Goal: Task Accomplishment & Management: Manage account settings

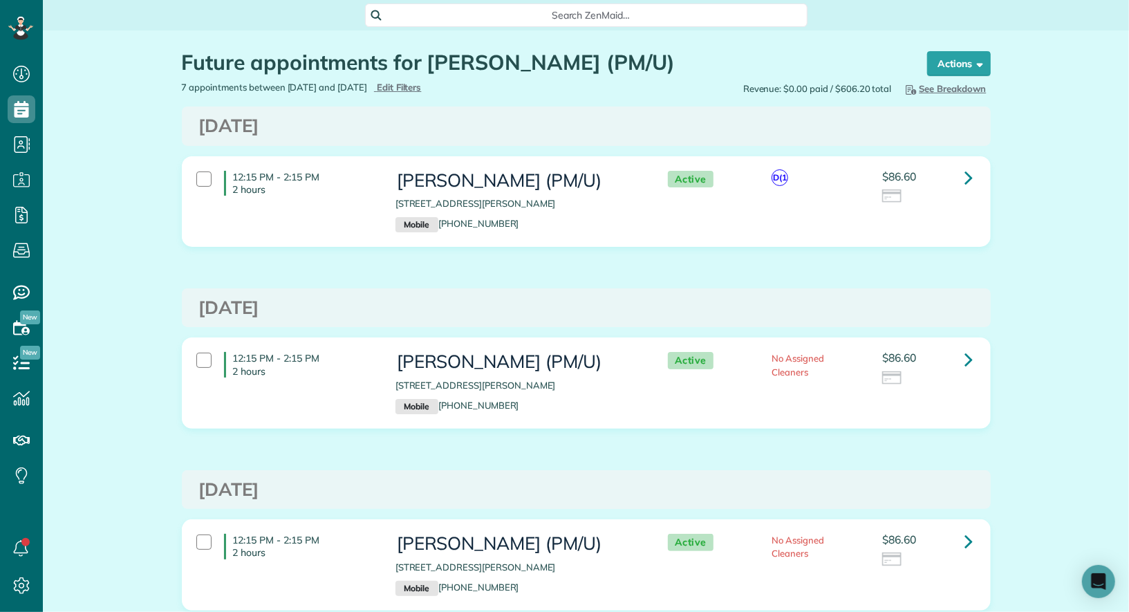
scroll to position [6, 6]
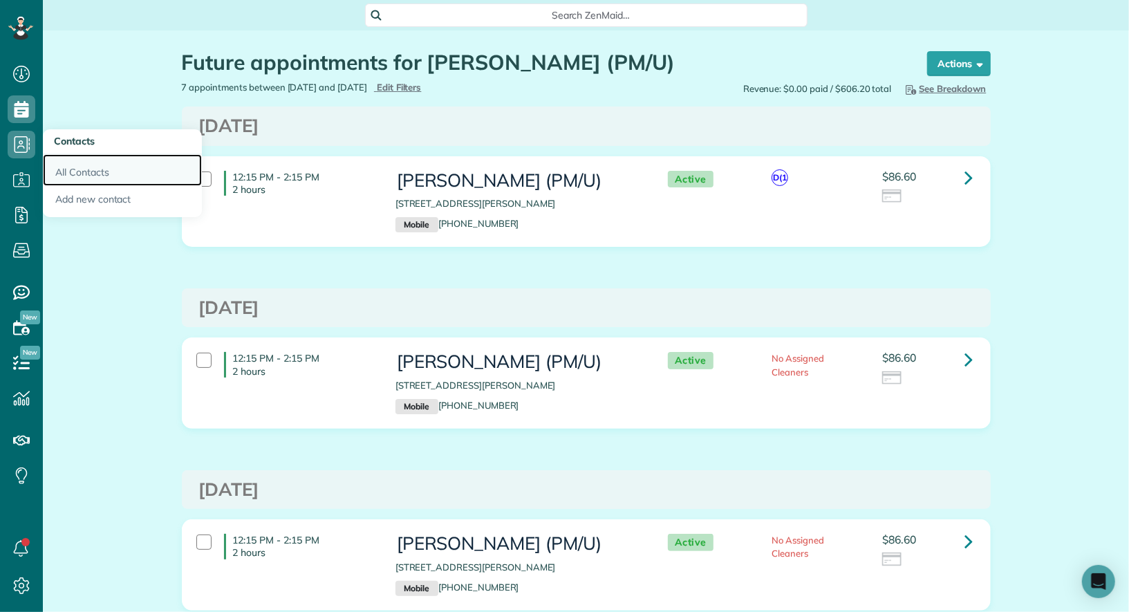
click at [68, 171] on link "All Contacts" at bounding box center [122, 170] width 159 height 32
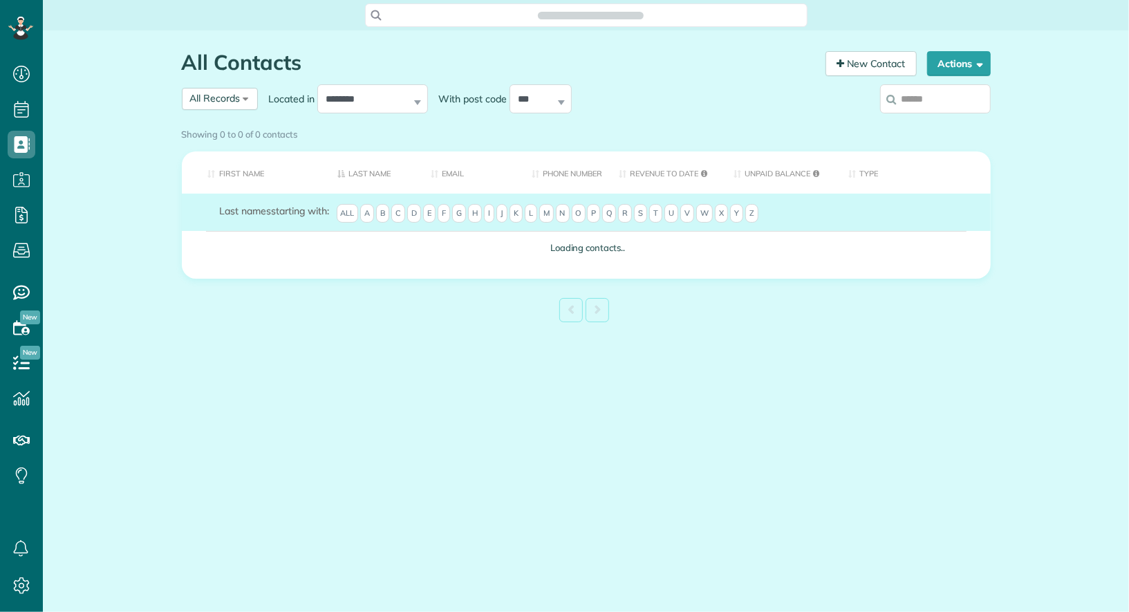
scroll to position [6, 6]
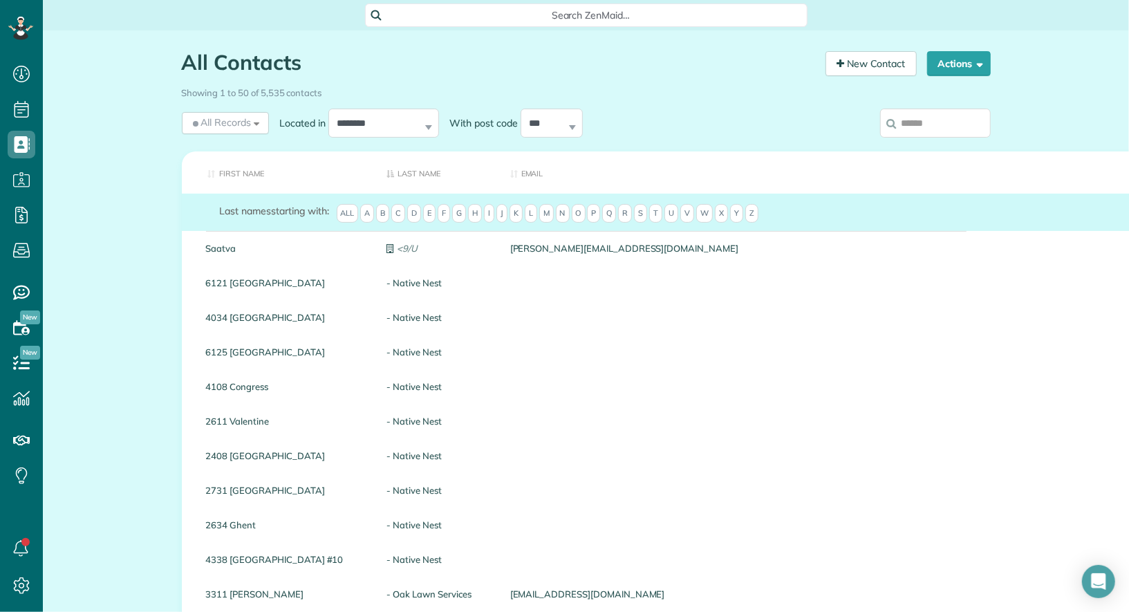
click at [972, 102] on div "Showing 1 to 50 of 5,535 contacts" at bounding box center [585, 93] width 829 height 24
click at [962, 120] on input "search" at bounding box center [935, 123] width 111 height 29
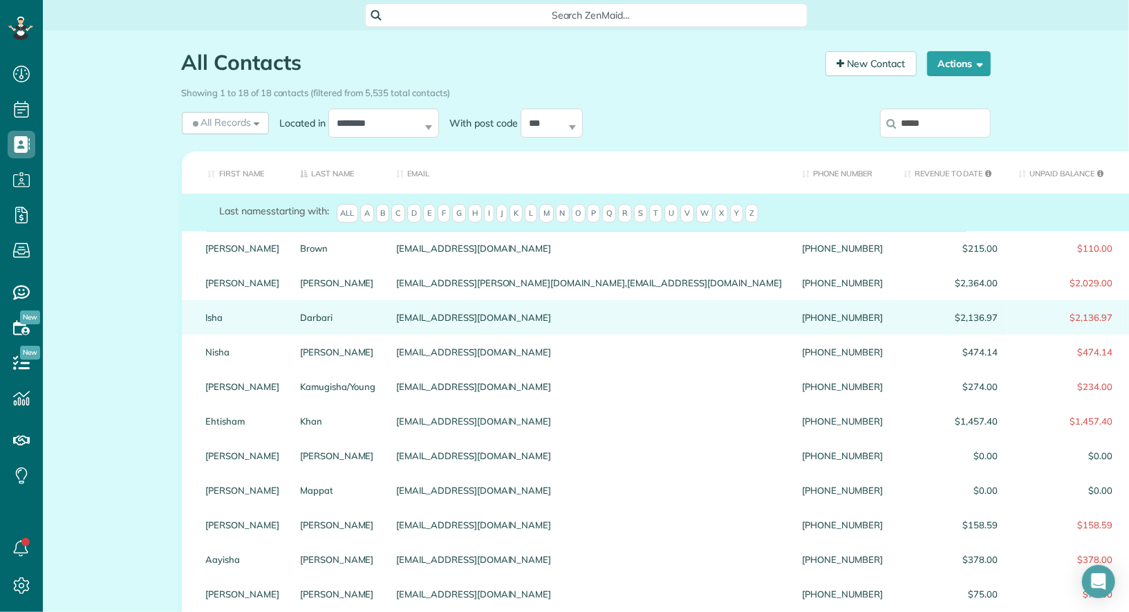
type input "****"
click at [213, 322] on link "Isha" at bounding box center [243, 317] width 74 height 10
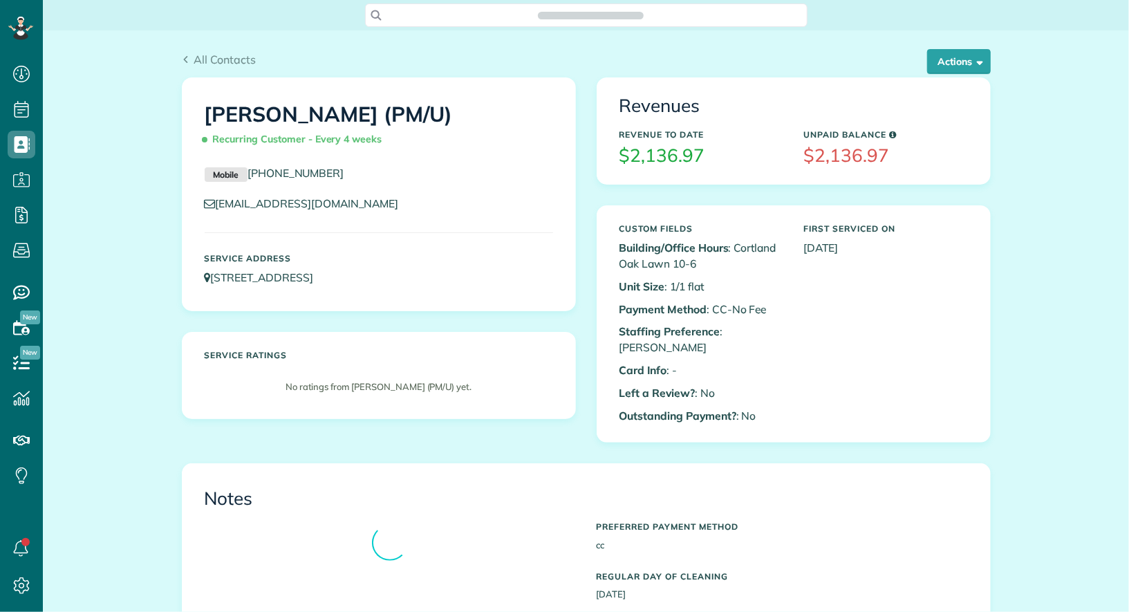
scroll to position [6, 6]
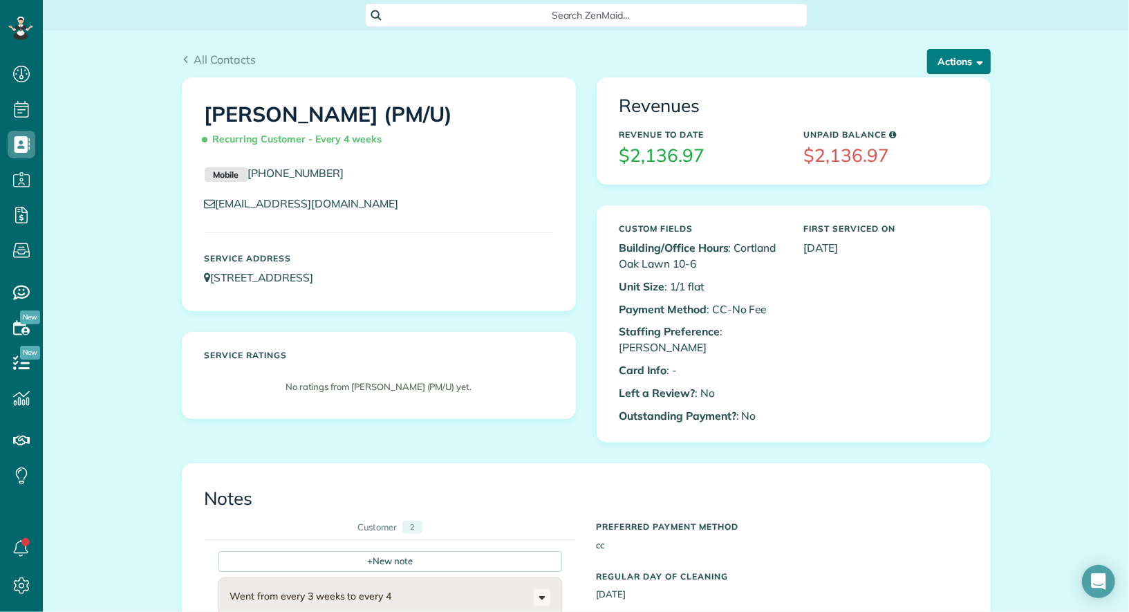
click at [954, 59] on button "Actions" at bounding box center [959, 61] width 64 height 25
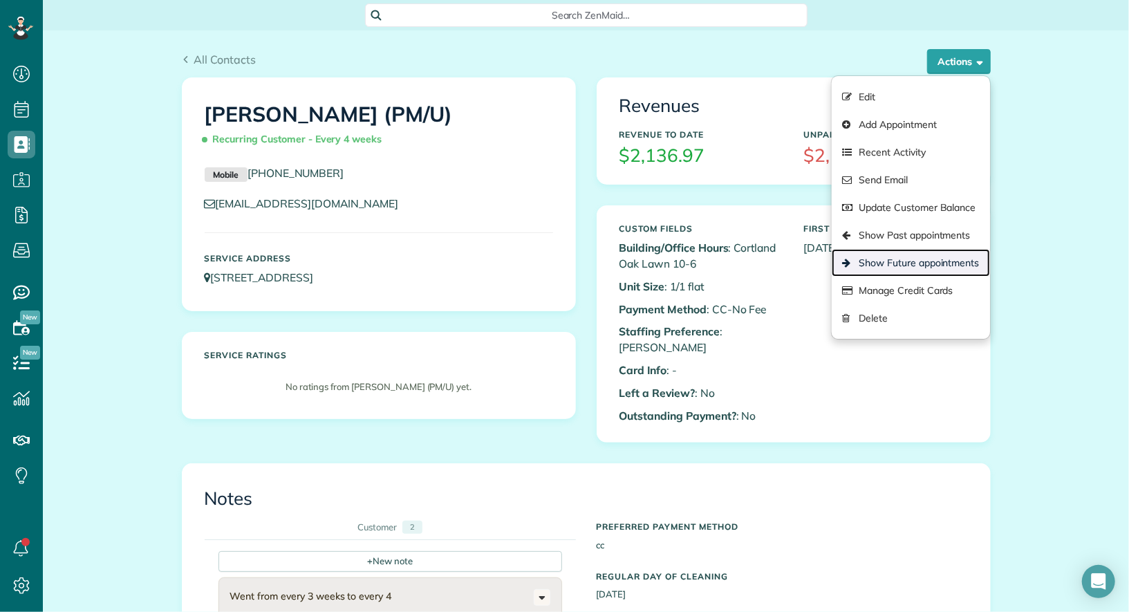
click at [931, 266] on link "Show Future appointments" at bounding box center [910, 263] width 158 height 28
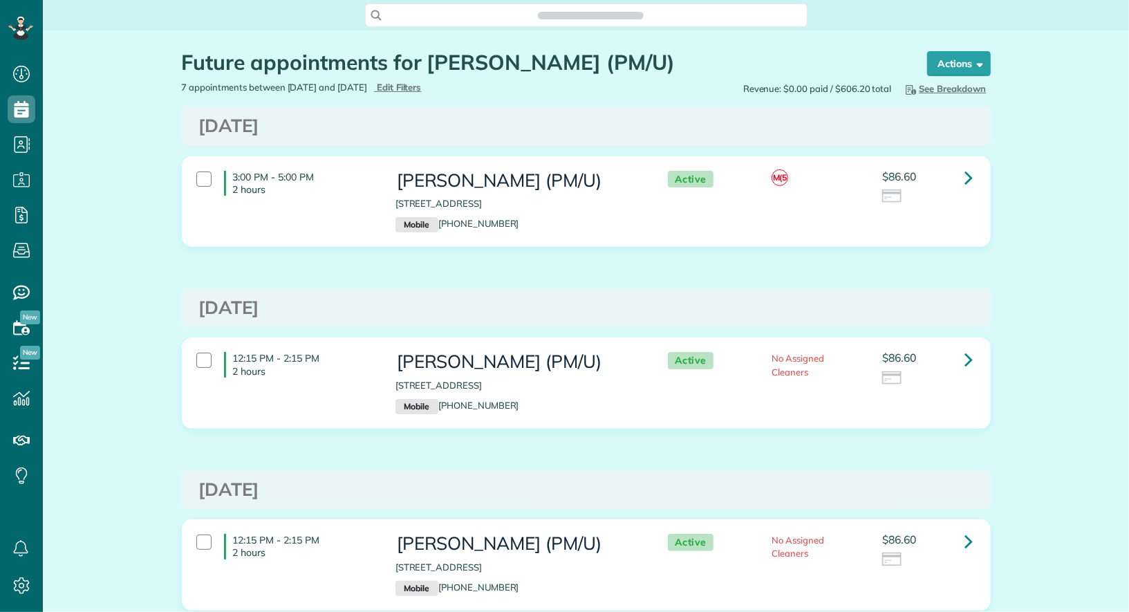
scroll to position [612, 42]
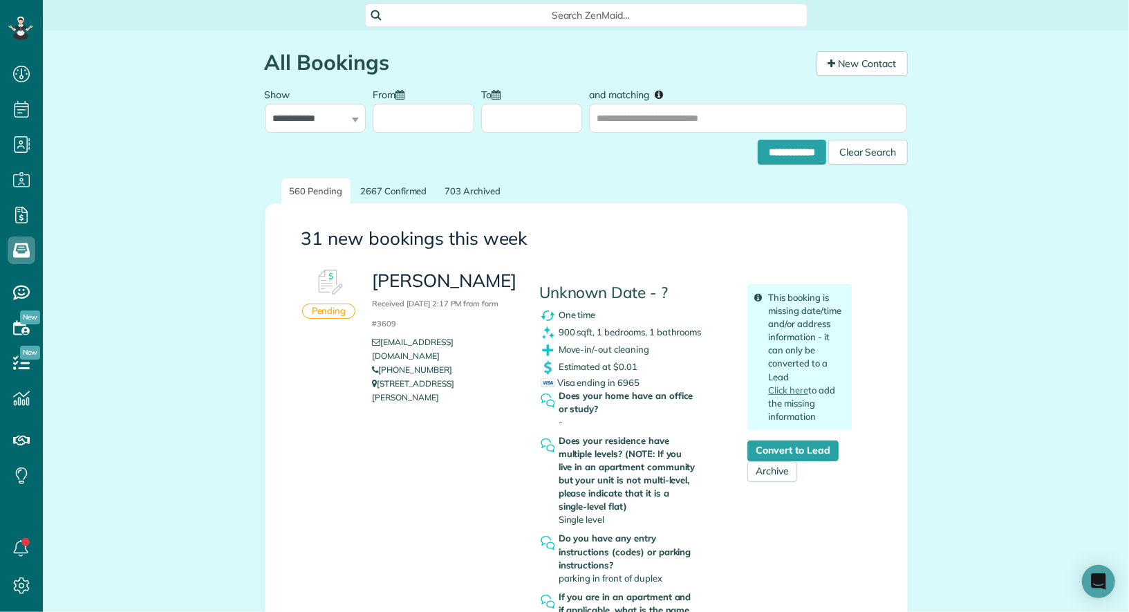
scroll to position [6, 6]
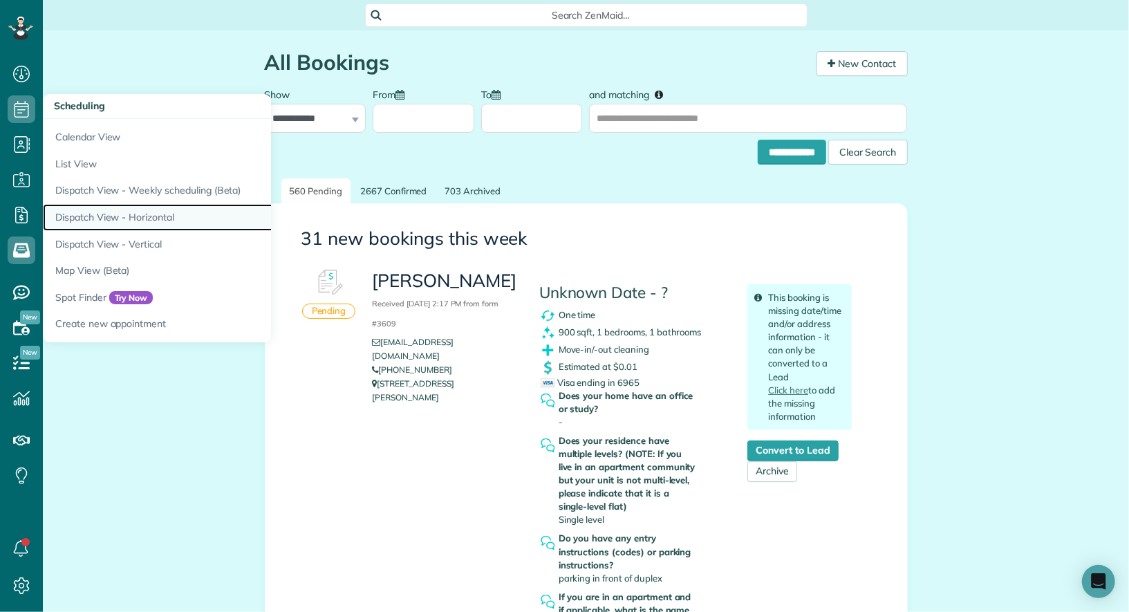
click at [127, 214] on link "Dispatch View - Horizontal" at bounding box center [216, 217] width 346 height 27
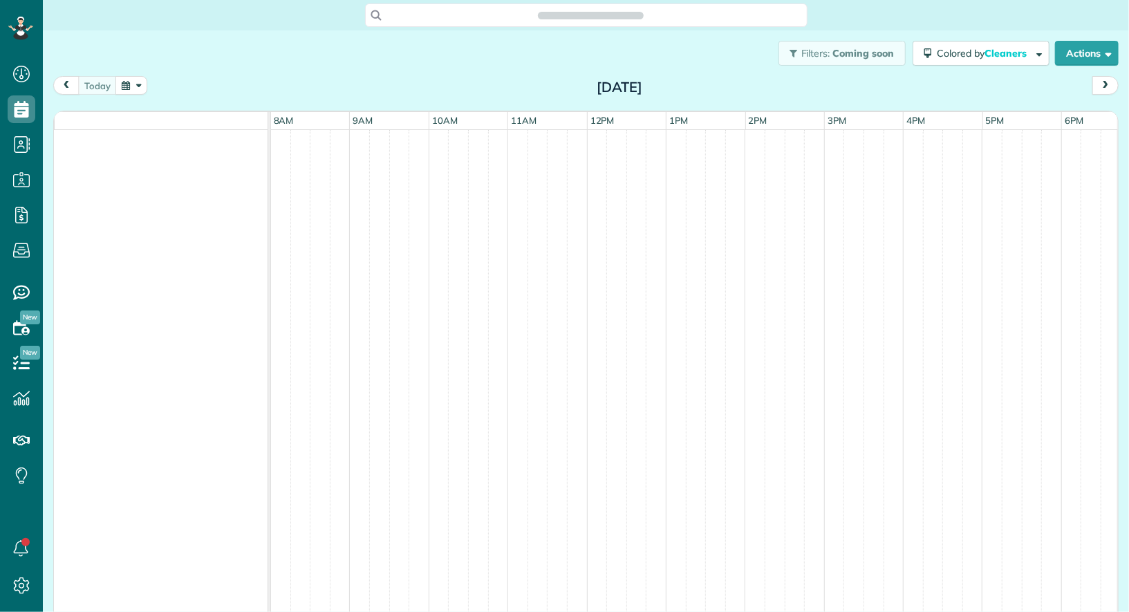
scroll to position [6, 6]
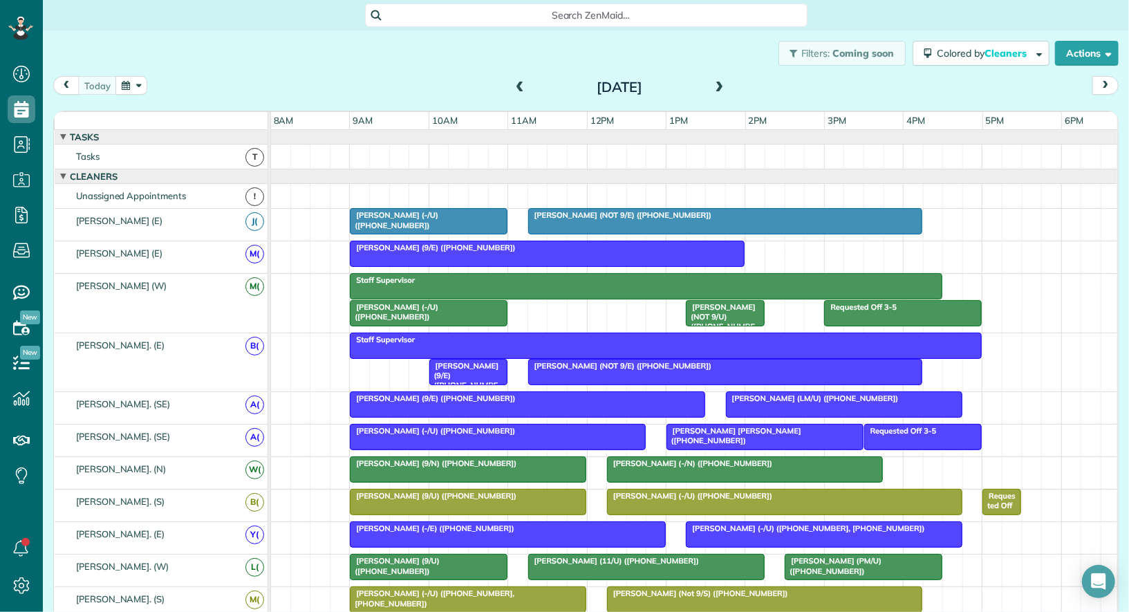
click at [722, 89] on span at bounding box center [719, 88] width 15 height 12
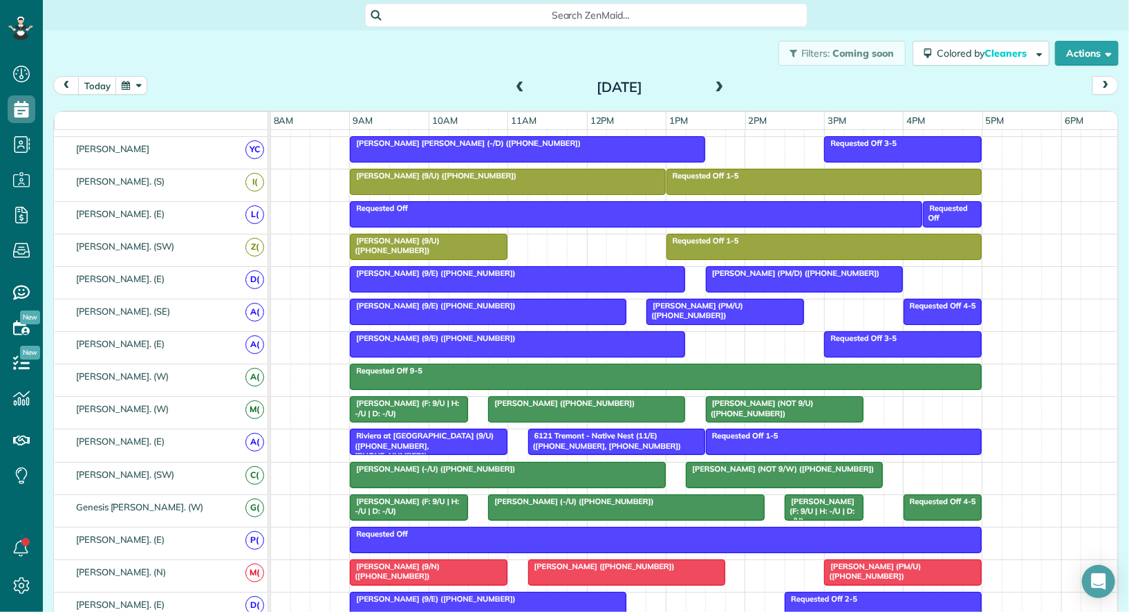
scroll to position [736, 0]
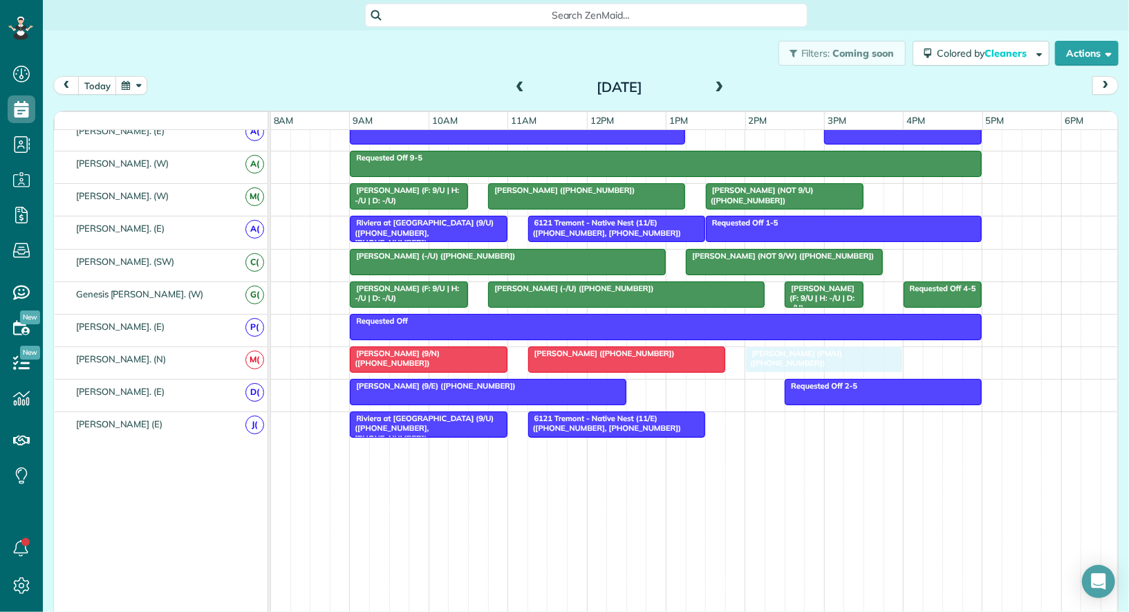
drag, startPoint x: 851, startPoint y: 353, endPoint x: 774, endPoint y: 356, distance: 76.8
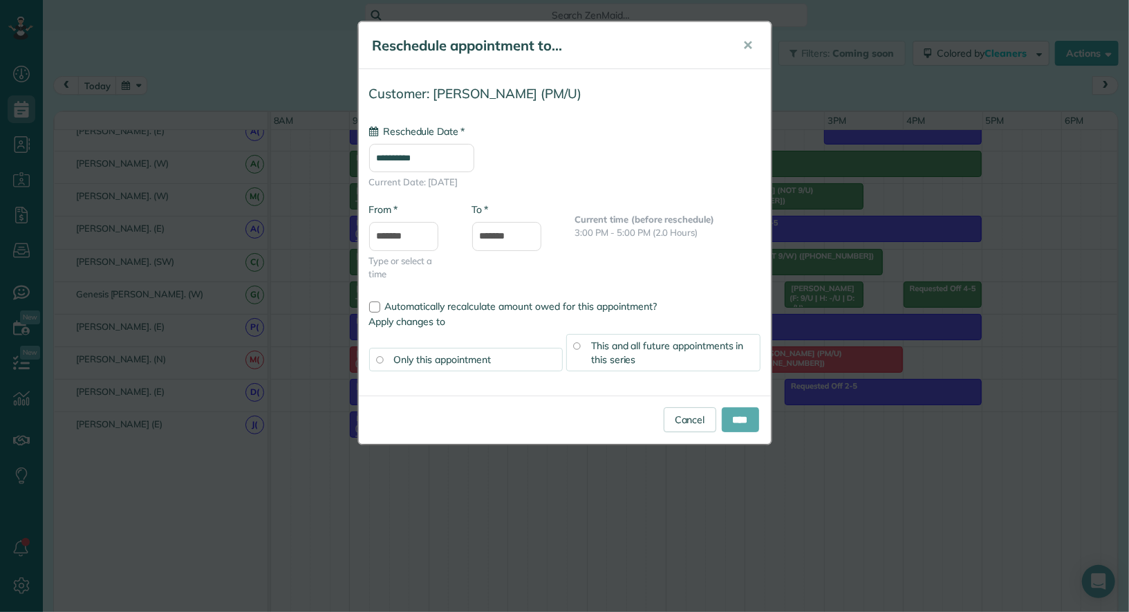
type input "**********"
click at [742, 420] on input "****" at bounding box center [740, 419] width 37 height 25
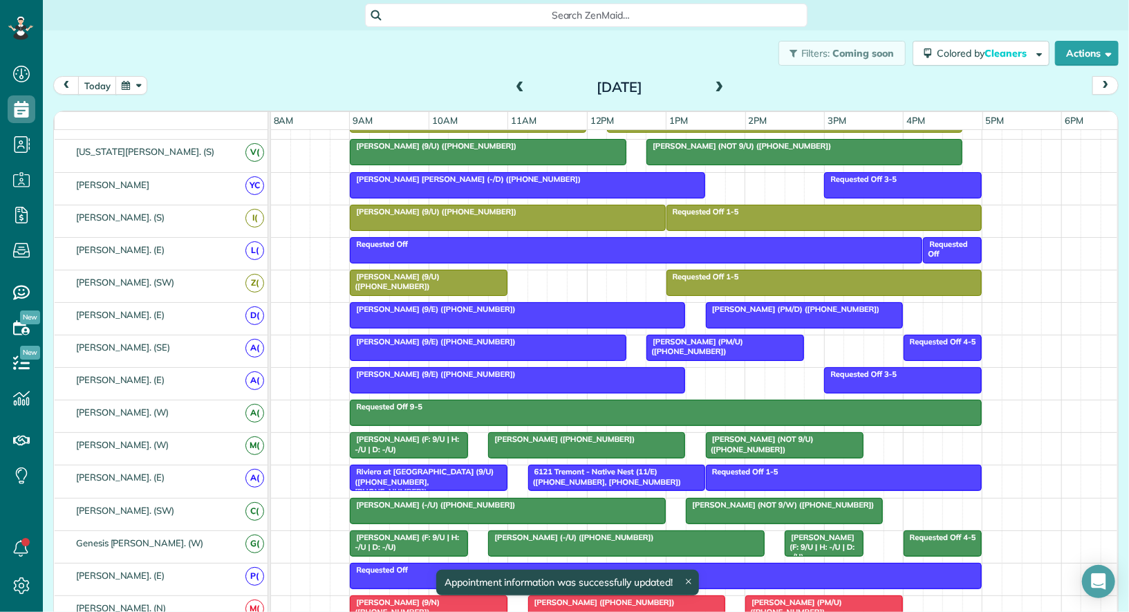
scroll to position [482, 0]
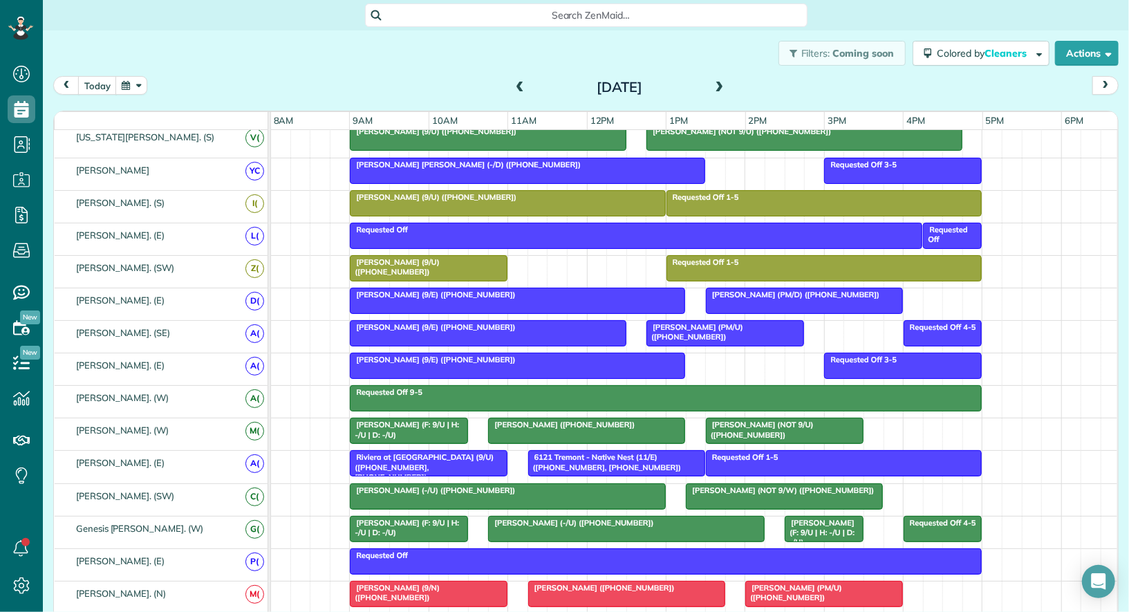
click at [529, 258] on div "Requested Off 1-5 Madeline Dyson (9/U) (+14848897009)" at bounding box center [695, 272] width 848 height 32
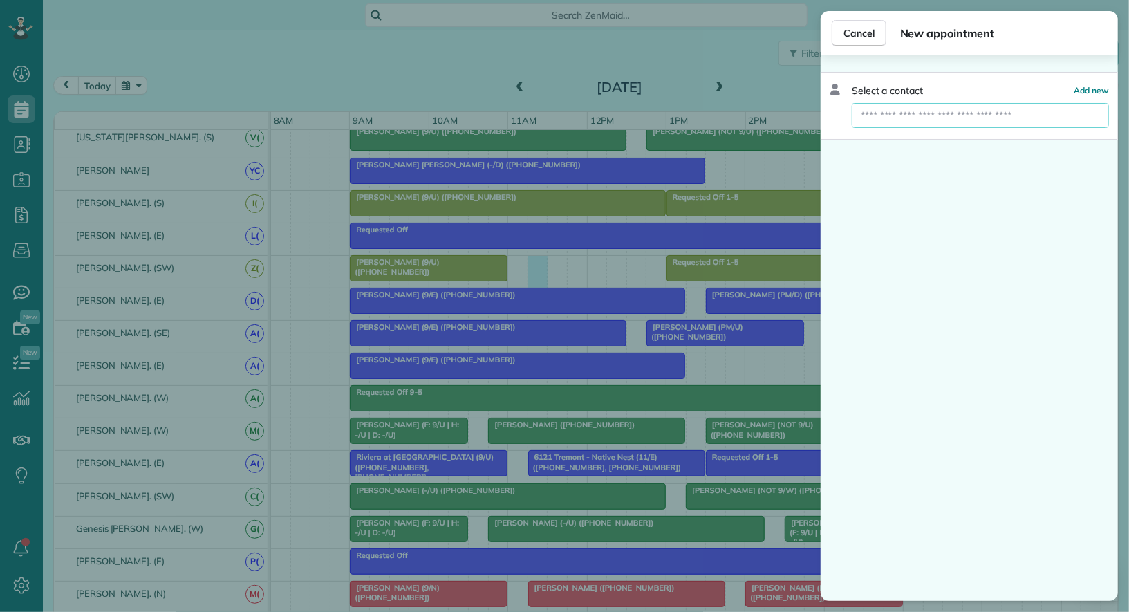
click at [923, 120] on input "text" at bounding box center [980, 115] width 257 height 25
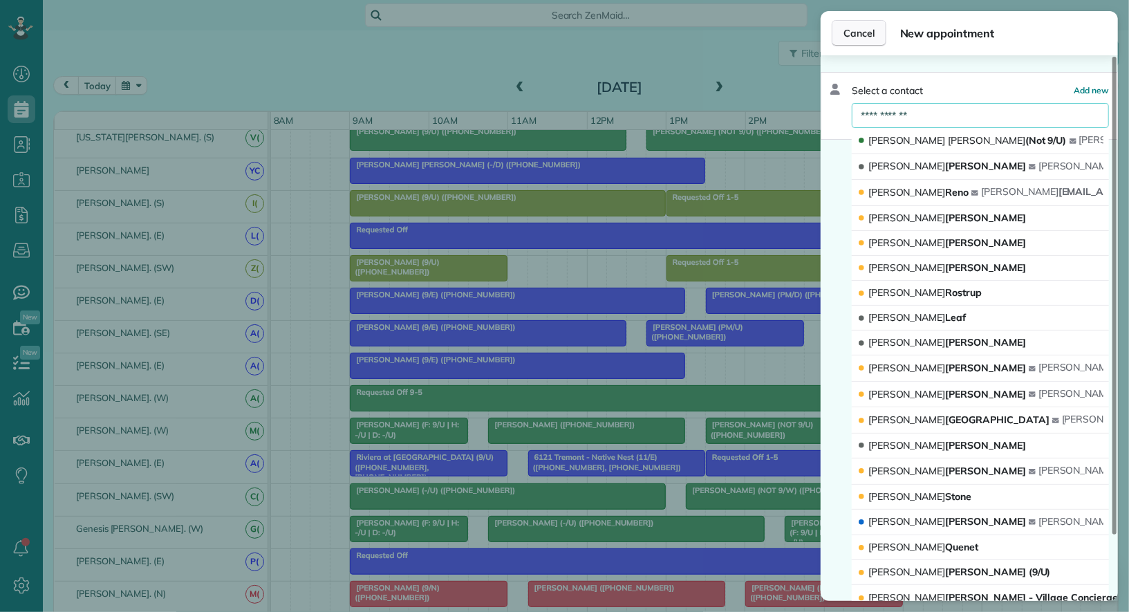
type input "**********"
click at [865, 37] on span "Cancel" at bounding box center [858, 33] width 31 height 14
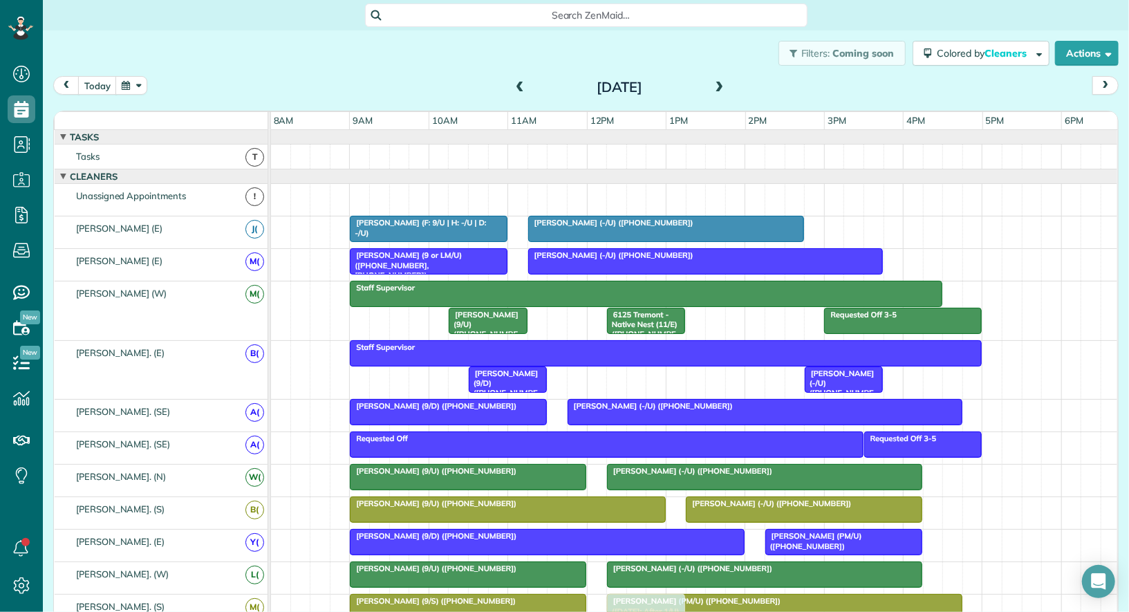
drag, startPoint x: 786, startPoint y: 187, endPoint x: 657, endPoint y: 612, distance: 444.1
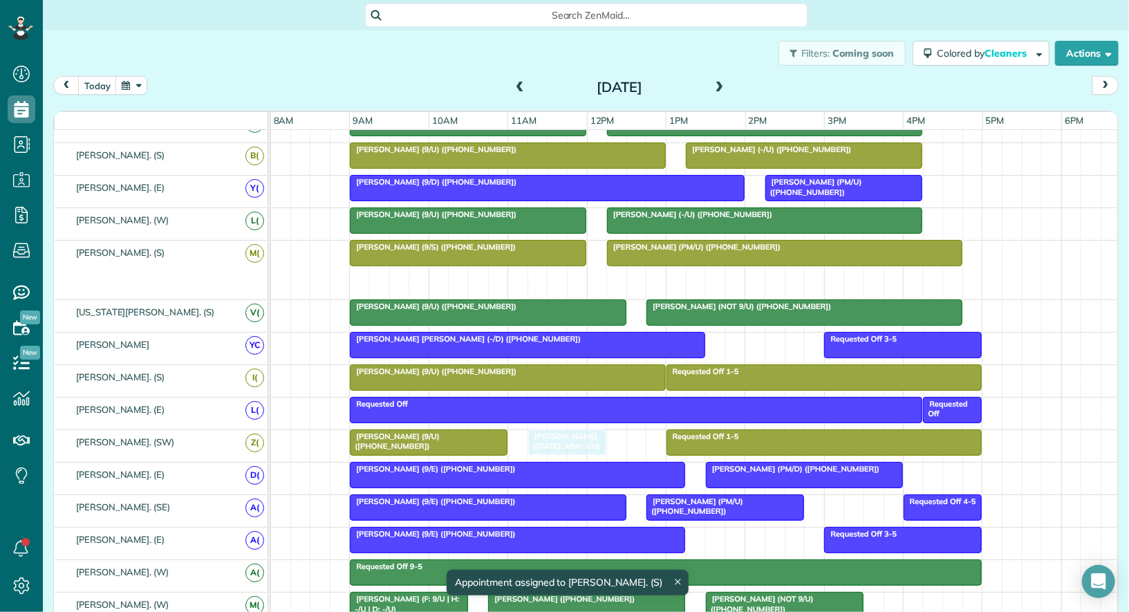
drag, startPoint x: 662, startPoint y: 274, endPoint x: 588, endPoint y: 429, distance: 171.6
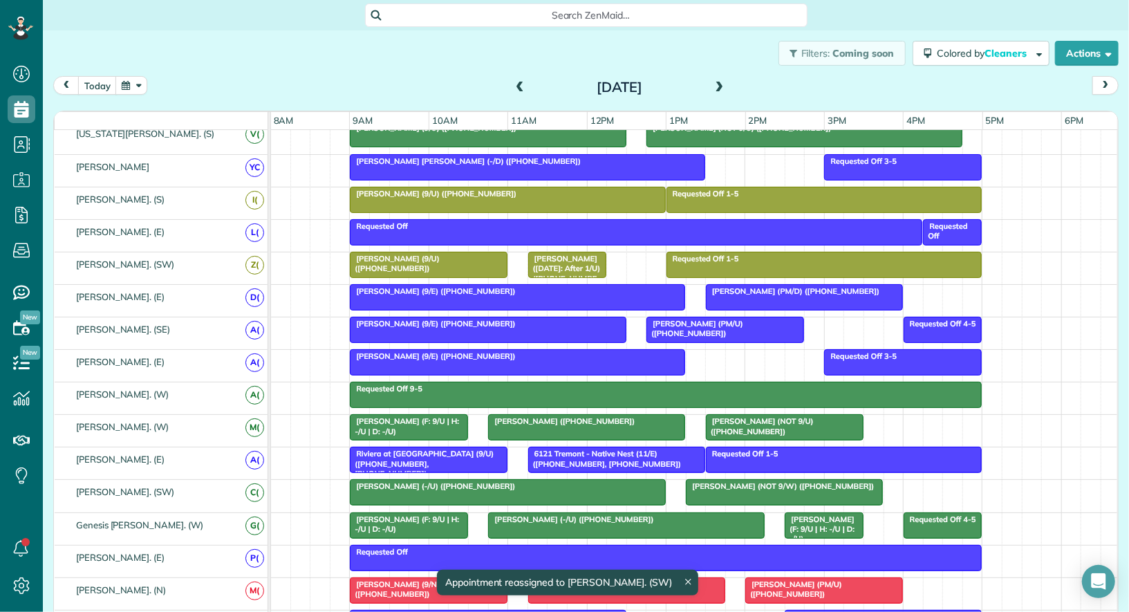
click at [560, 254] on span "Rebecca Eddy (8/14/25: After 1/U) (+19722072624)" at bounding box center [563, 273] width 73 height 39
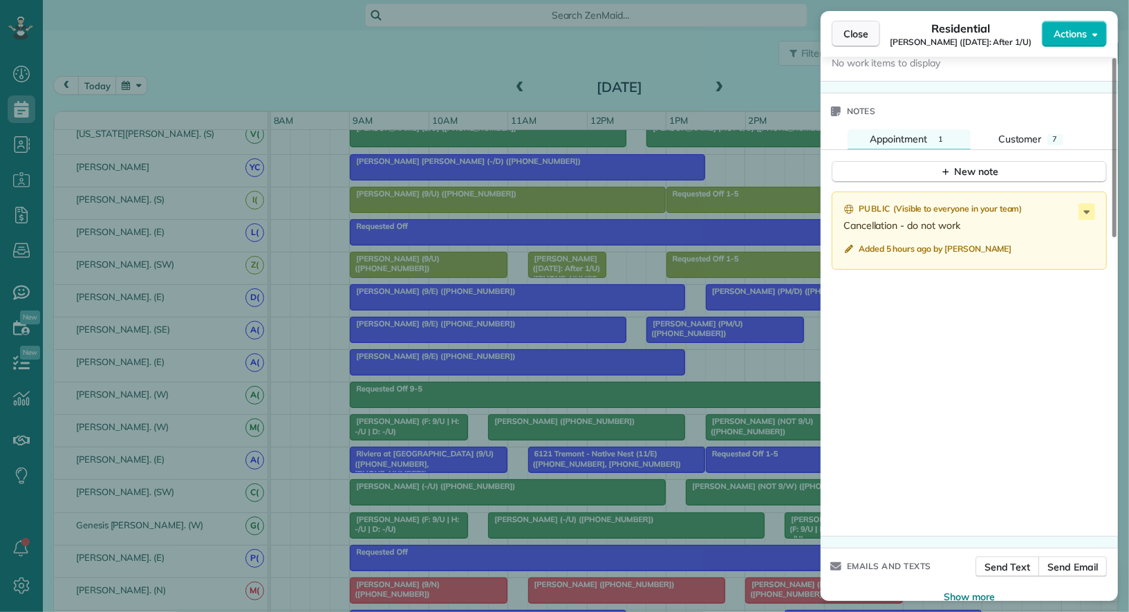
click at [852, 36] on span "Close" at bounding box center [855, 34] width 25 height 14
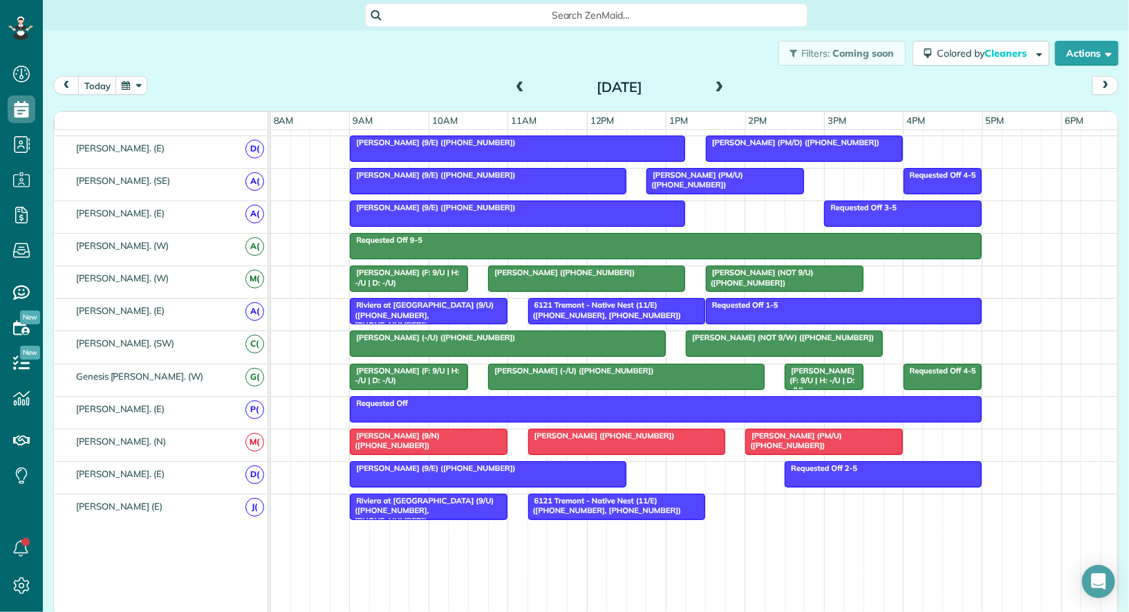
click at [847, 431] on div at bounding box center [824, 441] width 156 height 25
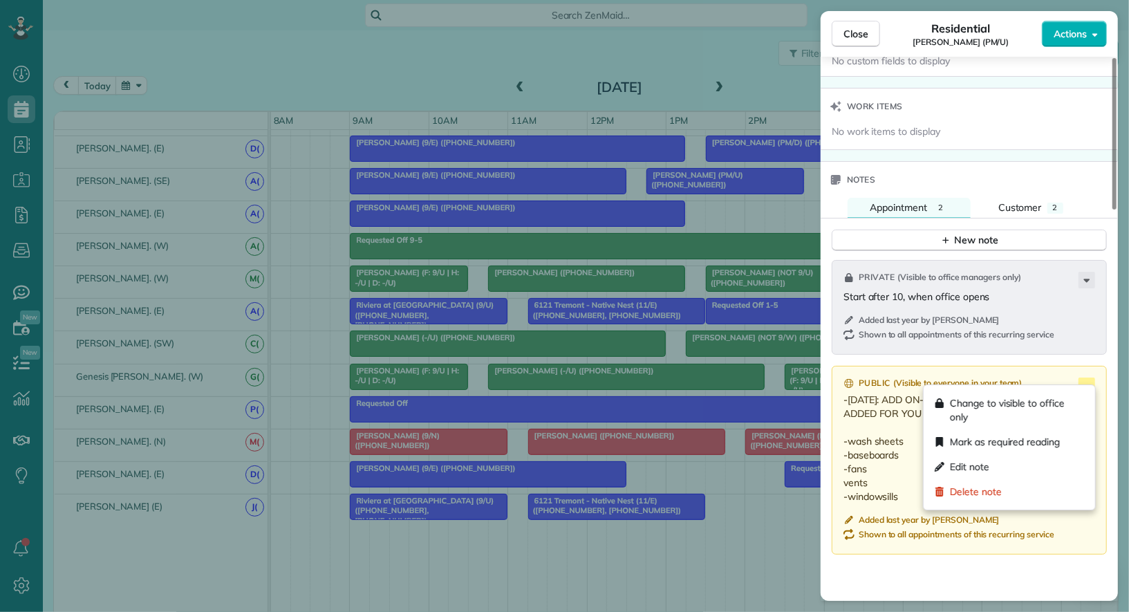
click at [1089, 377] on icon at bounding box center [1086, 385] width 17 height 17
click at [1044, 466] on div "Edit note" at bounding box center [1009, 466] width 160 height 25
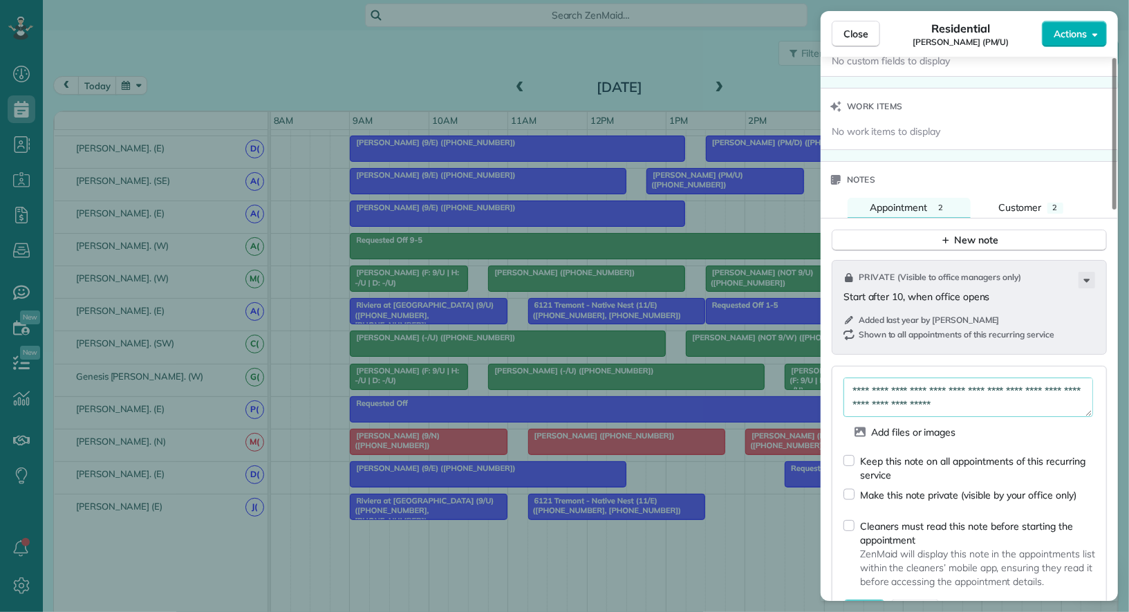
click at [1057, 394] on textarea "**********" at bounding box center [968, 396] width 250 height 39
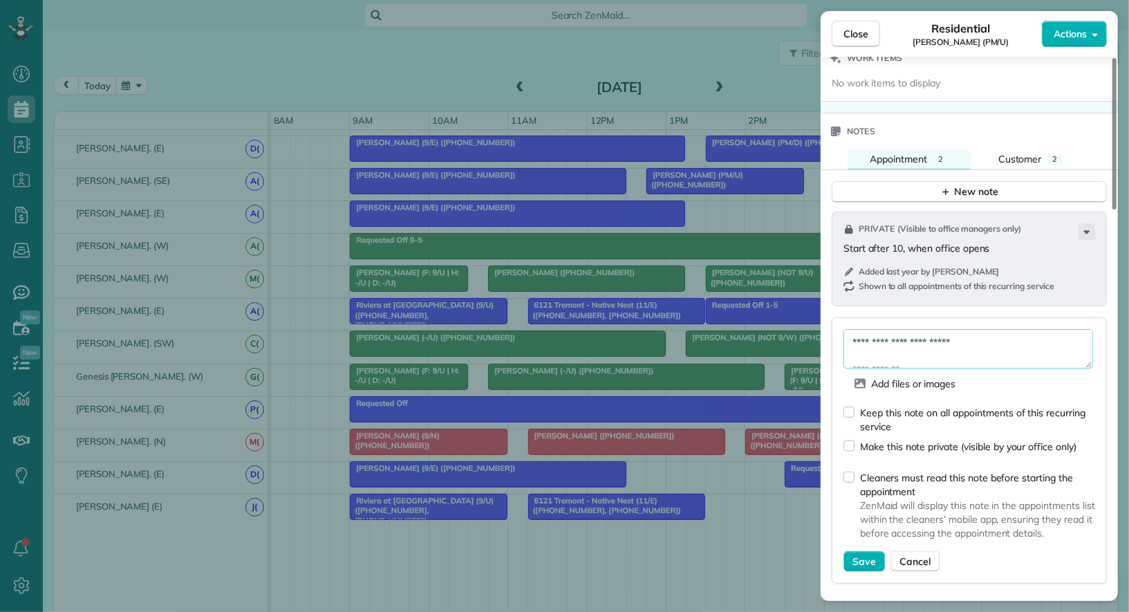
type textarea "**********"
click at [885, 418] on div "Keep this note on all appointments of this recurring service" at bounding box center [977, 420] width 235 height 28
click at [854, 560] on button "Save" at bounding box center [863, 561] width 41 height 21
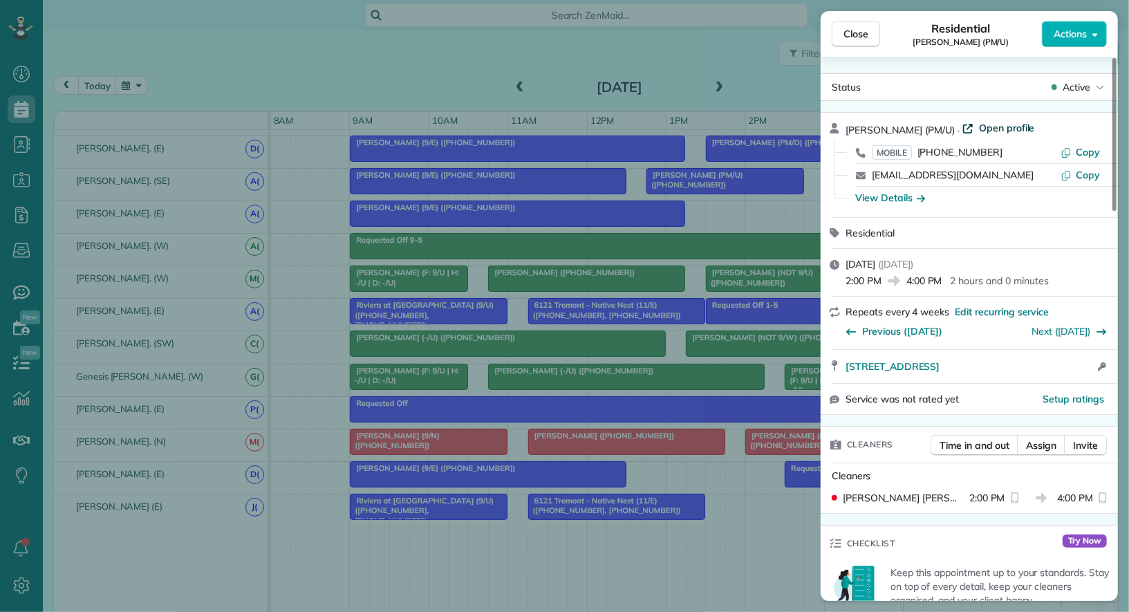
click at [990, 133] on span "Open profile" at bounding box center [1007, 128] width 56 height 14
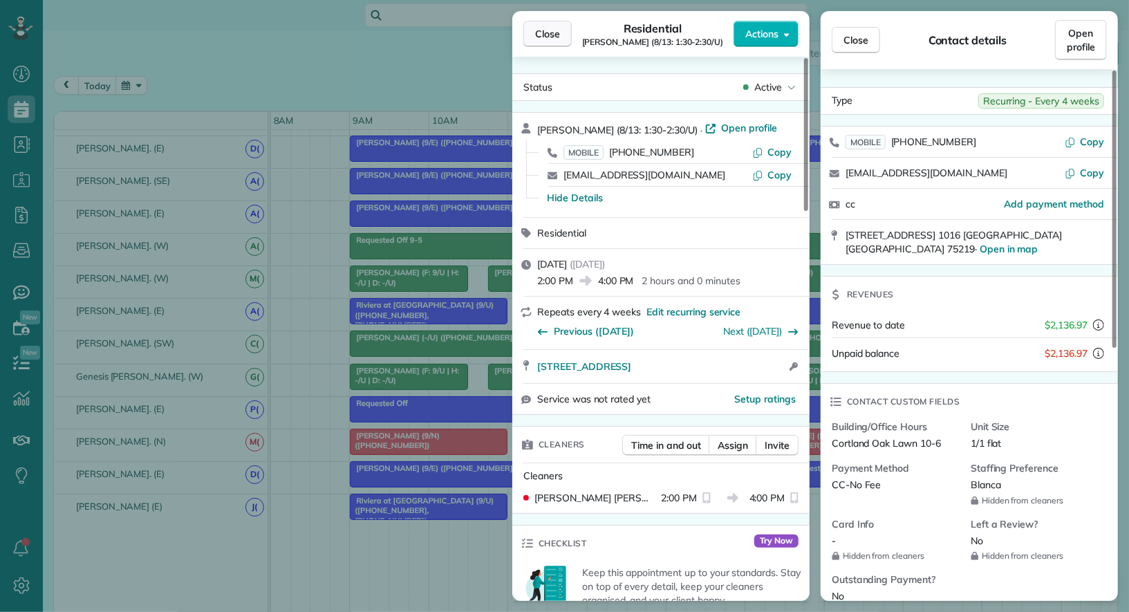
click at [547, 38] on span "Close" at bounding box center [547, 34] width 25 height 14
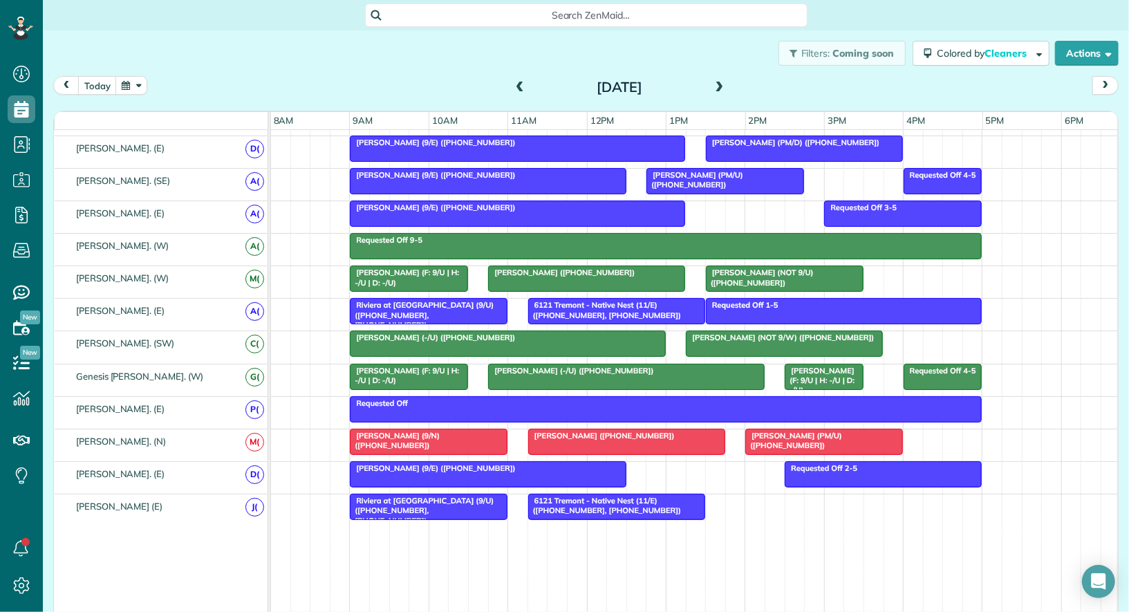
click at [525, 90] on span at bounding box center [519, 88] width 15 height 12
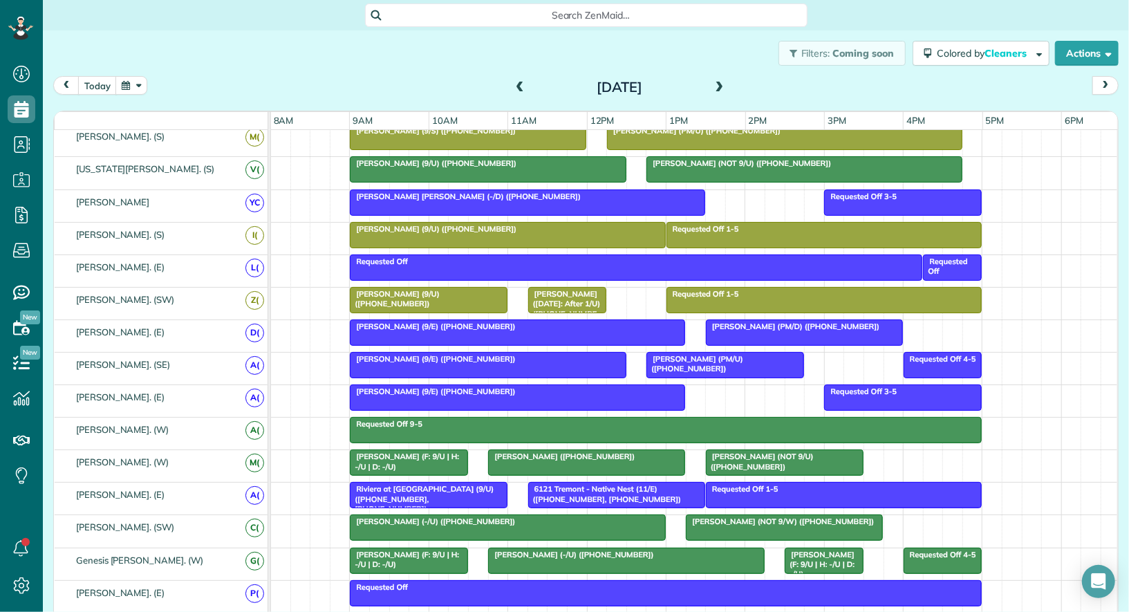
click at [525, 90] on span at bounding box center [519, 88] width 15 height 12
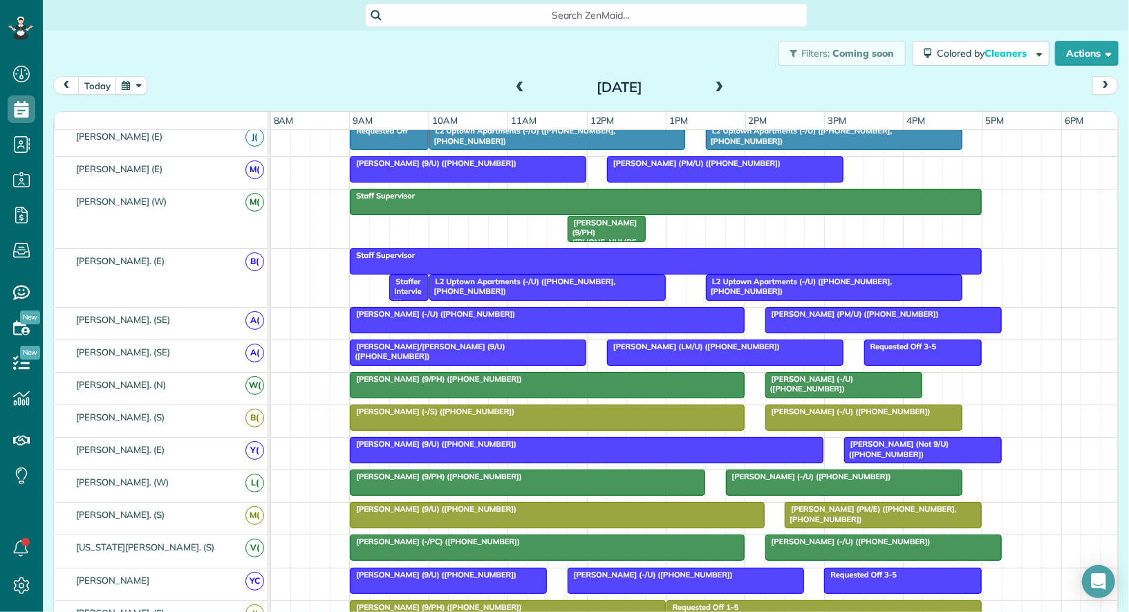
scroll to position [95, 0]
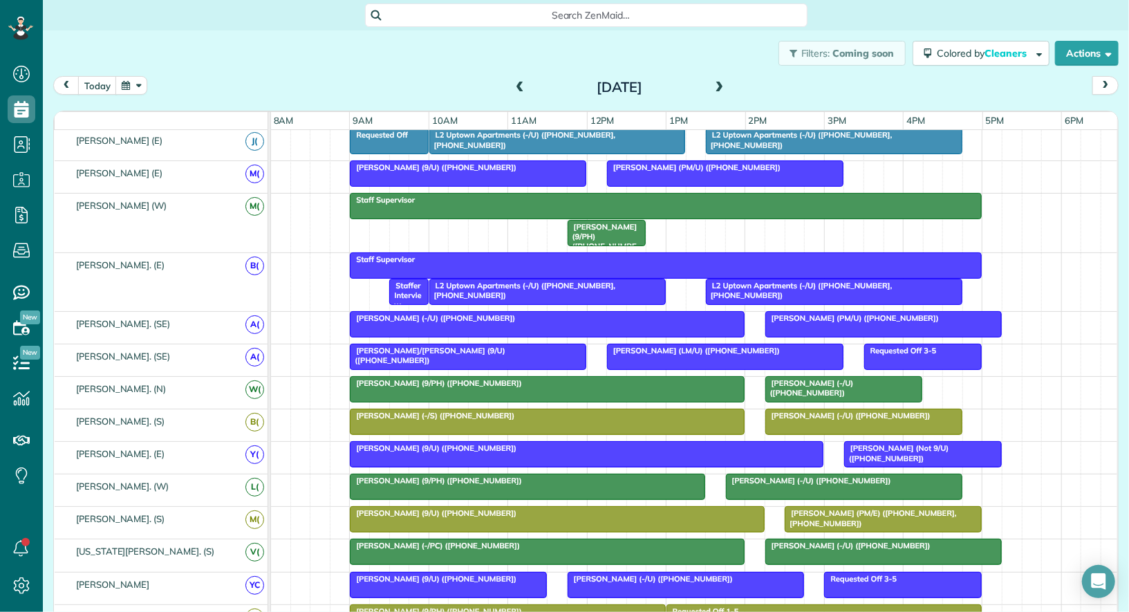
click at [704, 180] on div at bounding box center [725, 173] width 235 height 25
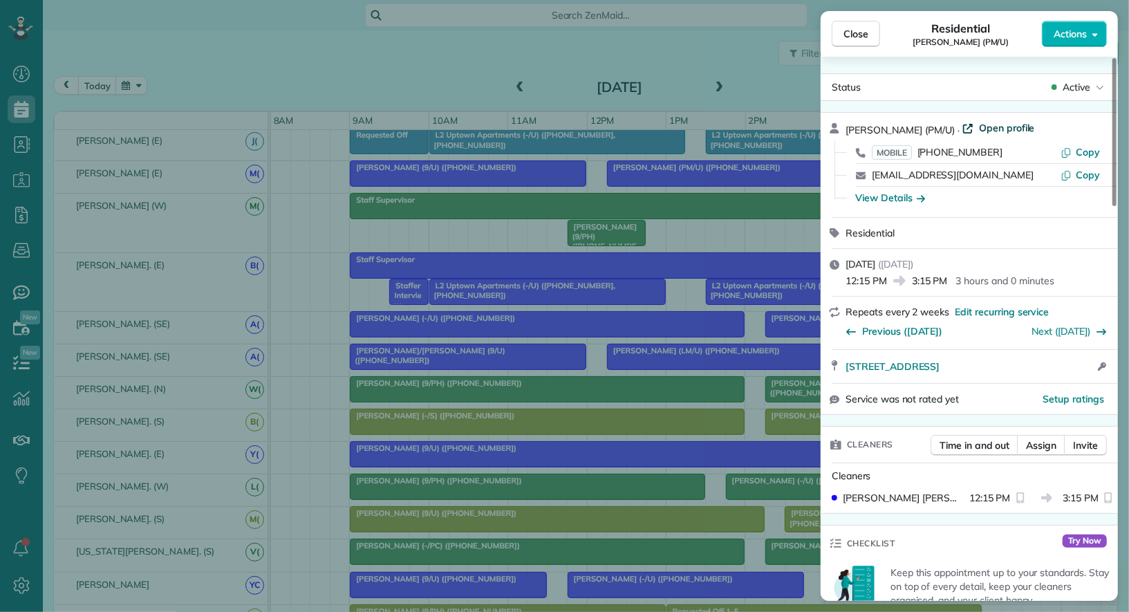
click at [1024, 123] on span "Open profile" at bounding box center [1007, 128] width 56 height 14
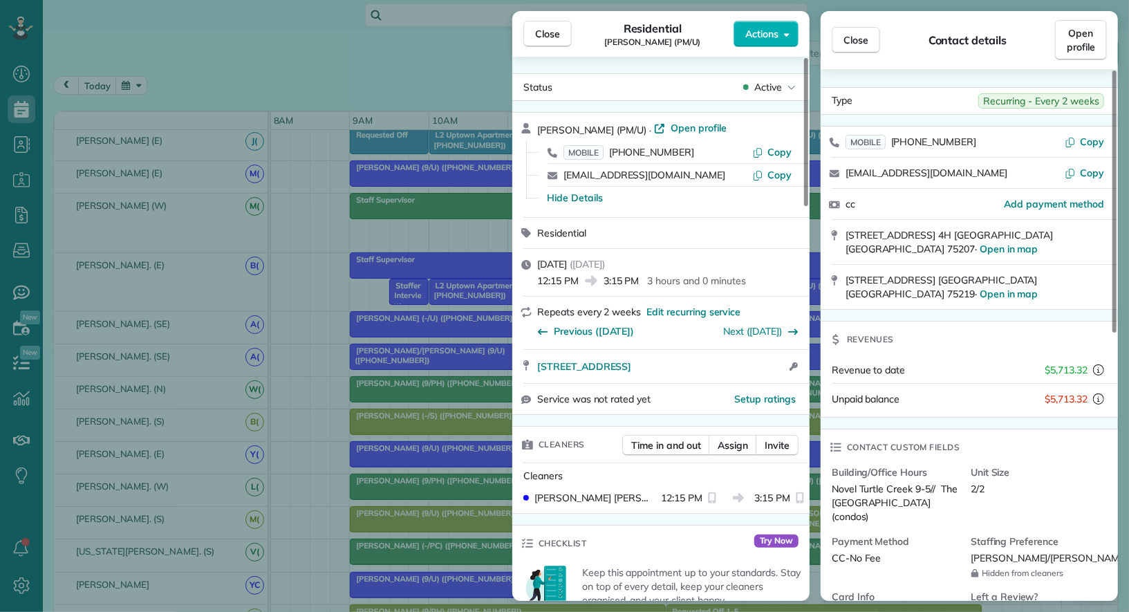
click at [35, 200] on div "Close Residential Rebekah Langston (PM/U) Actions Status Active Rebekah Langsto…" at bounding box center [564, 306] width 1129 height 612
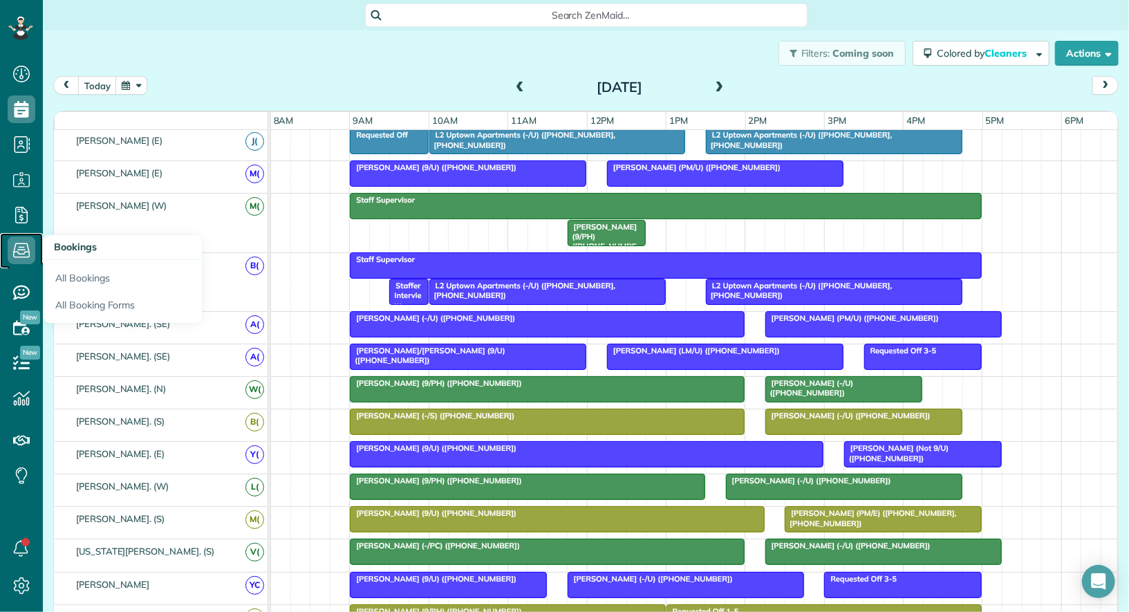
click at [19, 246] on icon at bounding box center [22, 250] width 28 height 28
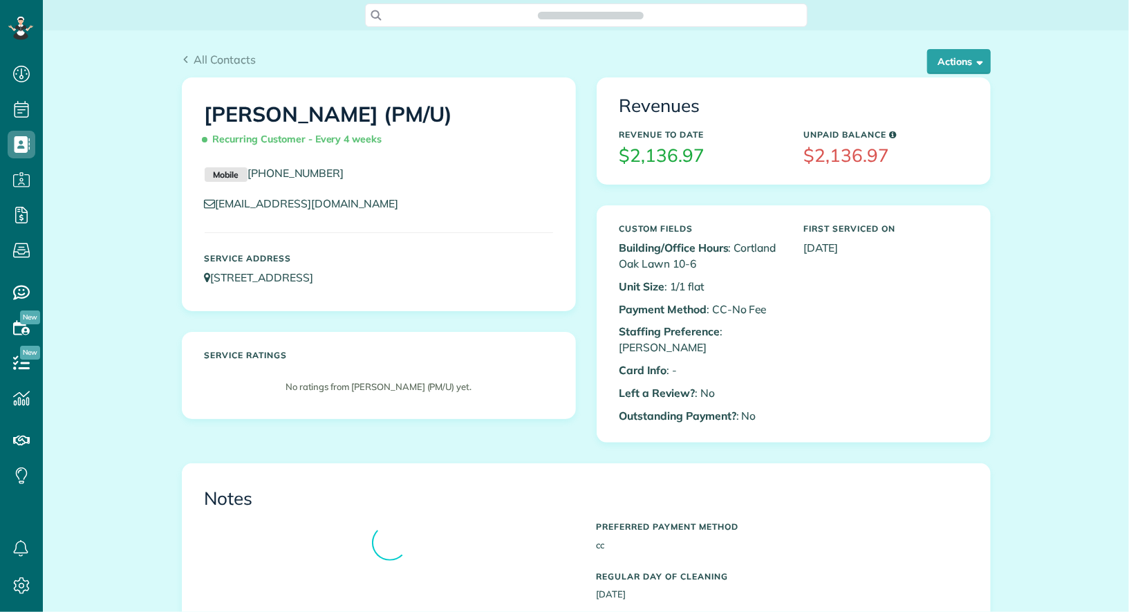
scroll to position [6, 6]
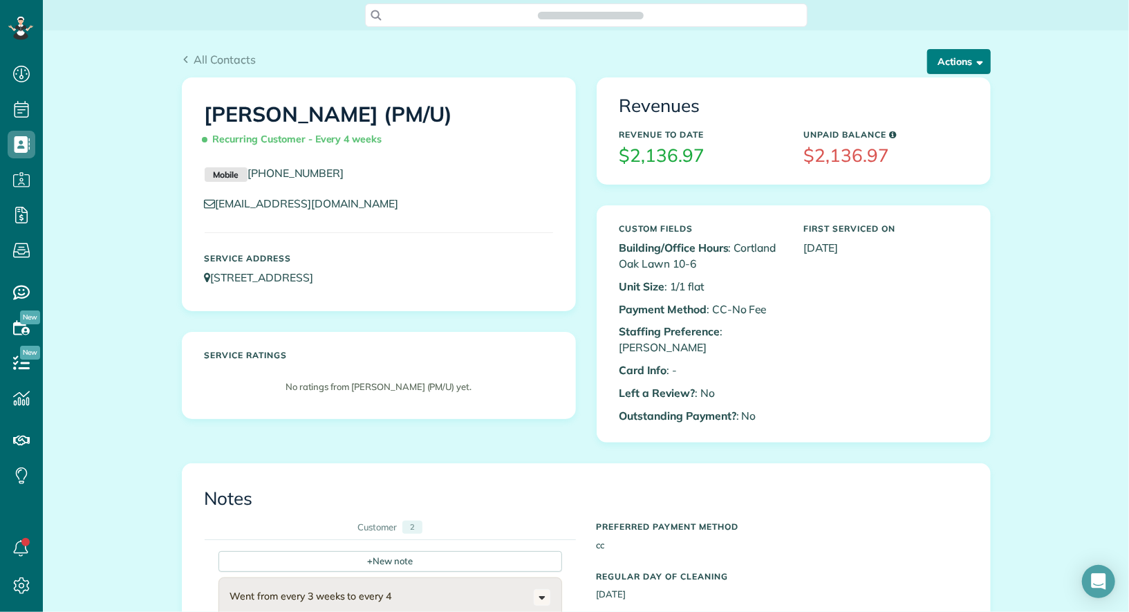
click at [979, 53] on button "Actions" at bounding box center [959, 61] width 64 height 25
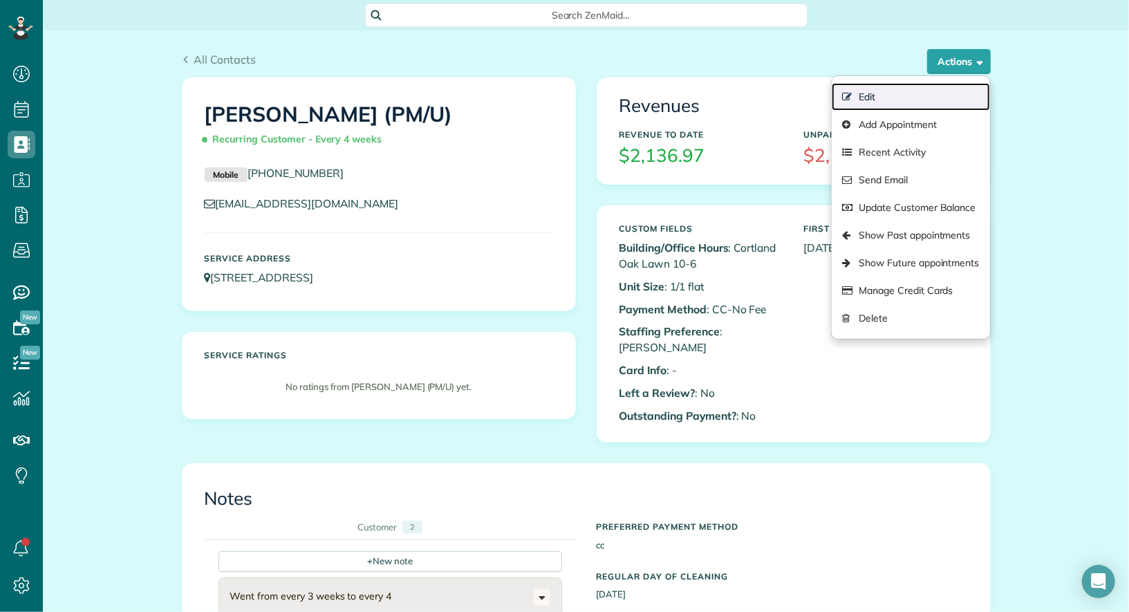
click at [947, 90] on link "Edit" at bounding box center [910, 97] width 158 height 28
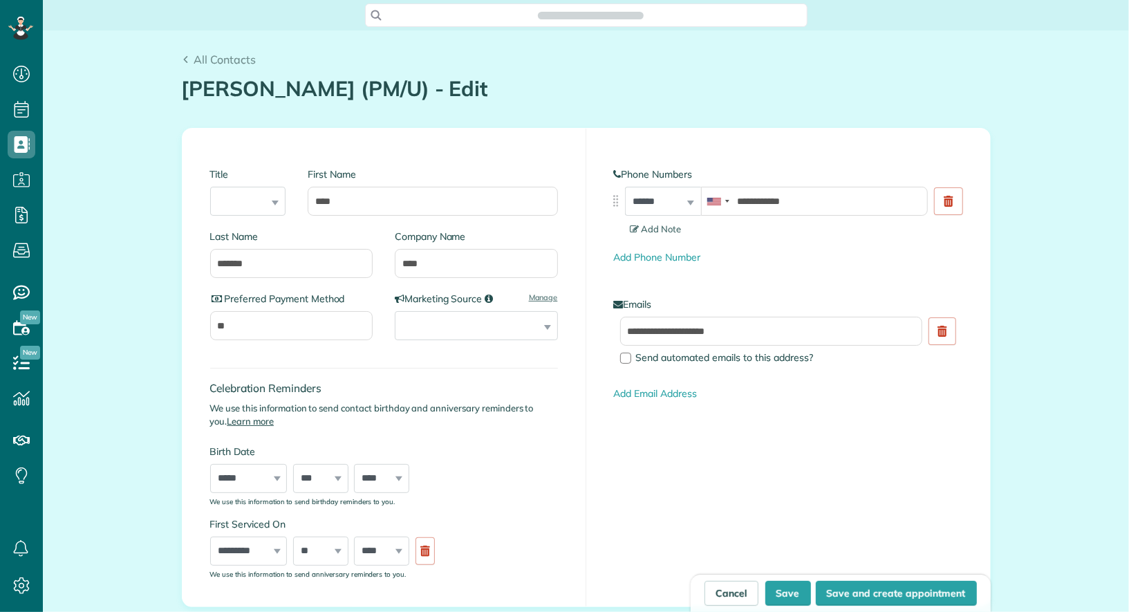
type input "**********"
drag, startPoint x: 413, startPoint y: 262, endPoint x: 387, endPoint y: 262, distance: 26.3
click at [387, 262] on div "Company Name ****" at bounding box center [471, 260] width 174 height 62
type input "**********"
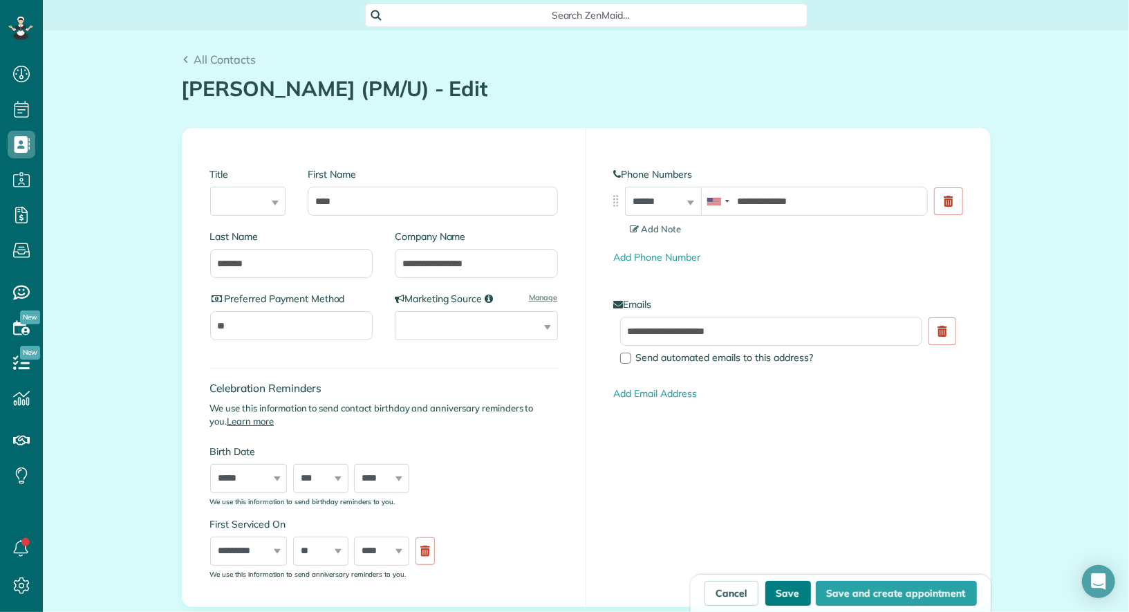
click at [794, 594] on button "Save" at bounding box center [788, 593] width 46 height 25
type input "**********"
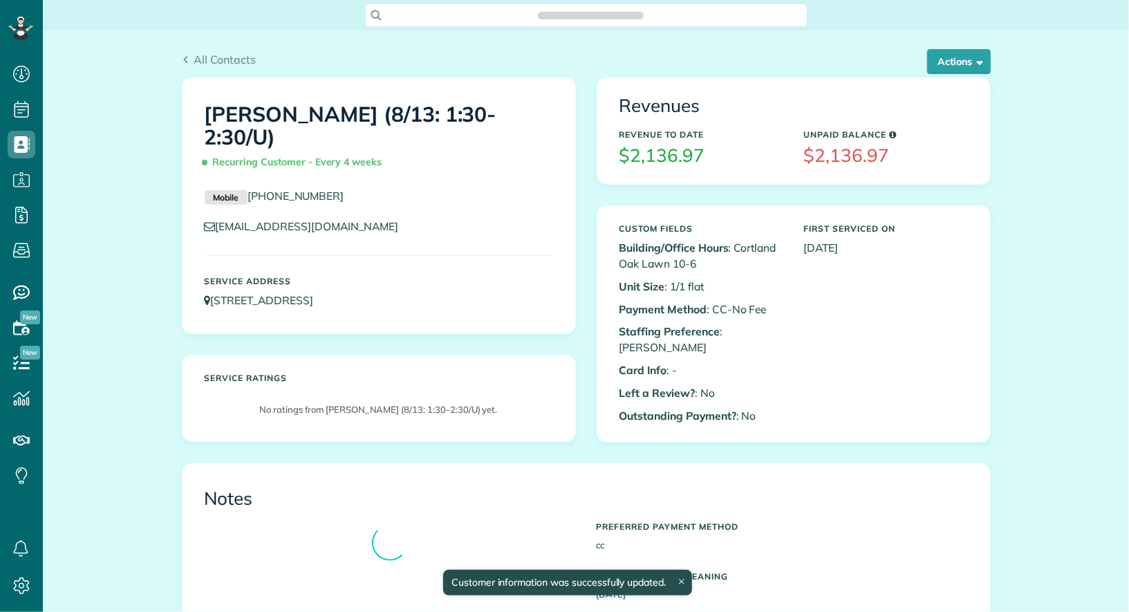
scroll to position [612, 42]
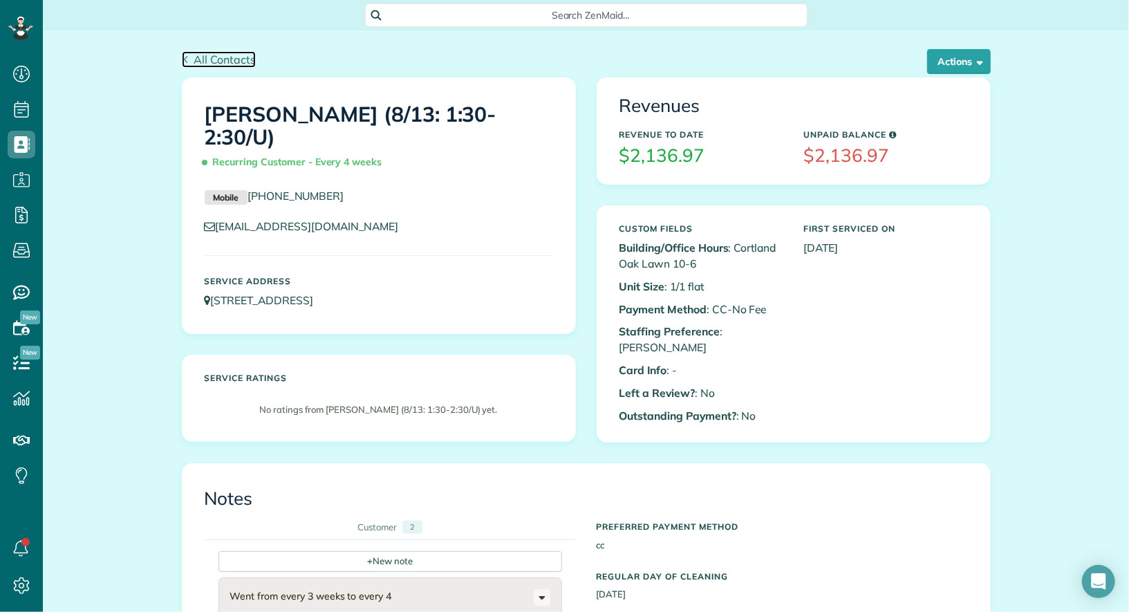
click at [210, 59] on span "All Contacts" at bounding box center [225, 60] width 62 height 14
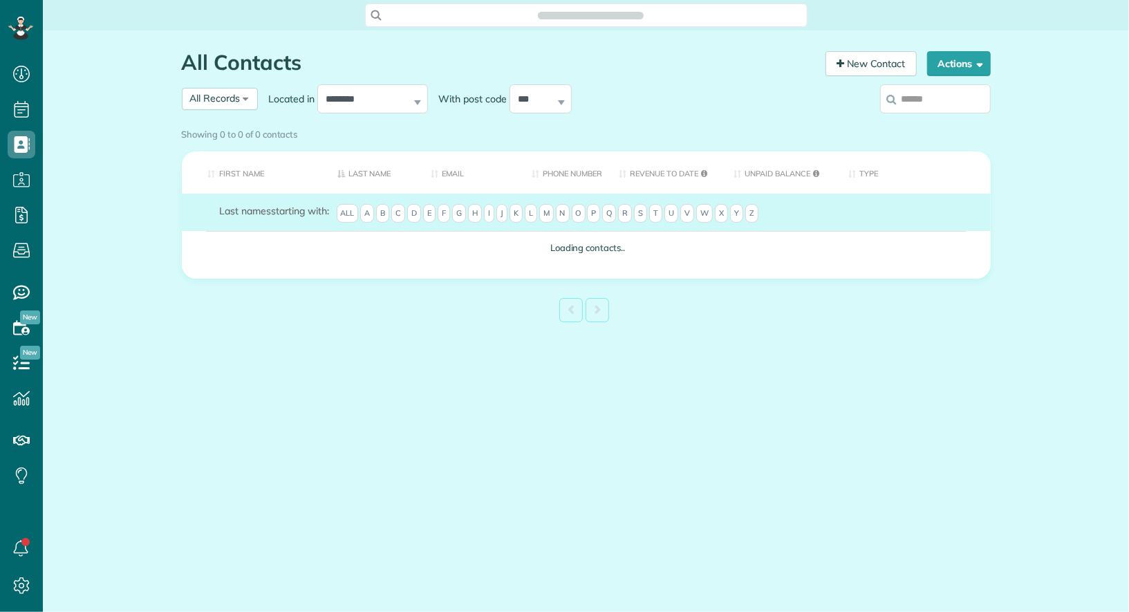
scroll to position [6, 6]
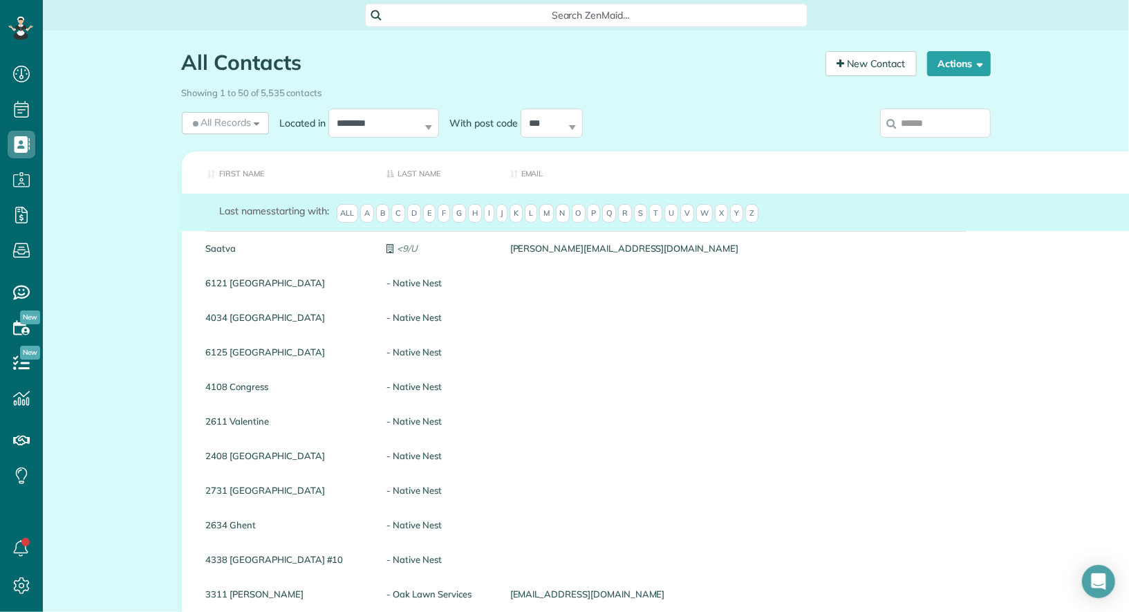
click at [930, 122] on input "search" at bounding box center [935, 123] width 111 height 29
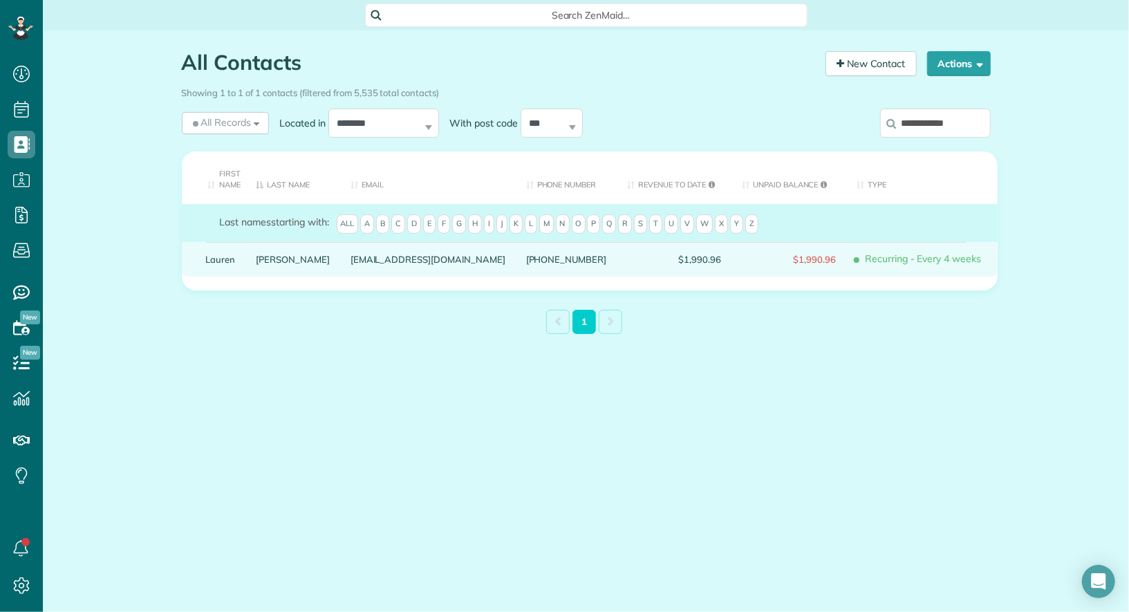
type input "**********"
click at [214, 256] on link "Lauren" at bounding box center [221, 259] width 30 height 10
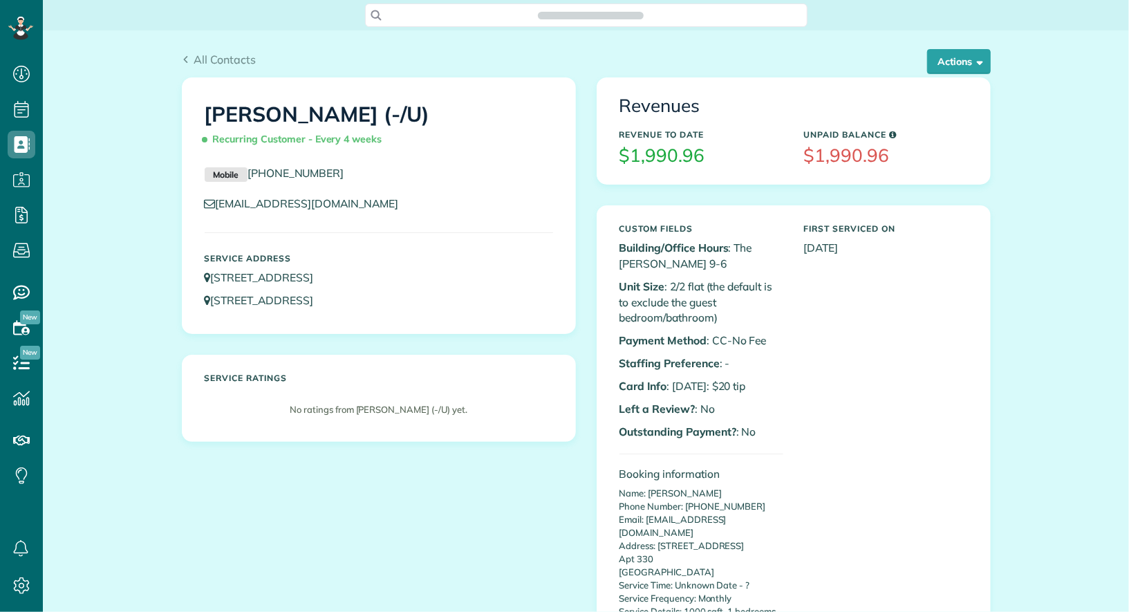
scroll to position [6, 6]
click at [957, 57] on button "Actions" at bounding box center [959, 61] width 64 height 25
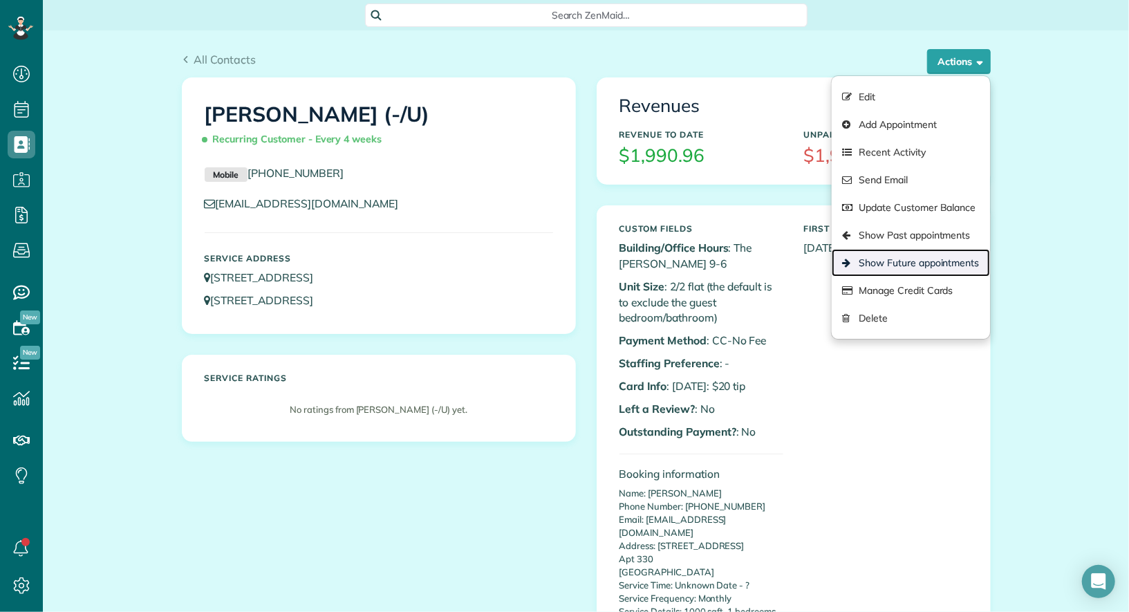
click at [934, 260] on link "Show Future appointments" at bounding box center [910, 263] width 158 height 28
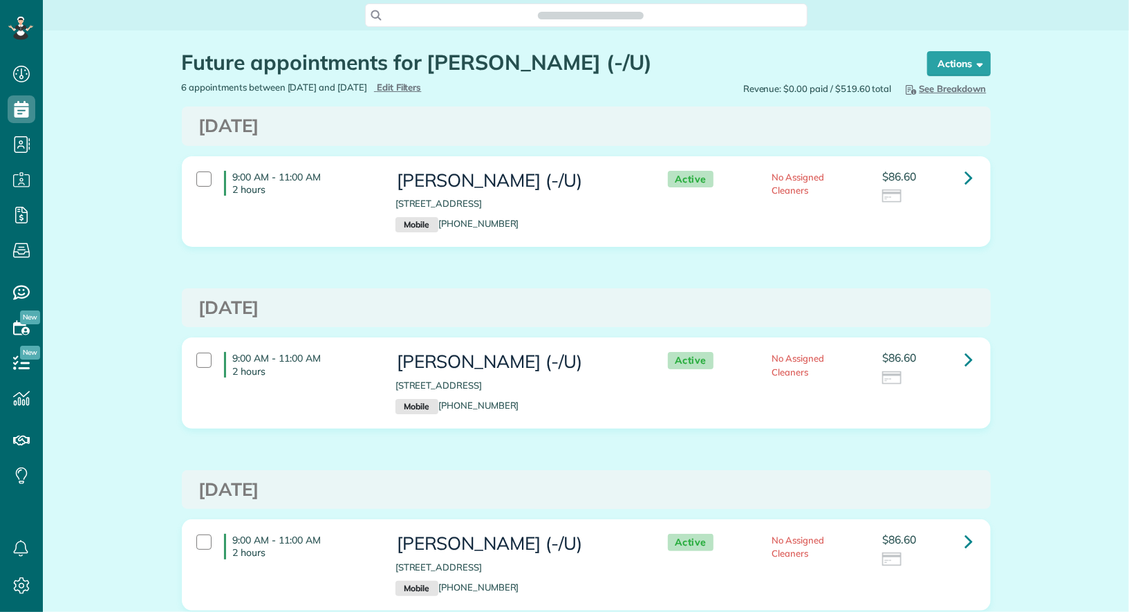
scroll to position [612, 42]
click at [968, 180] on icon at bounding box center [969, 177] width 8 height 24
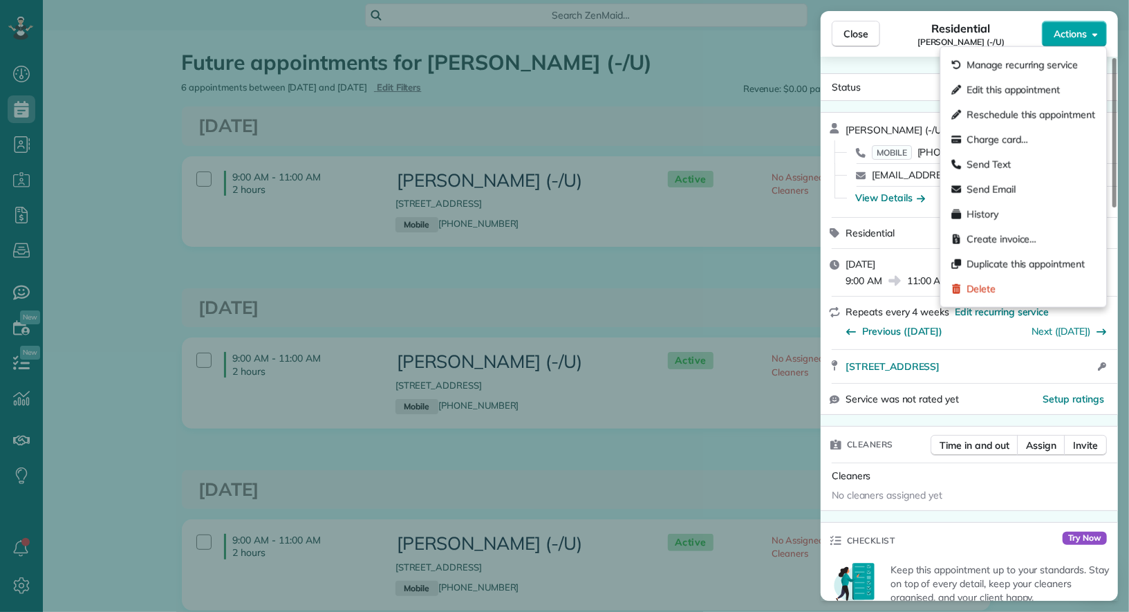
click at [1083, 41] on button "Actions" at bounding box center [1074, 34] width 65 height 26
click at [1067, 86] on div "Edit this appointment" at bounding box center [1023, 89] width 155 height 25
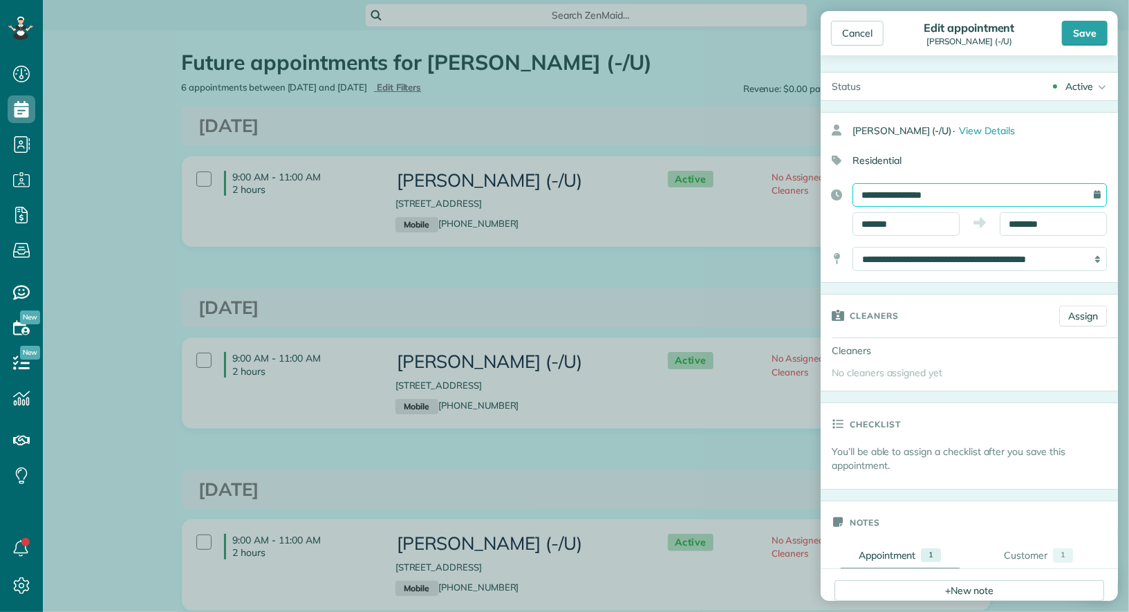
click at [980, 198] on input "**********" at bounding box center [979, 194] width 254 height 23
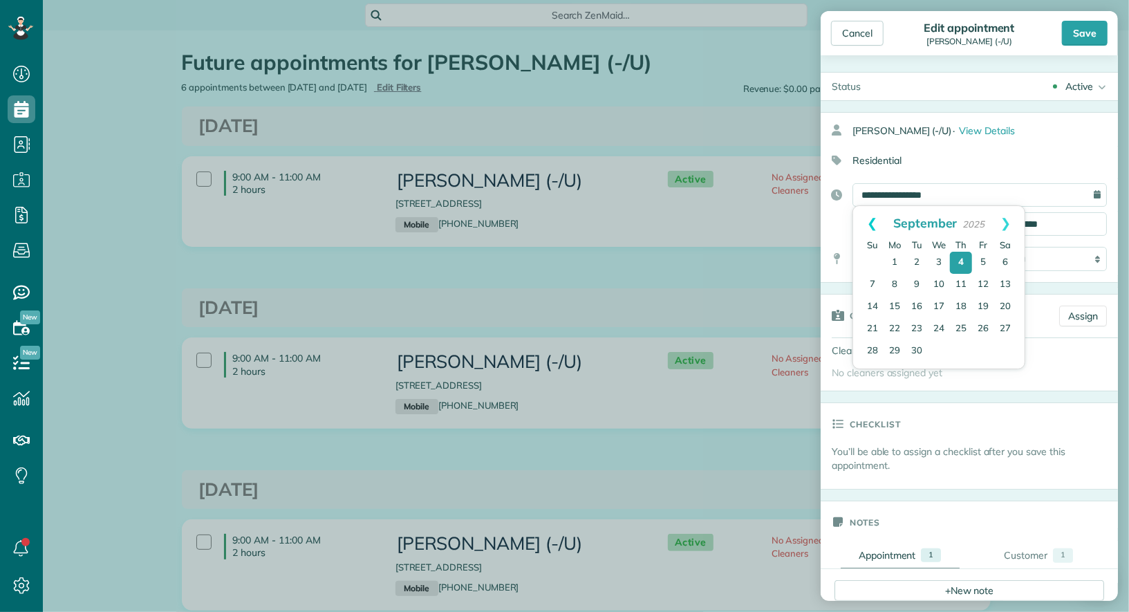
click at [874, 219] on link "Prev" at bounding box center [872, 223] width 38 height 35
click at [910, 349] on link "26" at bounding box center [916, 352] width 22 height 22
type input "**********"
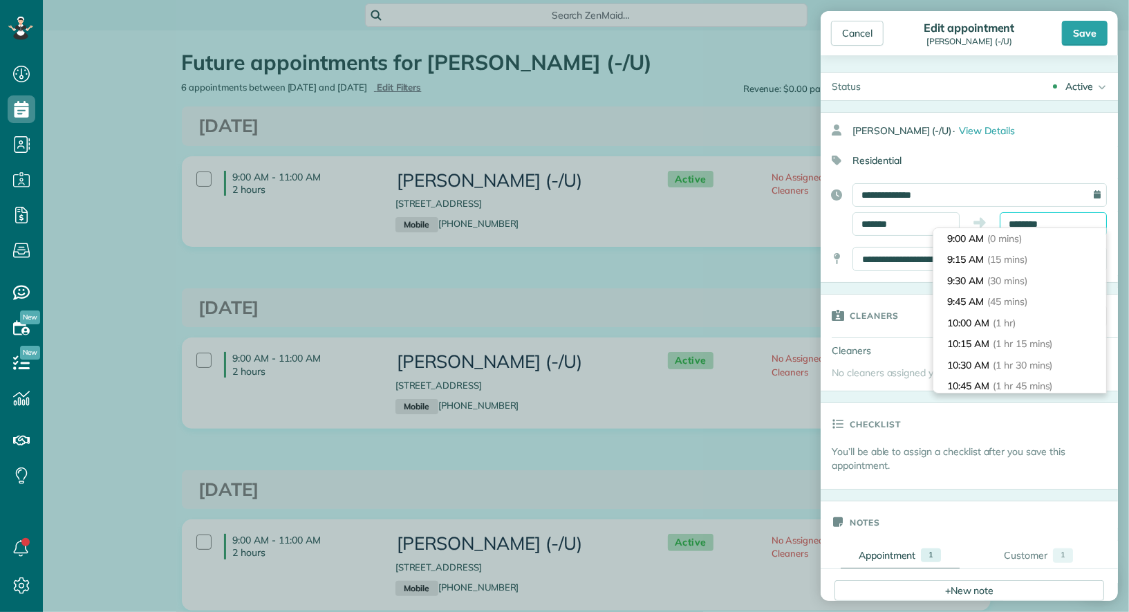
click at [1051, 222] on input "********" at bounding box center [1052, 223] width 107 height 23
type input "********"
click at [1033, 341] on li "12:00 PM (3 hrs)" at bounding box center [1019, 344] width 173 height 21
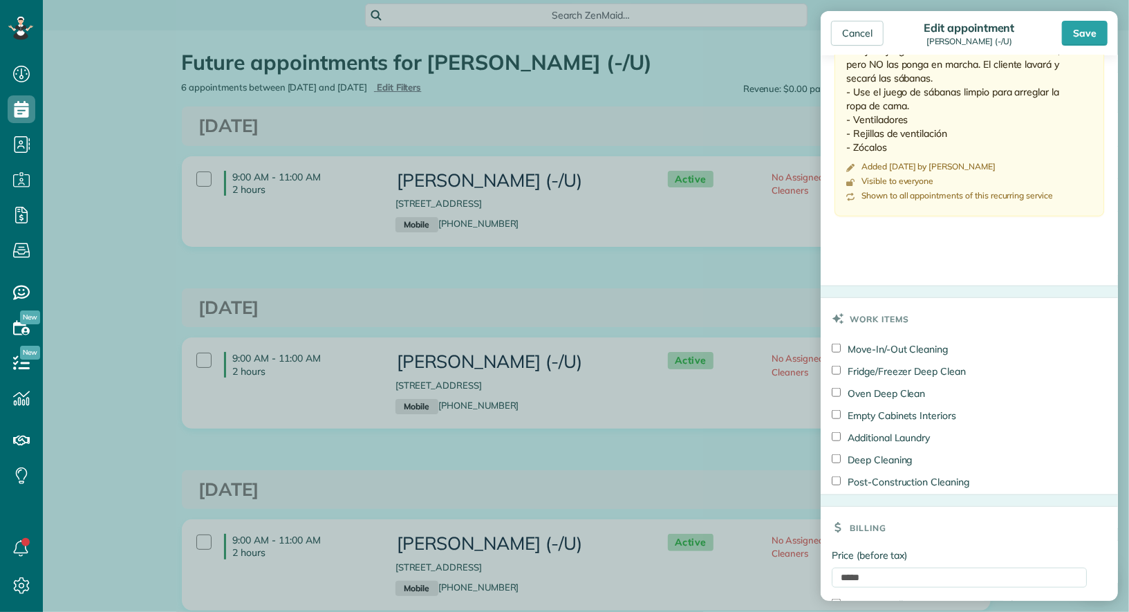
scroll to position [881, 0]
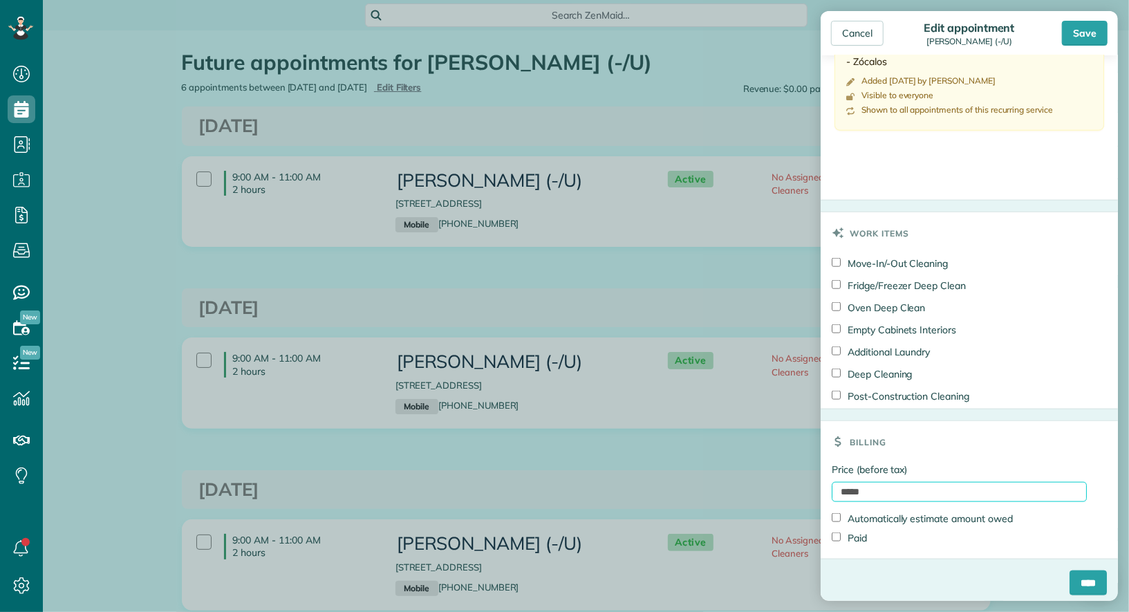
drag, startPoint x: 877, startPoint y: 480, endPoint x: 822, endPoint y: 478, distance: 55.3
click at [822, 478] on div "Price (before tax) ***** Automatically estimate amount owed Paid" at bounding box center [968, 510] width 297 height 96
type input "***"
click at [1080, 570] on input "****" at bounding box center [1087, 582] width 37 height 25
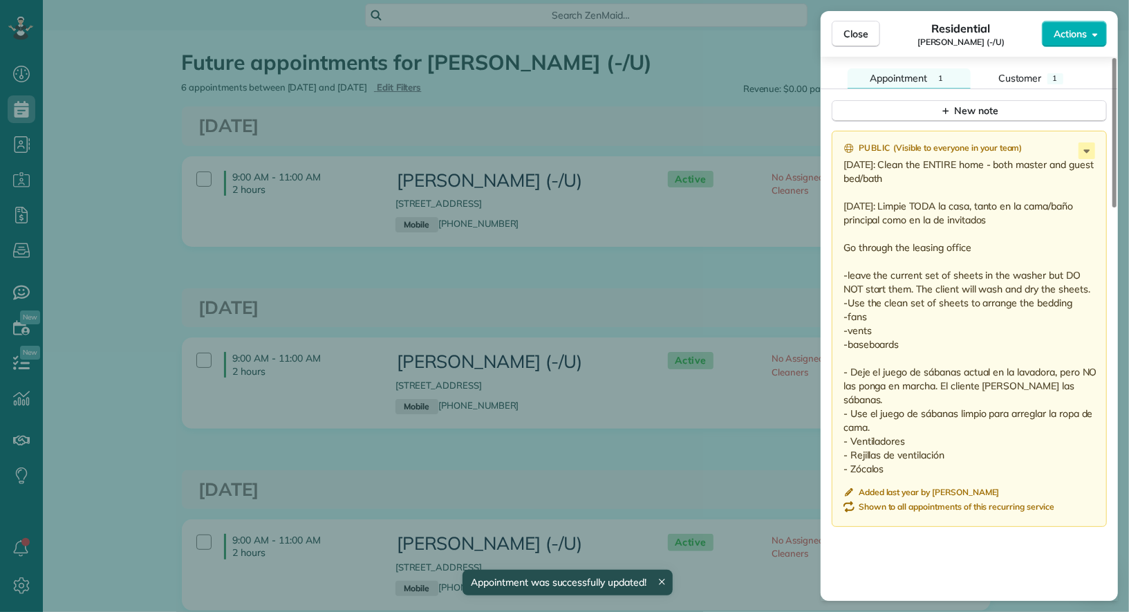
scroll to position [1159, 0]
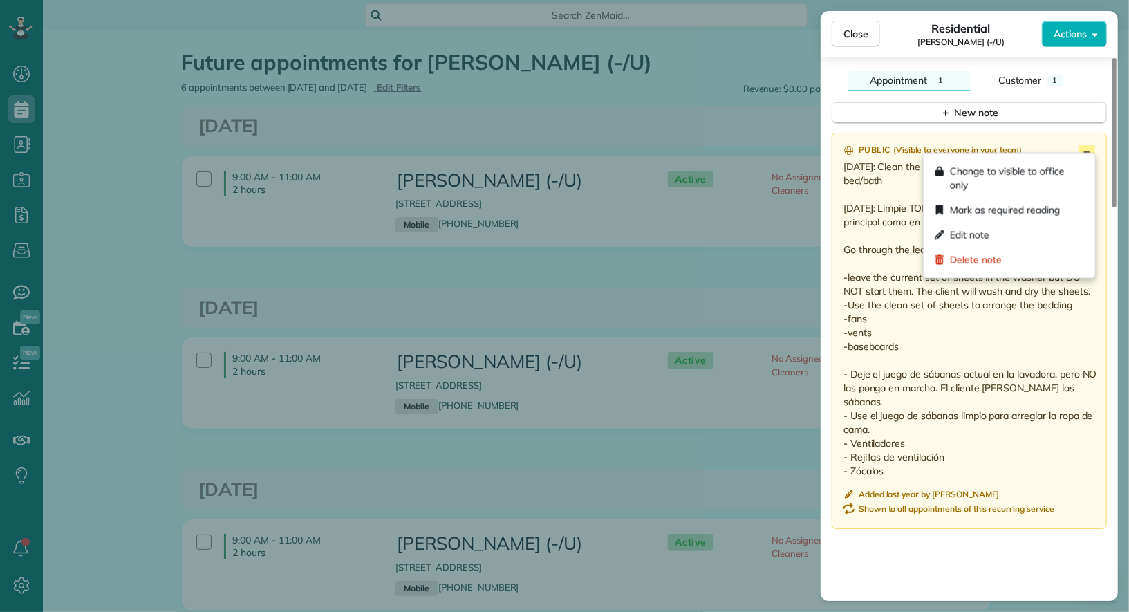
click at [1089, 150] on icon at bounding box center [1086, 152] width 17 height 17
click at [1055, 224] on div "Edit note" at bounding box center [1009, 235] width 160 height 25
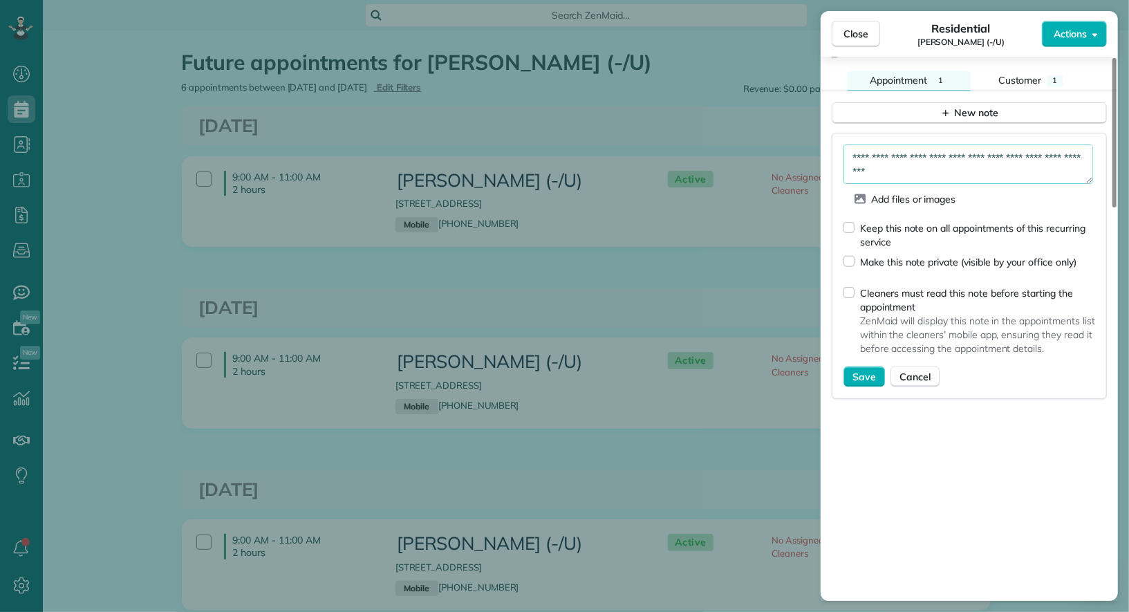
click at [884, 149] on textarea "**********" at bounding box center [968, 163] width 250 height 39
click at [883, 163] on textarea "**********" at bounding box center [968, 163] width 250 height 39
type textarea "**********"
click at [885, 224] on div "Keep this note on all appointments of this recurring service" at bounding box center [977, 235] width 235 height 28
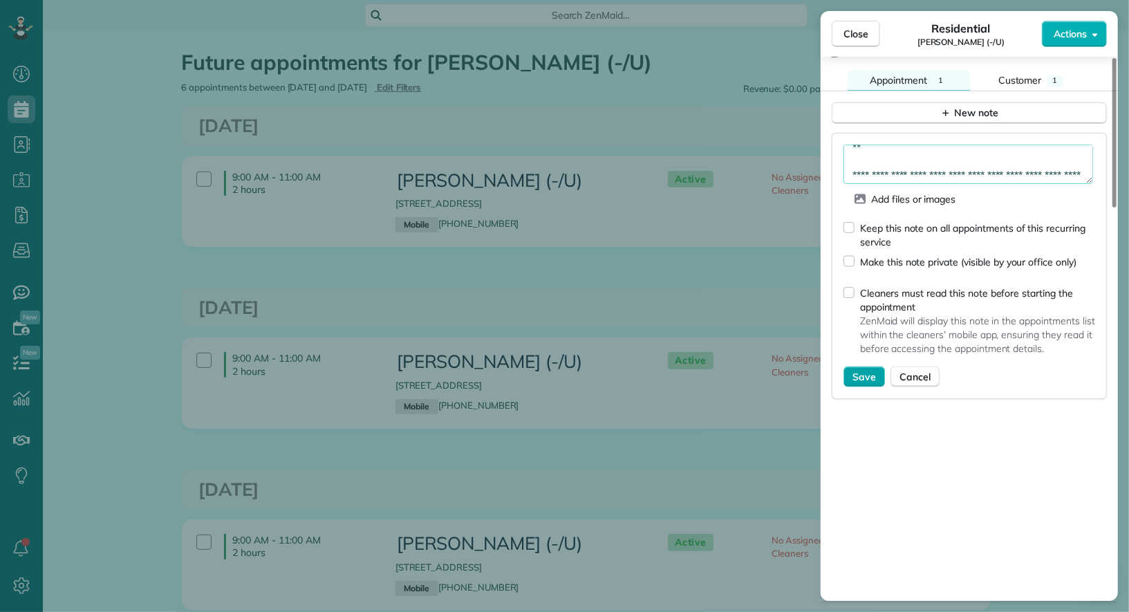
click at [867, 373] on span "Save" at bounding box center [863, 377] width 23 height 14
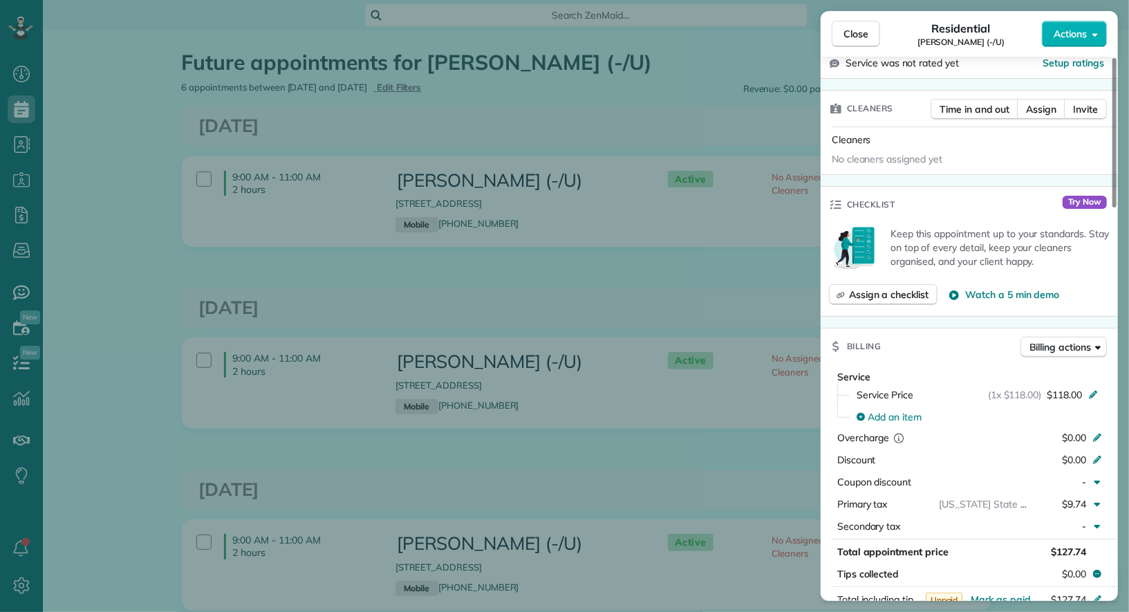
scroll to position [0, 0]
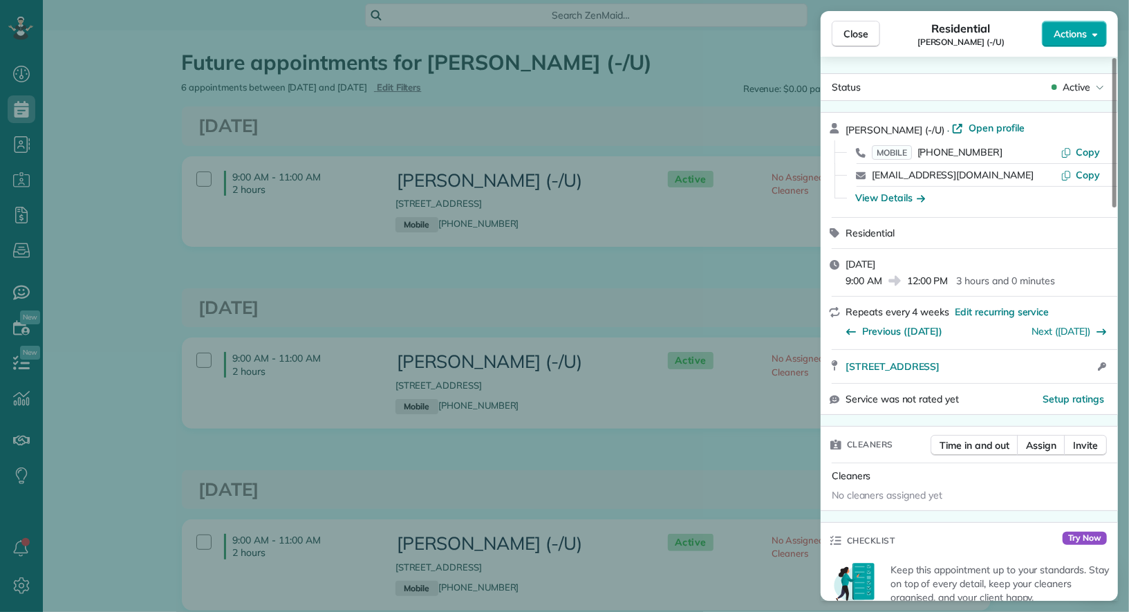
click at [1070, 21] on button "Actions" at bounding box center [1074, 34] width 65 height 26
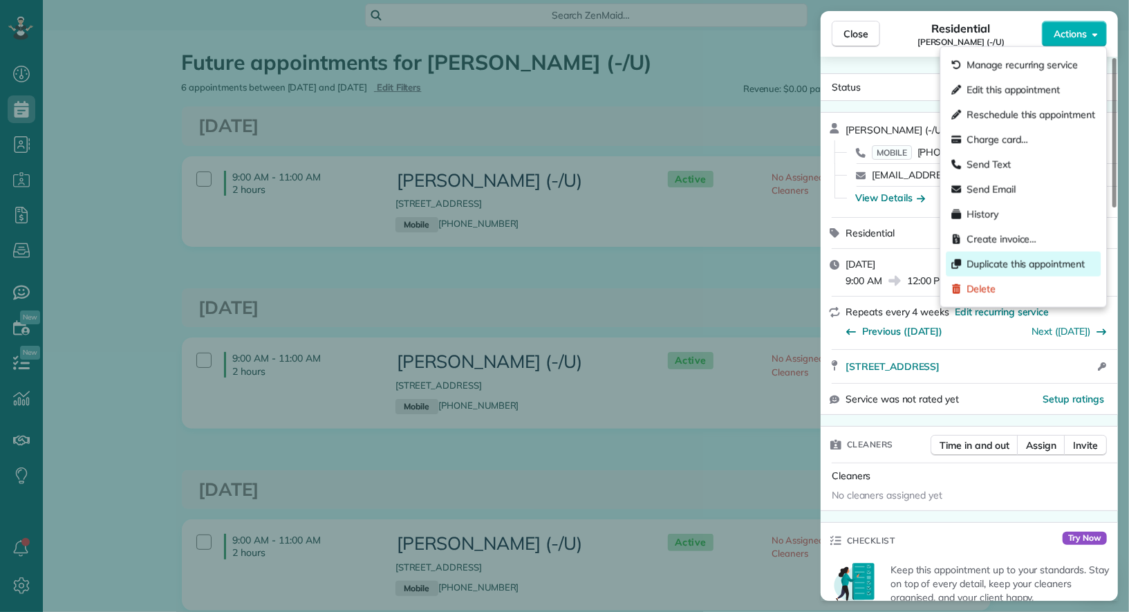
click at [1050, 258] on span "Duplicate this appointment" at bounding box center [1025, 264] width 118 height 14
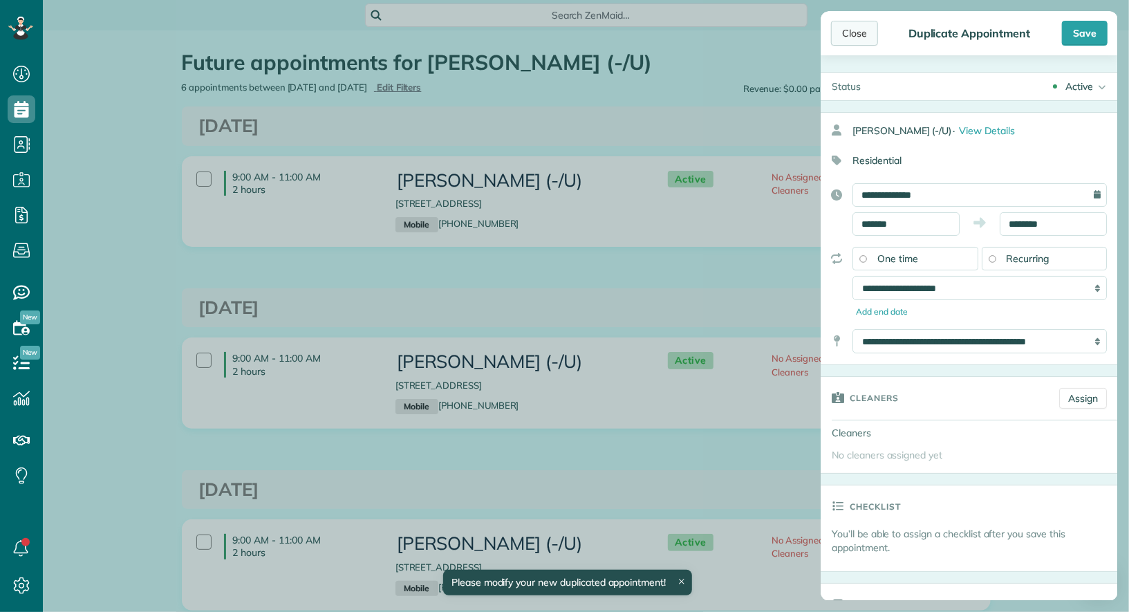
click at [858, 35] on div "Close" at bounding box center [854, 33] width 47 height 25
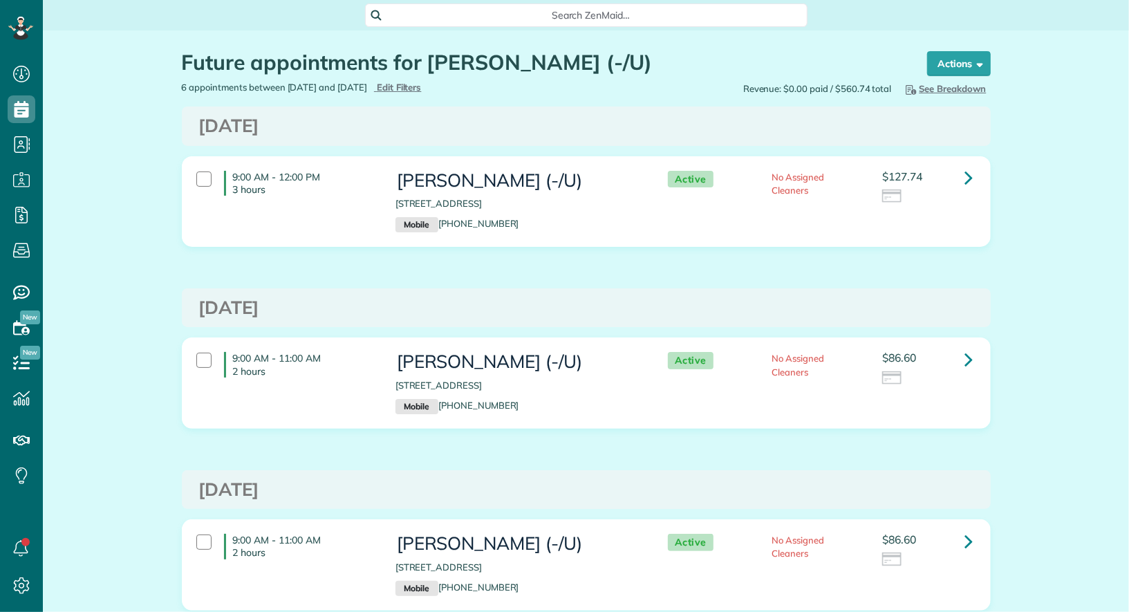
scroll to position [6, 6]
click at [972, 176] on icon at bounding box center [969, 177] width 8 height 24
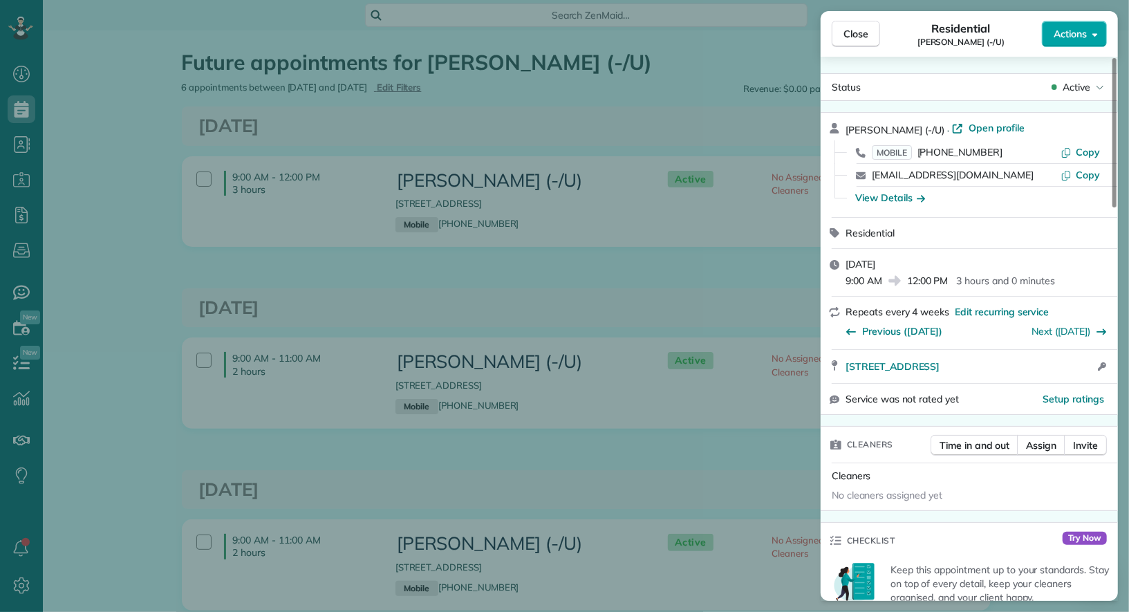
click at [1091, 32] on button "Actions" at bounding box center [1074, 34] width 65 height 26
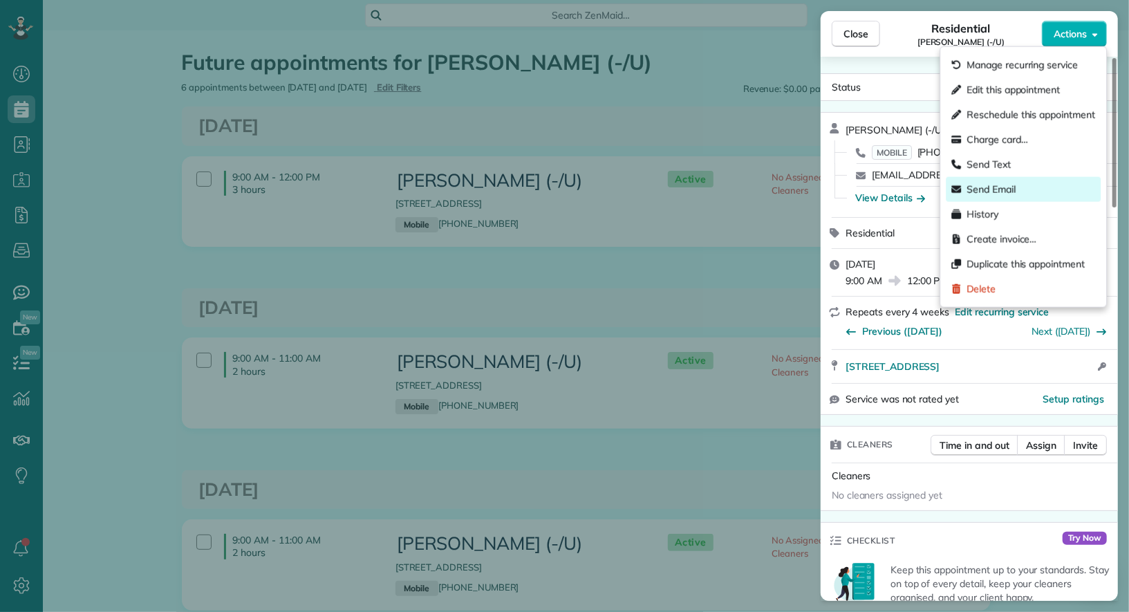
click at [1046, 188] on div "Send Email" at bounding box center [1023, 189] width 155 height 25
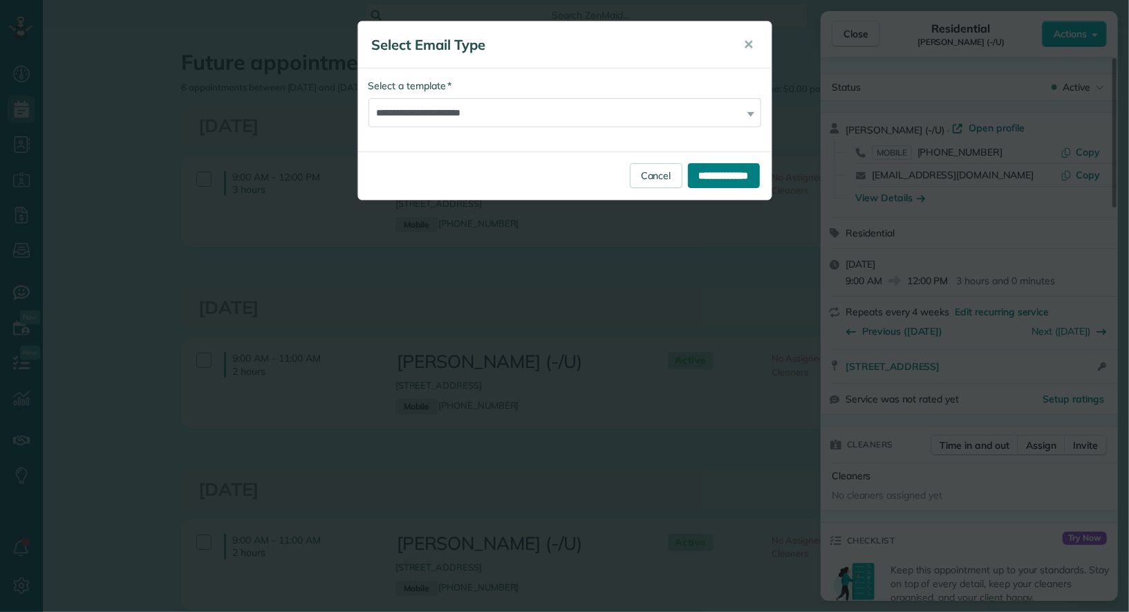
click at [720, 171] on input "**********" at bounding box center [724, 175] width 72 height 25
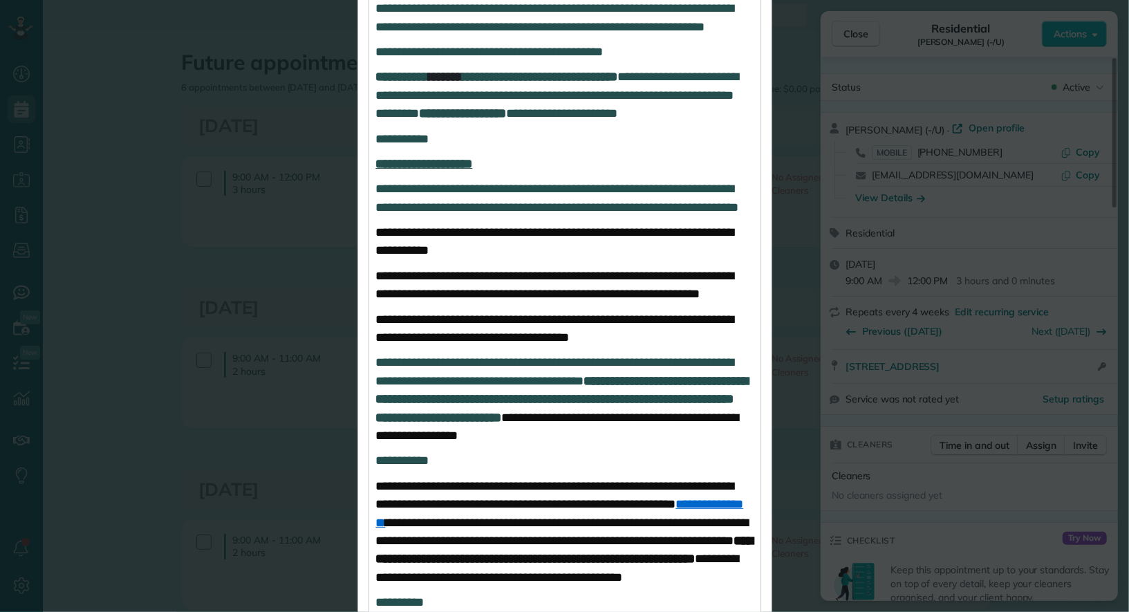
scroll to position [935, 0]
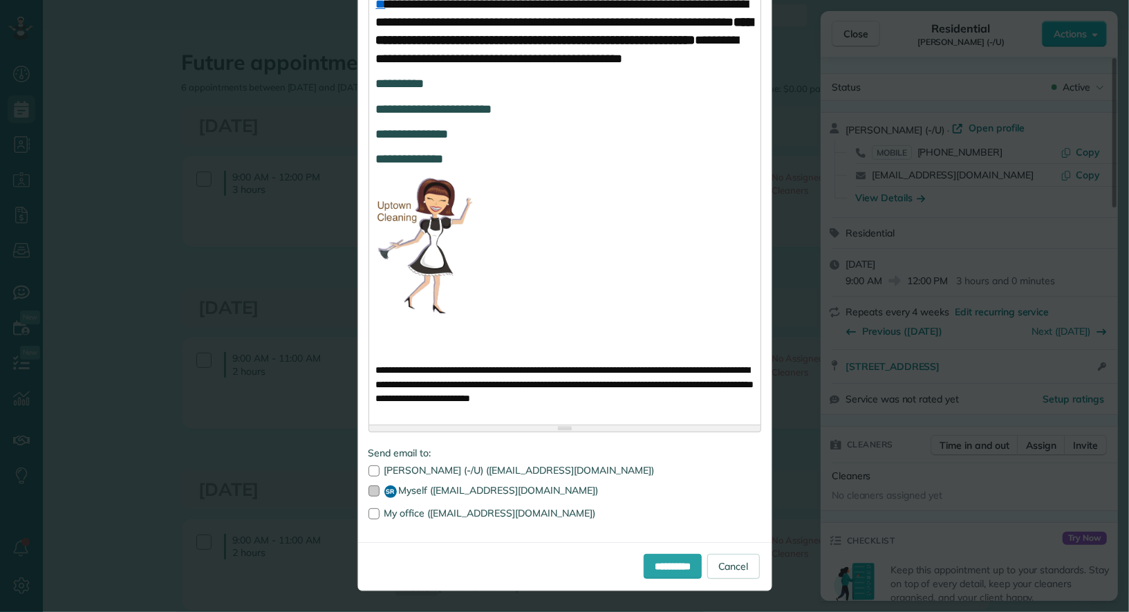
click at [433, 491] on label "SR Myself ([EMAIL_ADDRESS][DOMAIN_NAME])" at bounding box center [564, 491] width 393 height 12
click at [668, 565] on input "**********" at bounding box center [672, 566] width 58 height 25
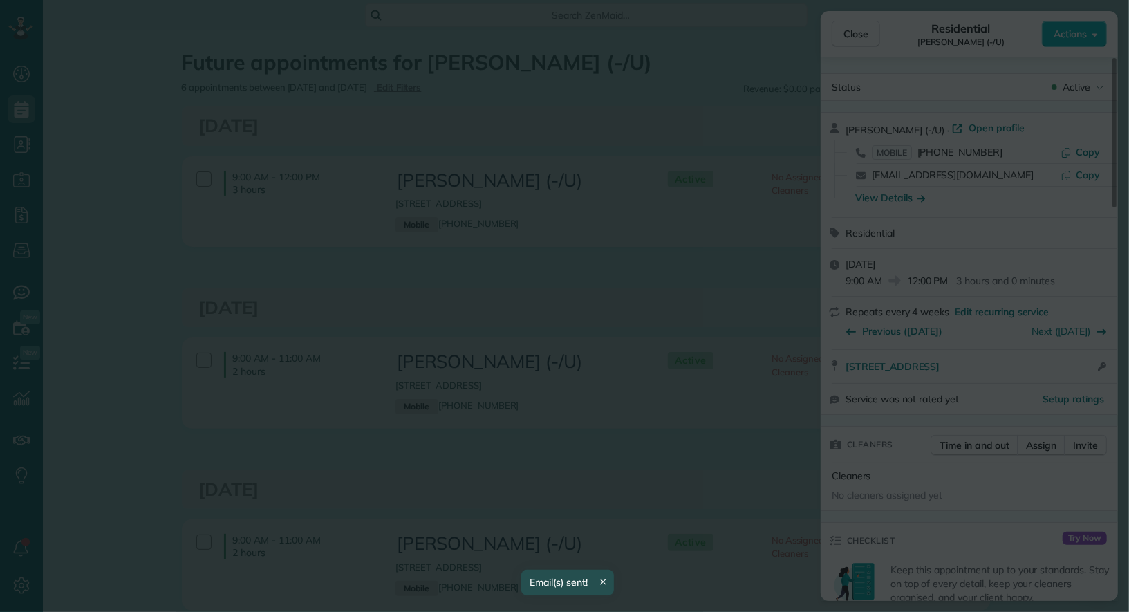
scroll to position [0, 0]
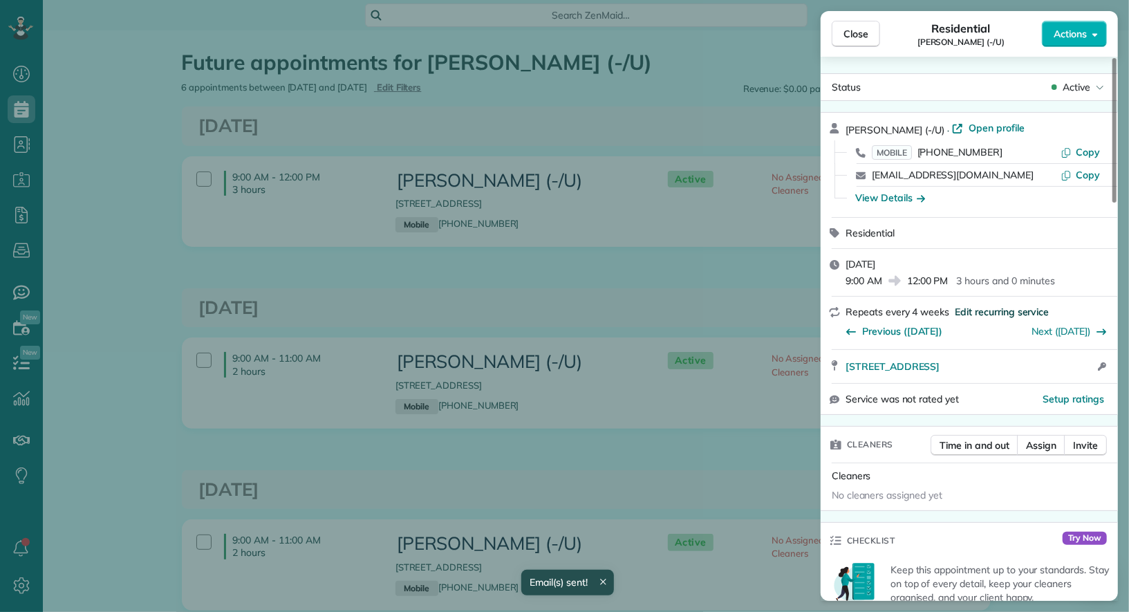
click at [992, 311] on span "Edit recurring service" at bounding box center [1001, 312] width 94 height 14
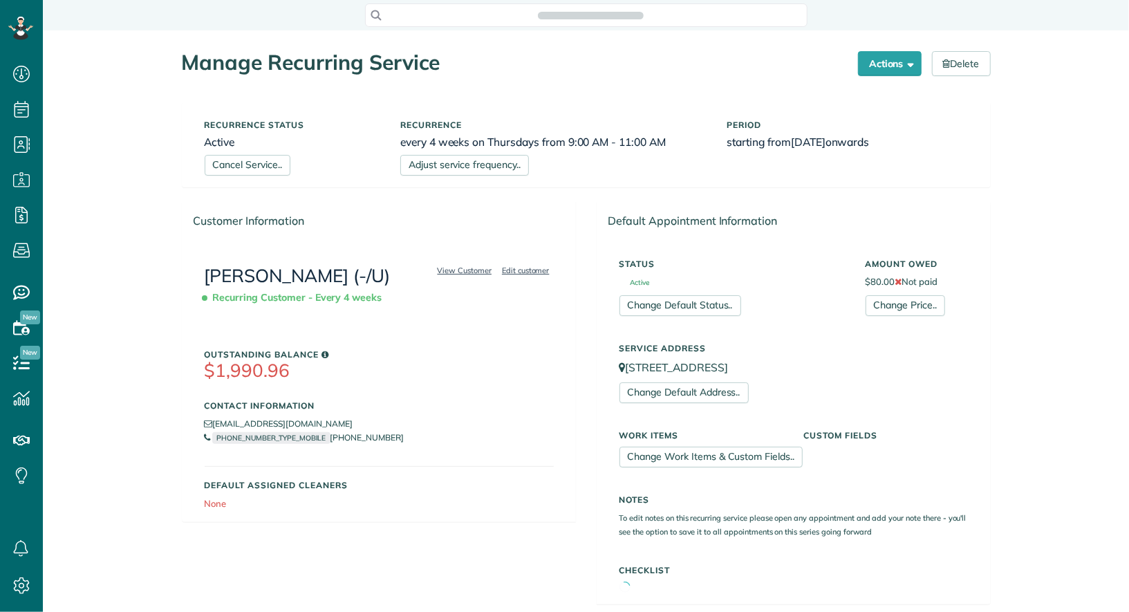
scroll to position [6, 6]
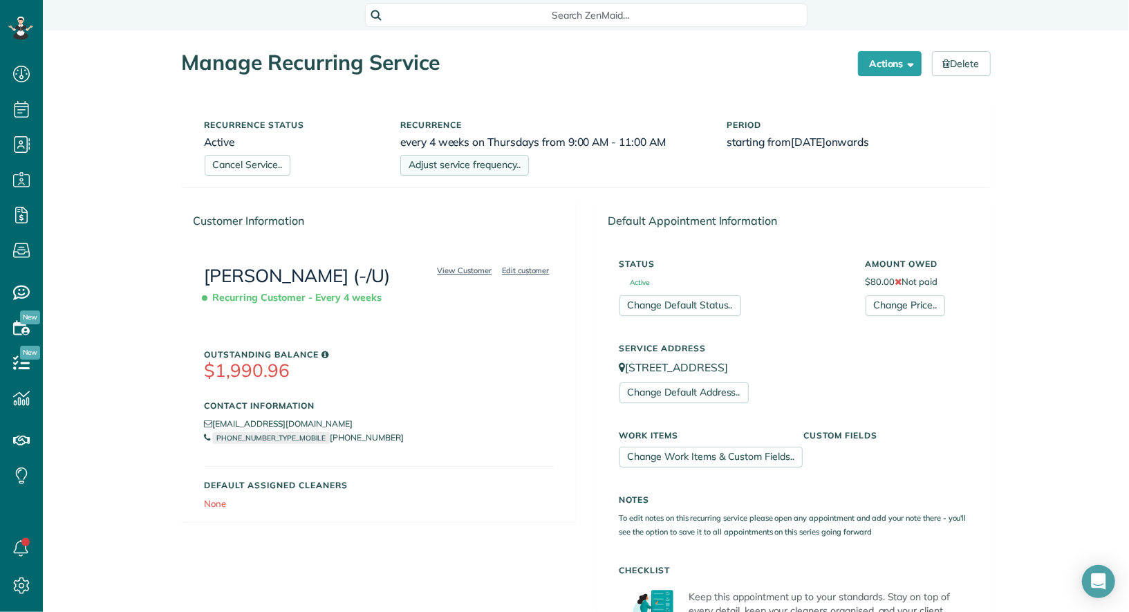
click at [481, 172] on link "Adjust service frequency.." at bounding box center [464, 165] width 129 height 21
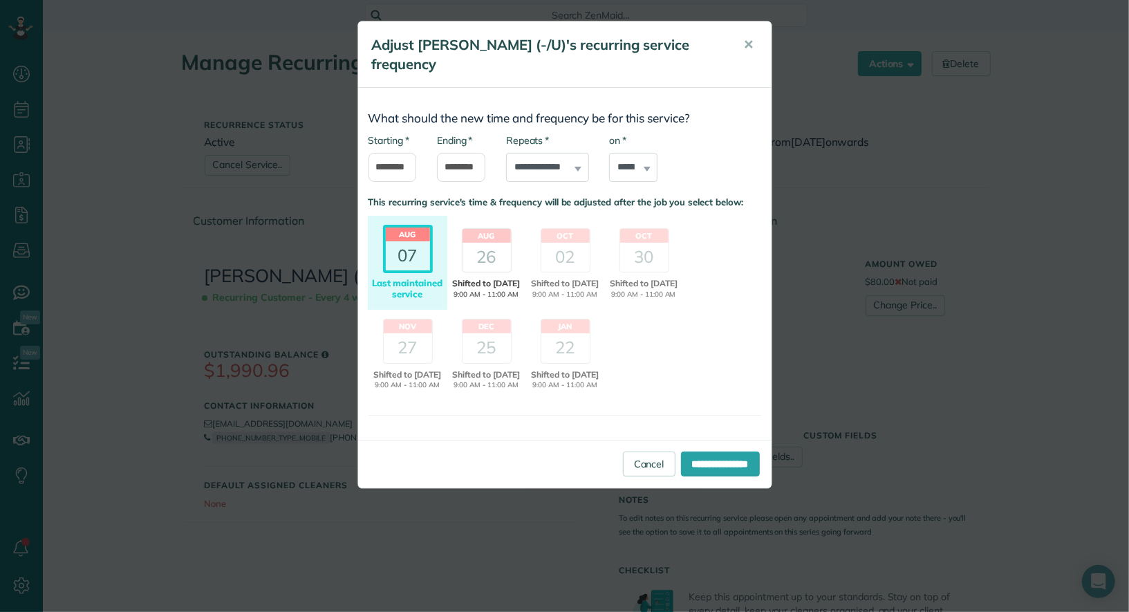
click at [483, 260] on div "26" at bounding box center [486, 257] width 48 height 29
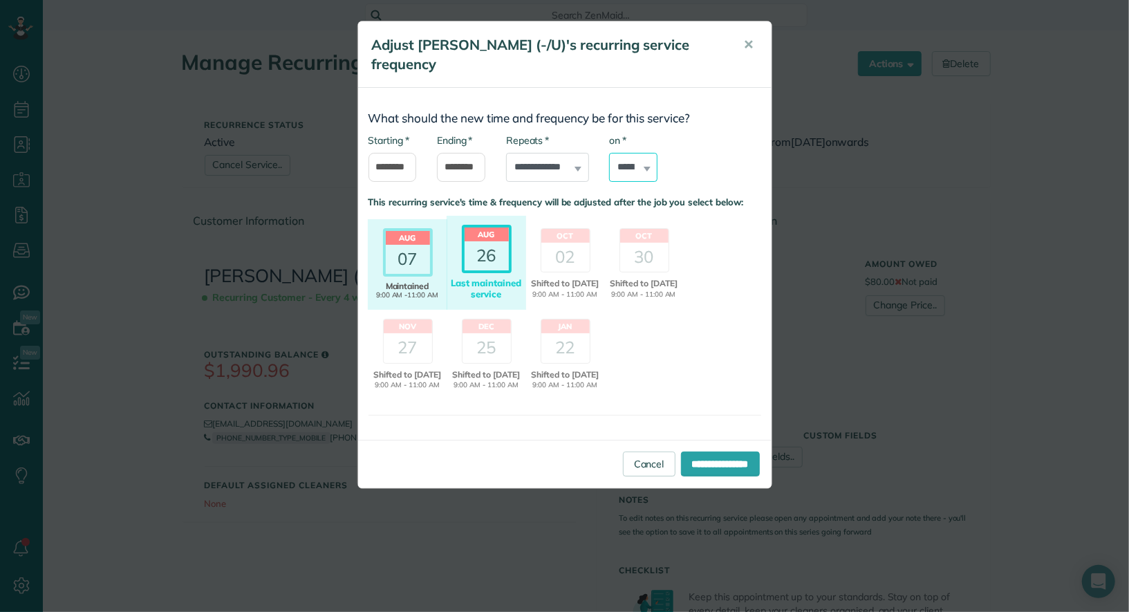
click at [632, 175] on select "****** ****** ******* ********* ******** ****** ********" at bounding box center [633, 167] width 48 height 29
select select "*"
click at [714, 473] on input "**********" at bounding box center [720, 463] width 79 height 25
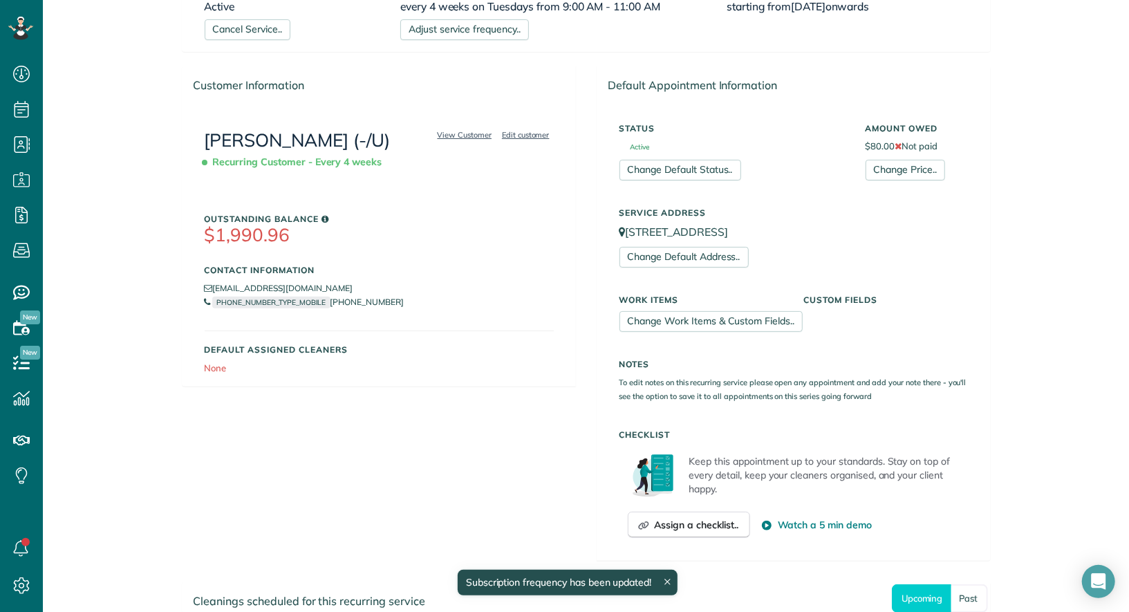
scroll to position [308, 0]
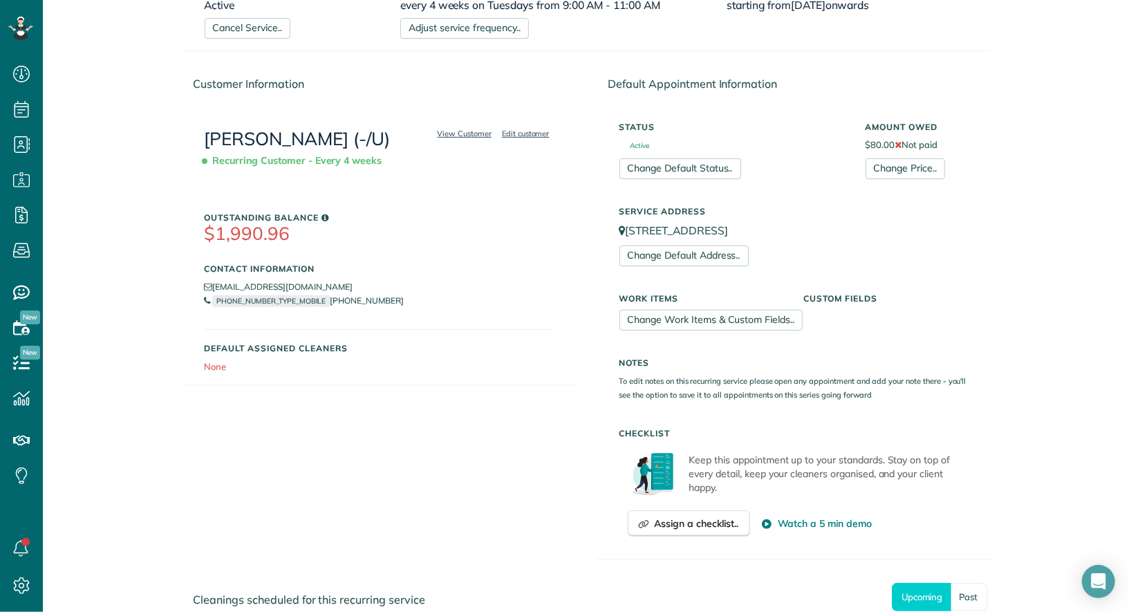
scroll to position [470, 0]
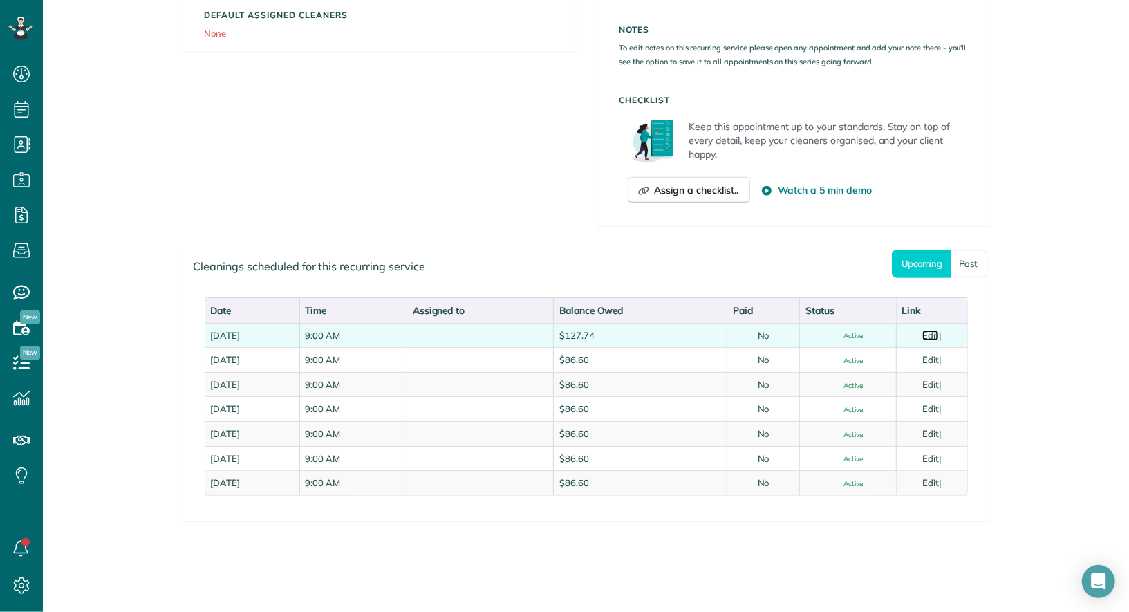
click at [939, 330] on link "Edit" at bounding box center [930, 335] width 17 height 11
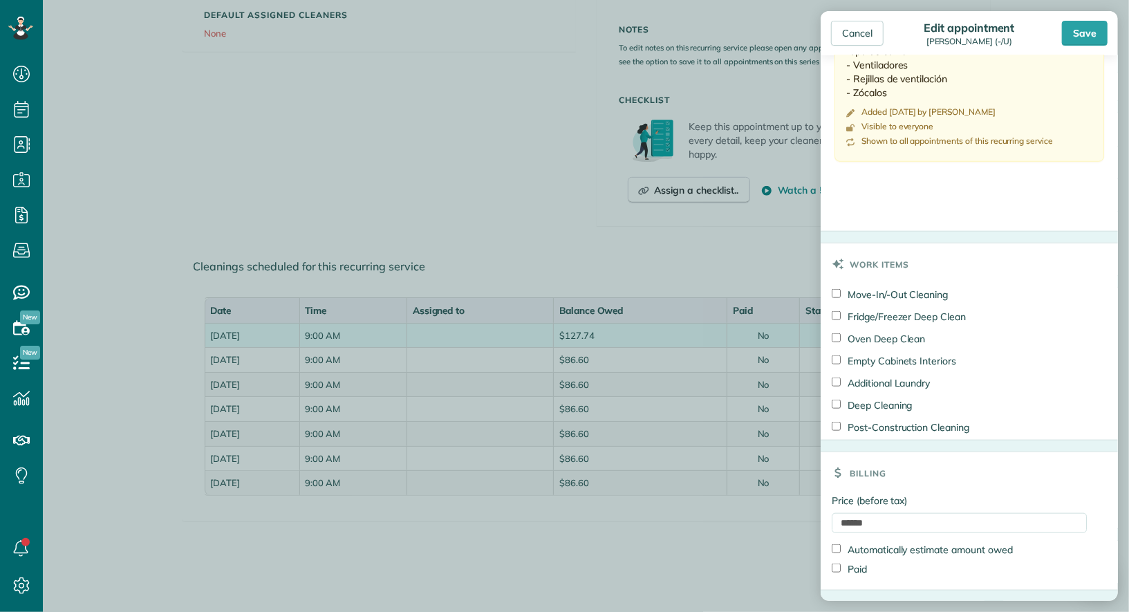
scroll to position [881, 0]
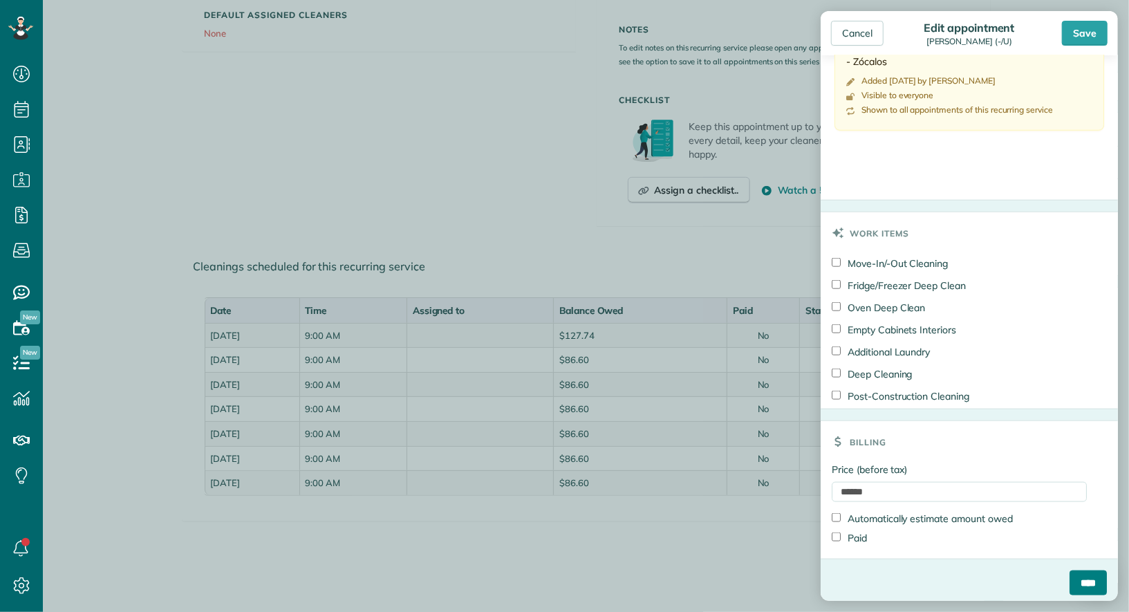
click at [1098, 589] on input "****" at bounding box center [1087, 582] width 37 height 25
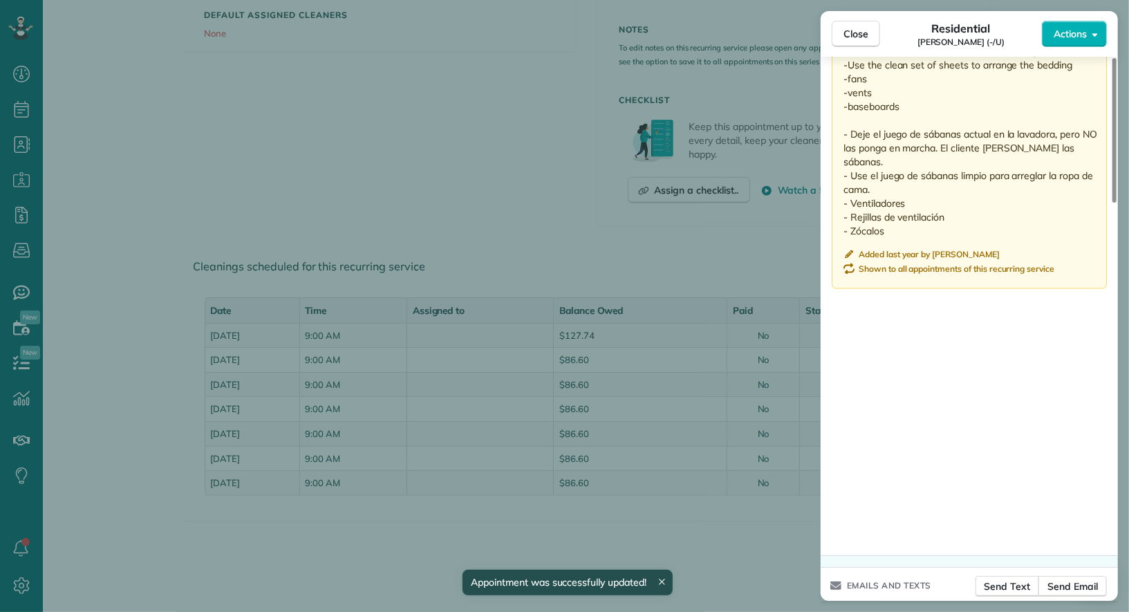
scroll to position [1499, 0]
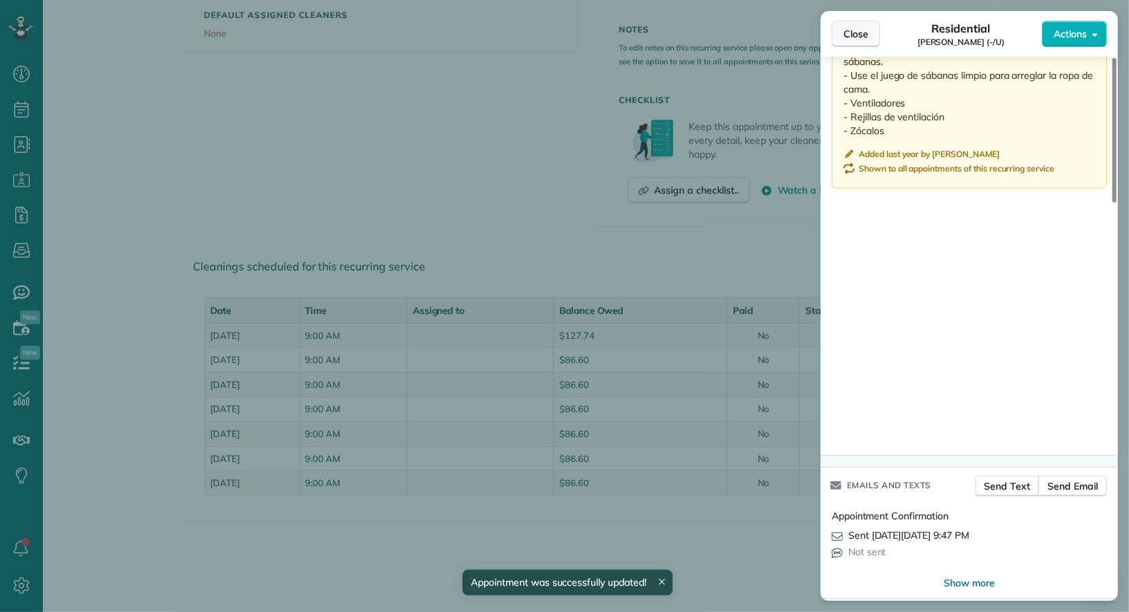
click at [848, 36] on span "Close" at bounding box center [855, 34] width 25 height 14
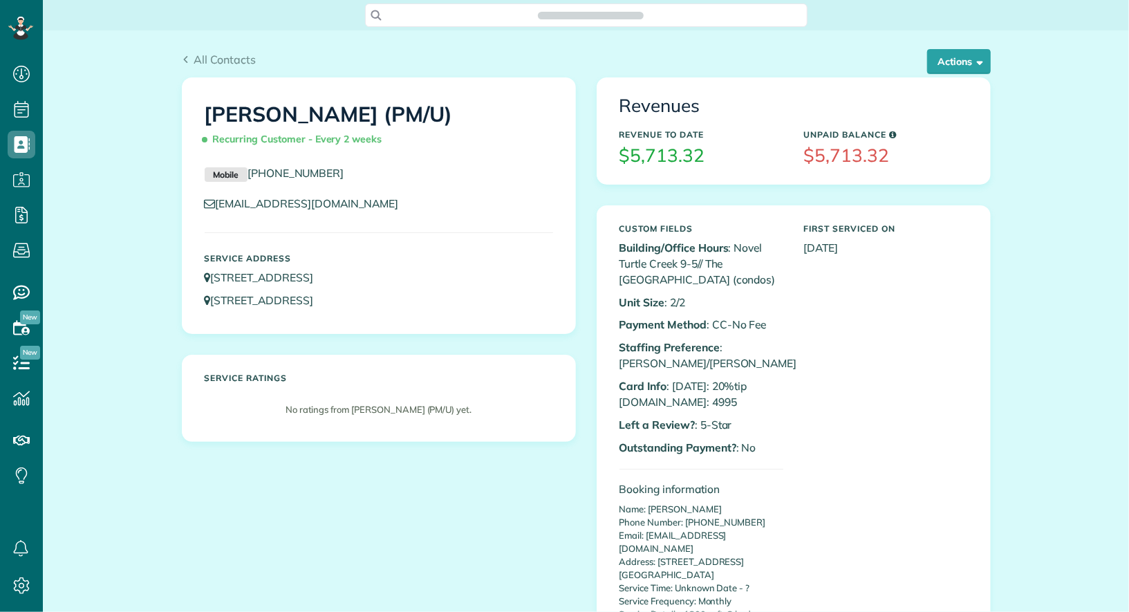
scroll to position [6, 6]
click at [959, 52] on button "Actions" at bounding box center [959, 61] width 64 height 25
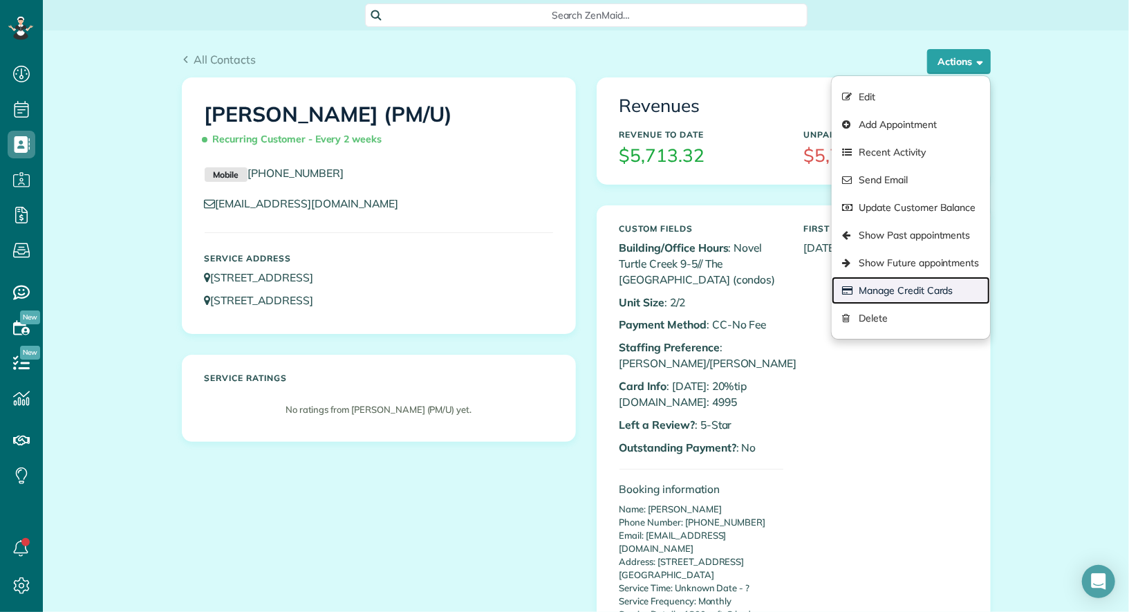
click at [917, 292] on link "Manage Credit Cards" at bounding box center [910, 290] width 158 height 28
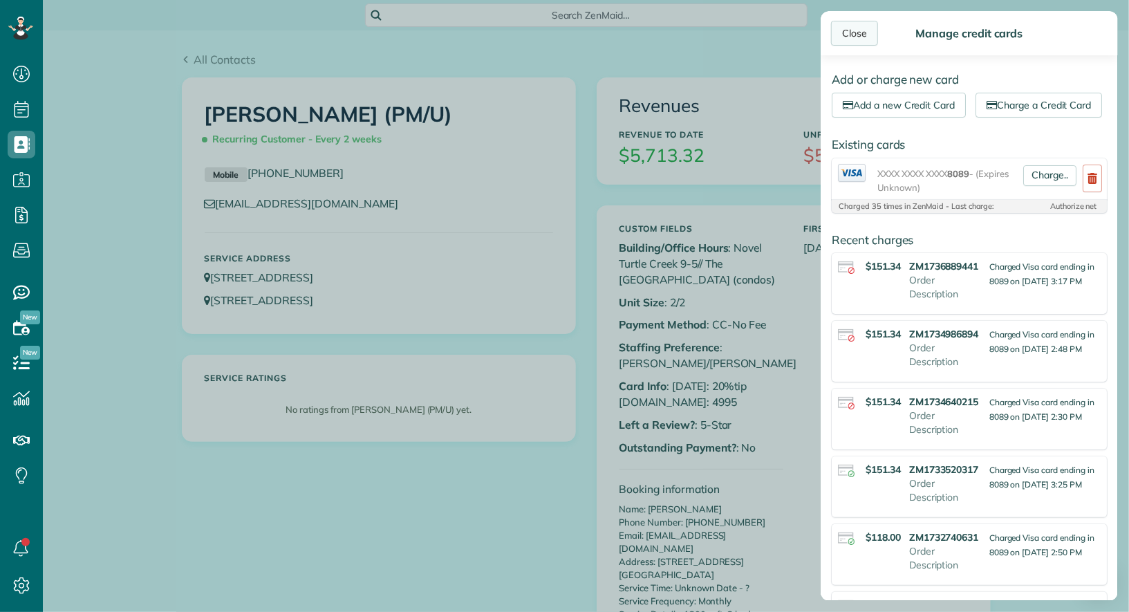
click at [853, 40] on div "Close" at bounding box center [854, 33] width 47 height 25
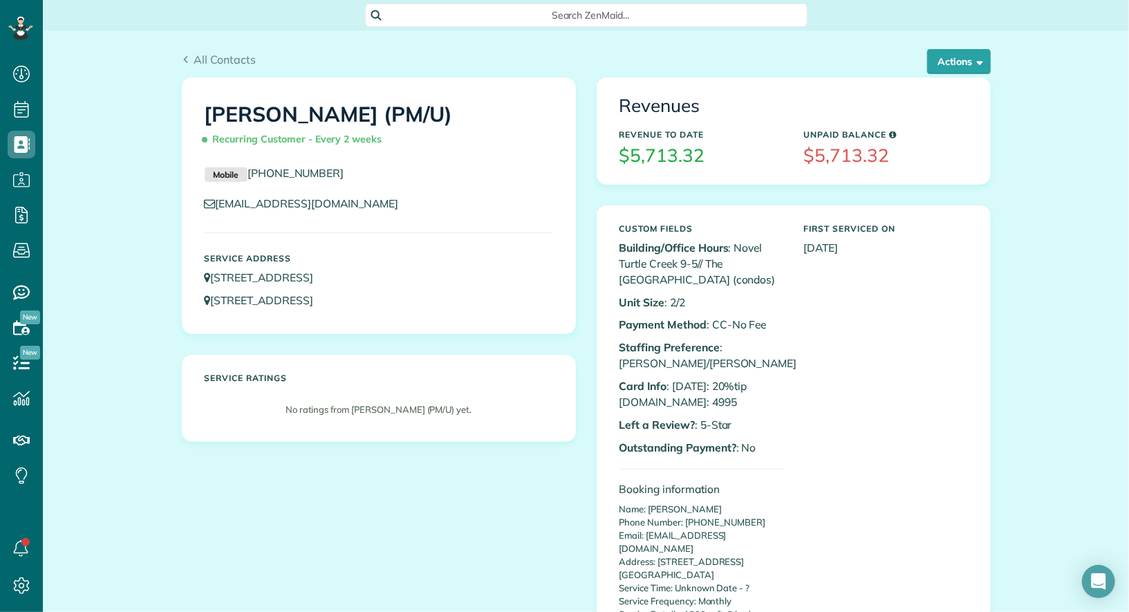
click at [242, 48] on div "All Contacts Actions Edit Add Appointment Recent Activity Send Email Update Cus…" at bounding box center [585, 53] width 829 height 47
click at [240, 57] on span "All Contacts" at bounding box center [225, 60] width 62 height 14
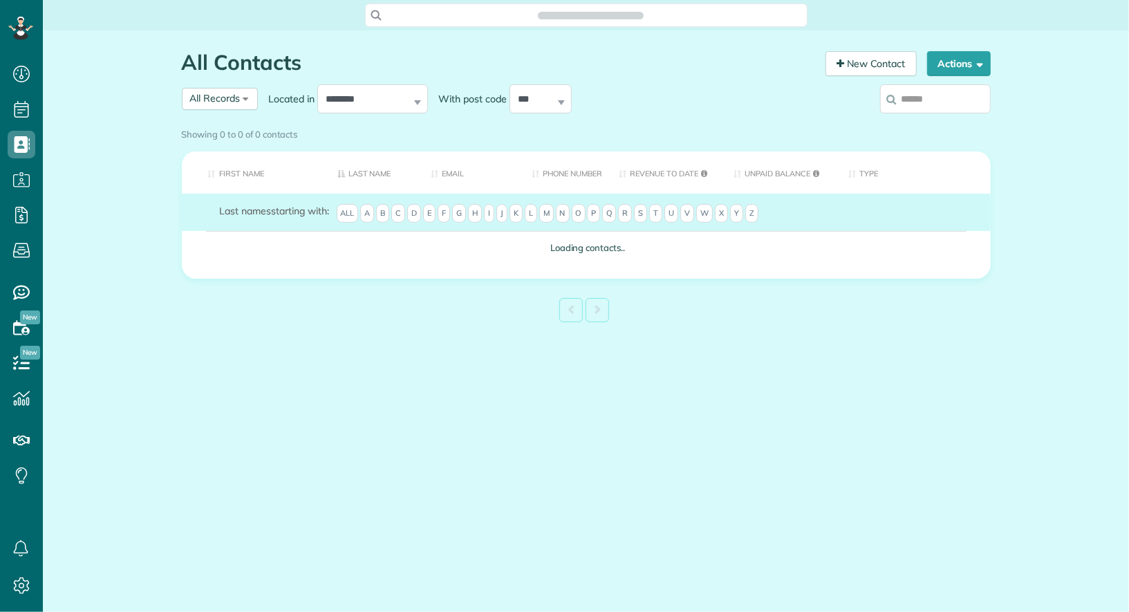
scroll to position [6, 6]
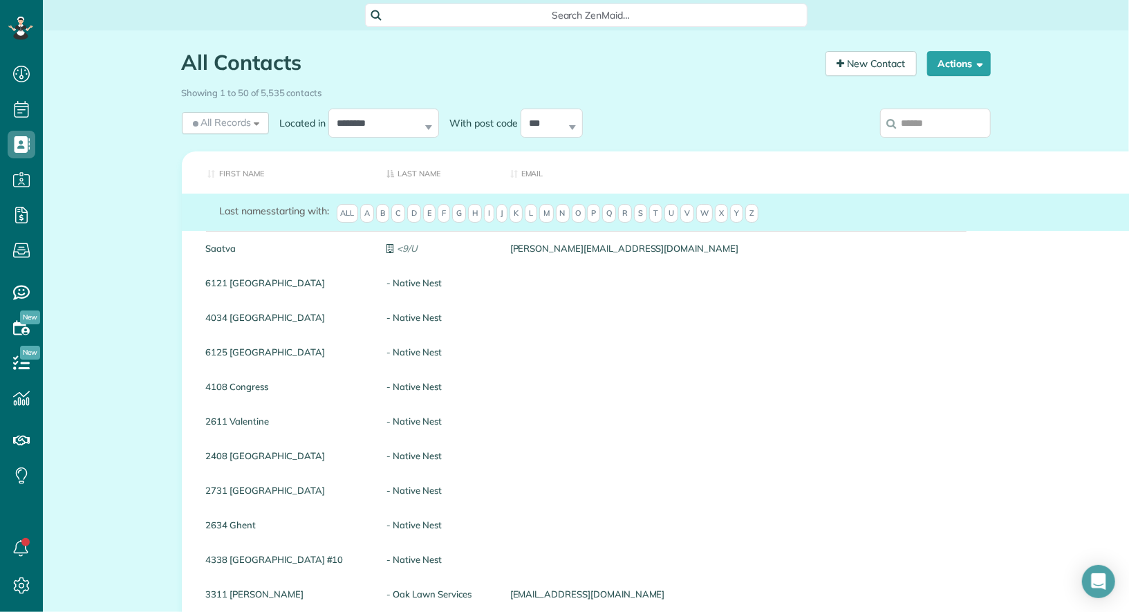
click at [940, 129] on input "search" at bounding box center [935, 123] width 111 height 29
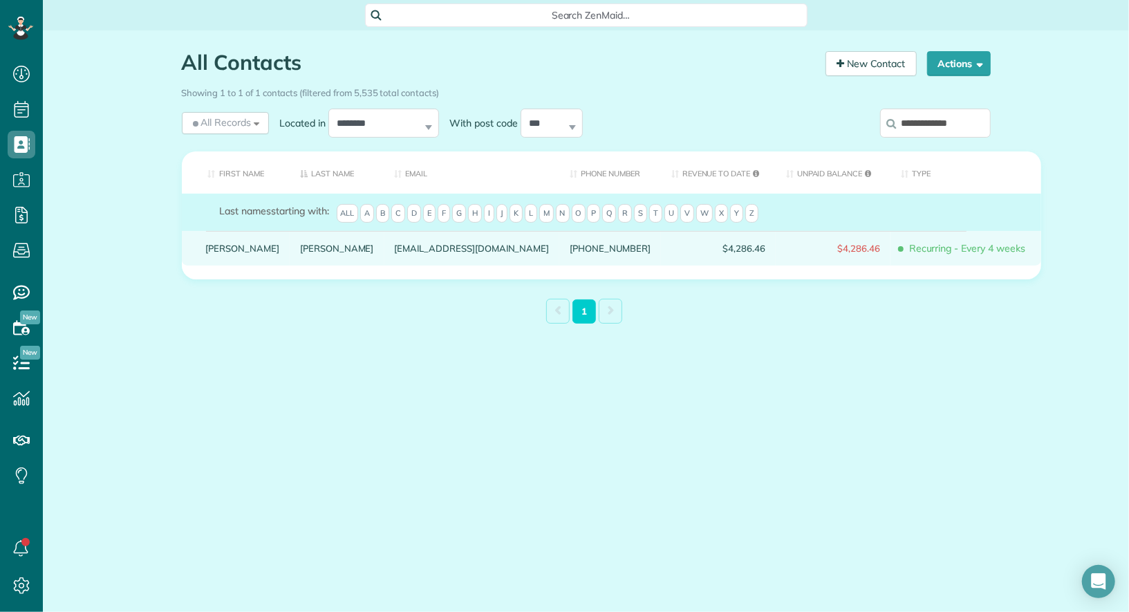
type input "**********"
click at [223, 251] on div "Haley" at bounding box center [243, 248] width 95 height 35
click at [222, 253] on link "Haley" at bounding box center [243, 248] width 74 height 10
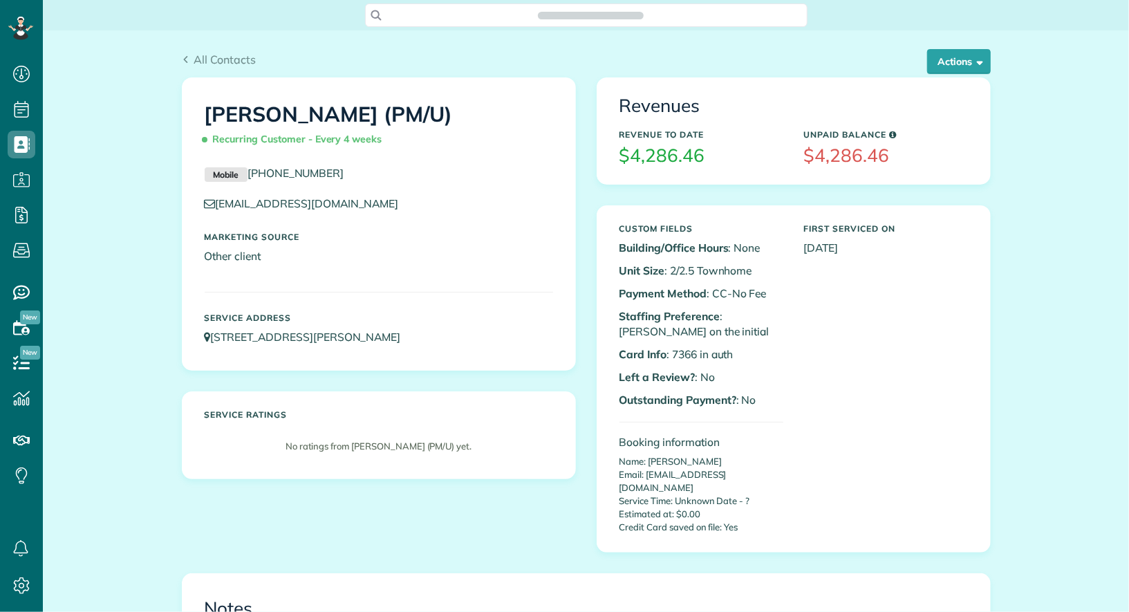
scroll to position [6, 6]
click at [961, 66] on button "Actions" at bounding box center [959, 61] width 64 height 25
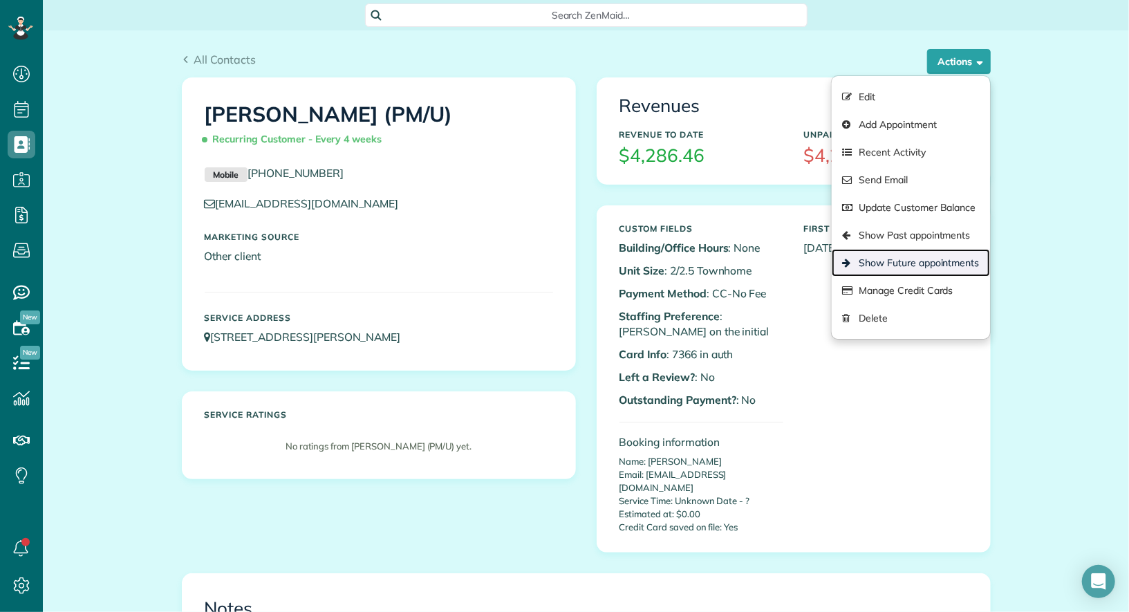
click at [927, 259] on link "Show Future appointments" at bounding box center [910, 263] width 158 height 28
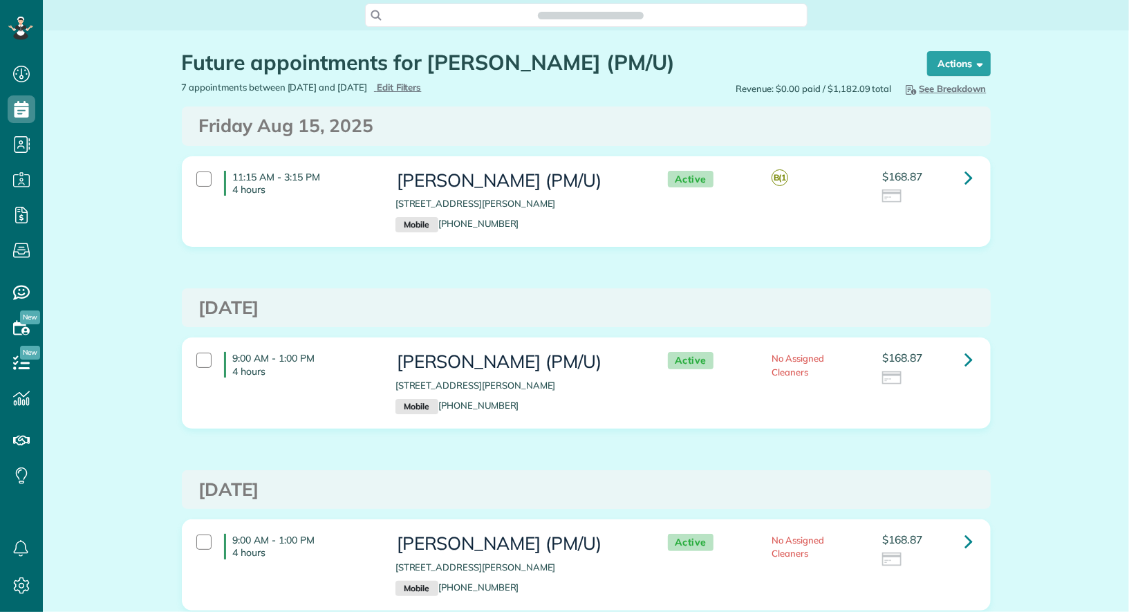
scroll to position [612, 42]
click at [974, 175] on link at bounding box center [969, 178] width 28 height 28
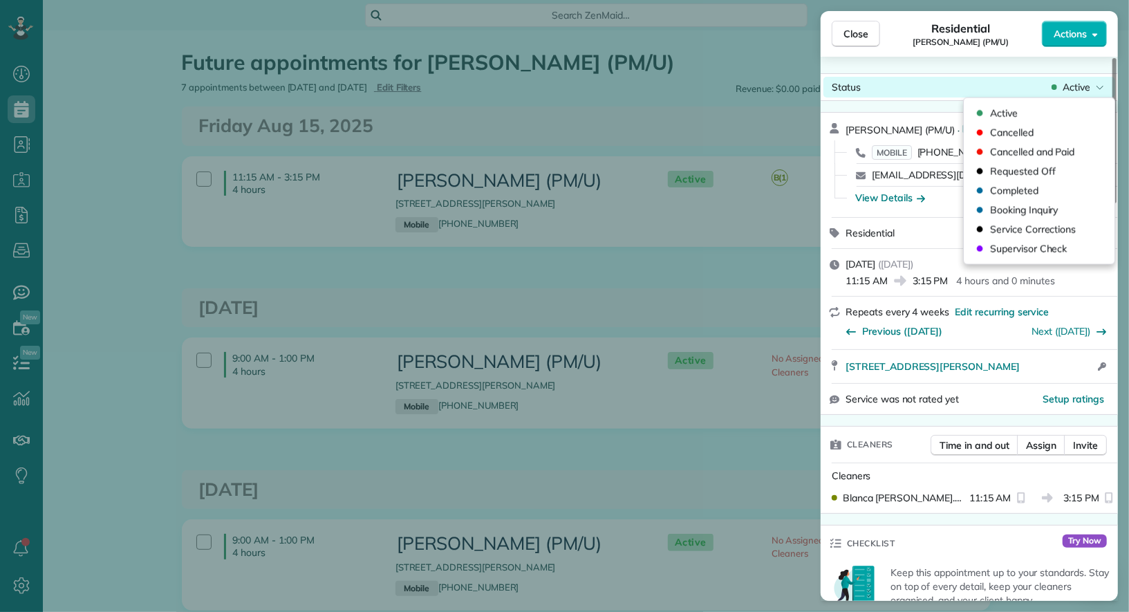
click at [1073, 90] on span "Active" at bounding box center [1076, 87] width 28 height 14
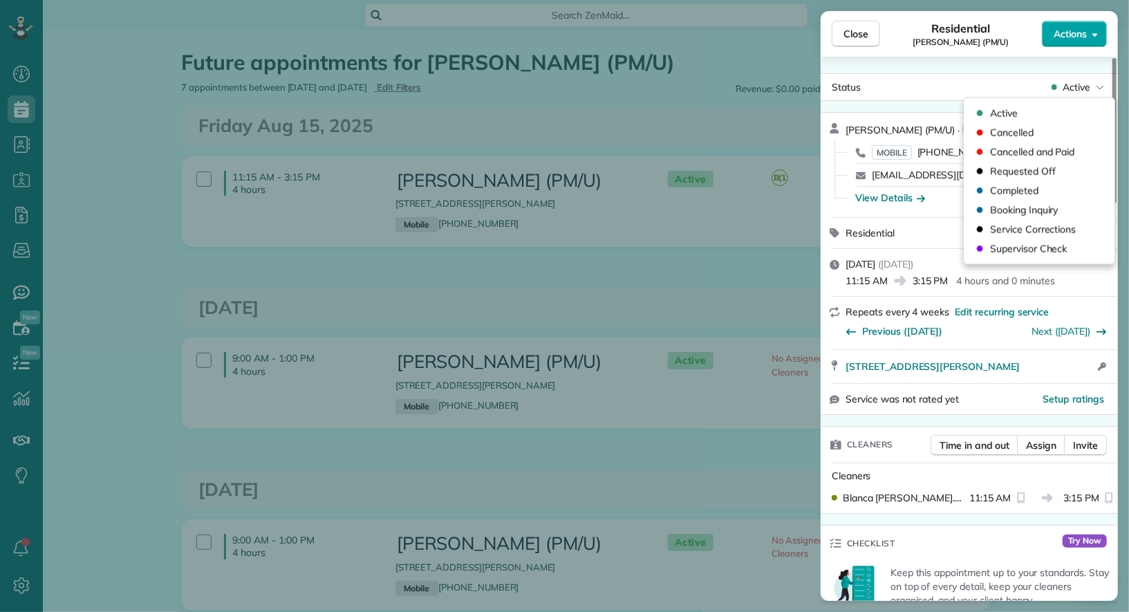
click at [1073, 35] on span "Actions" at bounding box center [1069, 34] width 33 height 14
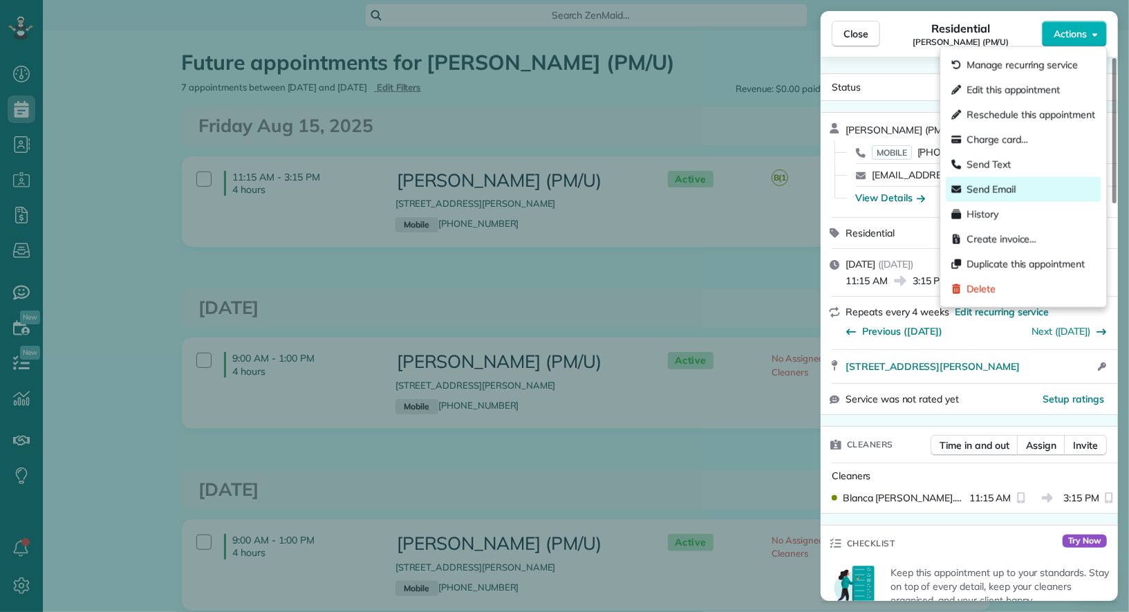
click at [1013, 187] on span "Send Email" at bounding box center [990, 189] width 49 height 14
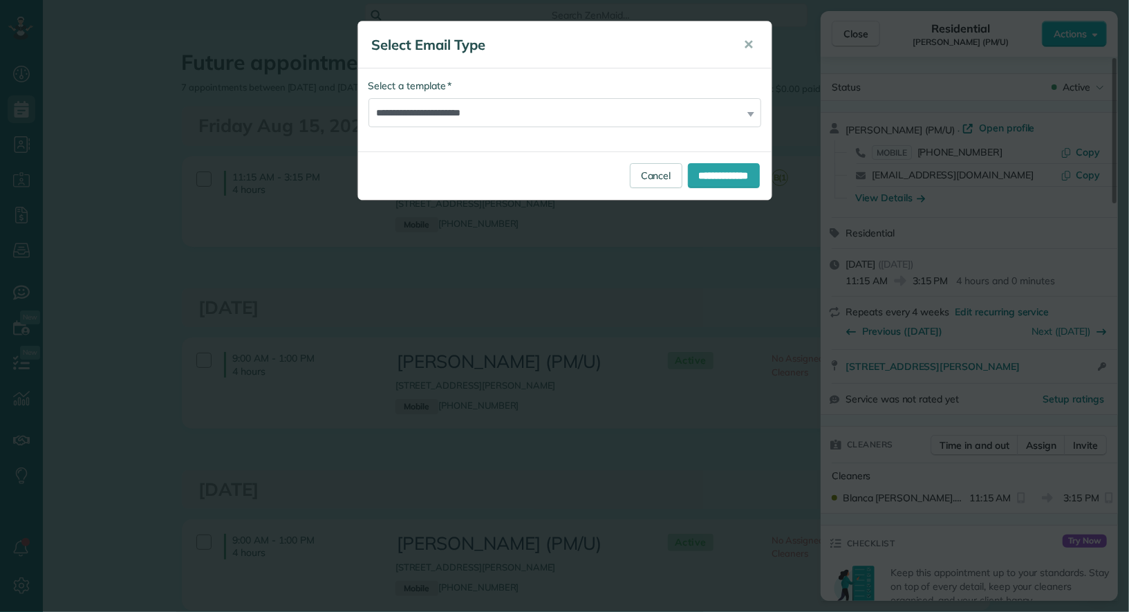
click at [619, 190] on div "**********" at bounding box center [564, 175] width 413 height 48
click at [630, 183] on link "Cancel" at bounding box center [656, 175] width 53 height 25
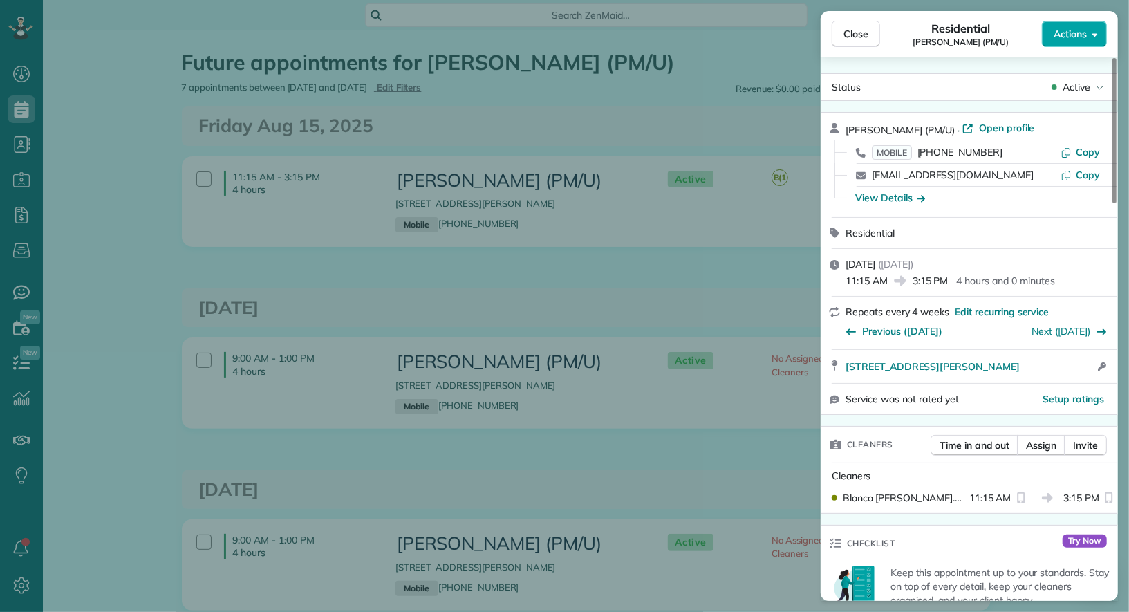
click at [1064, 23] on button "Actions" at bounding box center [1074, 34] width 65 height 26
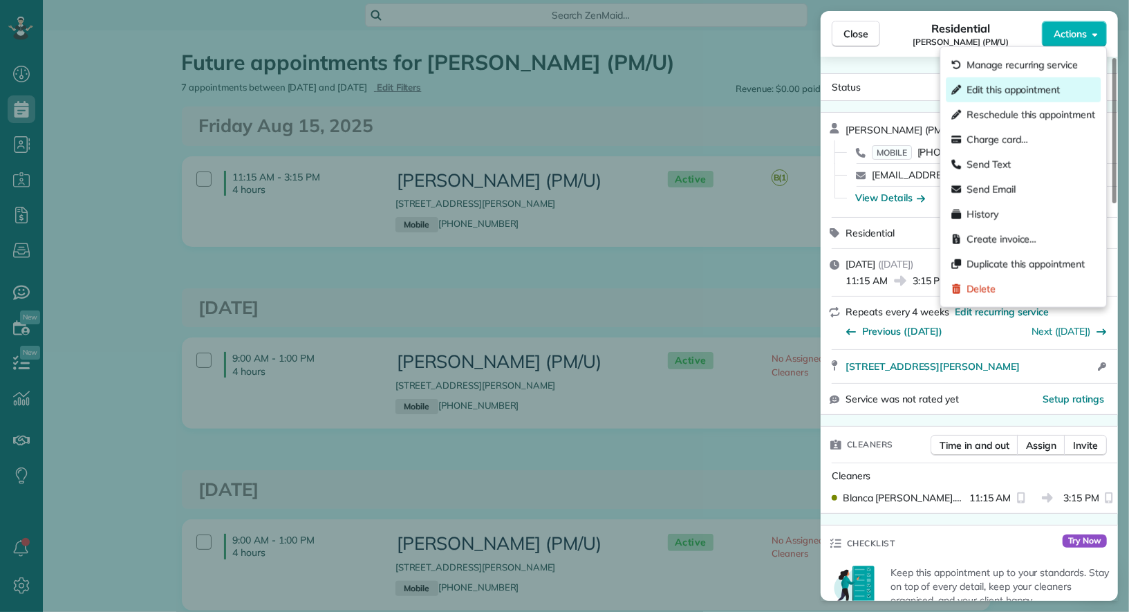
click at [1048, 86] on span "Edit this appointment" at bounding box center [1012, 90] width 93 height 14
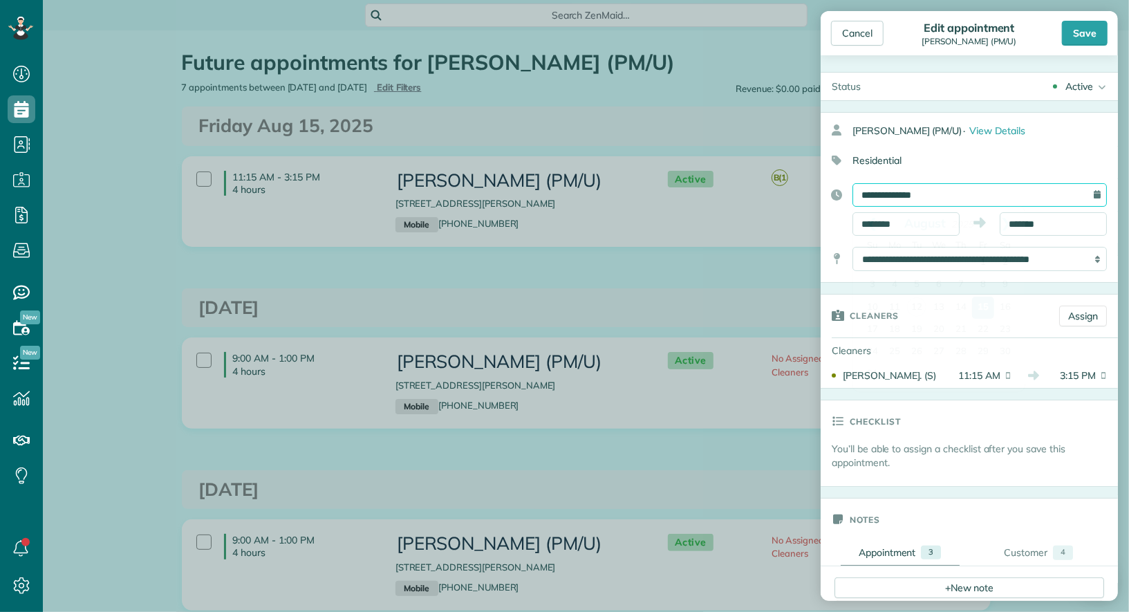
click at [942, 191] on input "**********" at bounding box center [979, 194] width 254 height 23
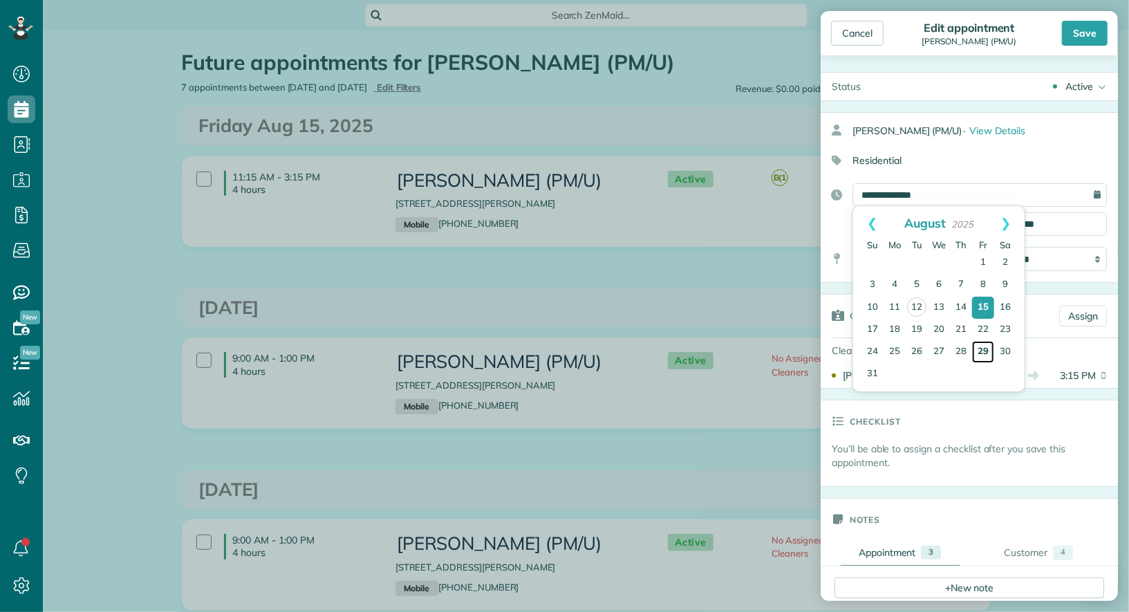
click at [989, 348] on link "29" at bounding box center [983, 352] width 22 height 22
type input "**********"
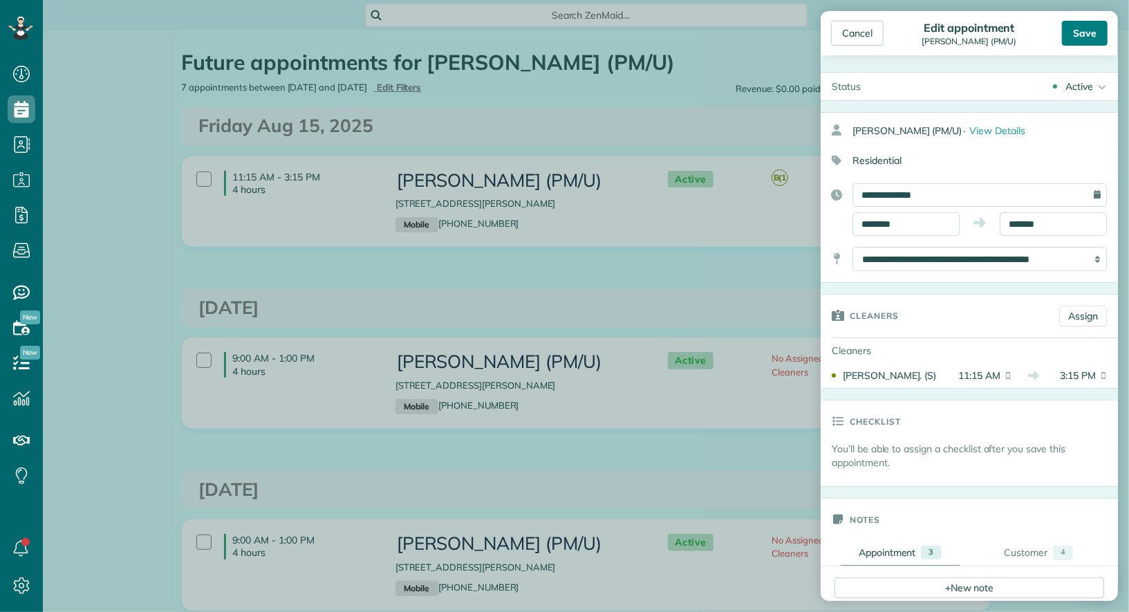
click at [1084, 32] on div "Save" at bounding box center [1085, 33] width 46 height 25
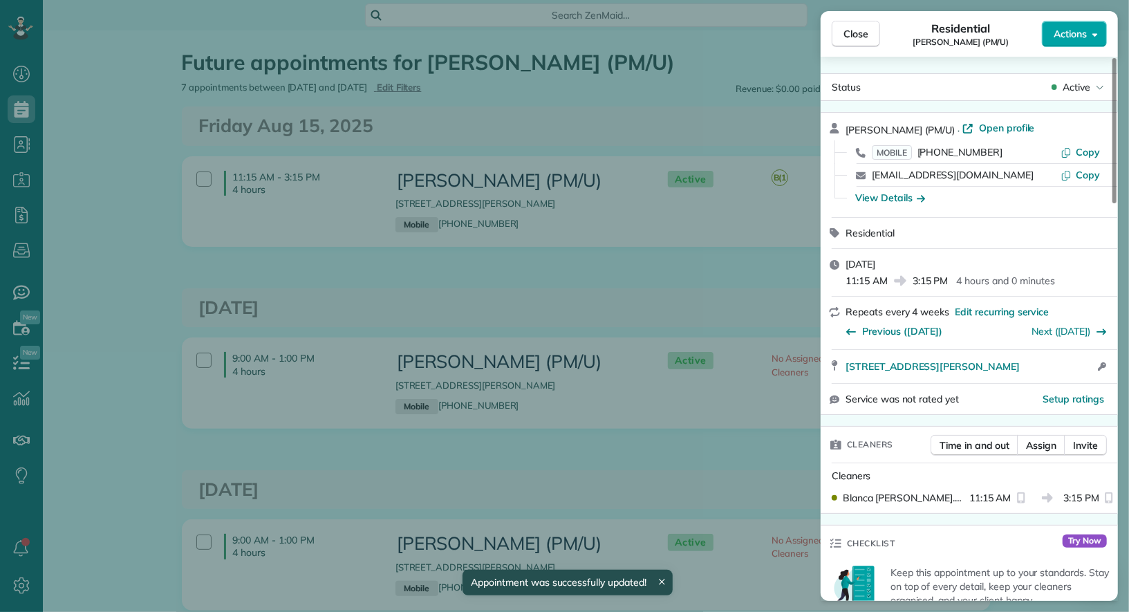
click at [1083, 32] on span "Actions" at bounding box center [1069, 34] width 33 height 14
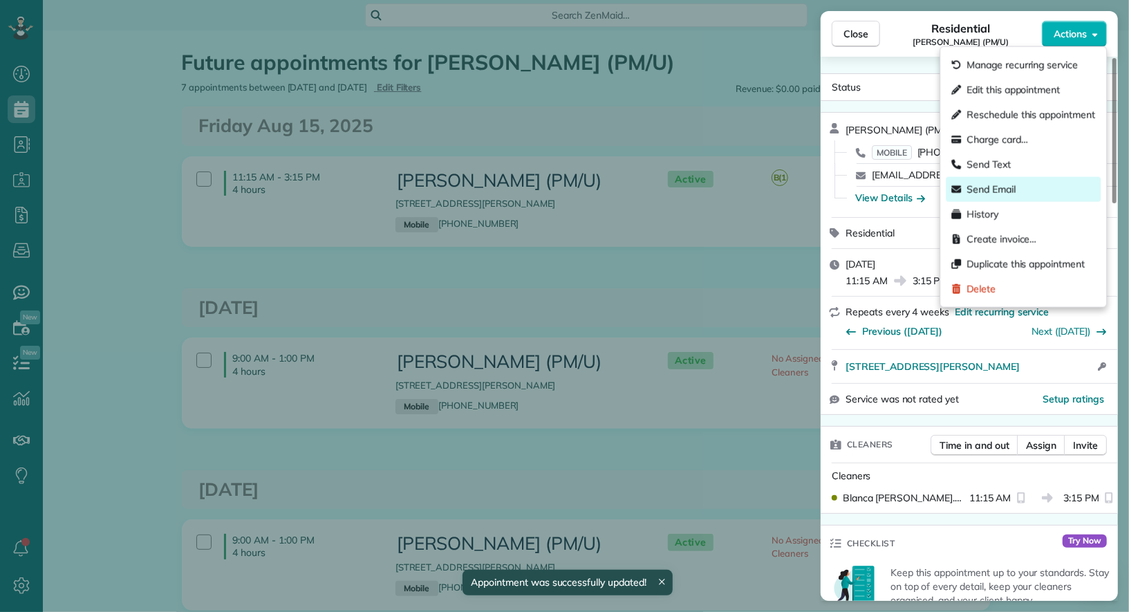
click at [1019, 186] on div "Send Email" at bounding box center [1023, 189] width 155 height 25
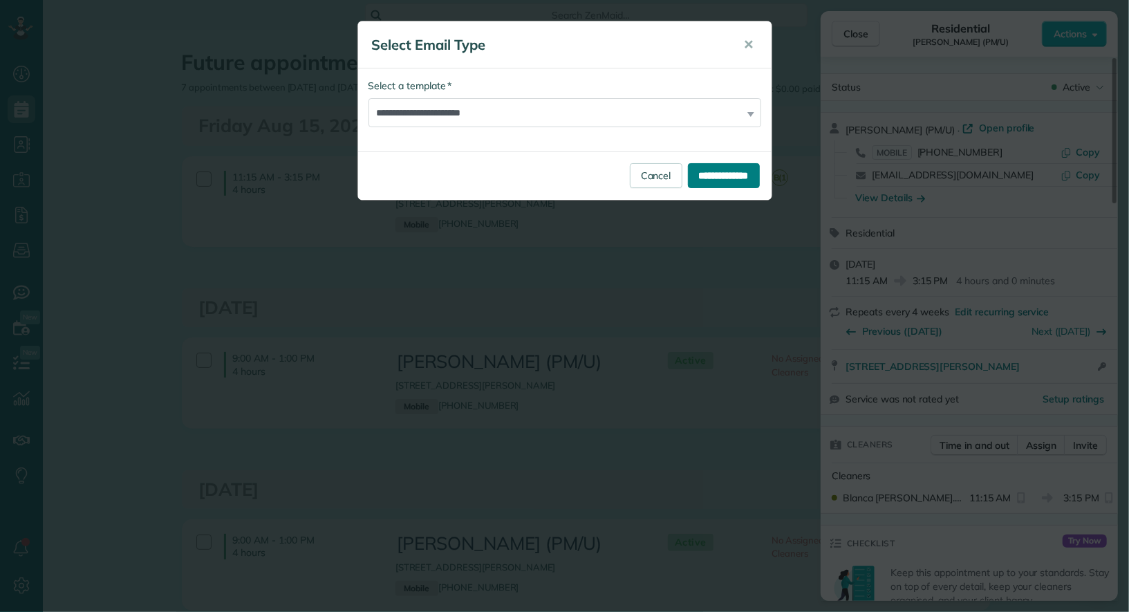
click at [694, 176] on input "**********" at bounding box center [724, 175] width 72 height 25
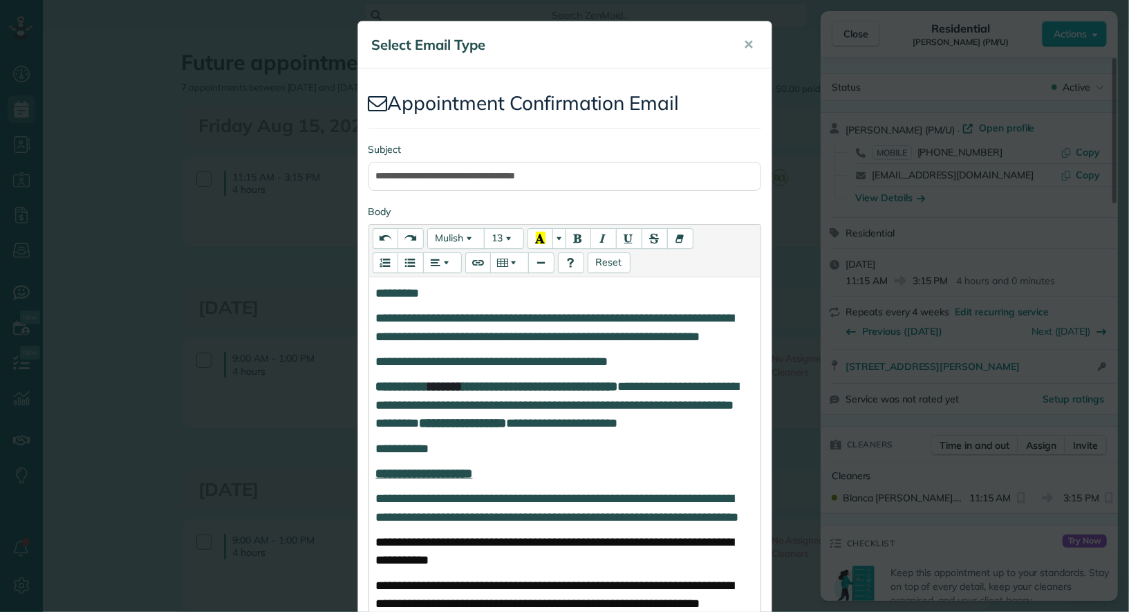
scroll to position [935, 0]
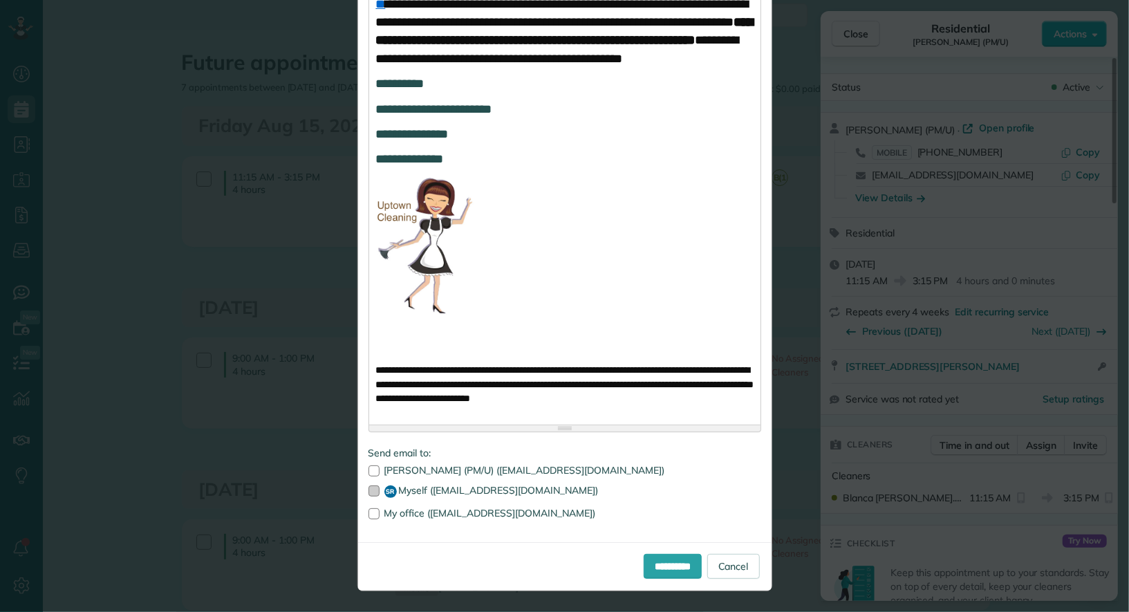
click at [453, 485] on label "SR Myself (hello@uptownc.com)" at bounding box center [564, 491] width 393 height 12
click at [668, 563] on input "**********" at bounding box center [672, 566] width 58 height 25
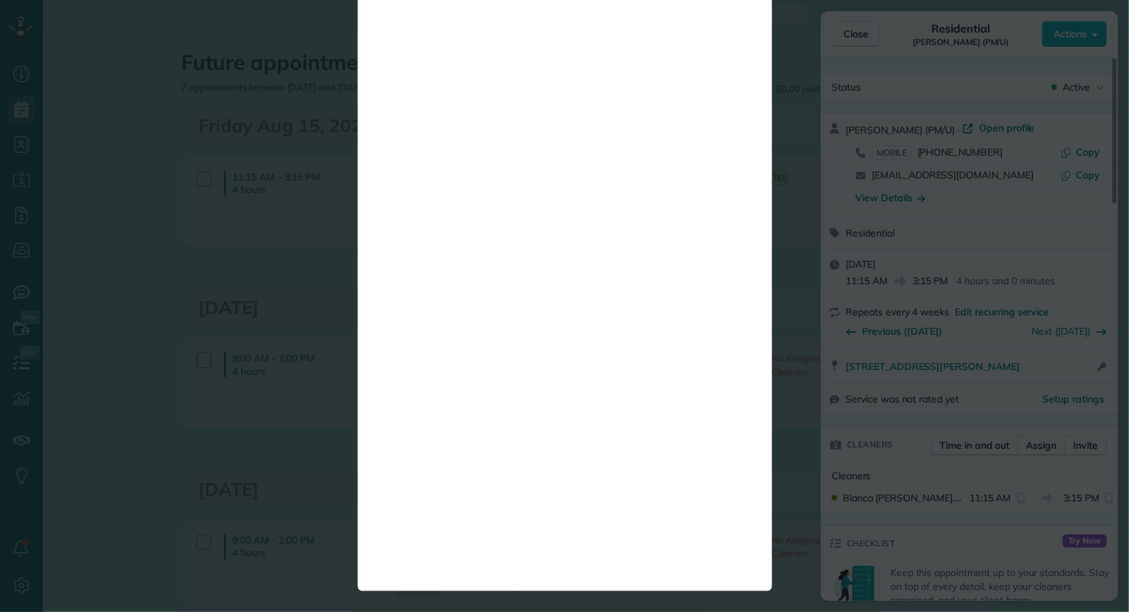
scroll to position [0, 0]
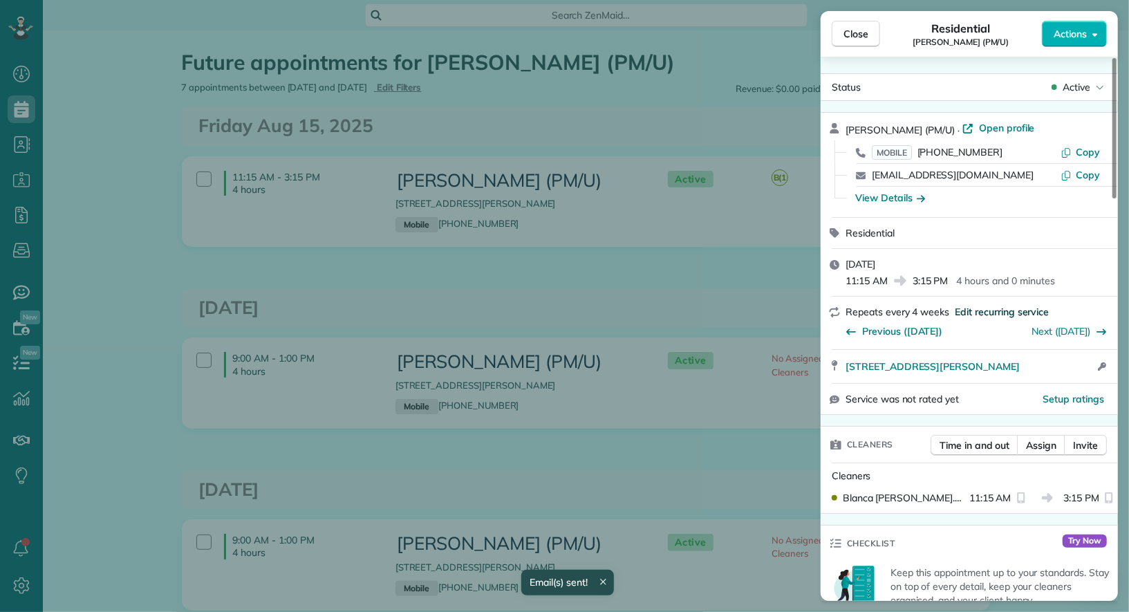
click at [999, 313] on span "Edit recurring service" at bounding box center [1001, 312] width 94 height 14
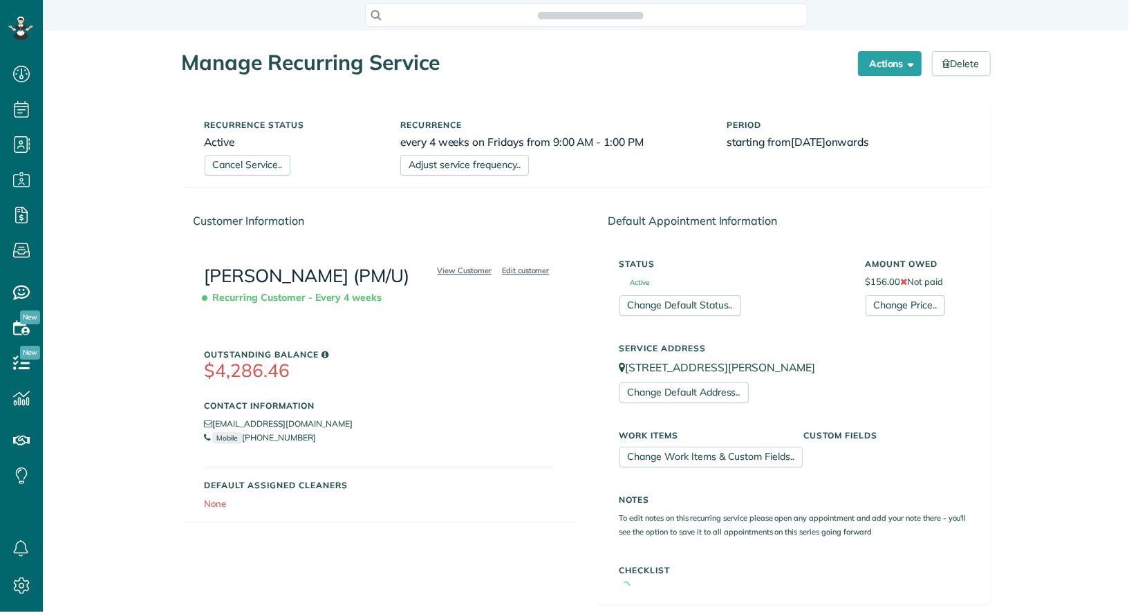
scroll to position [612, 42]
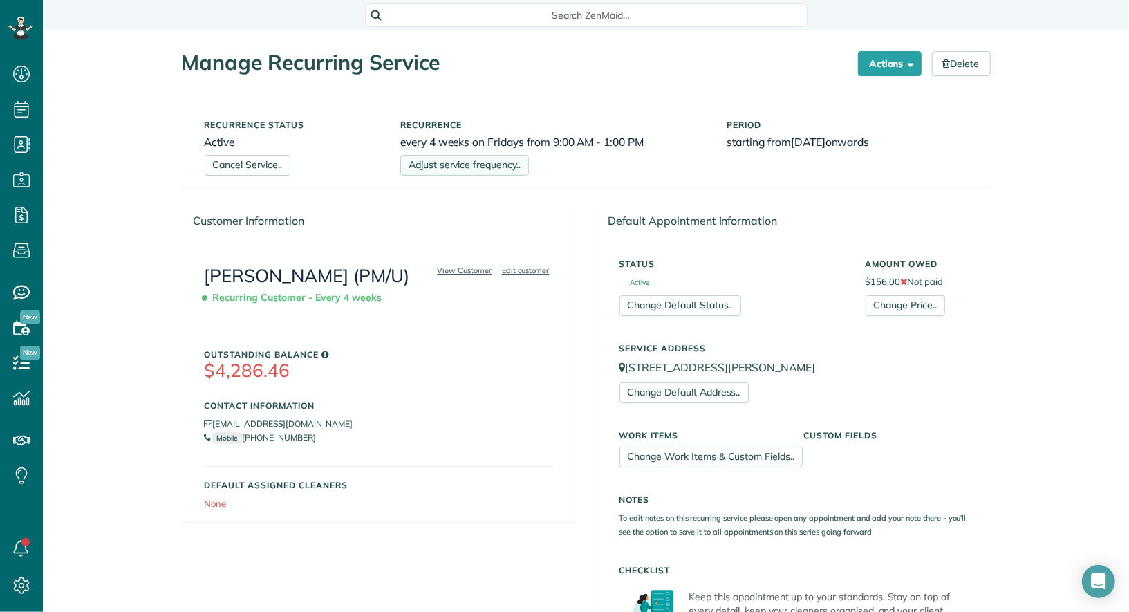
click at [472, 171] on link "Adjust service frequency.." at bounding box center [464, 165] width 129 height 21
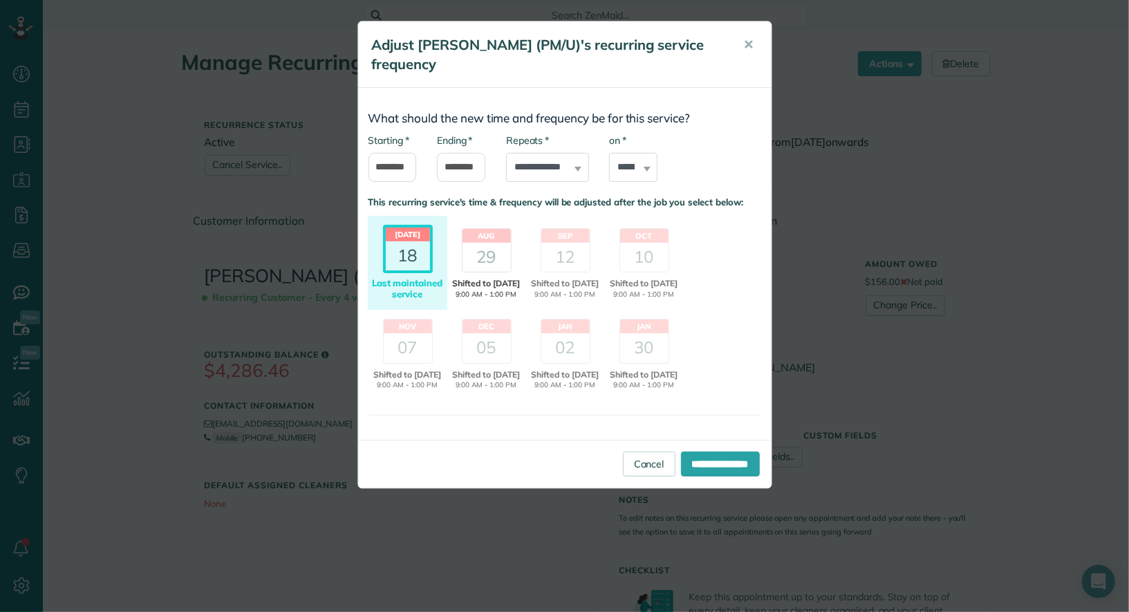
click at [480, 256] on div "29" at bounding box center [486, 257] width 48 height 29
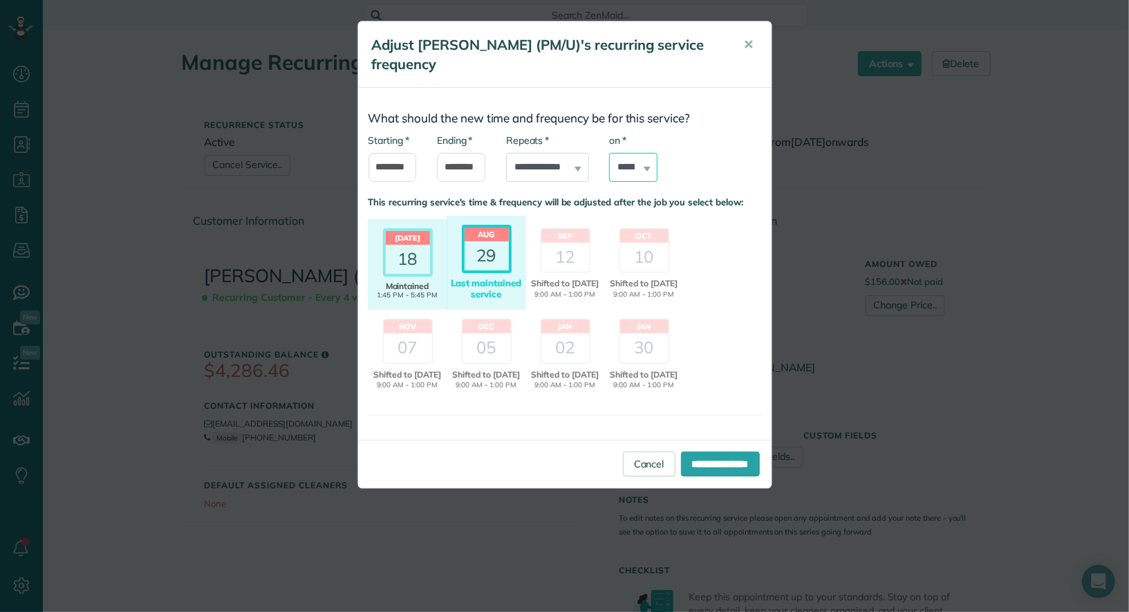
click at [635, 179] on select "****** ****** ******* ********* ******** ****** ********" at bounding box center [633, 167] width 48 height 29
select select "*"
click at [707, 476] on input "**********" at bounding box center [720, 463] width 79 height 25
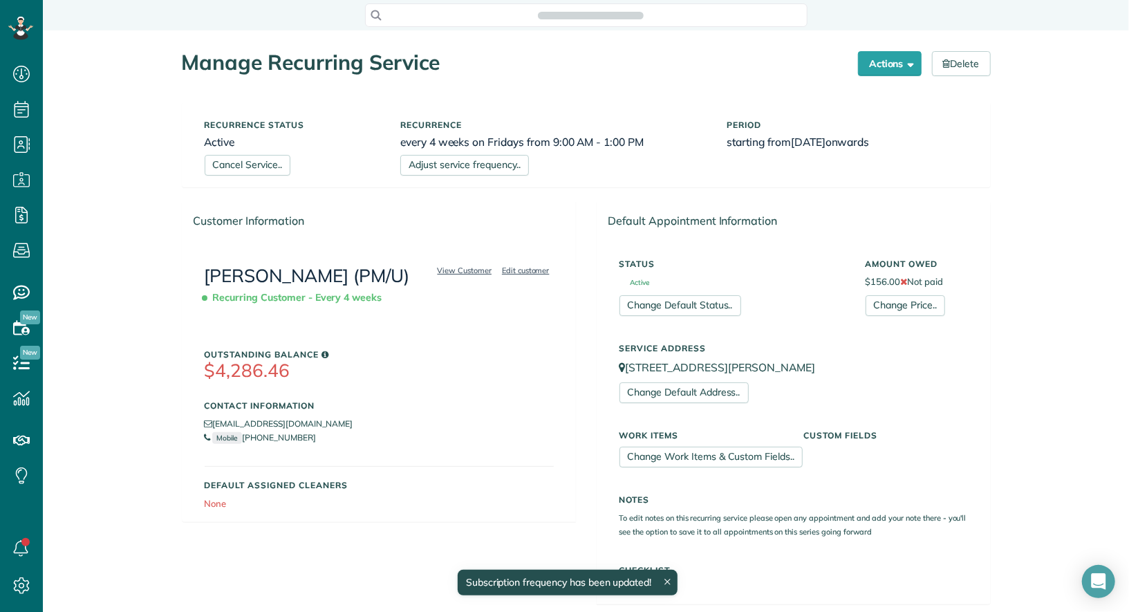
scroll to position [6, 6]
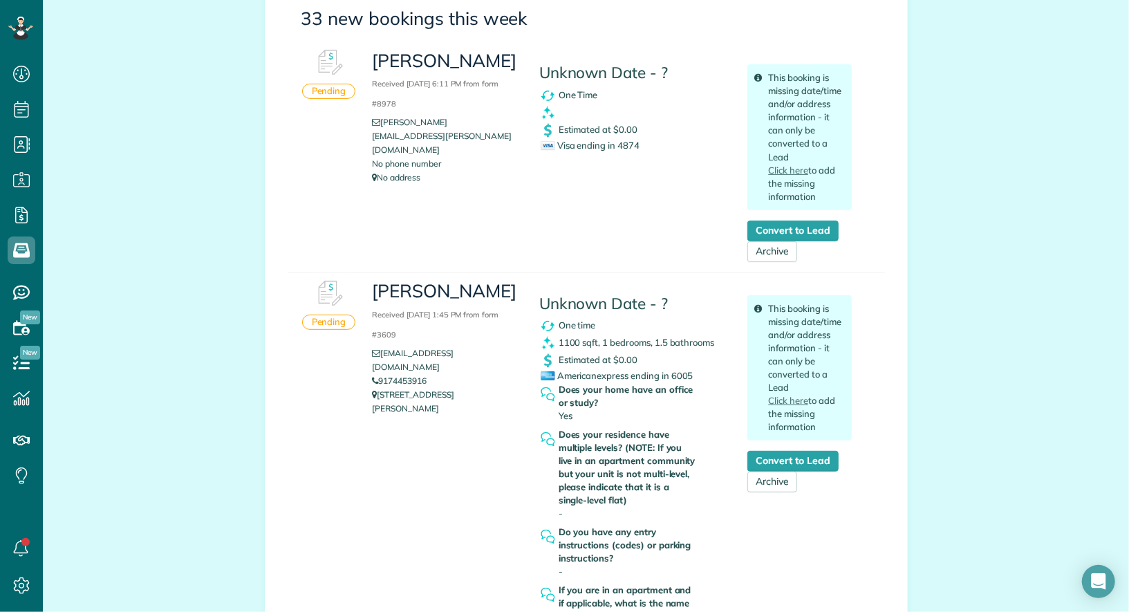
scroll to position [326, 0]
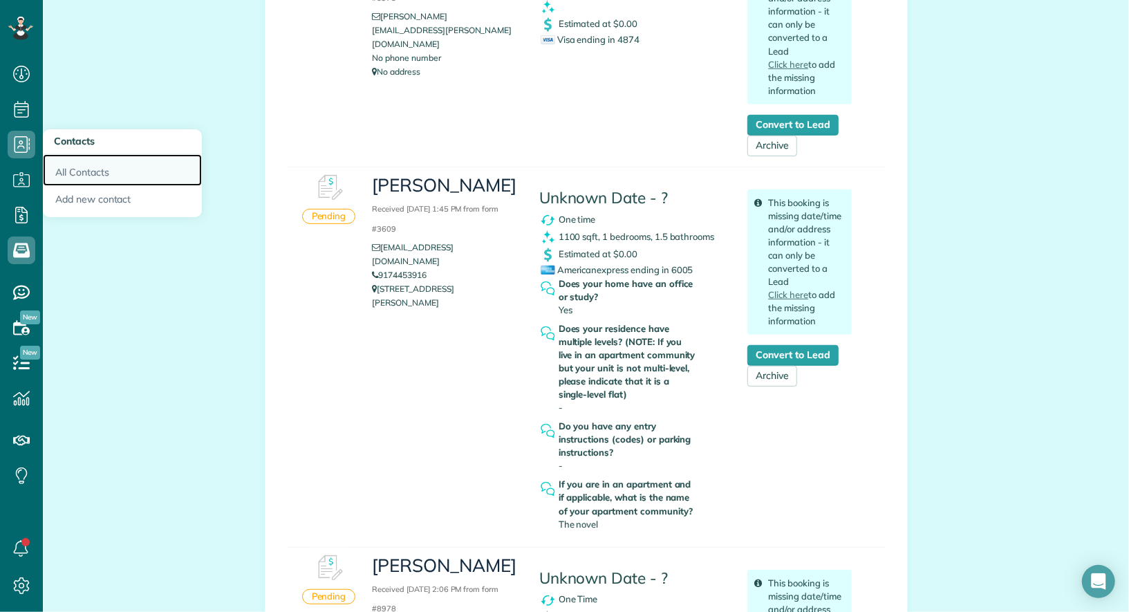
click at [82, 171] on link "All Contacts" at bounding box center [122, 170] width 159 height 32
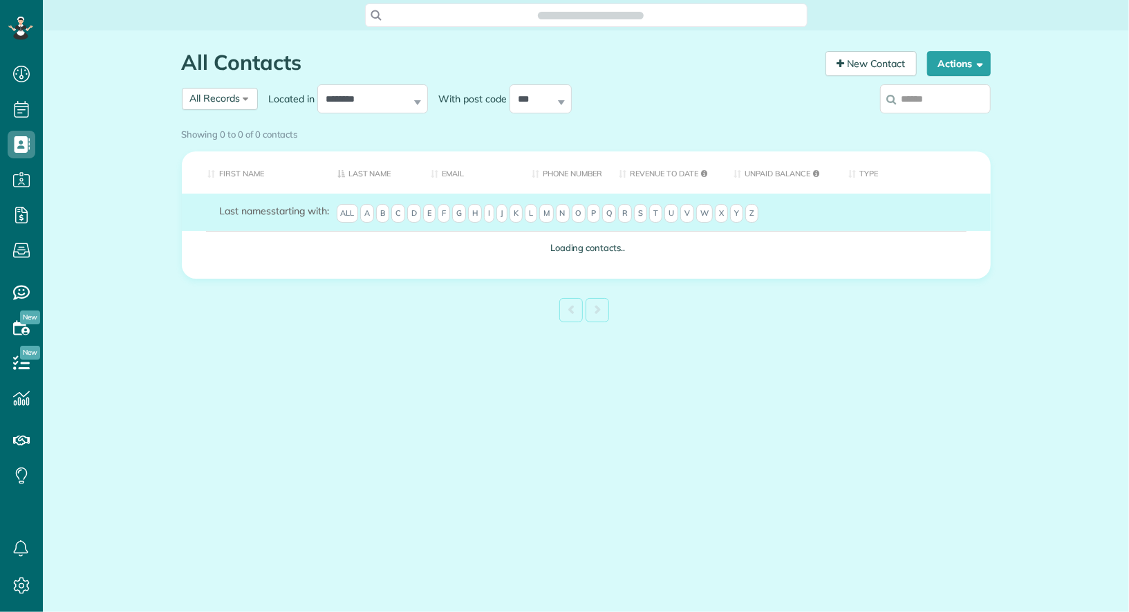
scroll to position [6, 6]
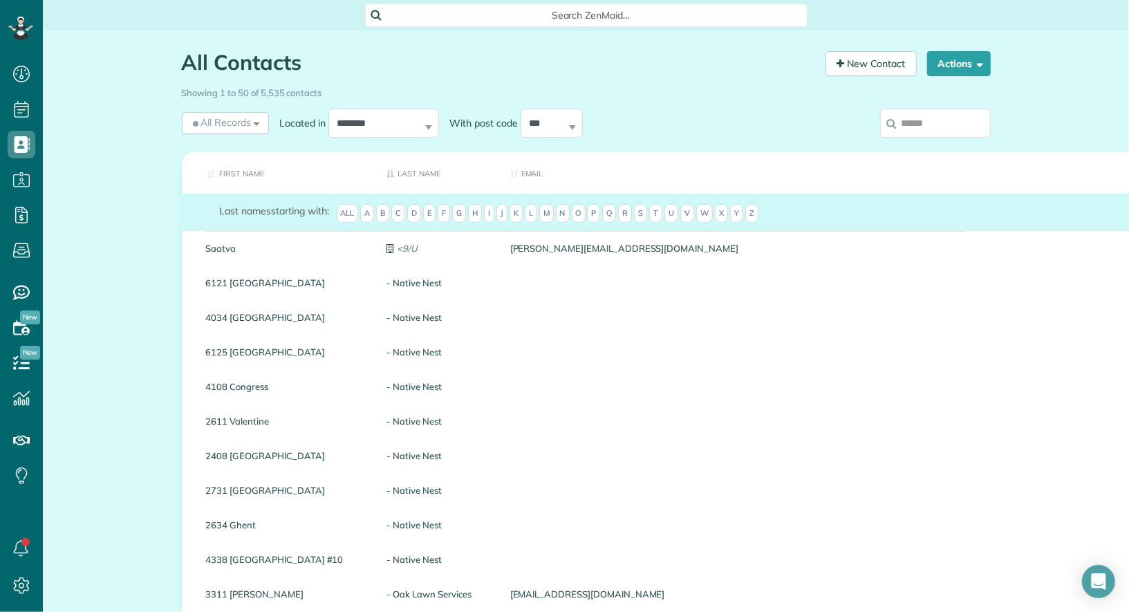
click at [919, 121] on input "search" at bounding box center [935, 123] width 111 height 29
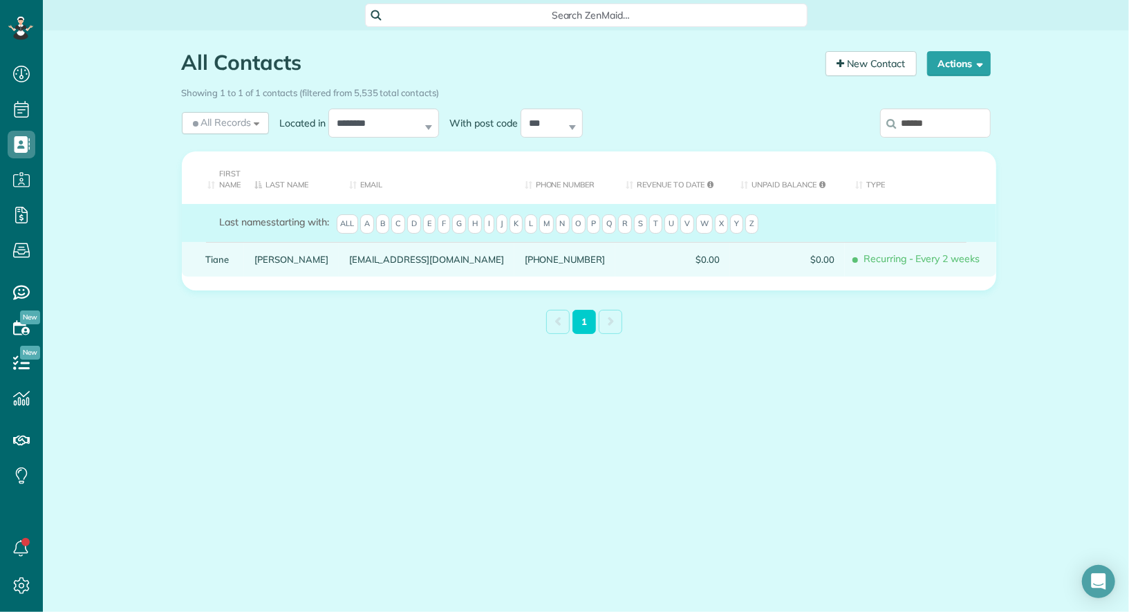
type input "*****"
click at [214, 256] on link "Tiane" at bounding box center [220, 259] width 28 height 10
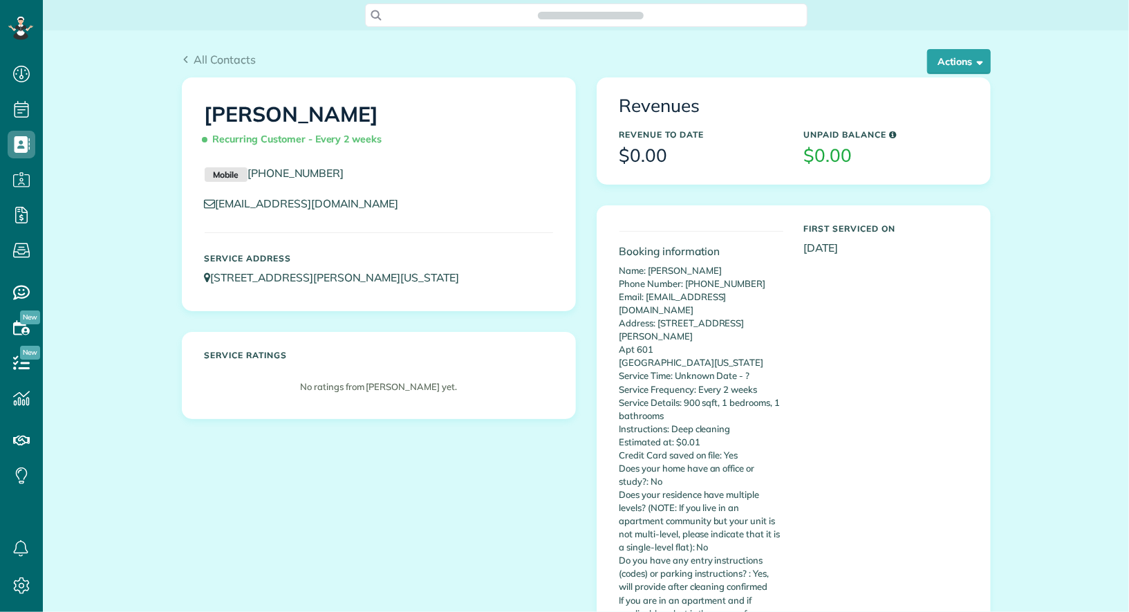
scroll to position [6, 6]
click at [966, 60] on button "Actions" at bounding box center [959, 61] width 64 height 25
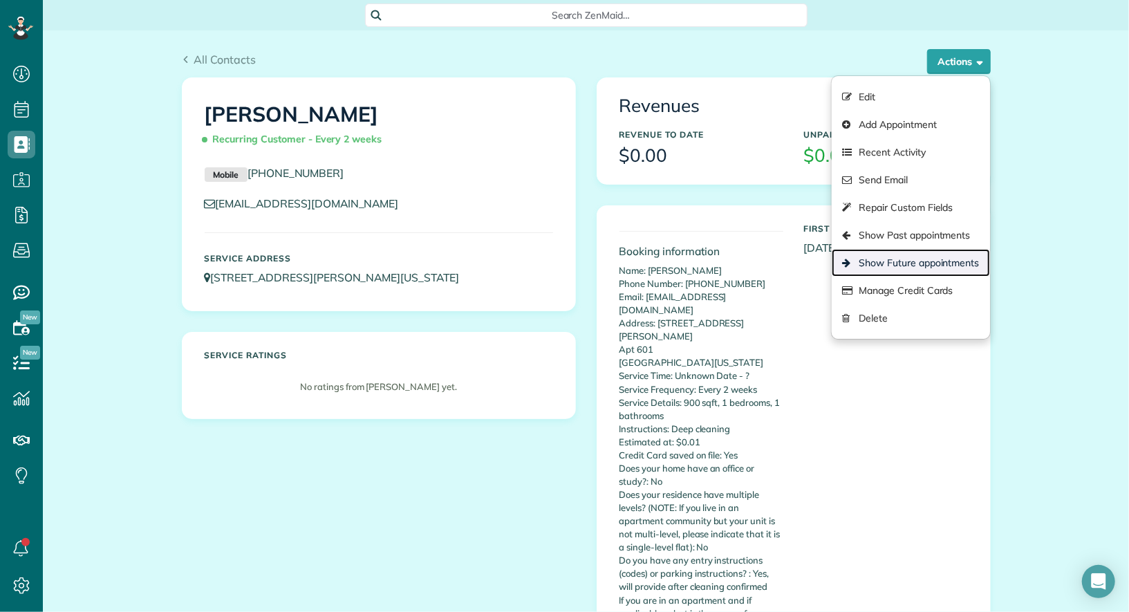
click at [944, 265] on link "Show Future appointments" at bounding box center [910, 263] width 158 height 28
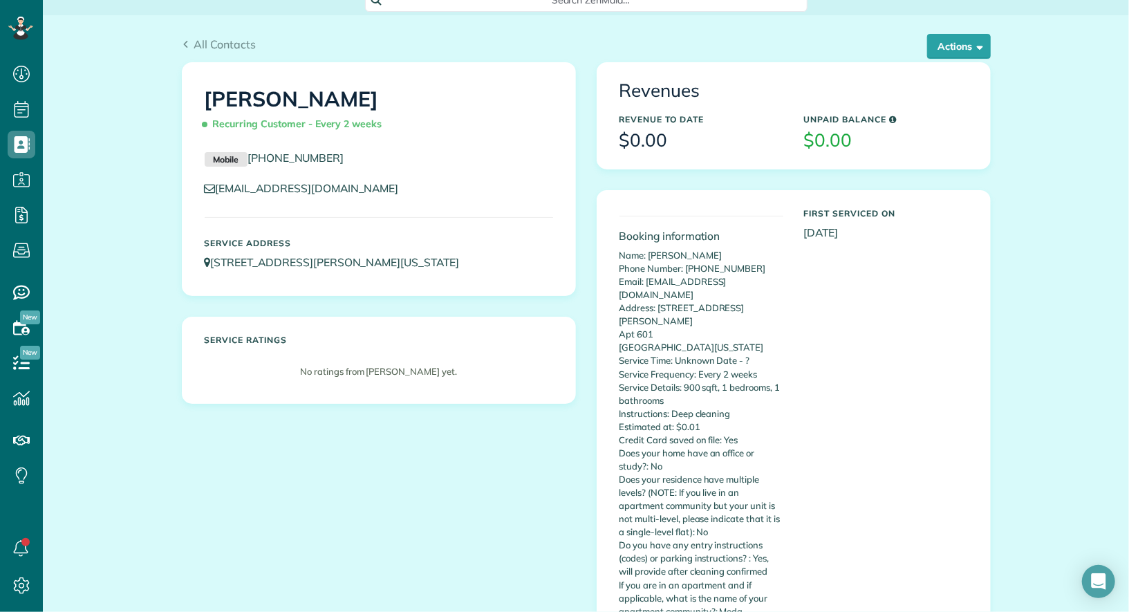
scroll to position [25, 0]
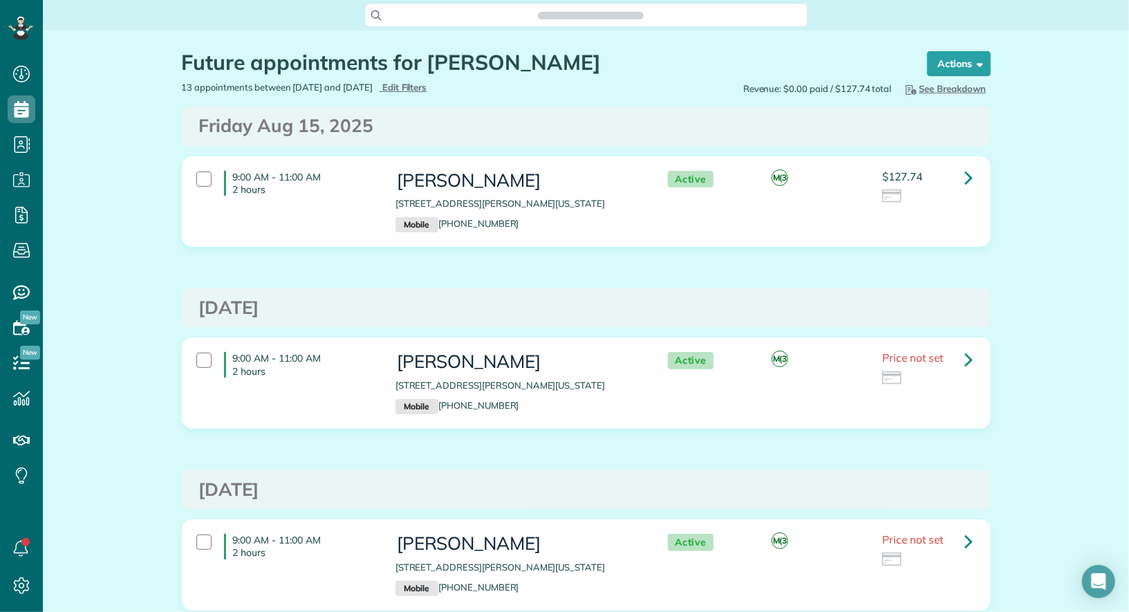
scroll to position [6, 6]
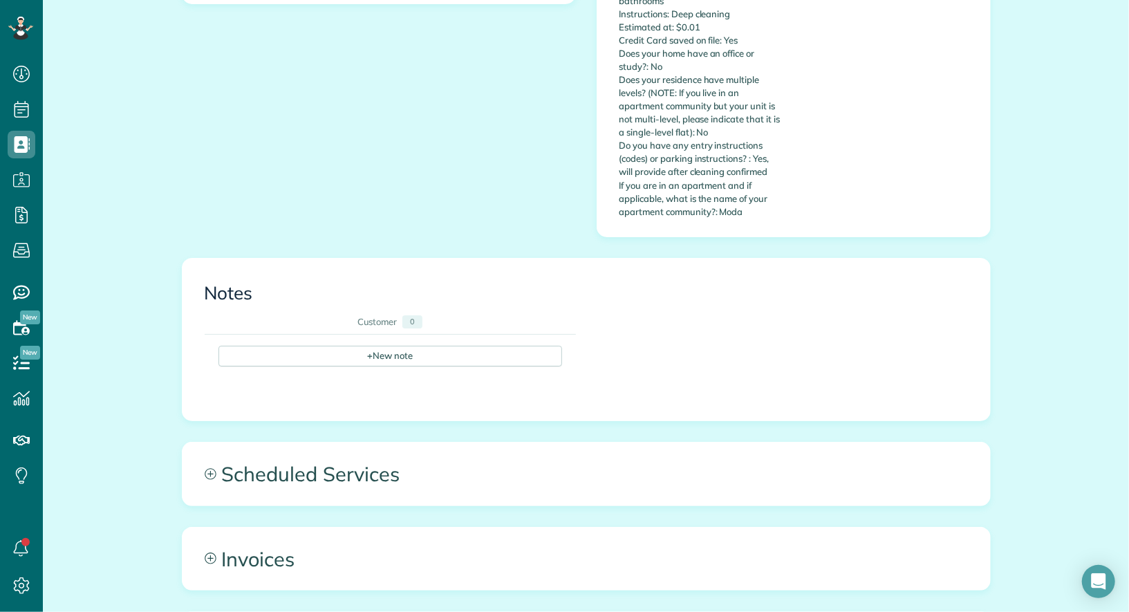
scroll to position [674, 0]
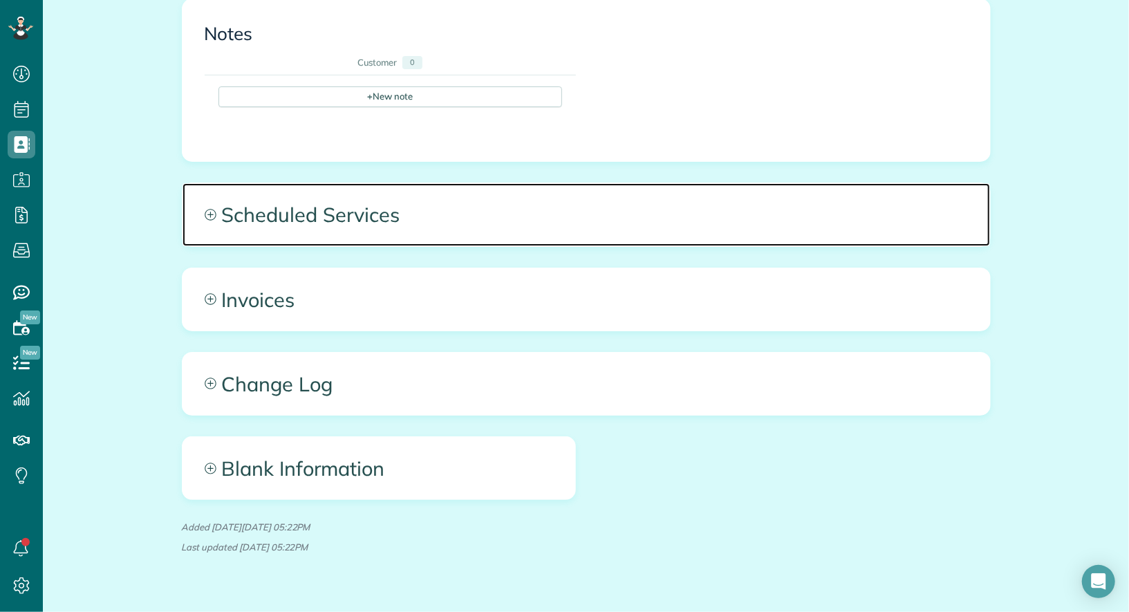
click at [524, 200] on span "Scheduled Services" at bounding box center [585, 214] width 807 height 62
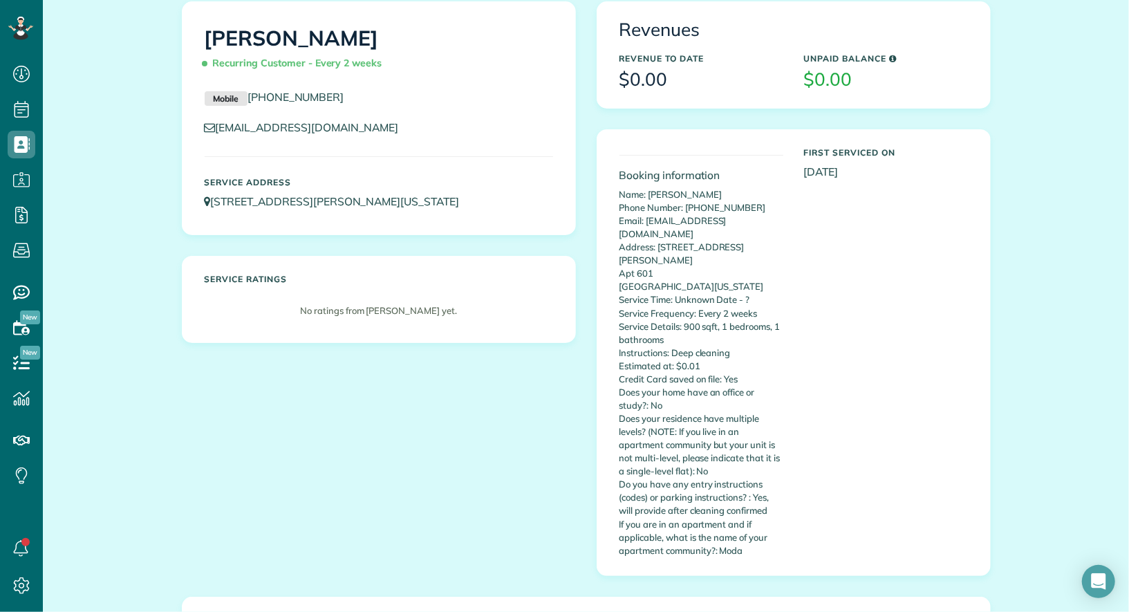
scroll to position [0, 0]
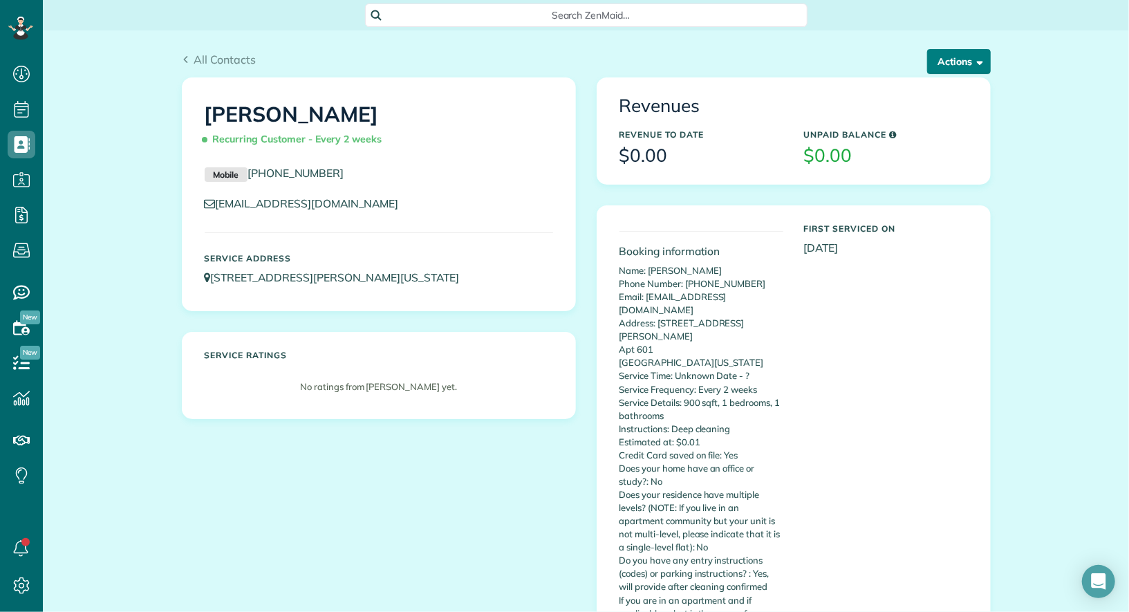
click at [973, 54] on button "Actions" at bounding box center [959, 61] width 64 height 25
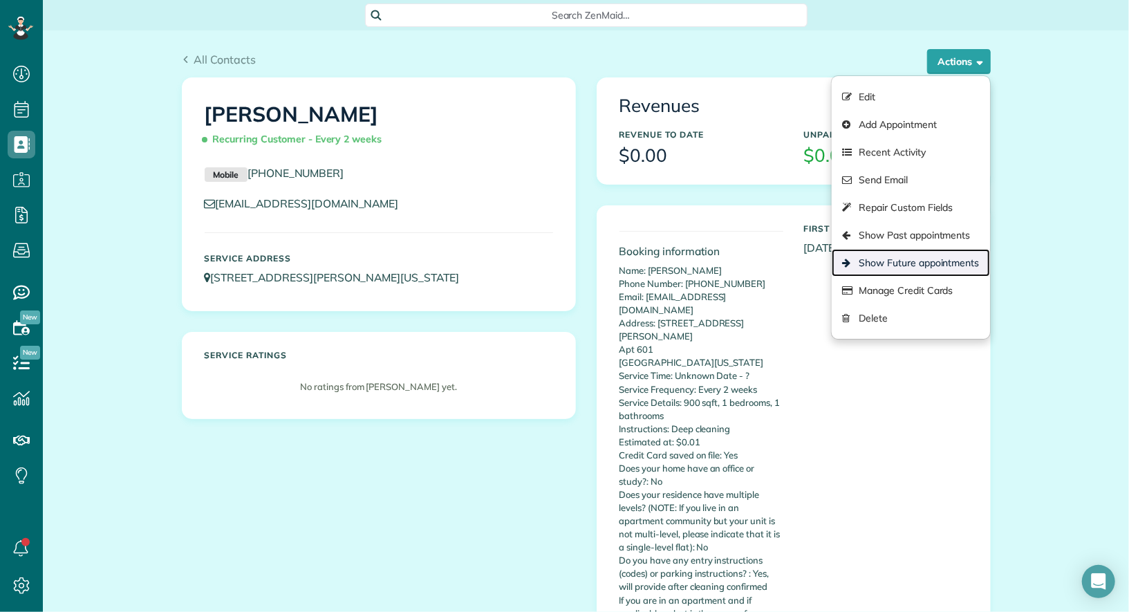
click at [916, 255] on link "Show Future appointments" at bounding box center [910, 263] width 158 height 28
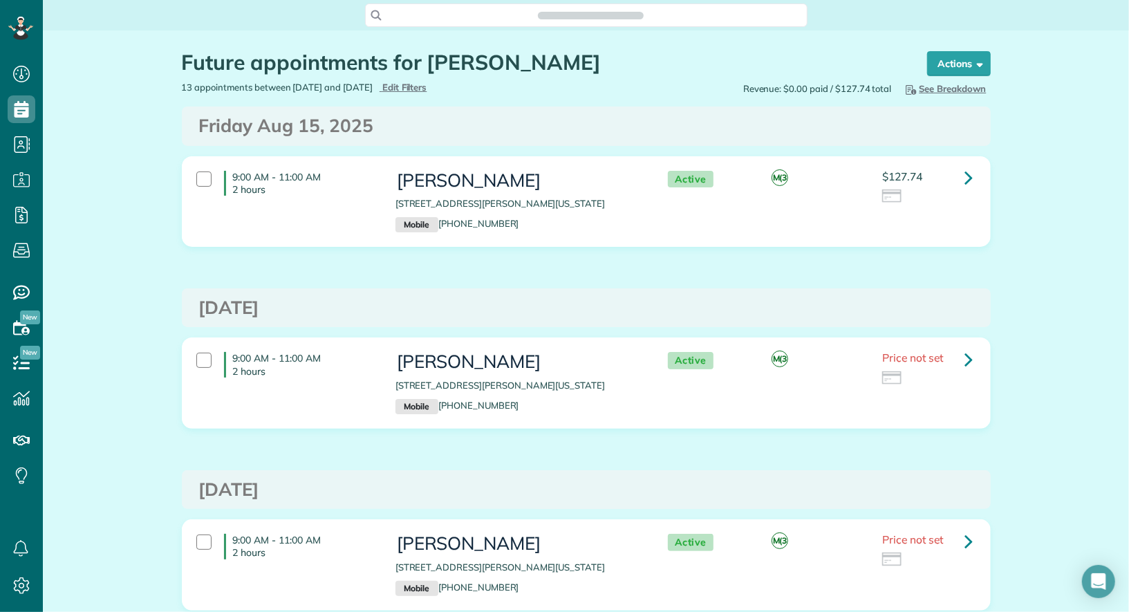
scroll to position [6, 6]
click at [975, 180] on link at bounding box center [969, 178] width 28 height 28
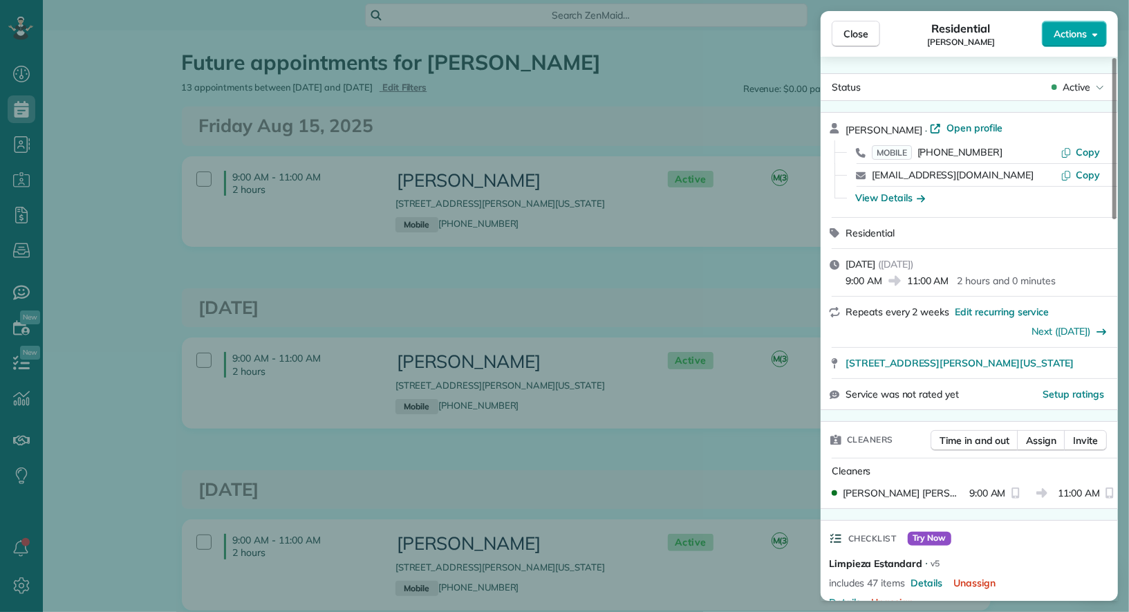
click at [1086, 32] on span "Actions" at bounding box center [1069, 34] width 33 height 14
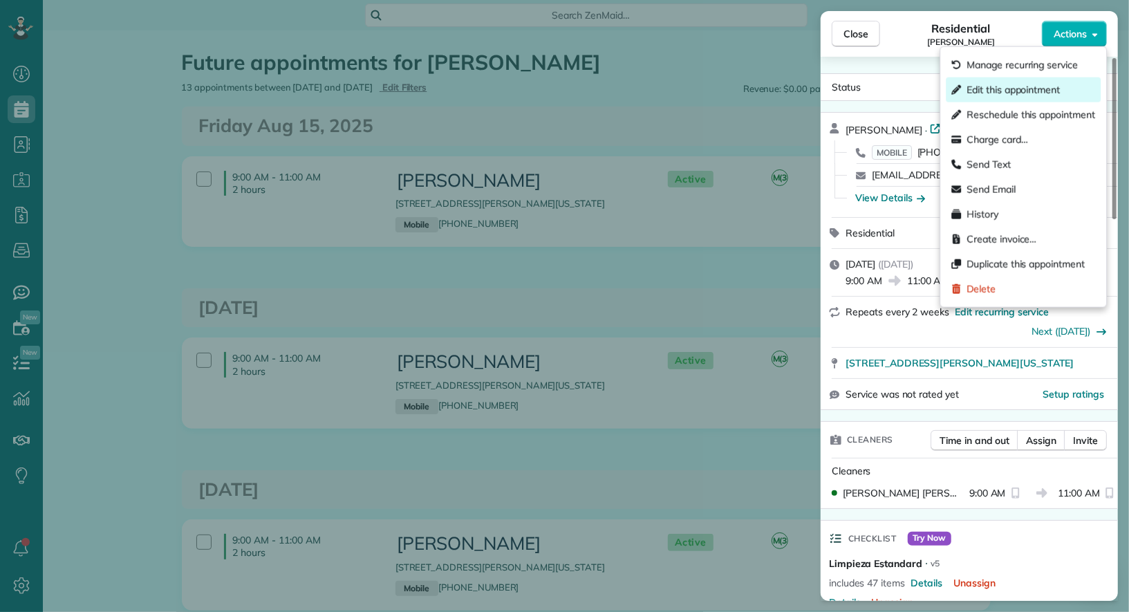
click at [1052, 83] on span "Edit this appointment" at bounding box center [1012, 90] width 93 height 14
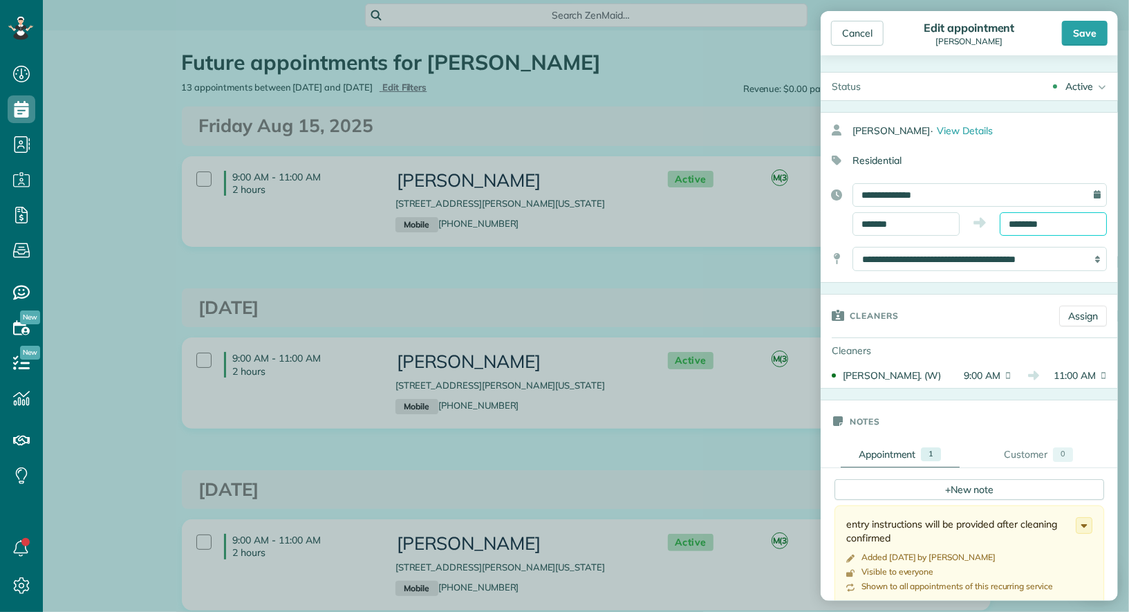
click at [1028, 222] on input "********" at bounding box center [1052, 223] width 107 height 23
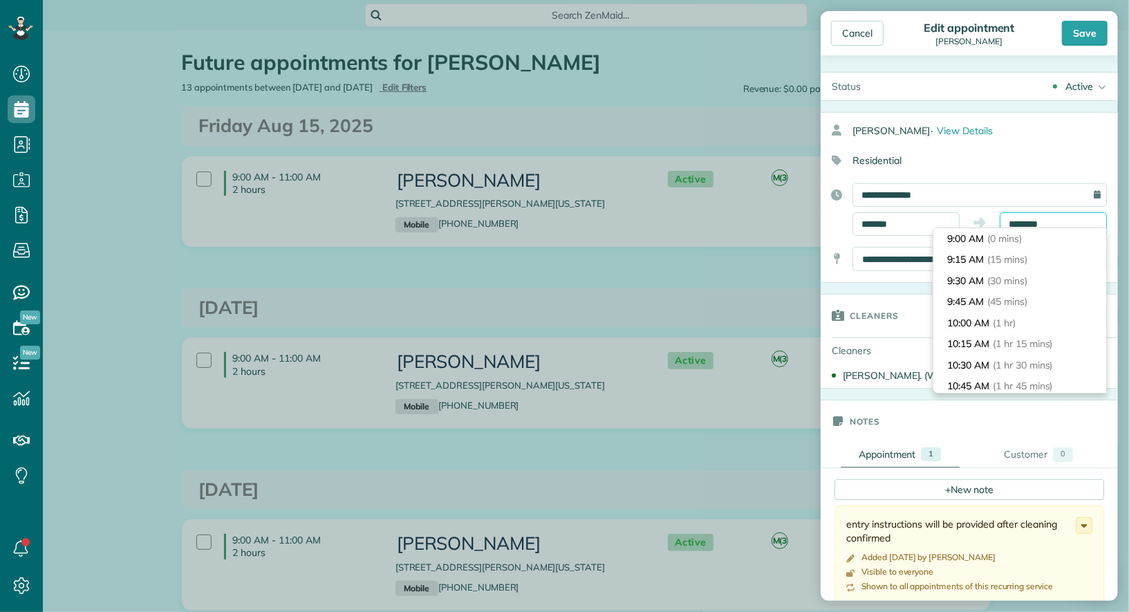
scroll to position [147, 0]
type input "********"
click at [1015, 341] on span "(3 hrs)" at bounding box center [1007, 344] width 30 height 12
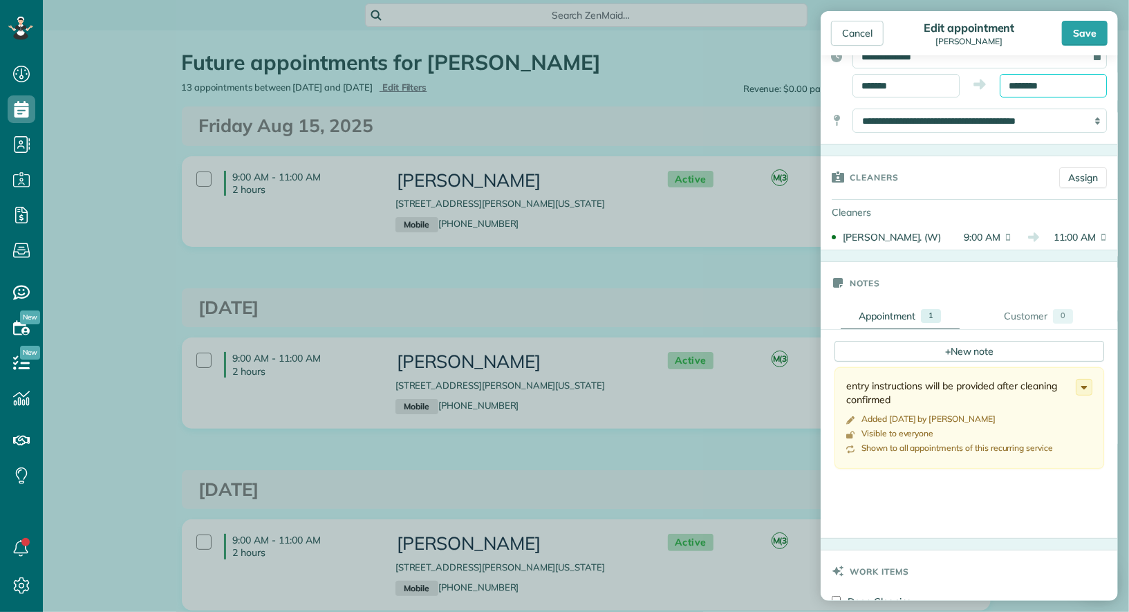
scroll to position [140, 0]
click at [1081, 35] on div "Save" at bounding box center [1085, 33] width 46 height 25
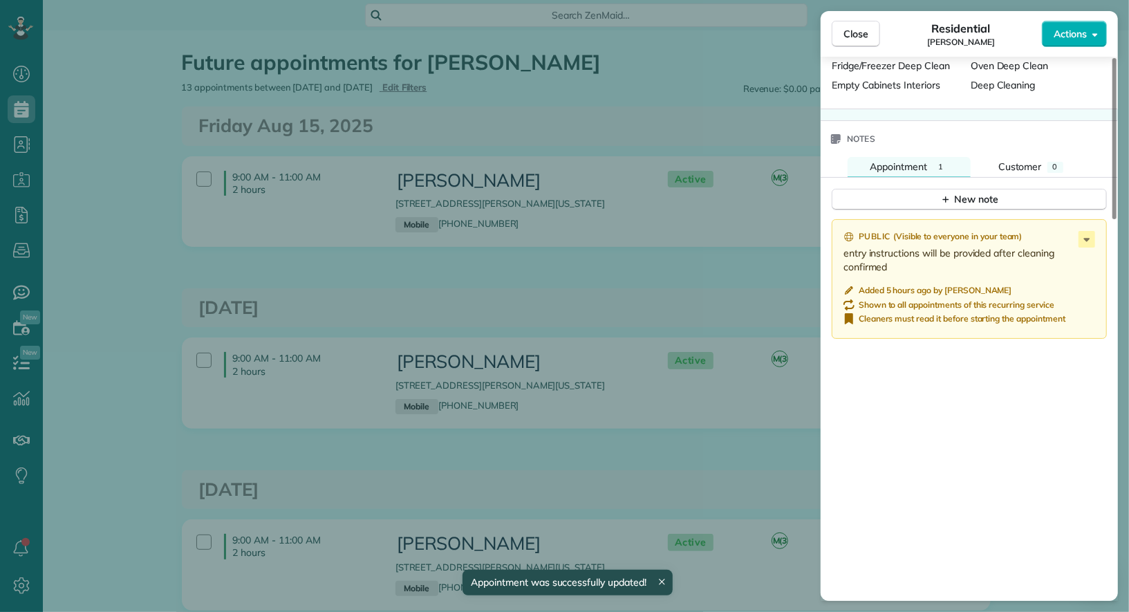
scroll to position [1047, 0]
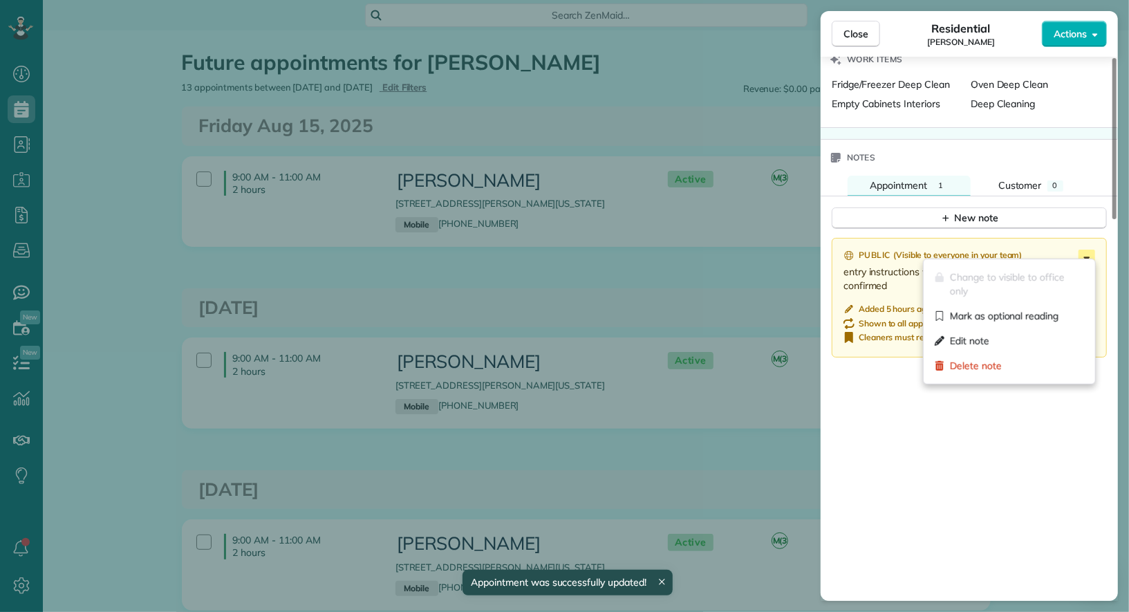
click at [1086, 250] on icon at bounding box center [1086, 258] width 17 height 17
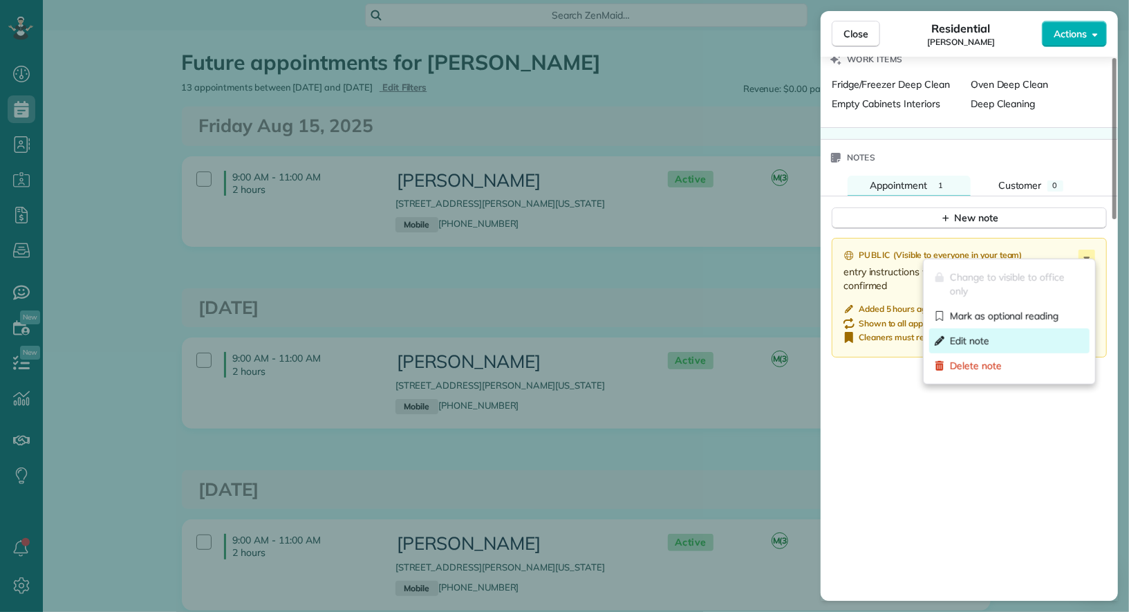
click at [1026, 343] on div "Edit note" at bounding box center [1009, 340] width 160 height 25
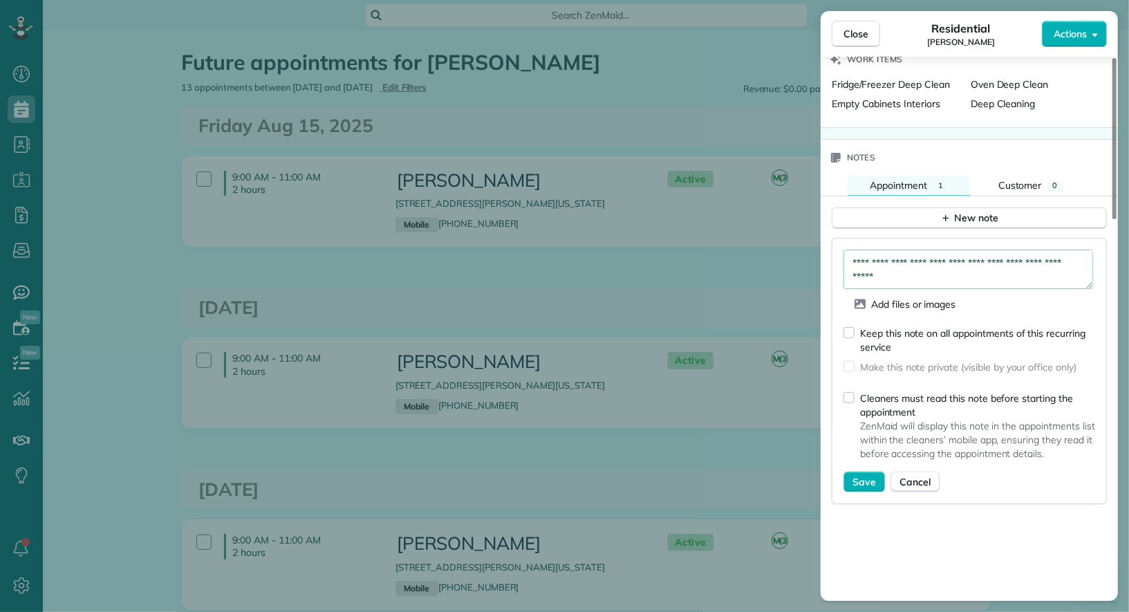
click at [947, 269] on textarea "**********" at bounding box center [968, 269] width 250 height 39
type textarea "**********"
click at [863, 480] on span "Save" at bounding box center [863, 482] width 23 height 14
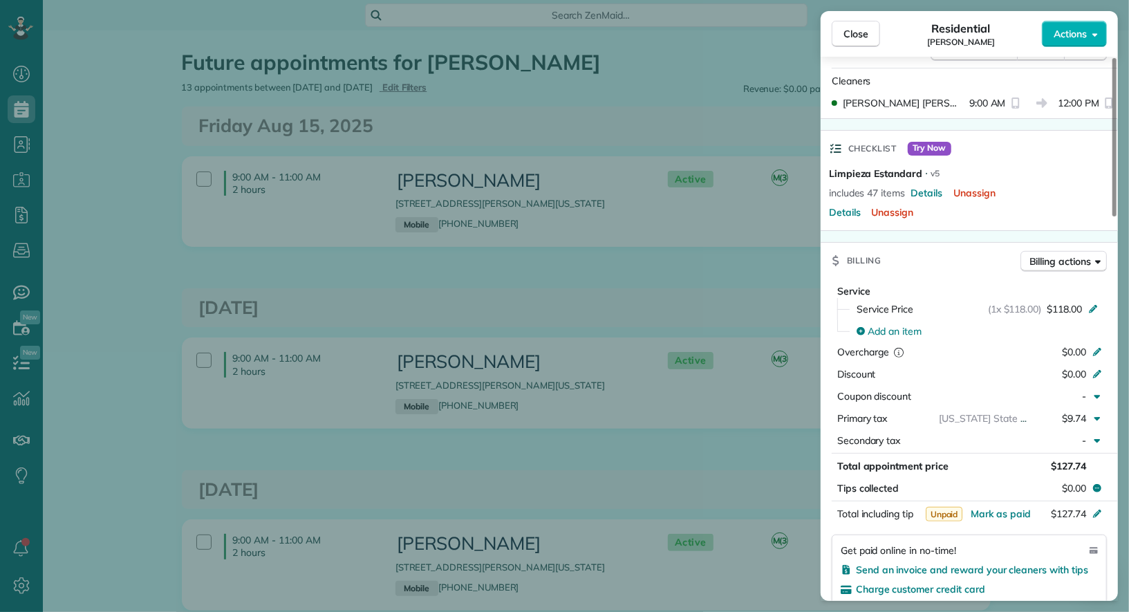
scroll to position [367, 0]
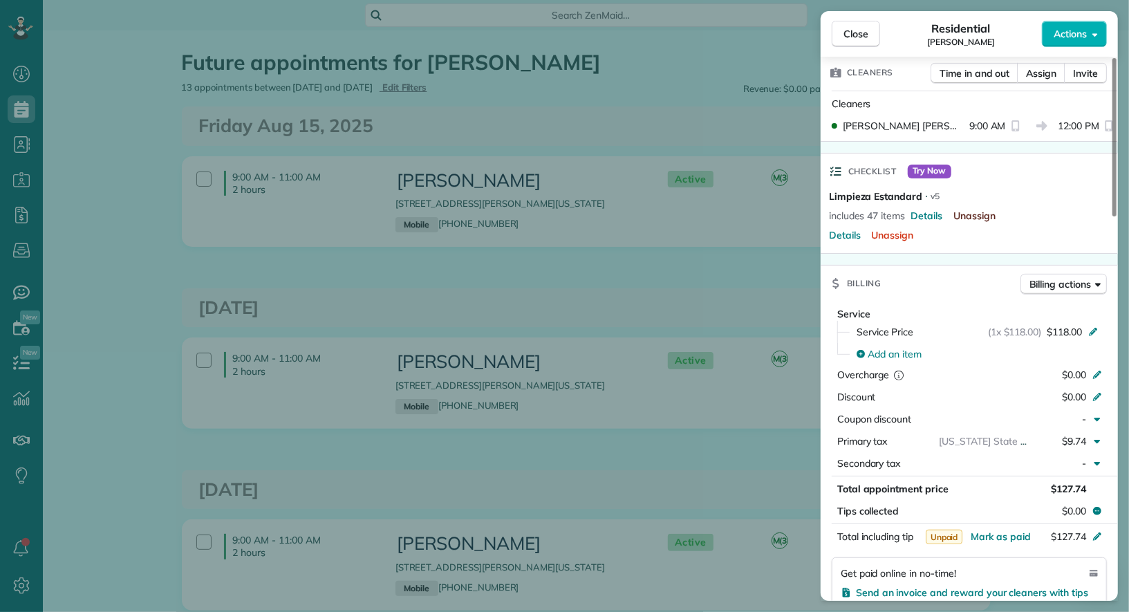
click at [969, 215] on span "Unassign" at bounding box center [974, 216] width 42 height 14
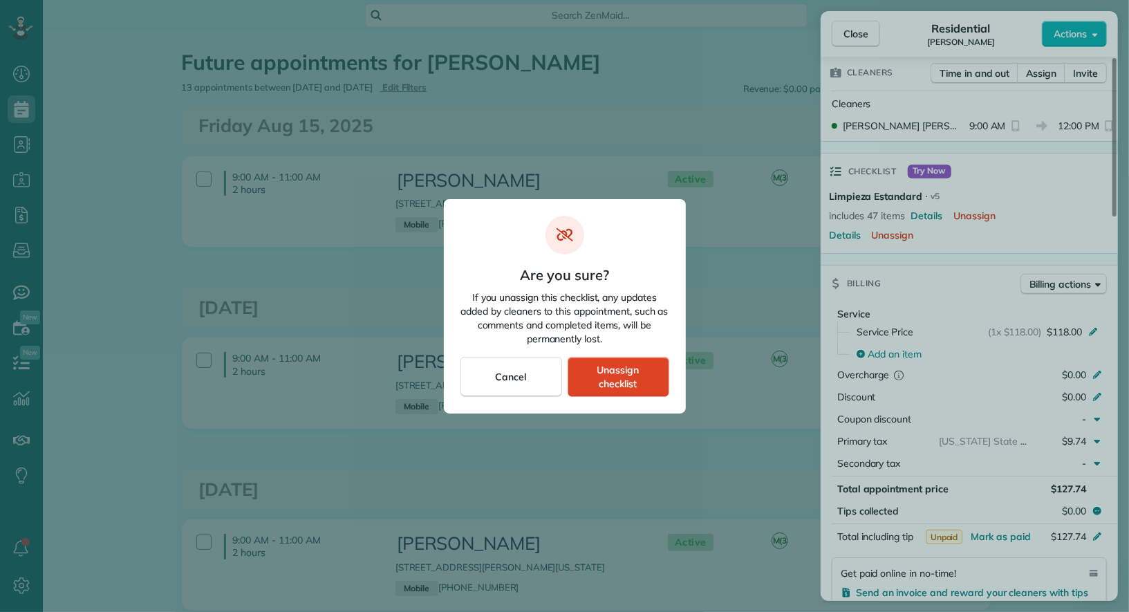
click at [627, 374] on span "Unassign checklist" at bounding box center [618, 377] width 78 height 28
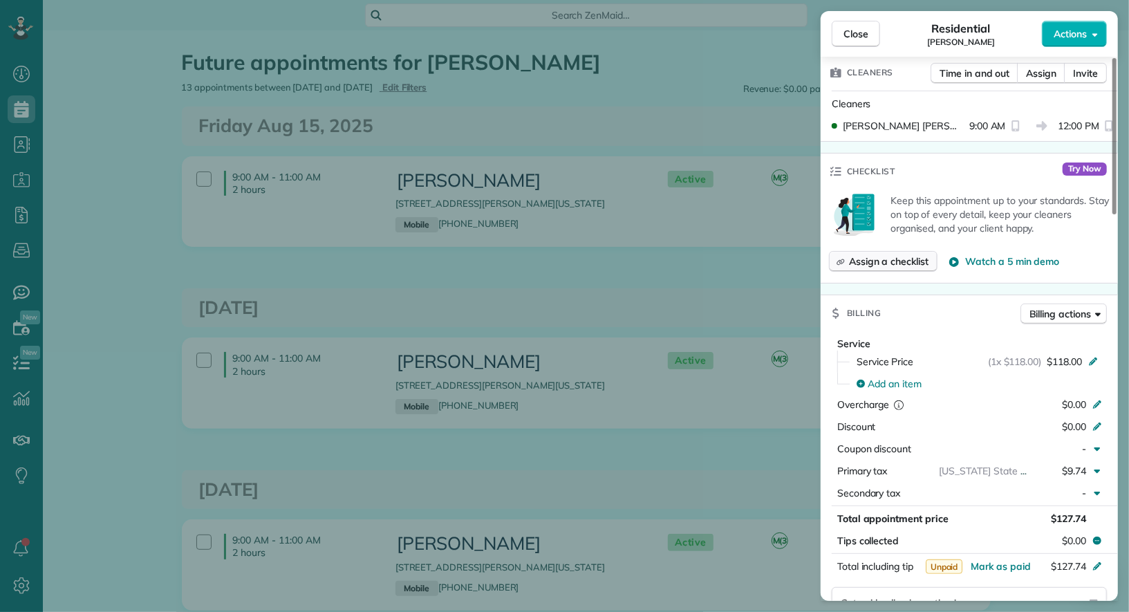
click at [914, 263] on span "Assign a checklist" at bounding box center [888, 261] width 79 height 14
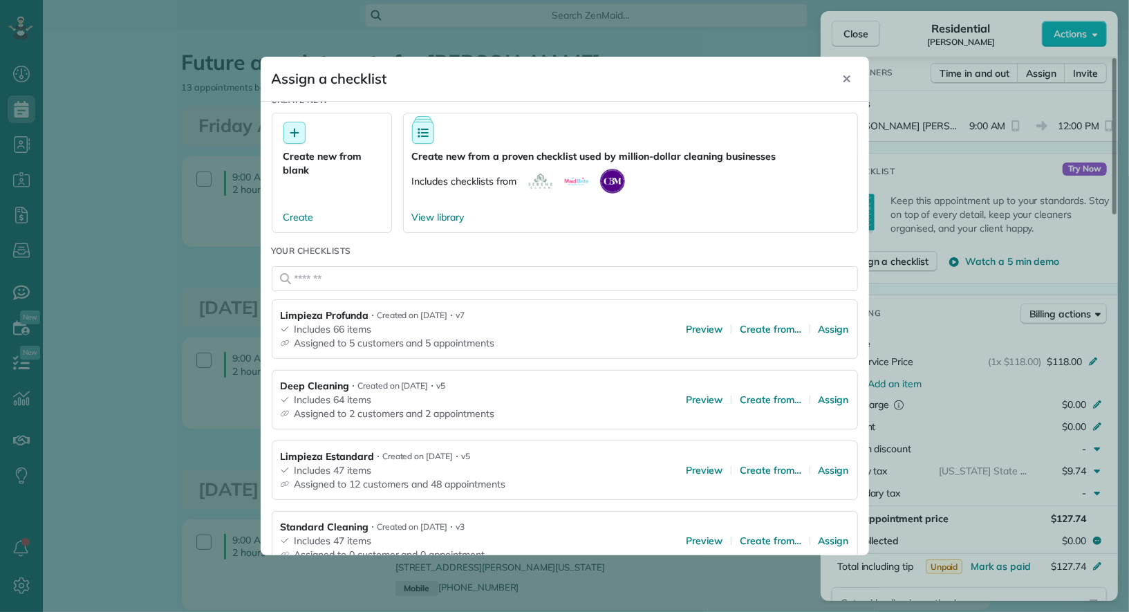
scroll to position [21, 0]
click at [829, 328] on span "Assign" at bounding box center [833, 328] width 30 height 14
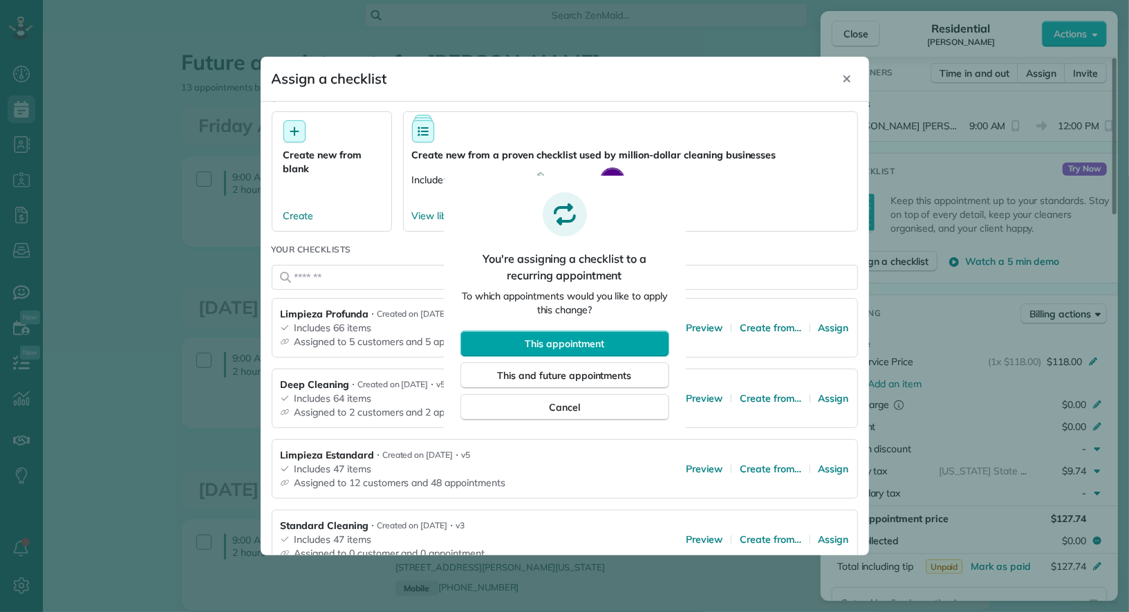
click at [602, 344] on span "This appointment" at bounding box center [564, 344] width 79 height 14
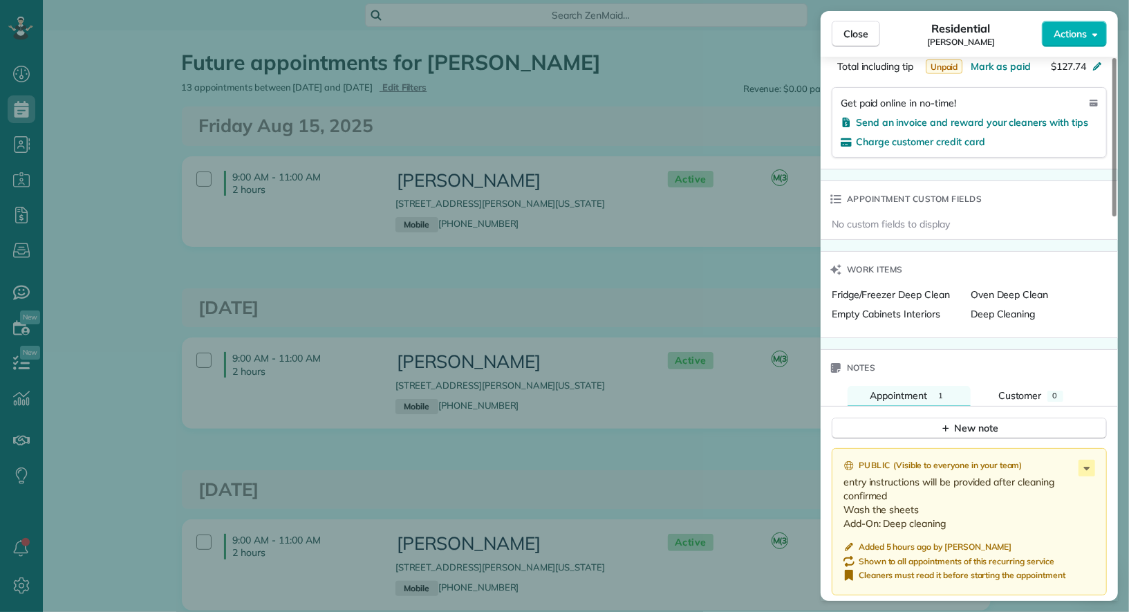
scroll to position [850, 0]
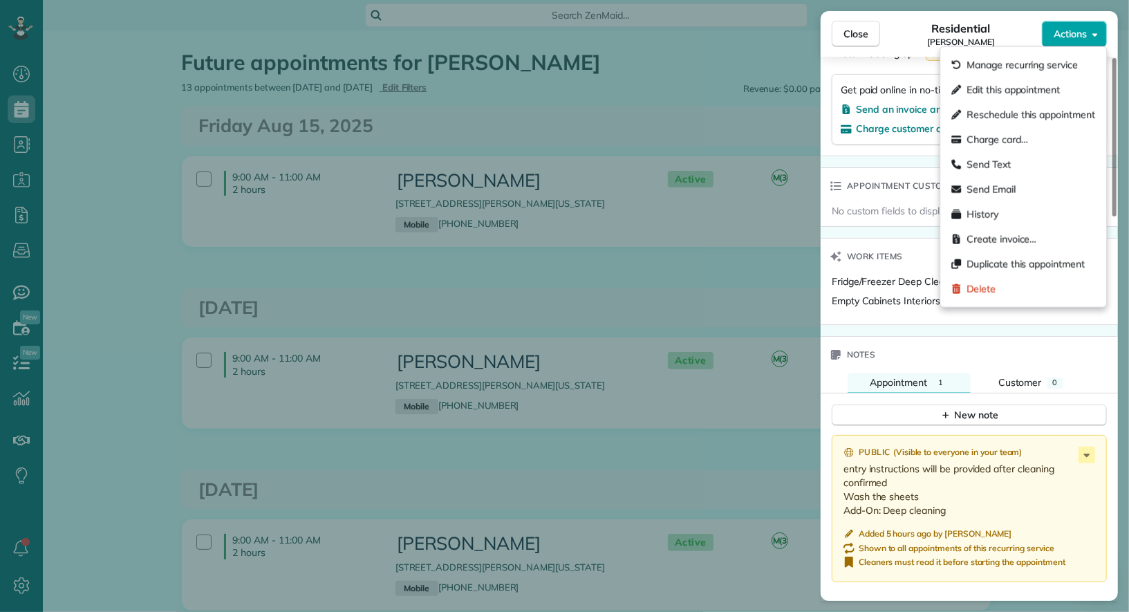
click at [1075, 41] on button "Actions" at bounding box center [1074, 34] width 65 height 26
click at [1041, 91] on span "Edit this appointment" at bounding box center [1012, 90] width 93 height 14
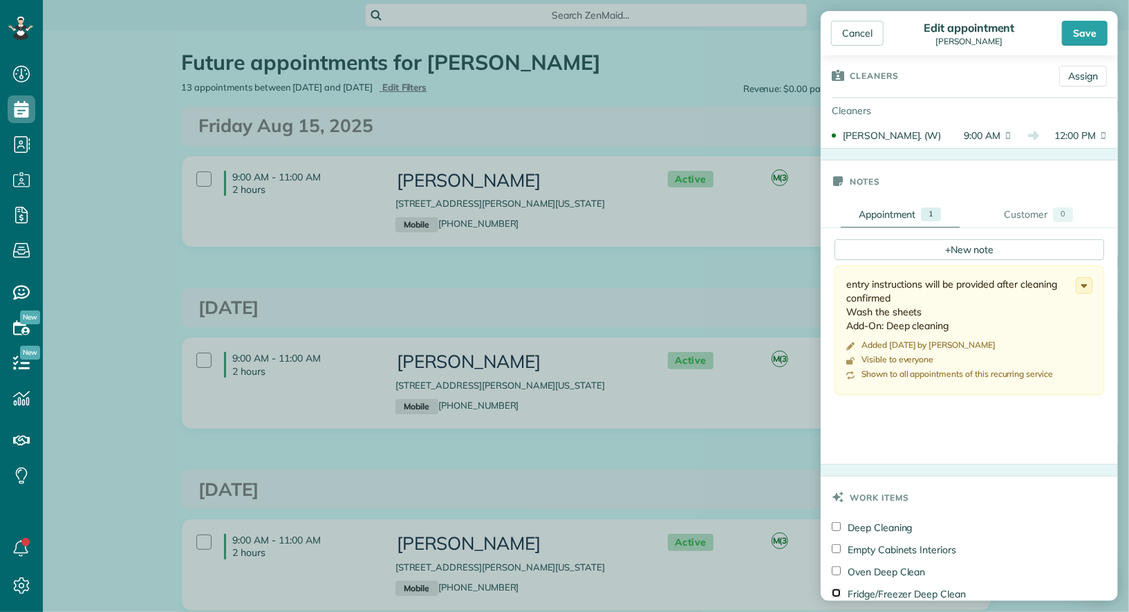
scroll to position [28, 0]
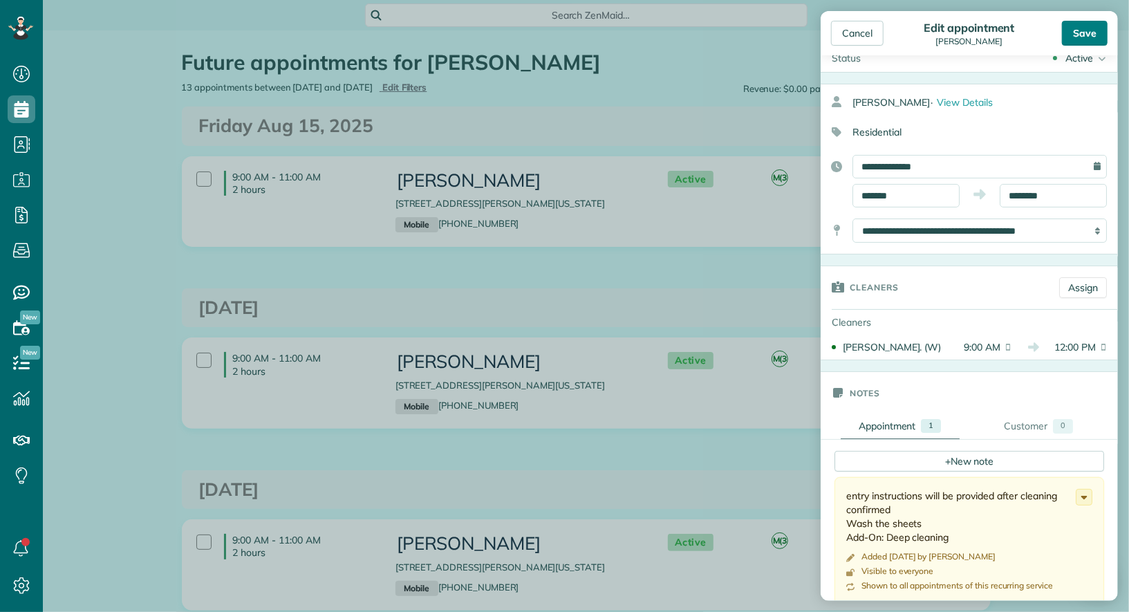
click at [1086, 31] on div "Save" at bounding box center [1085, 33] width 46 height 25
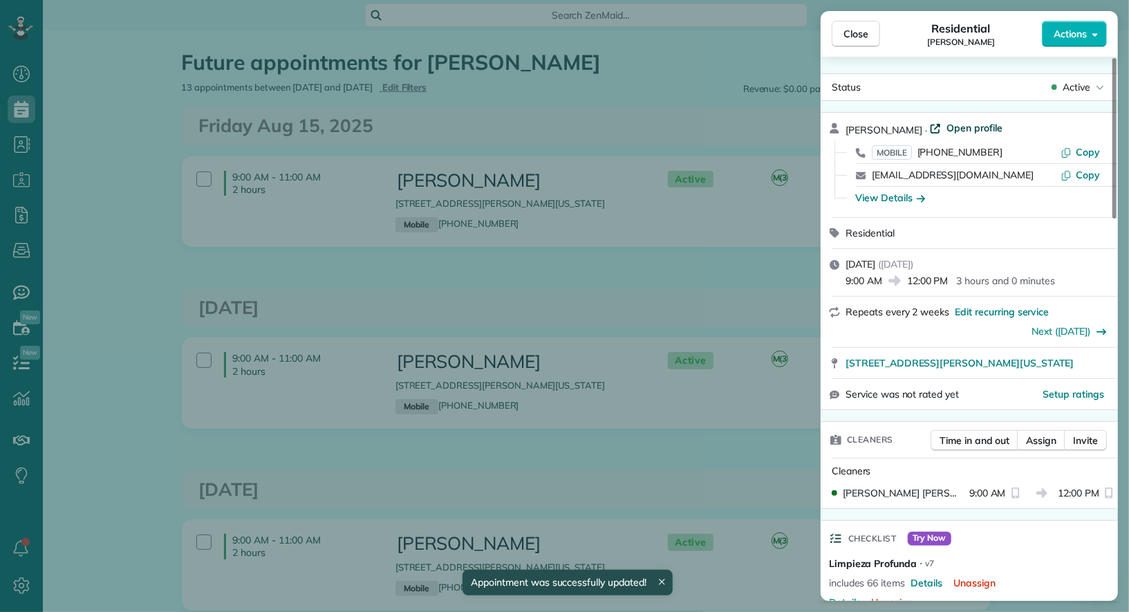
click at [954, 121] on span "Open profile" at bounding box center [974, 128] width 56 height 14
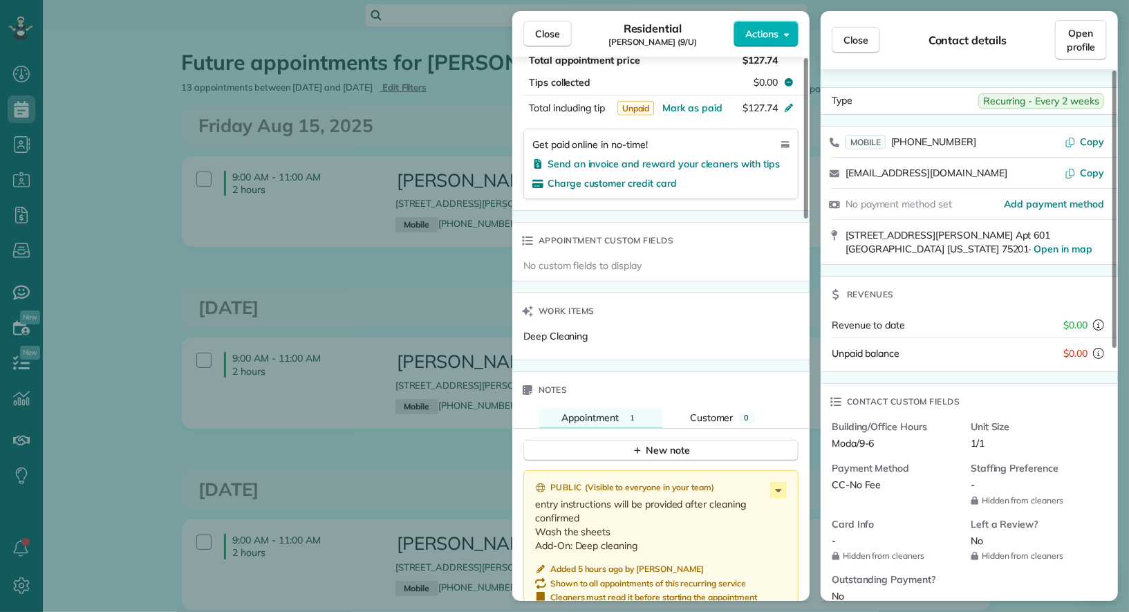
scroll to position [805, 0]
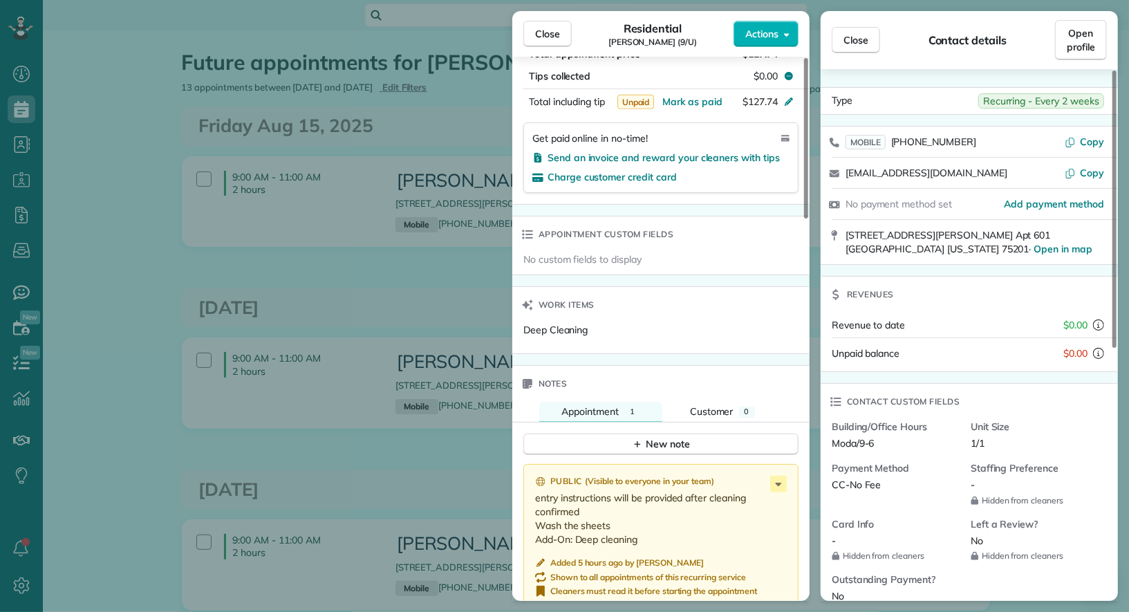
click at [780, 50] on div "Close Residential Tiane Parris (9/U) Actions" at bounding box center [660, 34] width 297 height 46
click at [780, 48] on div "Close Residential Tiane Parris (9/U) Actions" at bounding box center [660, 34] width 297 height 46
click at [780, 41] on button "Actions" at bounding box center [765, 34] width 65 height 26
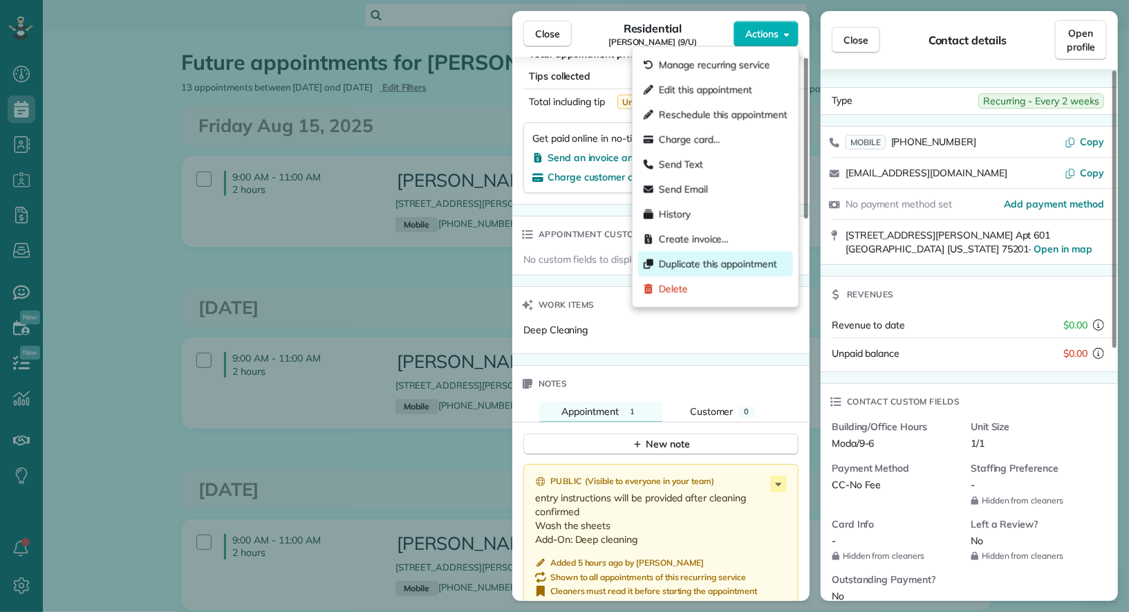
click at [731, 265] on span "Duplicate this appointment" at bounding box center [718, 264] width 118 height 14
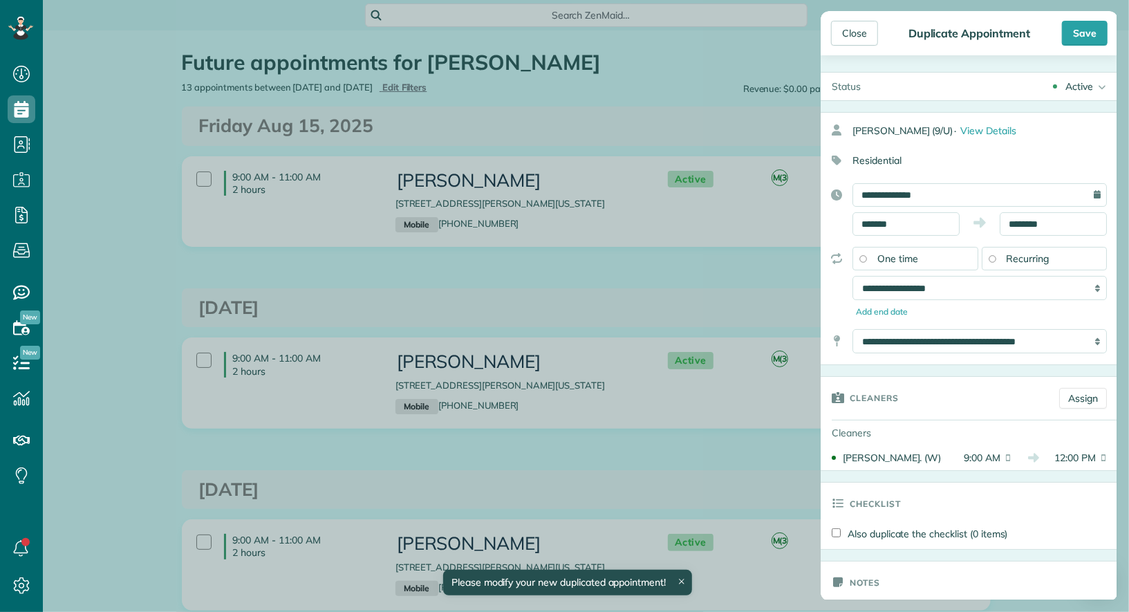
click at [923, 257] on div "One time" at bounding box center [915, 258] width 126 height 23
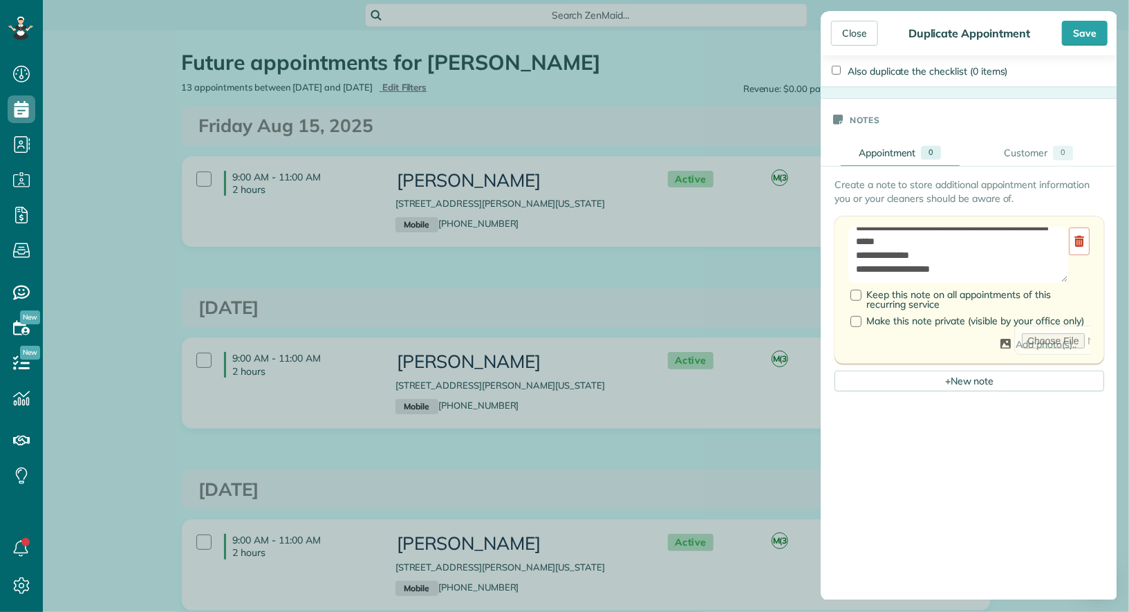
scroll to position [0, 0]
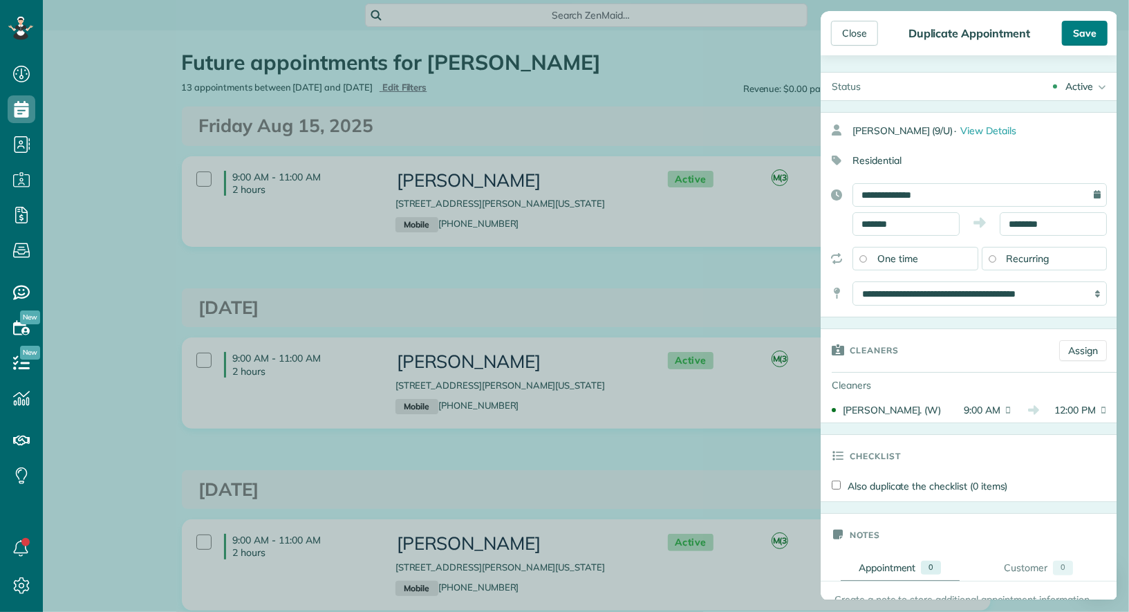
click at [1080, 39] on div "Save" at bounding box center [1085, 33] width 46 height 25
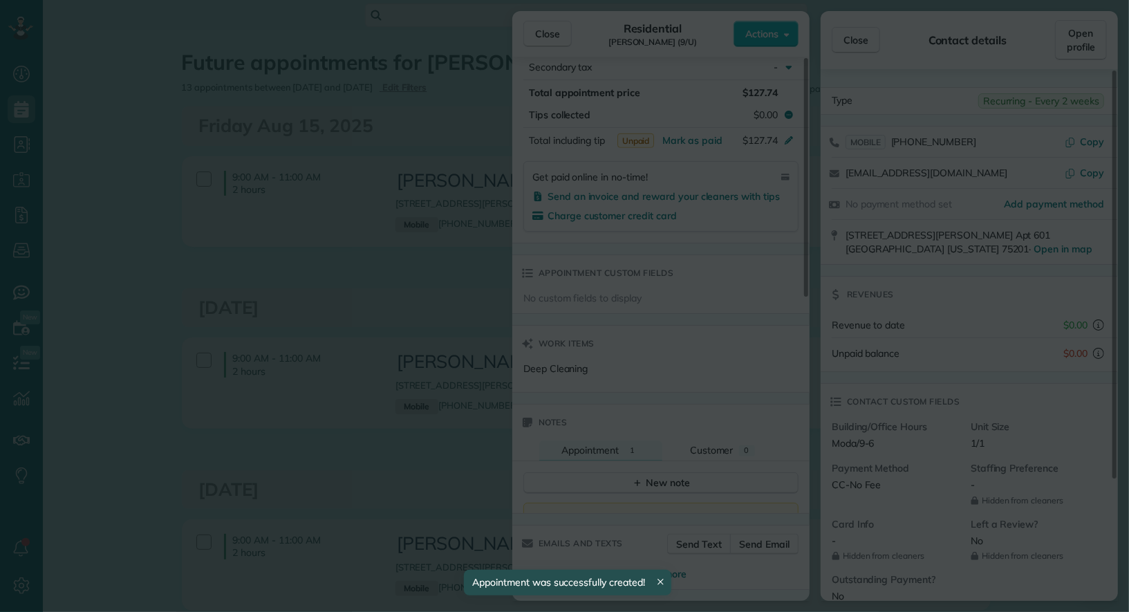
scroll to position [791, 0]
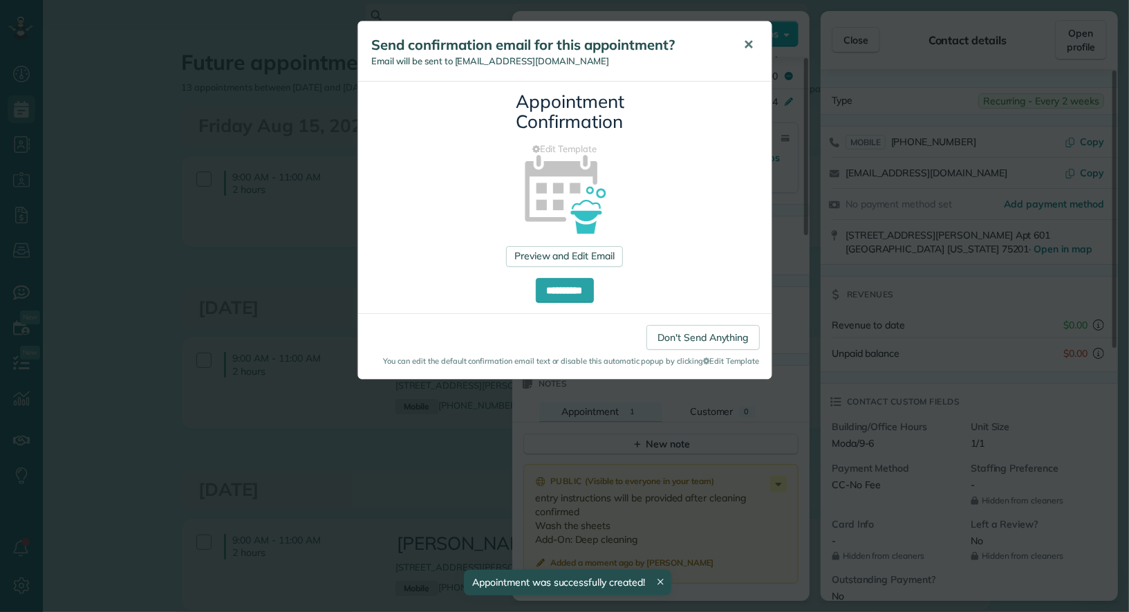
click at [745, 47] on span "✕" at bounding box center [749, 45] width 10 height 16
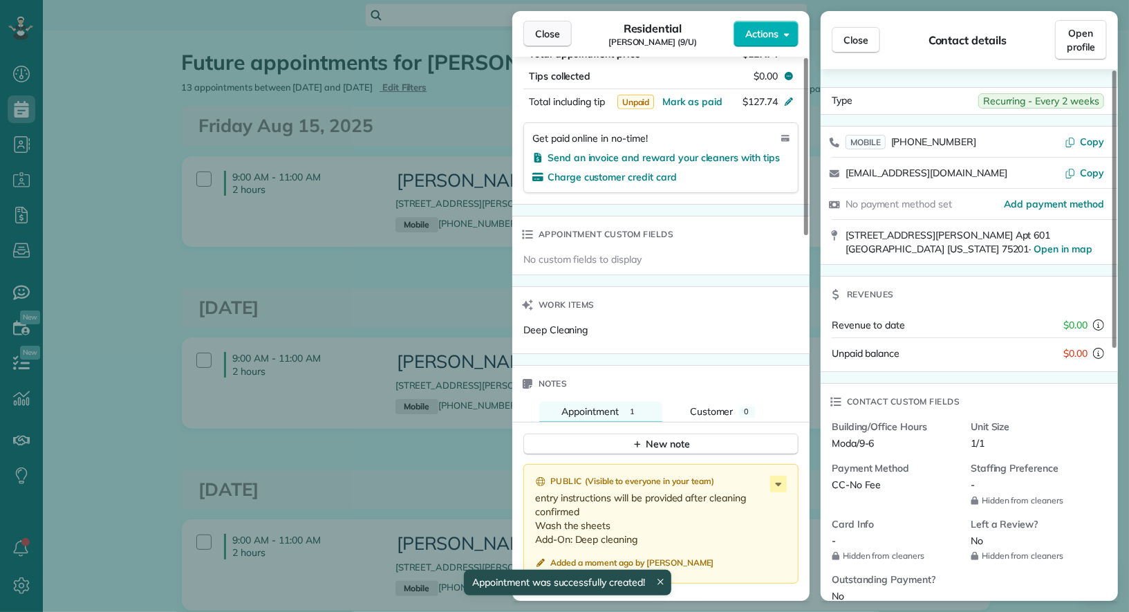
click at [556, 32] on span "Close" at bounding box center [547, 34] width 25 height 14
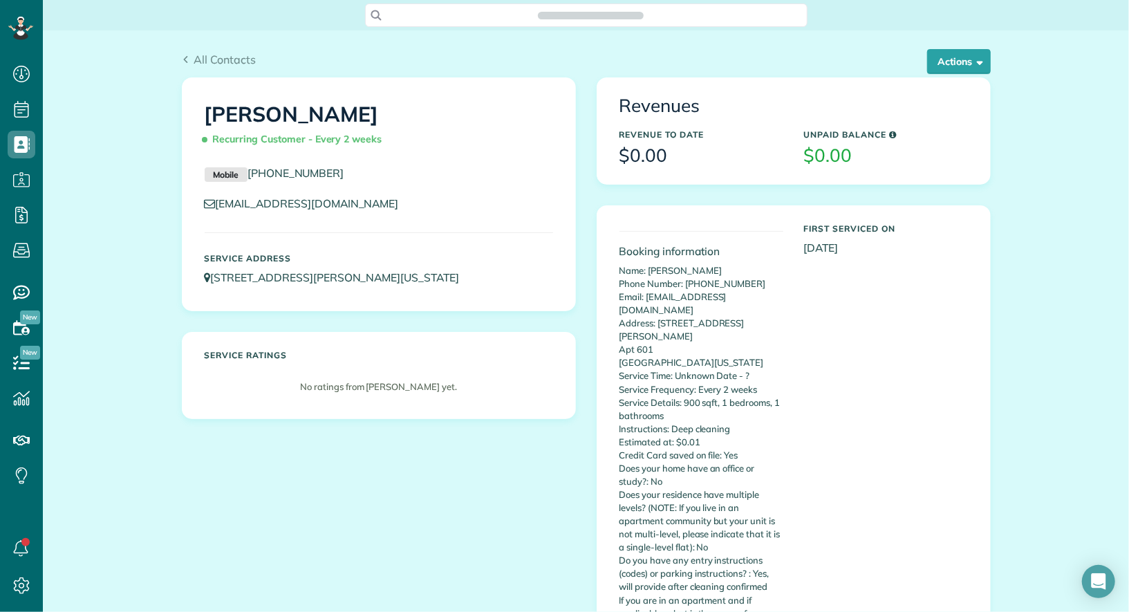
scroll to position [6, 6]
click at [961, 55] on button "Actions" at bounding box center [959, 61] width 64 height 25
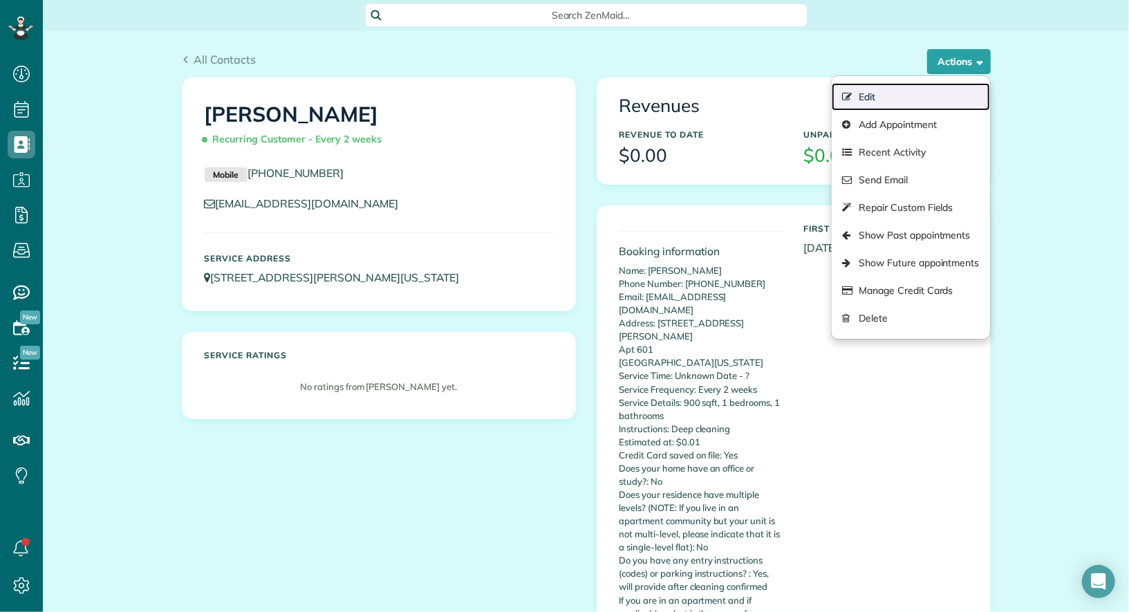
click at [939, 91] on link "Edit" at bounding box center [910, 97] width 158 height 28
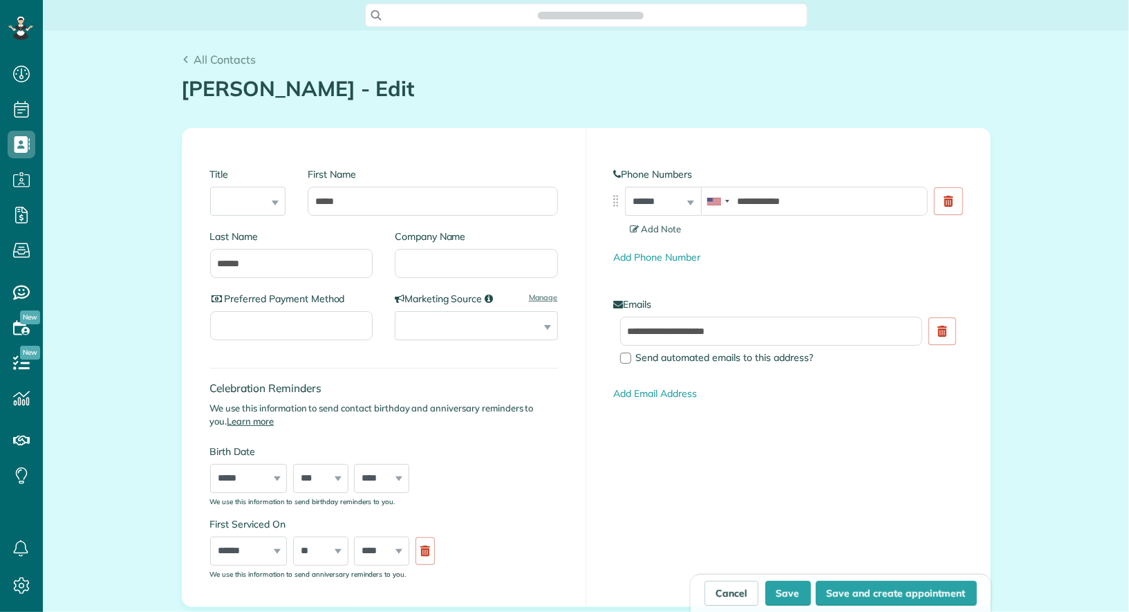
type input "**********"
click at [458, 258] on input "Company Name" at bounding box center [476, 263] width 163 height 29
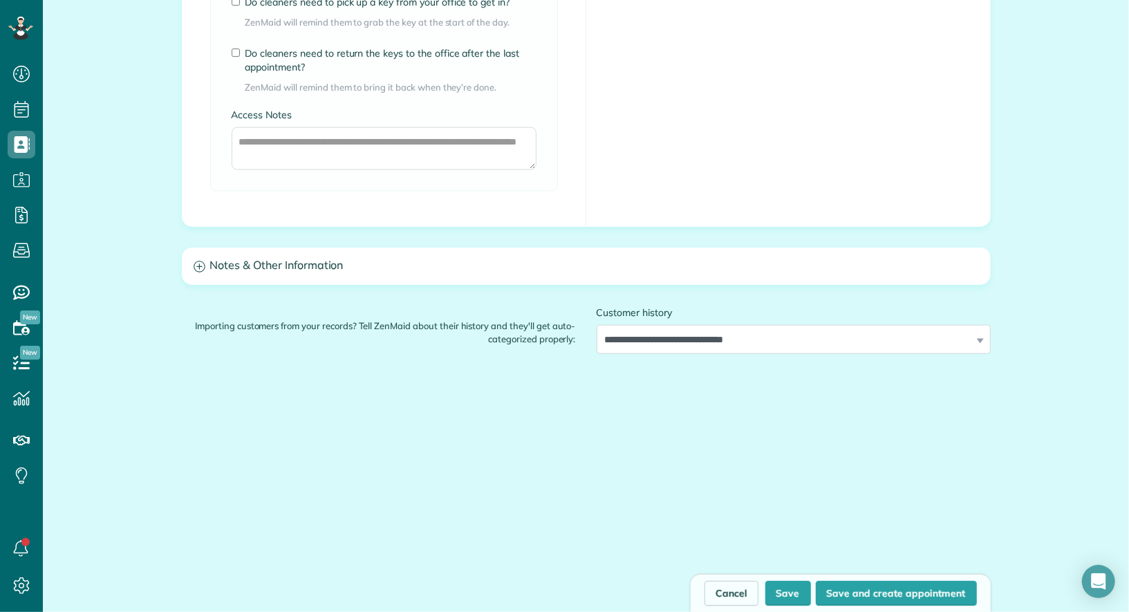
type input "***"
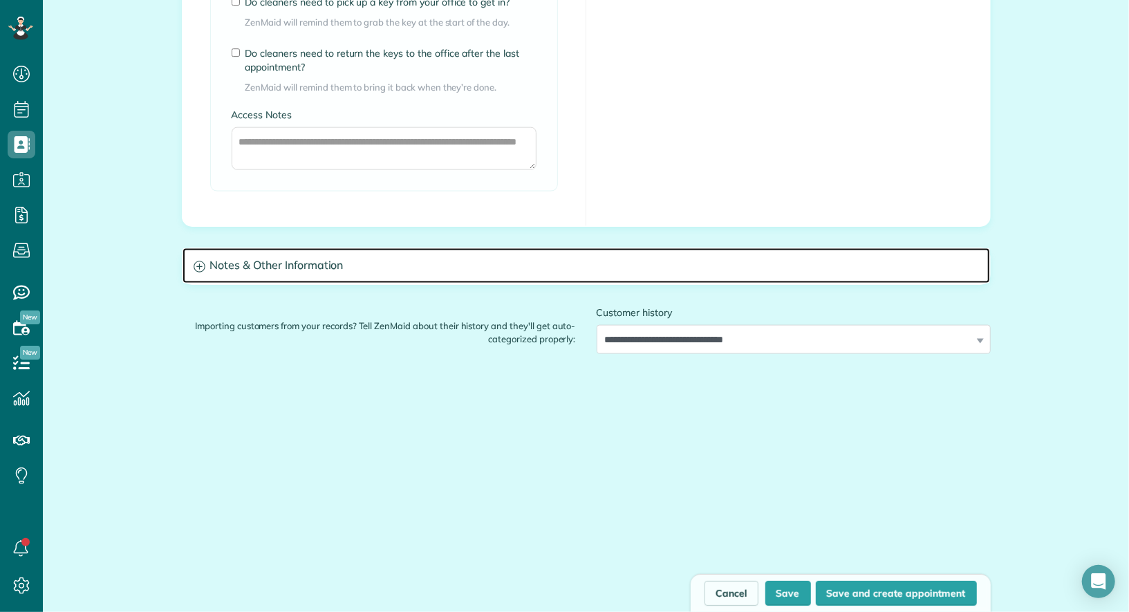
click at [347, 259] on h3 "Notes & Other Information" at bounding box center [585, 265] width 807 height 35
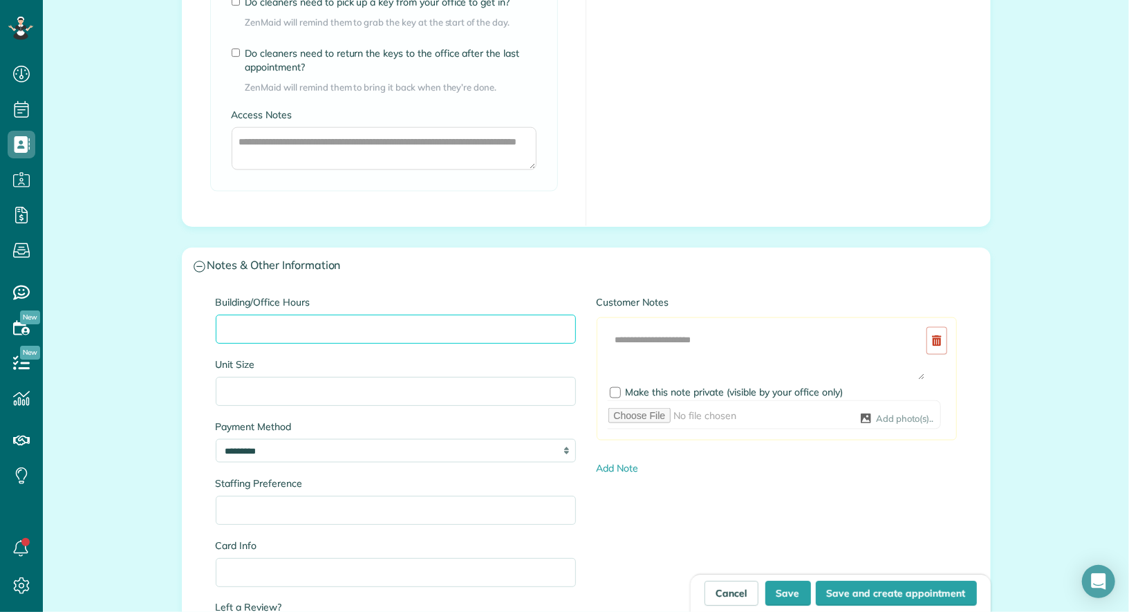
click at [284, 331] on input "Building/Office Hours" at bounding box center [396, 328] width 360 height 29
type input "********"
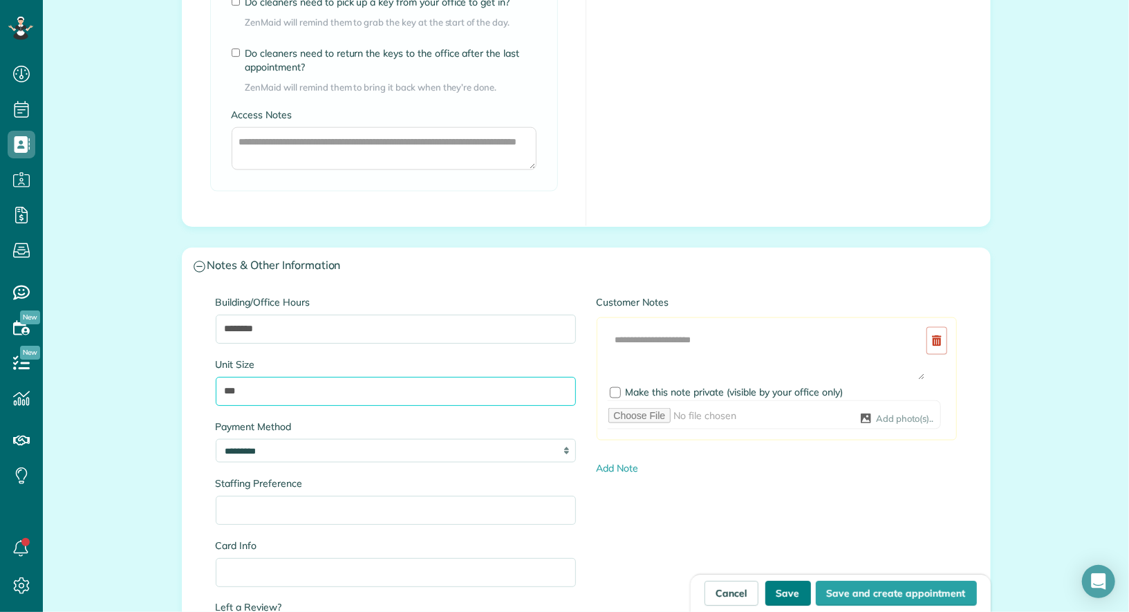
type input "***"
click at [793, 597] on button "Save" at bounding box center [788, 593] width 46 height 25
type input "**********"
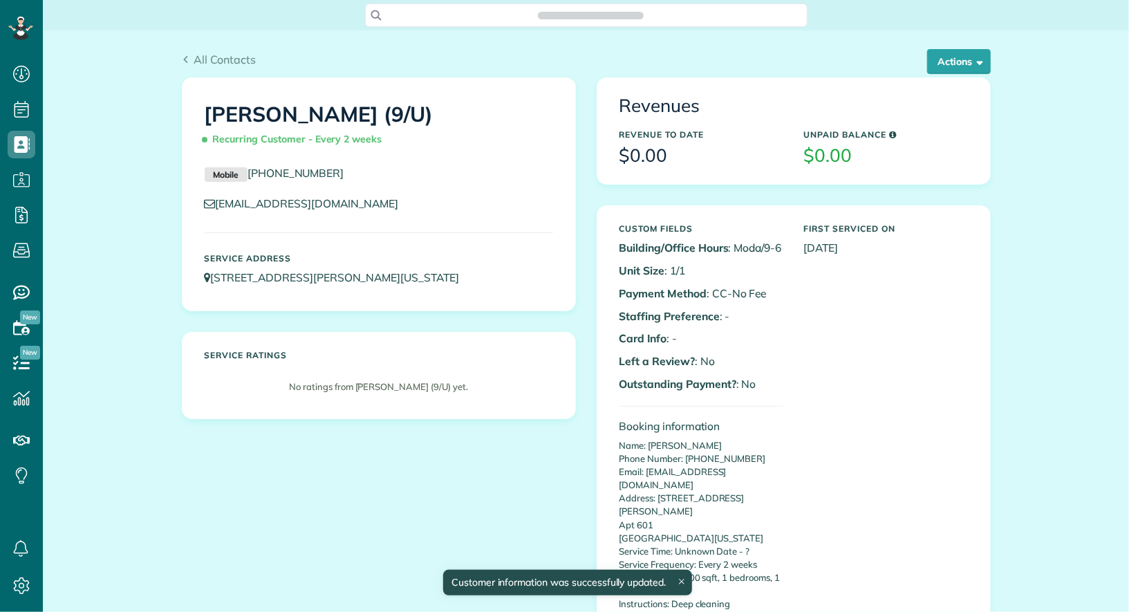
scroll to position [612, 42]
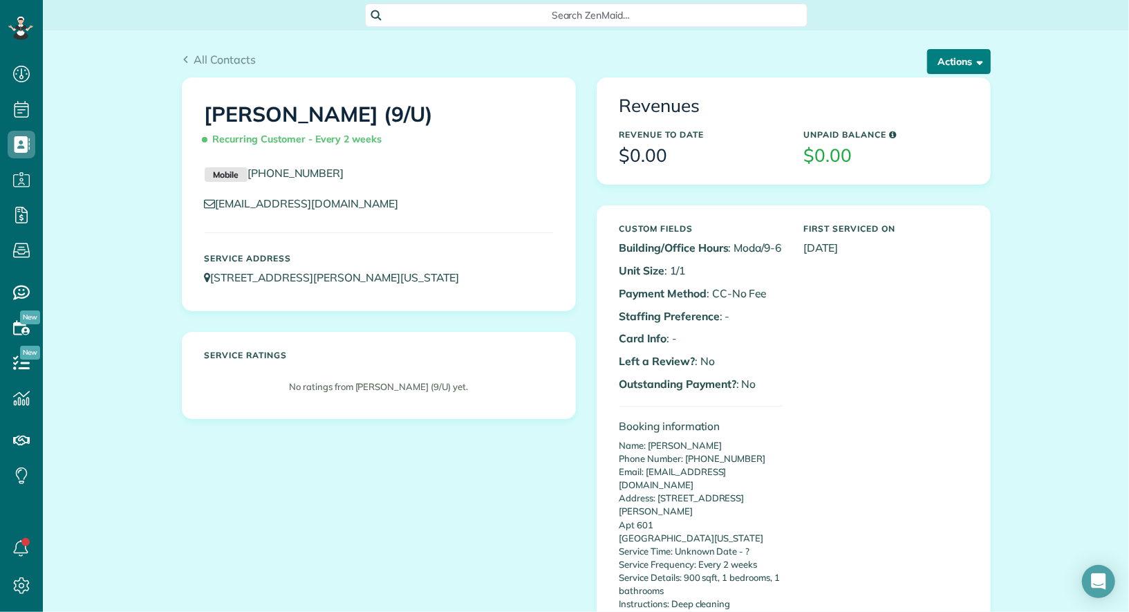
click at [952, 63] on button "Actions" at bounding box center [959, 61] width 64 height 25
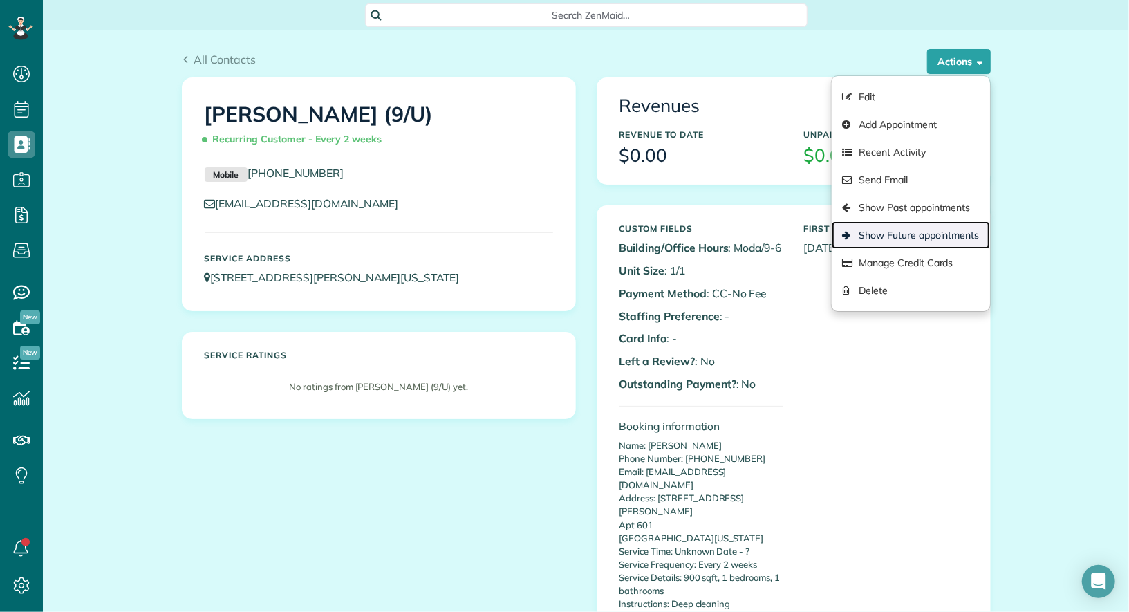
click at [924, 229] on link "Show Future appointments" at bounding box center [910, 235] width 158 height 28
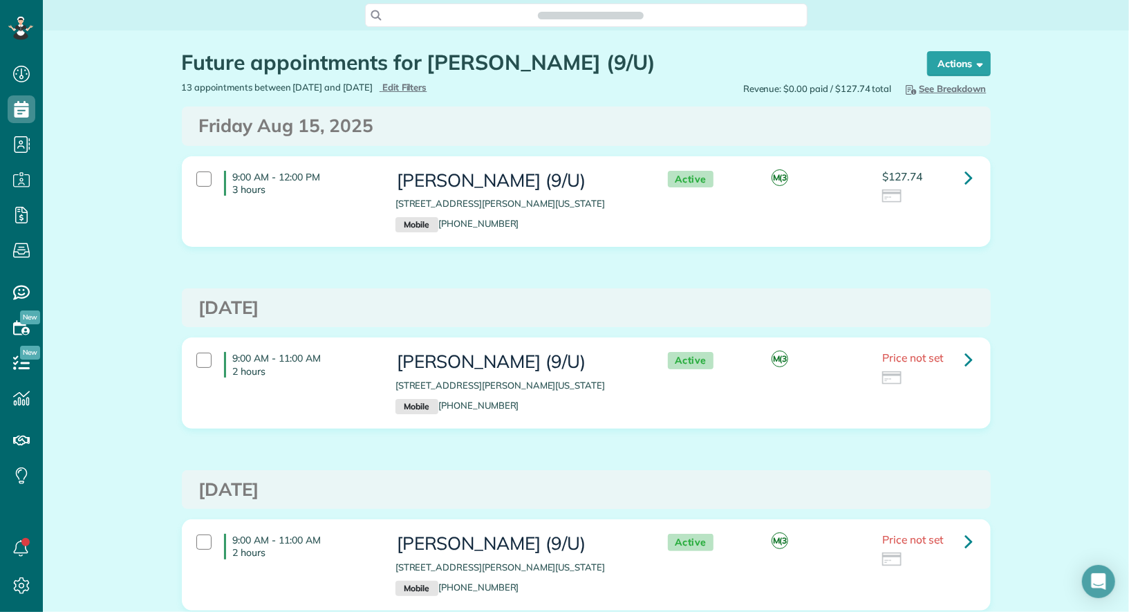
scroll to position [6, 6]
click at [961, 357] on link at bounding box center [969, 359] width 28 height 28
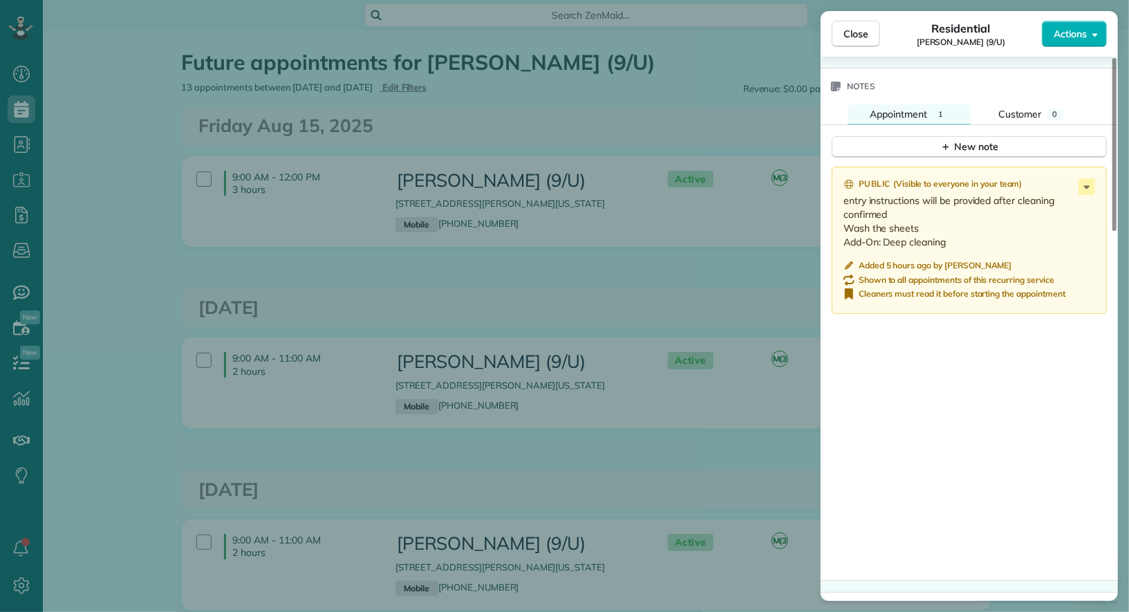
scroll to position [1160, 0]
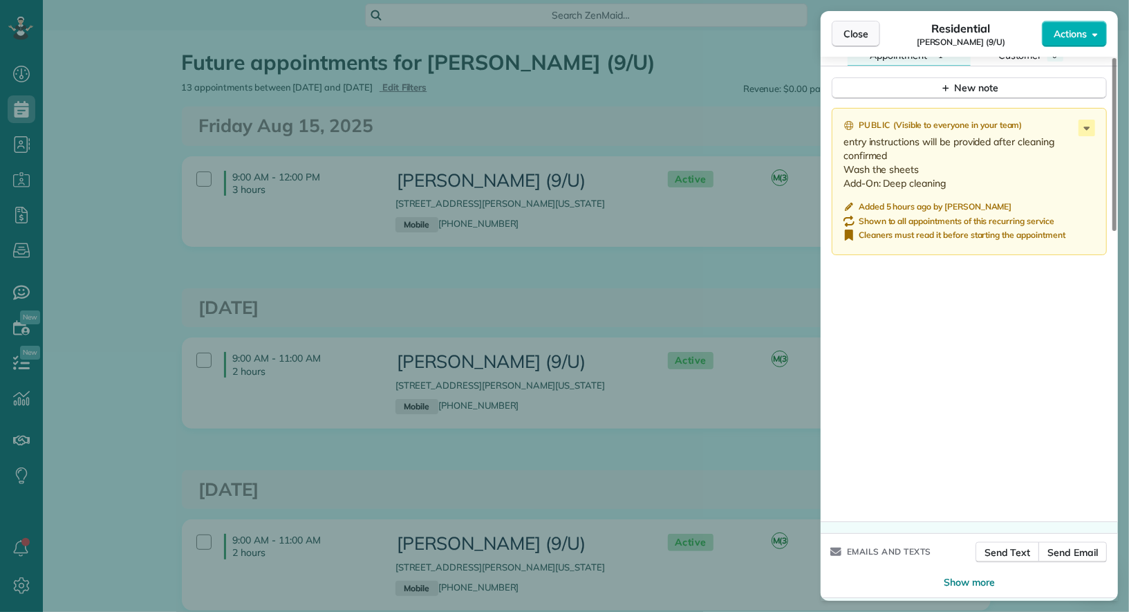
click at [861, 34] on span "Close" at bounding box center [855, 34] width 25 height 14
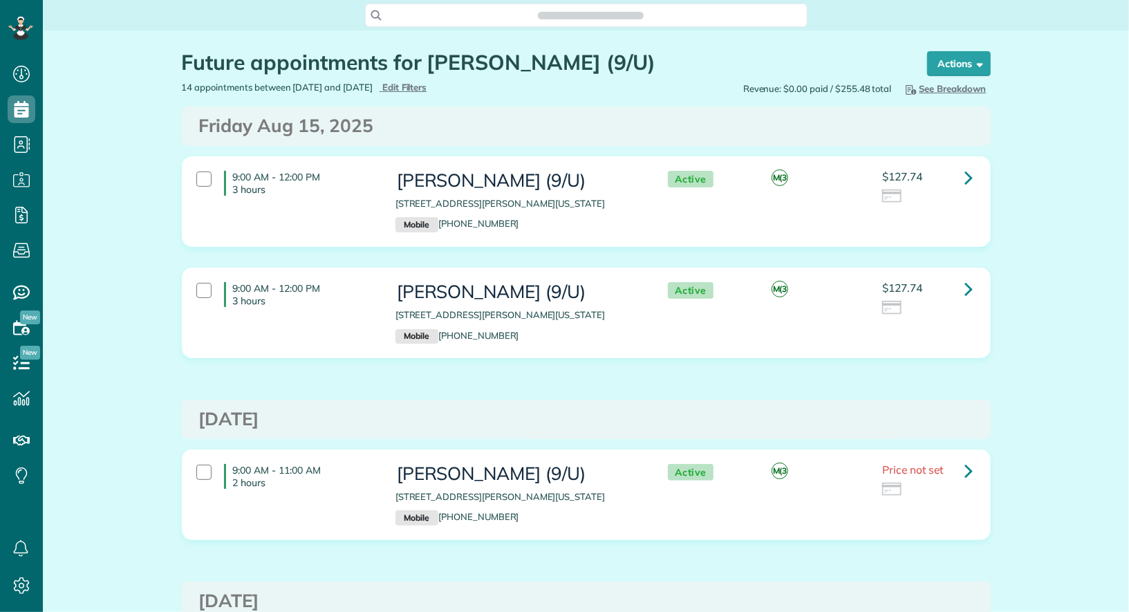
scroll to position [612, 42]
click at [972, 176] on icon at bounding box center [969, 177] width 8 height 24
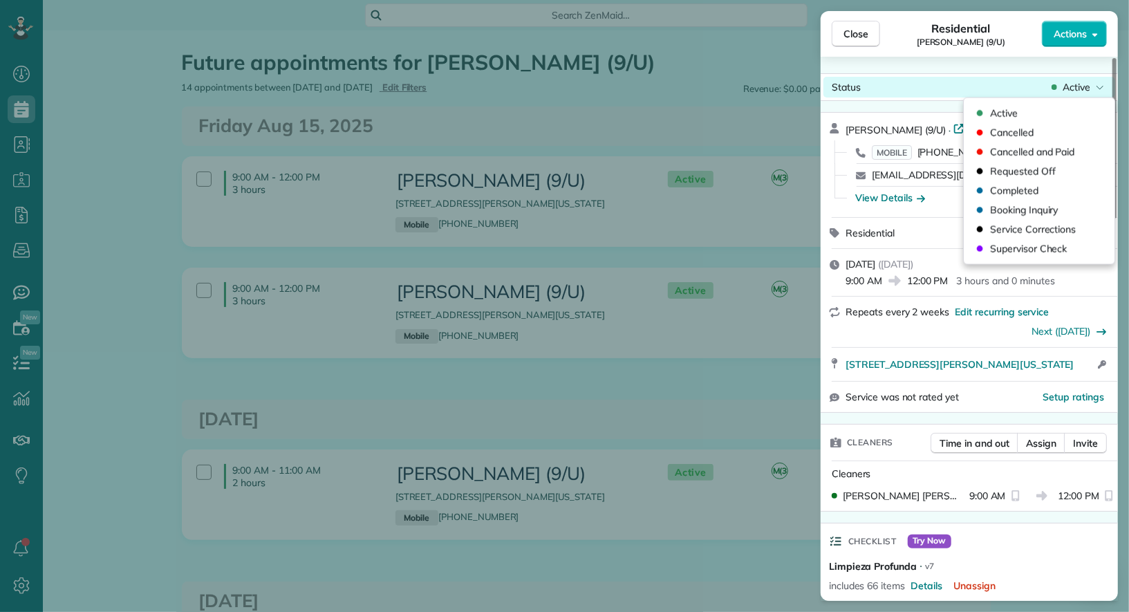
click at [1073, 92] on span "Active" at bounding box center [1076, 87] width 28 height 14
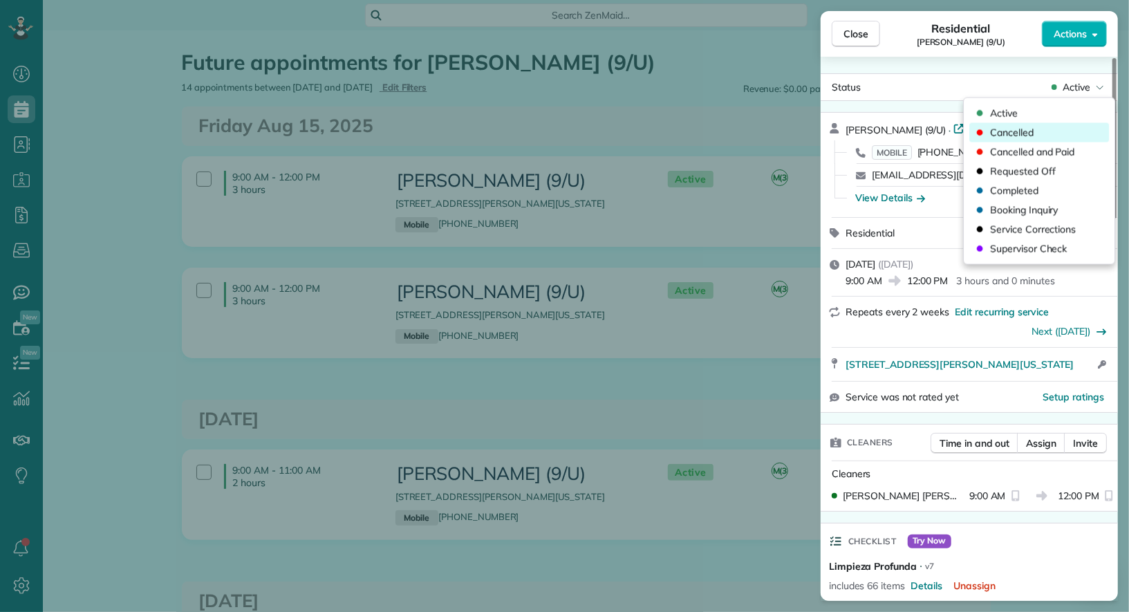
click at [1071, 135] on div "Cancelled" at bounding box center [1039, 132] width 140 height 19
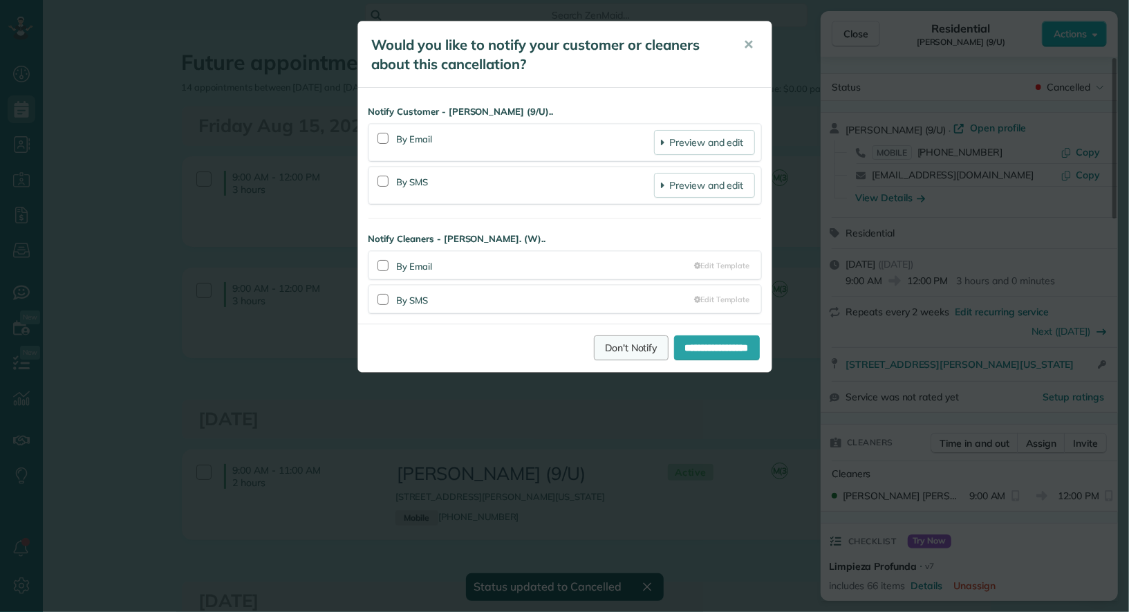
click at [610, 342] on link "Don't Notify" at bounding box center [631, 347] width 75 height 25
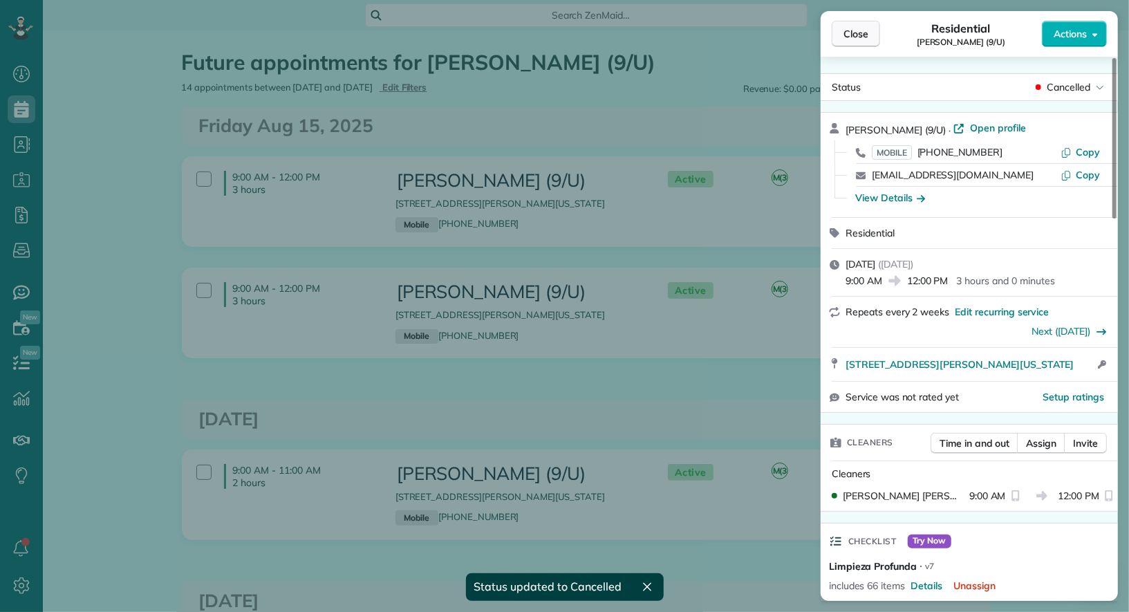
click at [855, 30] on span "Close" at bounding box center [855, 34] width 25 height 14
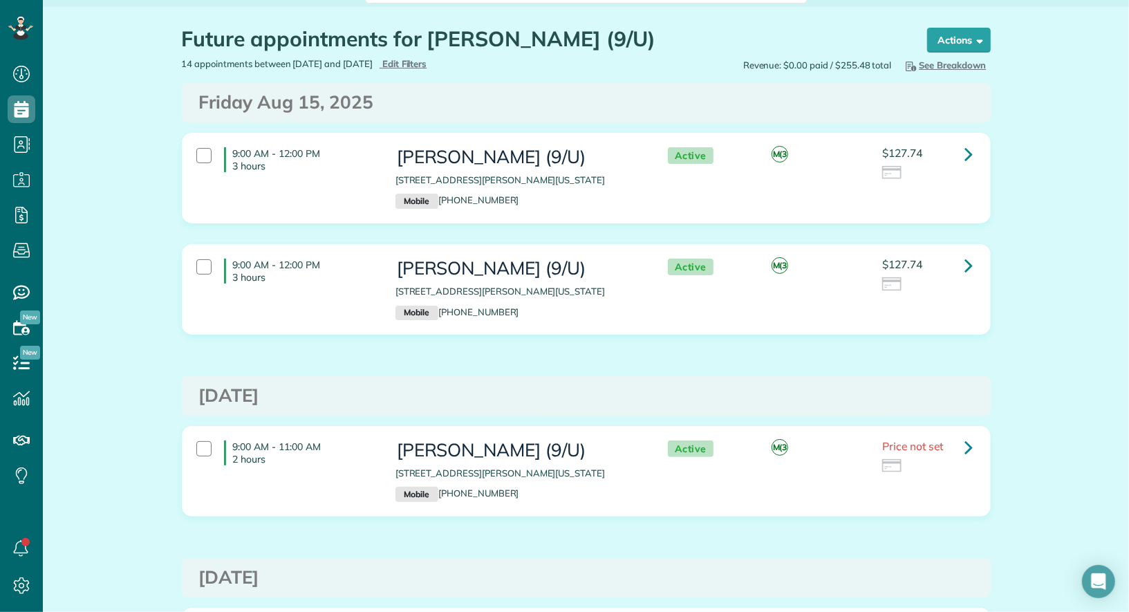
scroll to position [100, 0]
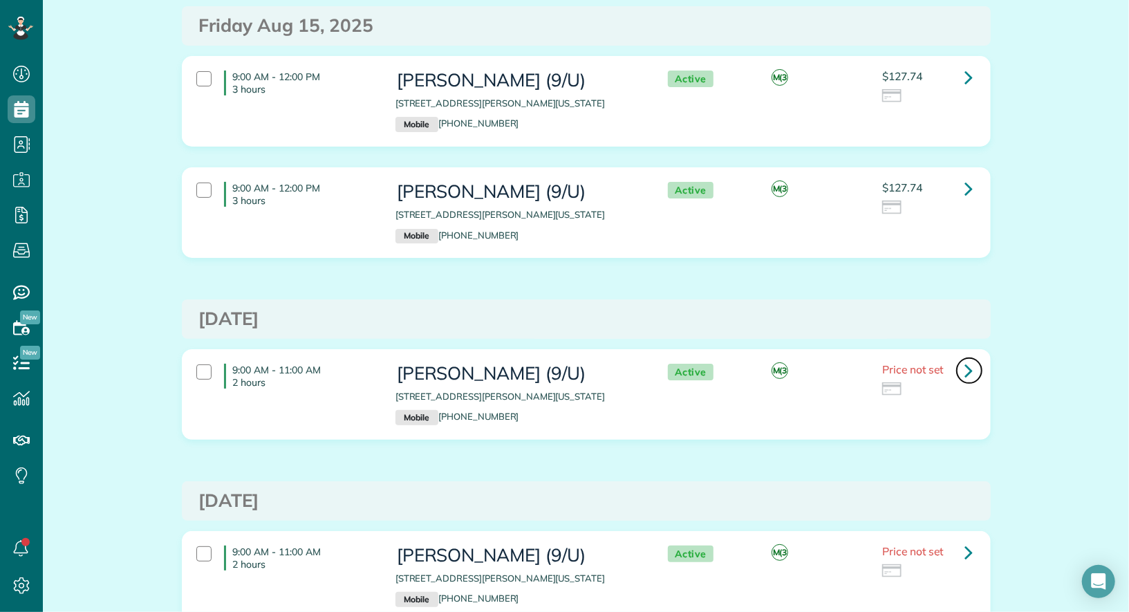
click at [966, 365] on icon at bounding box center [969, 370] width 8 height 24
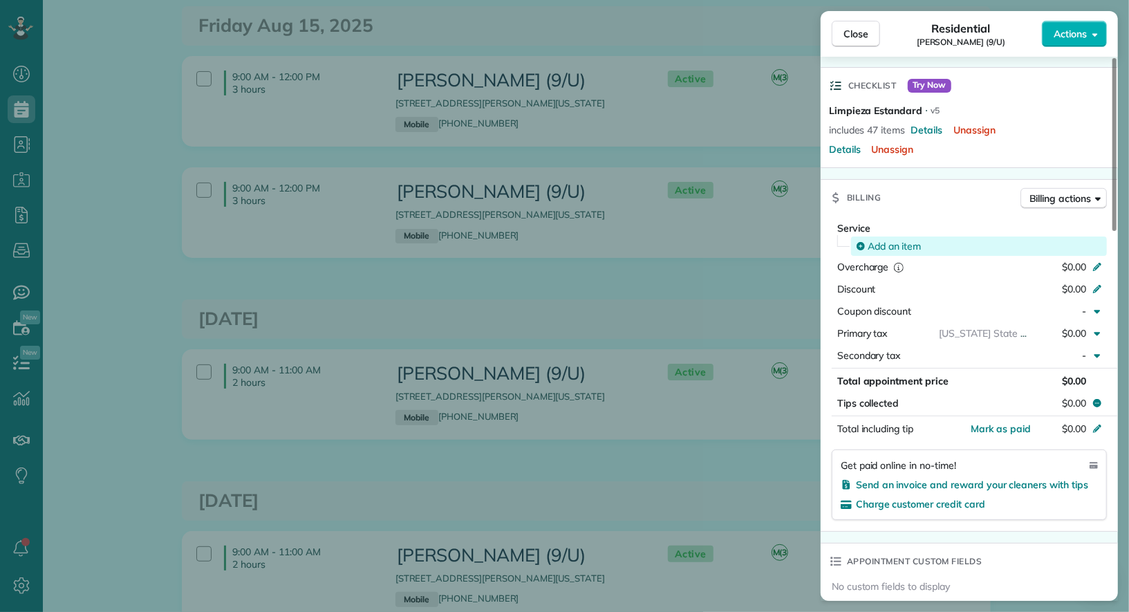
scroll to position [454, 0]
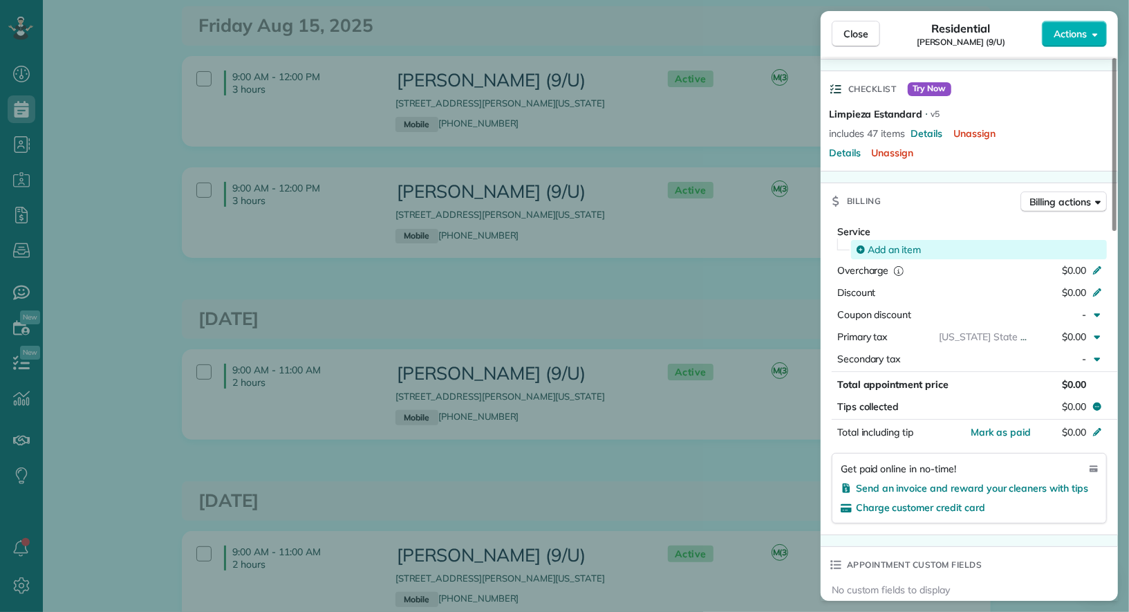
click at [888, 249] on span "Add an item" at bounding box center [894, 250] width 54 height 14
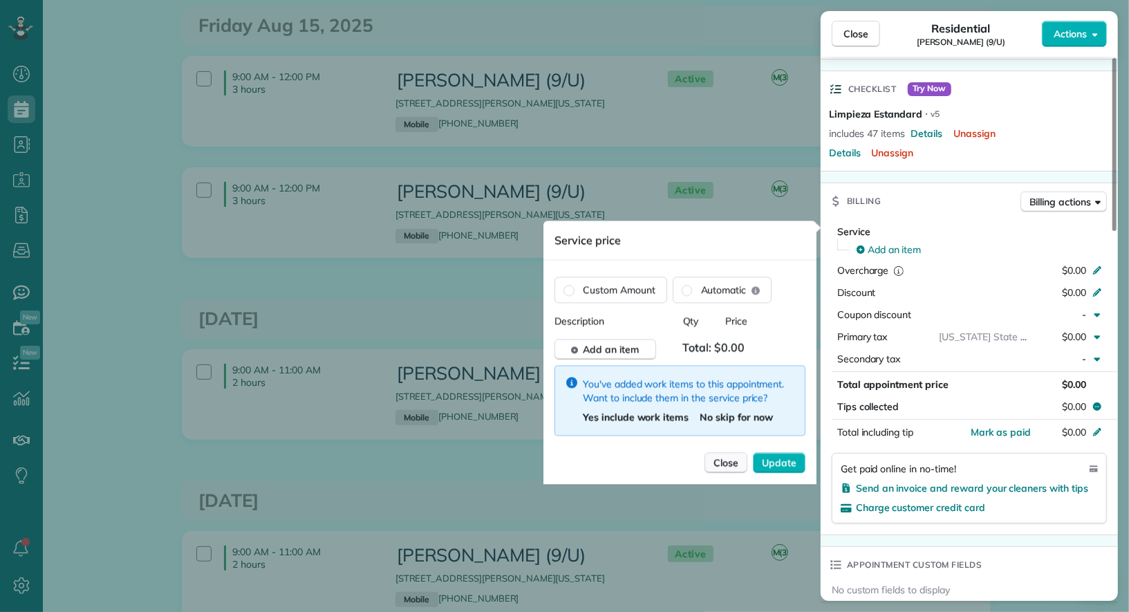
click at [724, 458] on span "Close" at bounding box center [726, 462] width 25 height 14
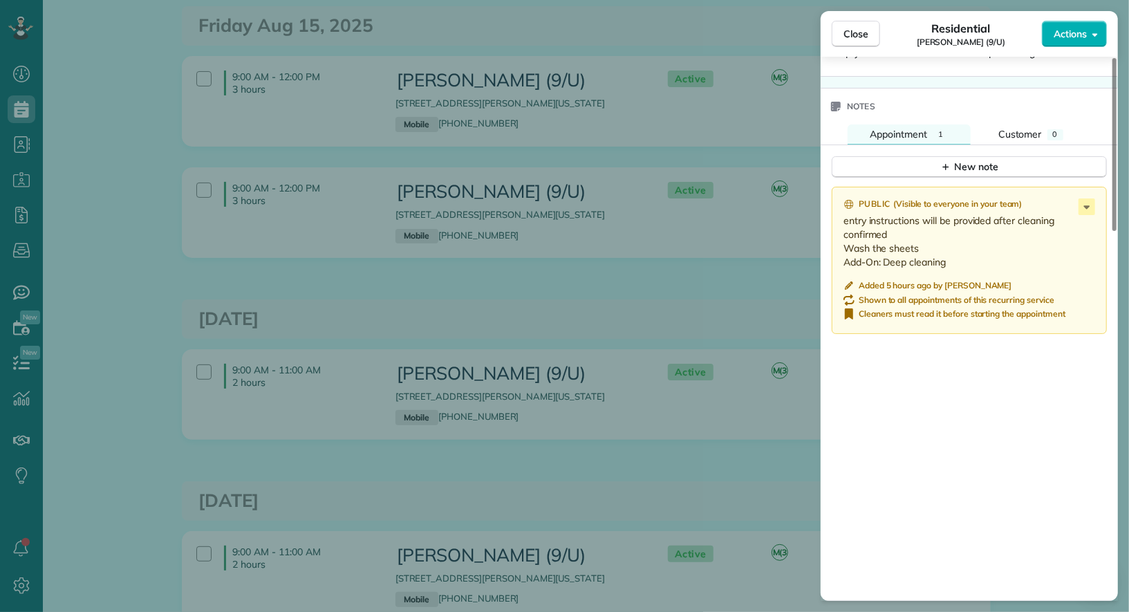
scroll to position [1160, 0]
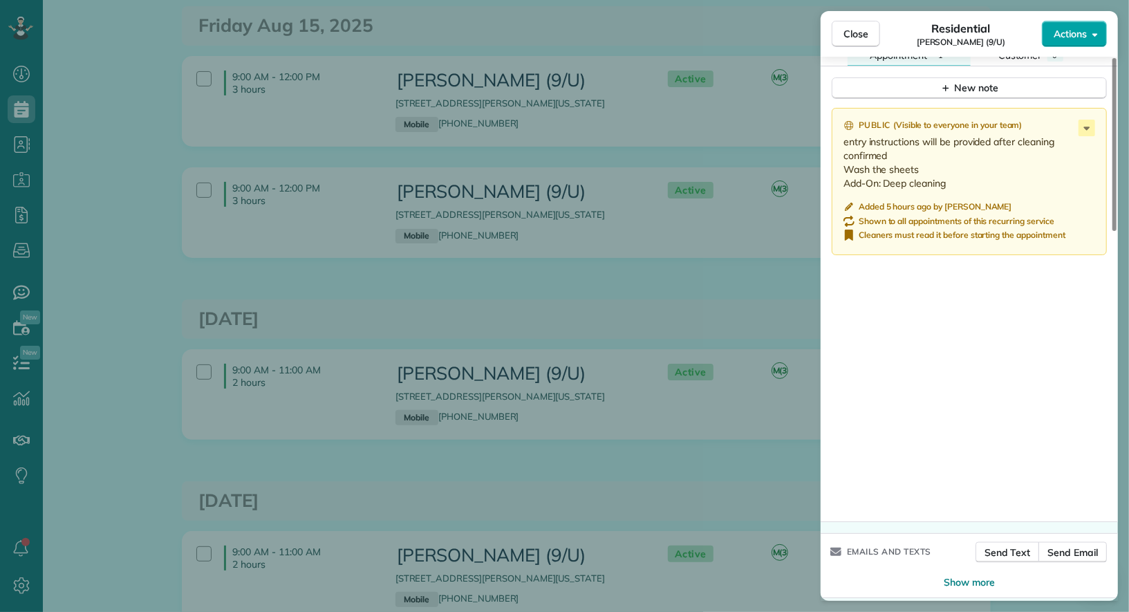
click at [1077, 34] on span "Actions" at bounding box center [1069, 34] width 33 height 14
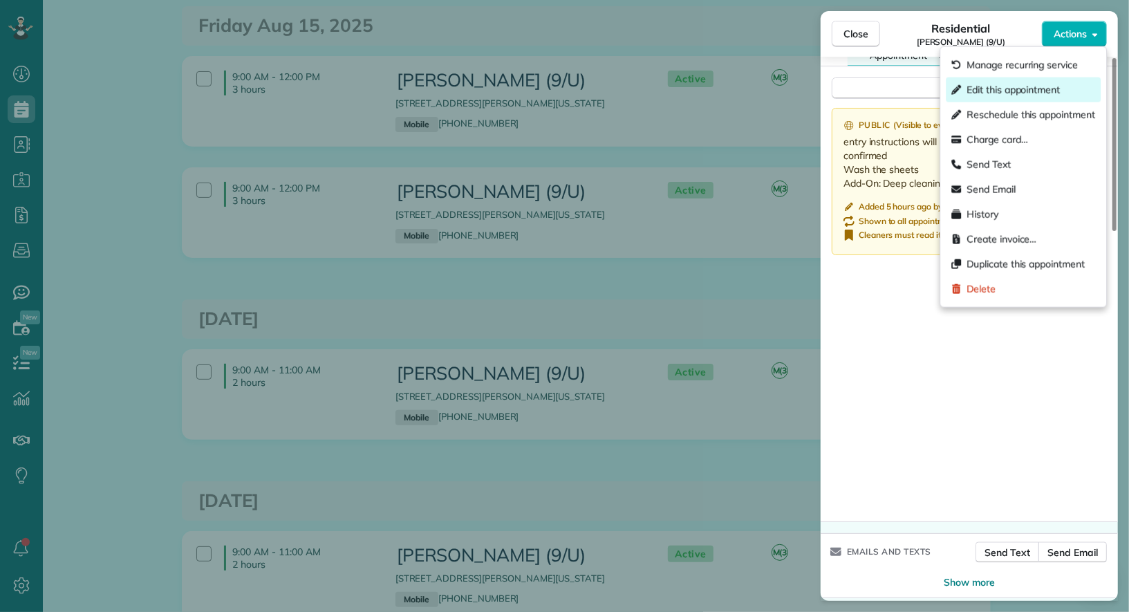
click at [1038, 100] on div "Edit this appointment" at bounding box center [1023, 89] width 155 height 25
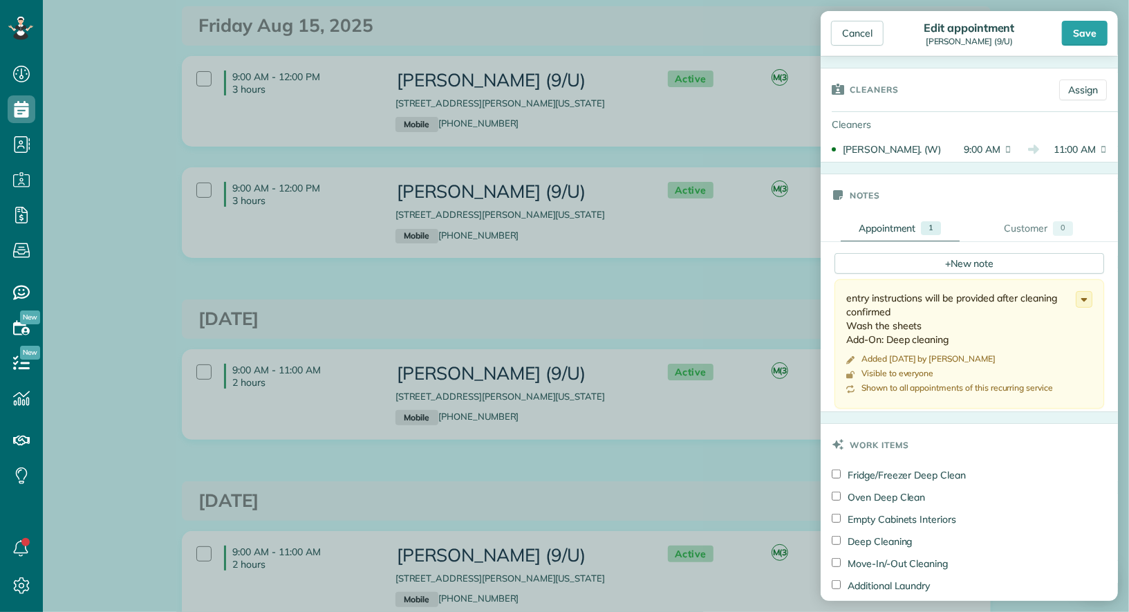
scroll to position [438, 0]
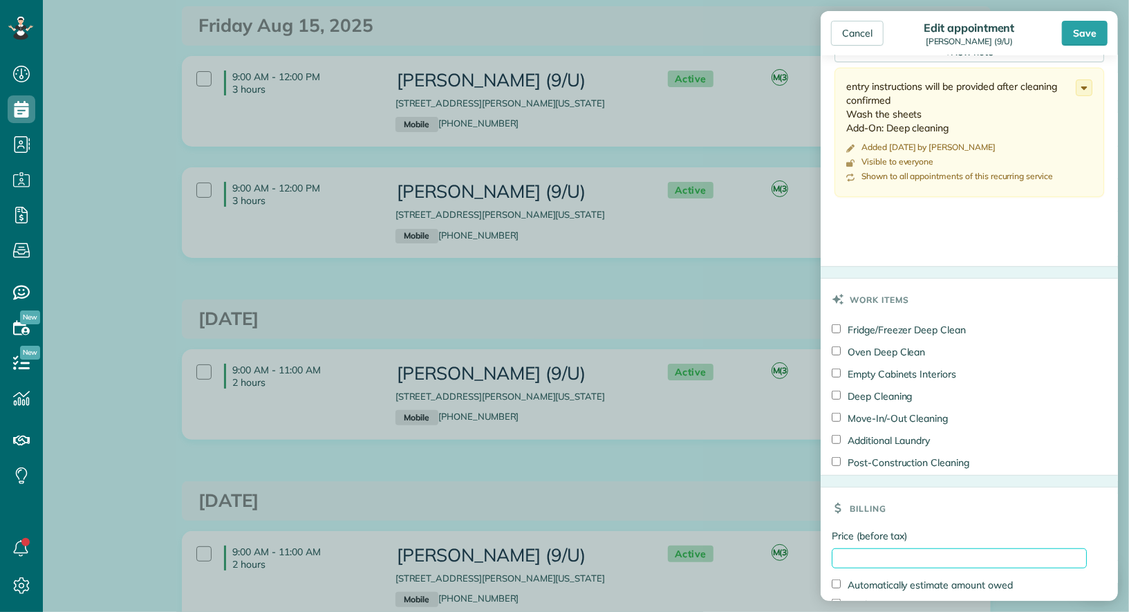
click at [899, 562] on input "Price (before tax)" at bounding box center [958, 558] width 255 height 20
type input "**"
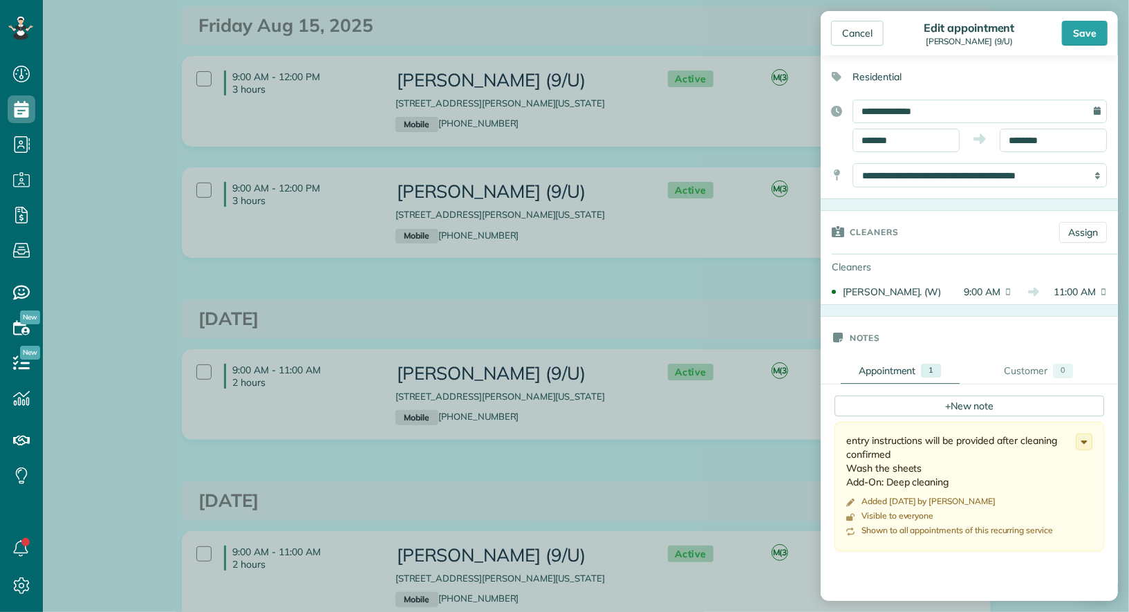
scroll to position [0, 0]
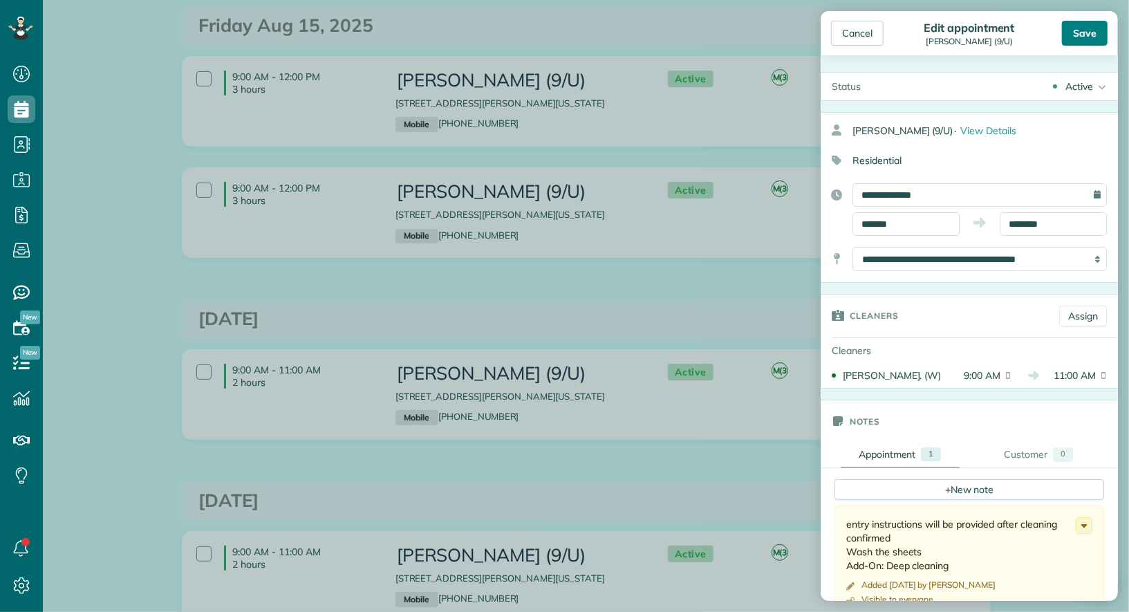
click at [1086, 31] on div "Save" at bounding box center [1085, 33] width 46 height 25
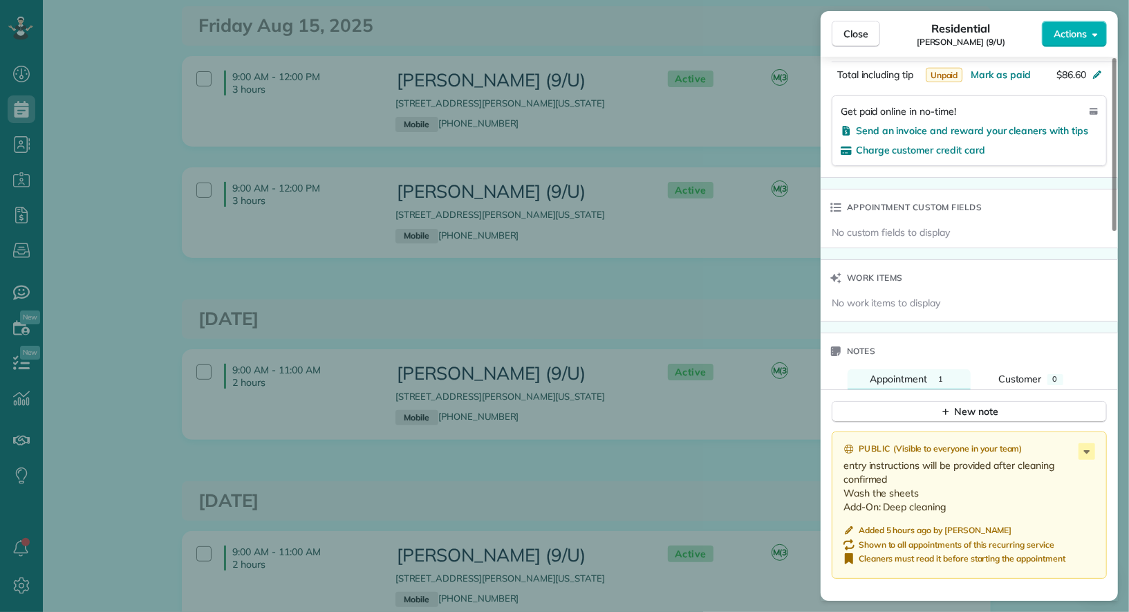
scroll to position [883, 0]
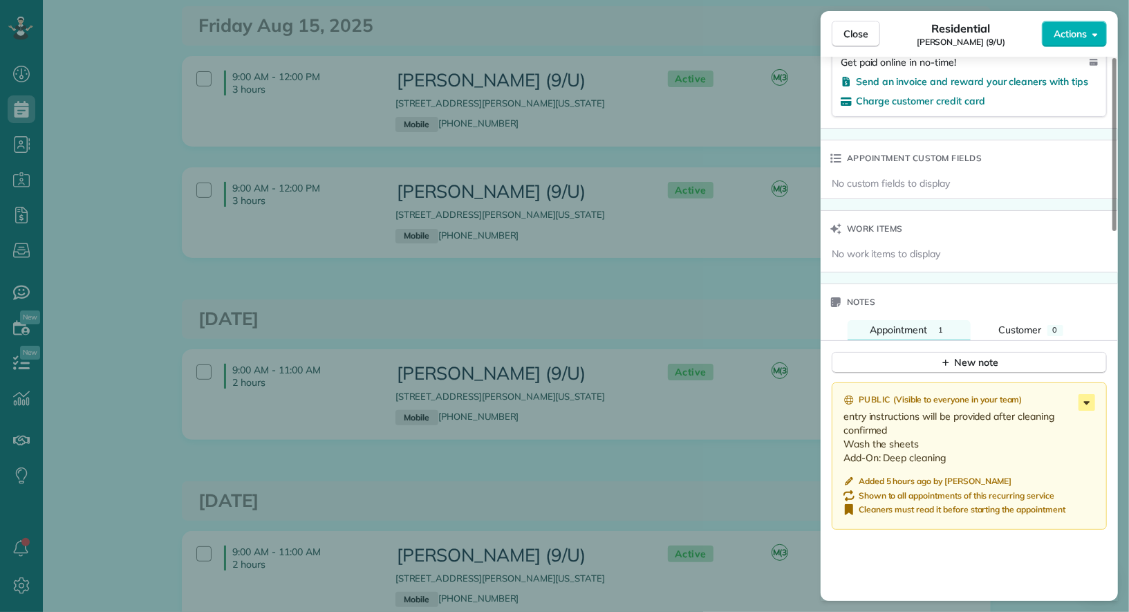
click at [1085, 394] on icon at bounding box center [1086, 402] width 17 height 17
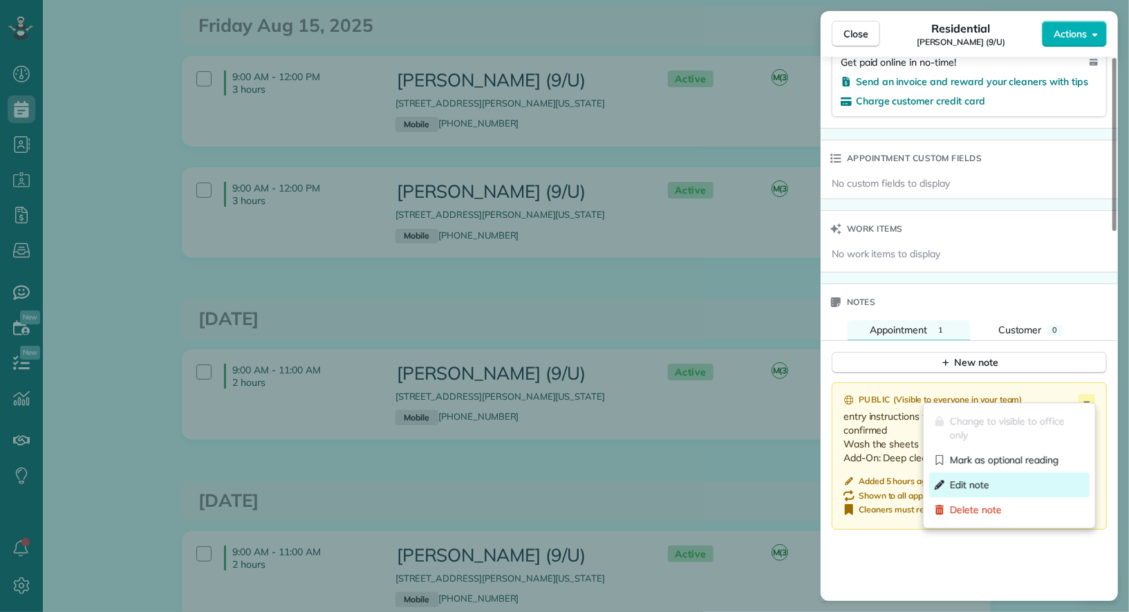
click at [1028, 487] on div "Edit note" at bounding box center [1009, 484] width 160 height 25
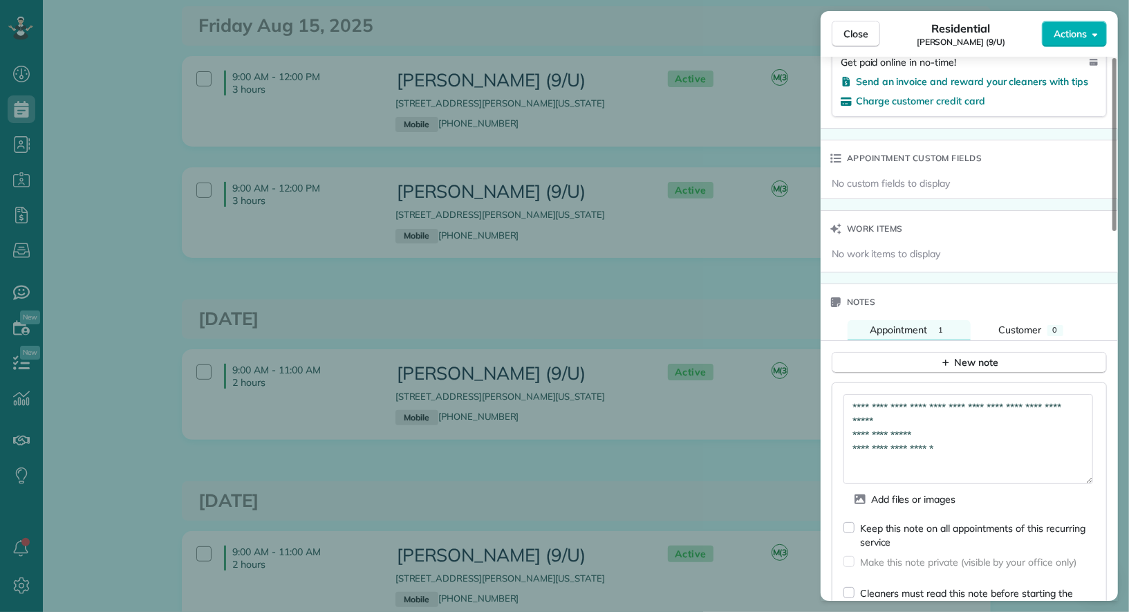
drag, startPoint x: 1086, startPoint y: 421, endPoint x: 1084, endPoint y: 480, distance: 58.8
click at [1084, 480] on textarea "**********" at bounding box center [968, 439] width 250 height 90
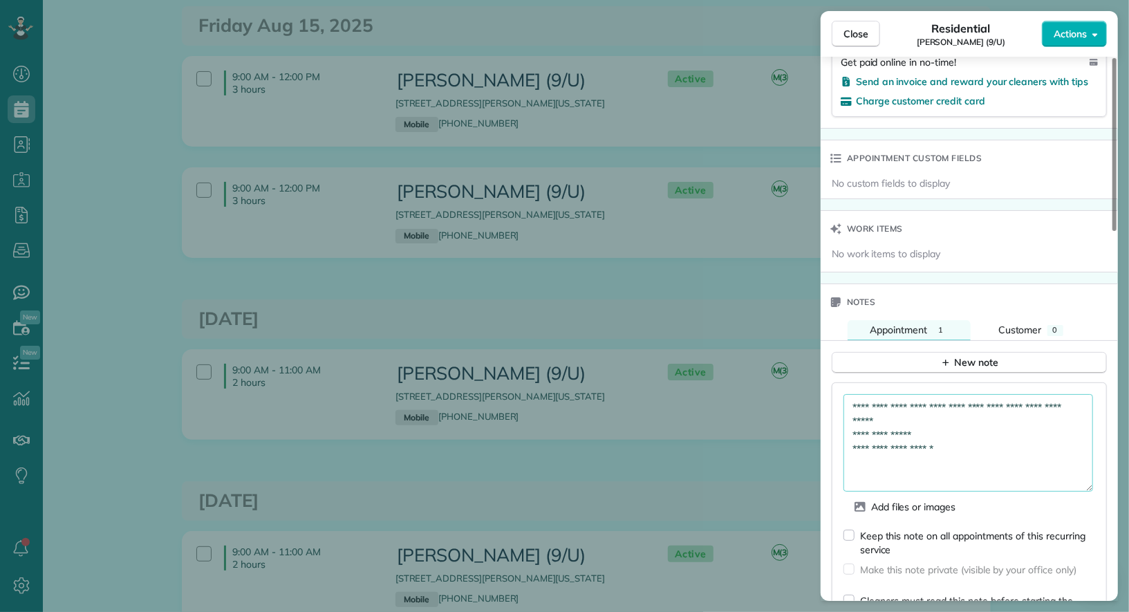
click at [1026, 445] on textarea "**********" at bounding box center [968, 442] width 250 height 97
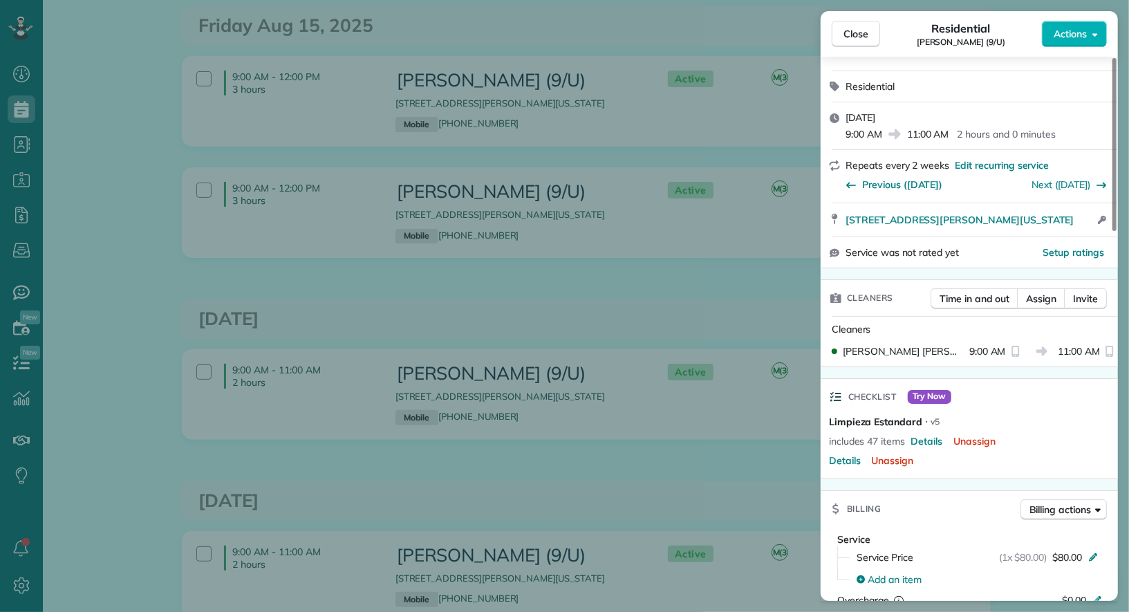
scroll to position [0, 0]
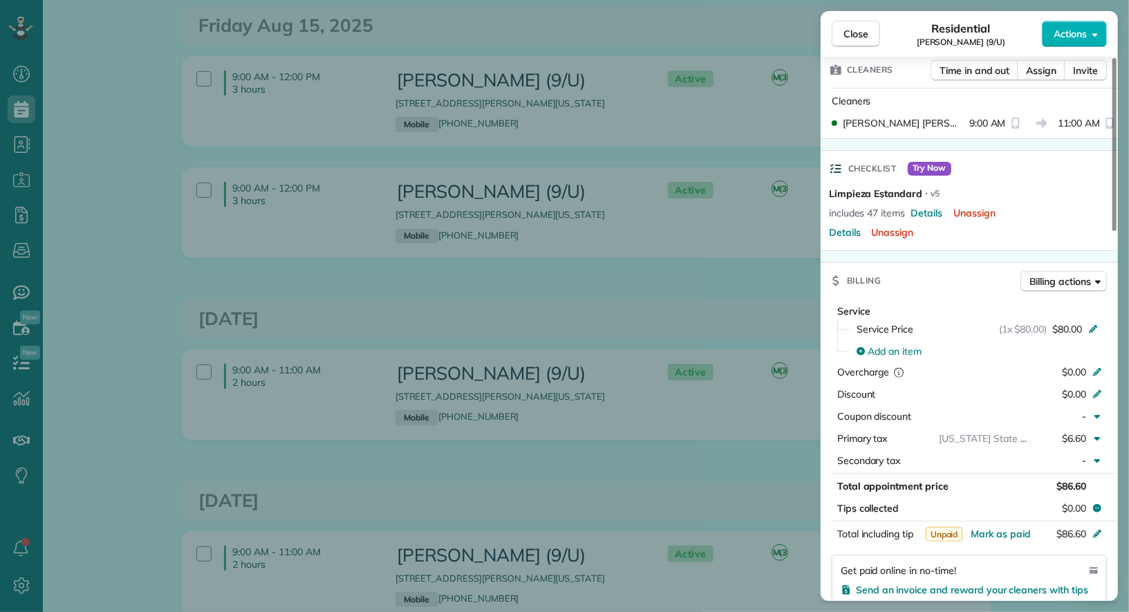
type textarea "**********"
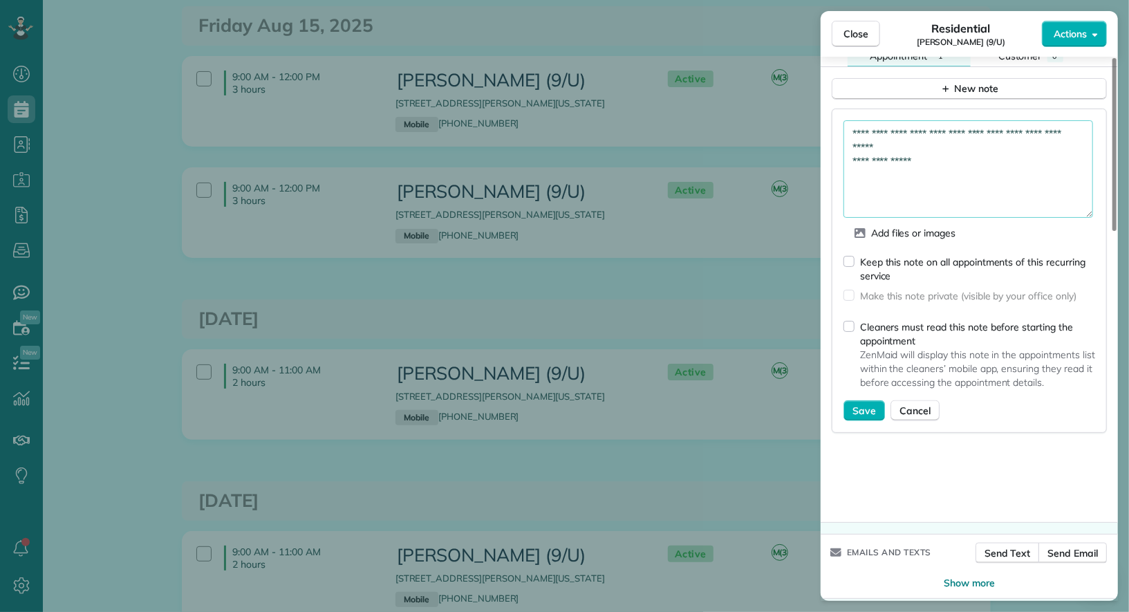
scroll to position [1156, 0]
click at [858, 404] on span "Save" at bounding box center [863, 411] width 23 height 14
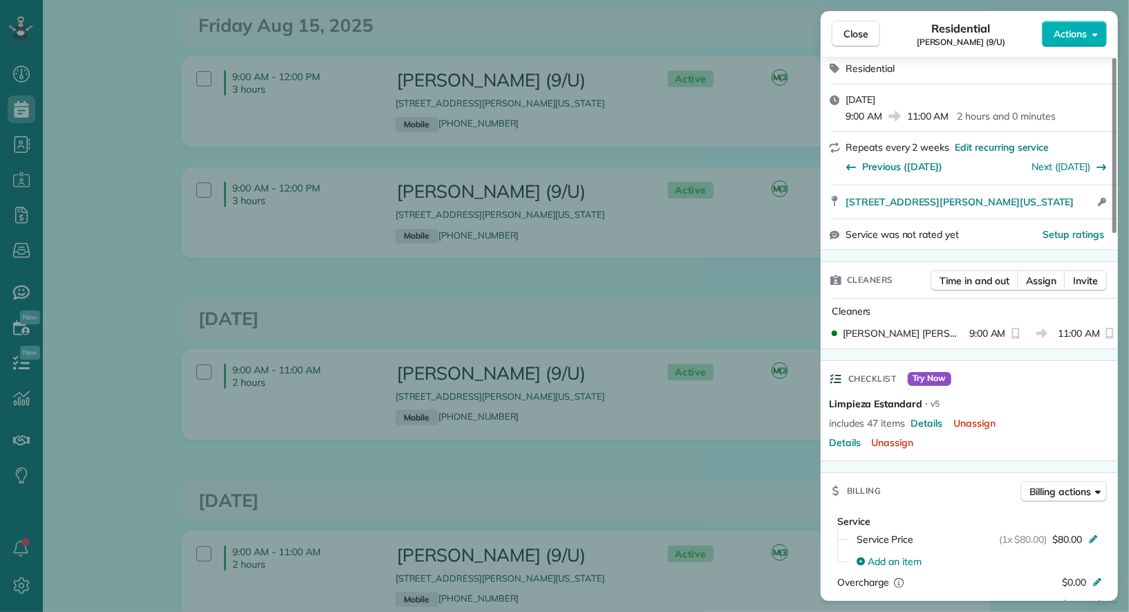
scroll to position [0, 0]
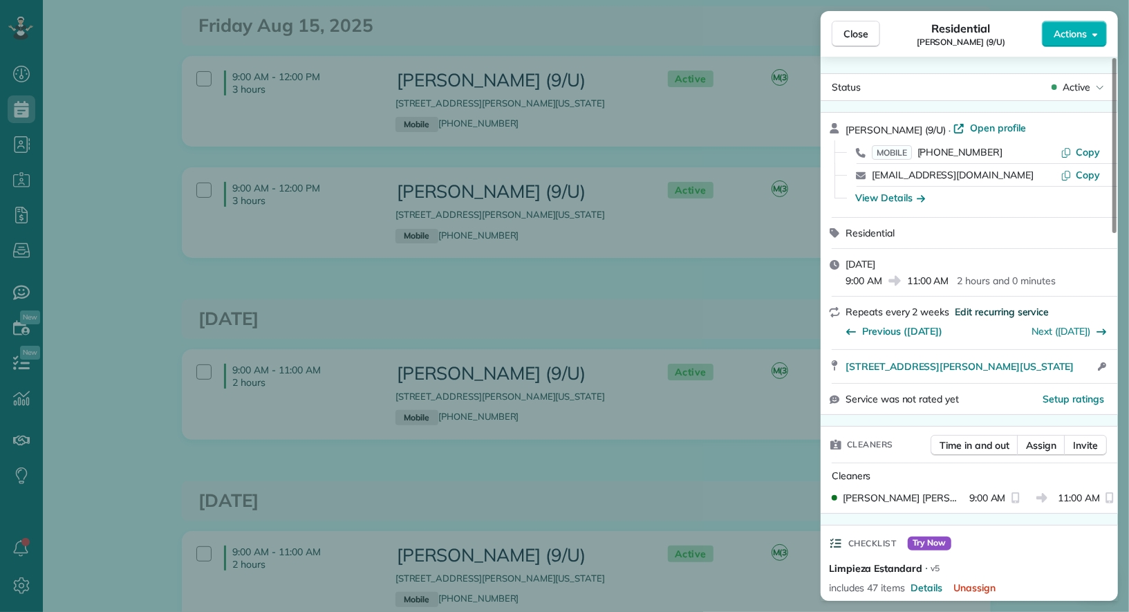
click at [981, 314] on span "Edit recurring service" at bounding box center [1001, 312] width 94 height 14
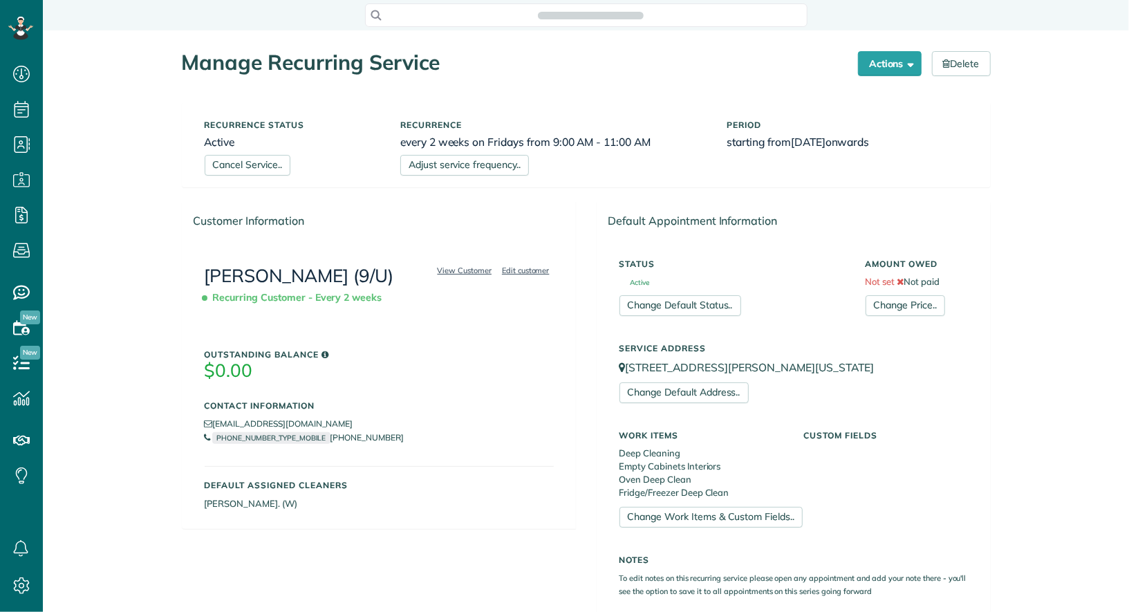
scroll to position [6, 6]
click at [910, 306] on link "Change Price.." at bounding box center [904, 305] width 79 height 21
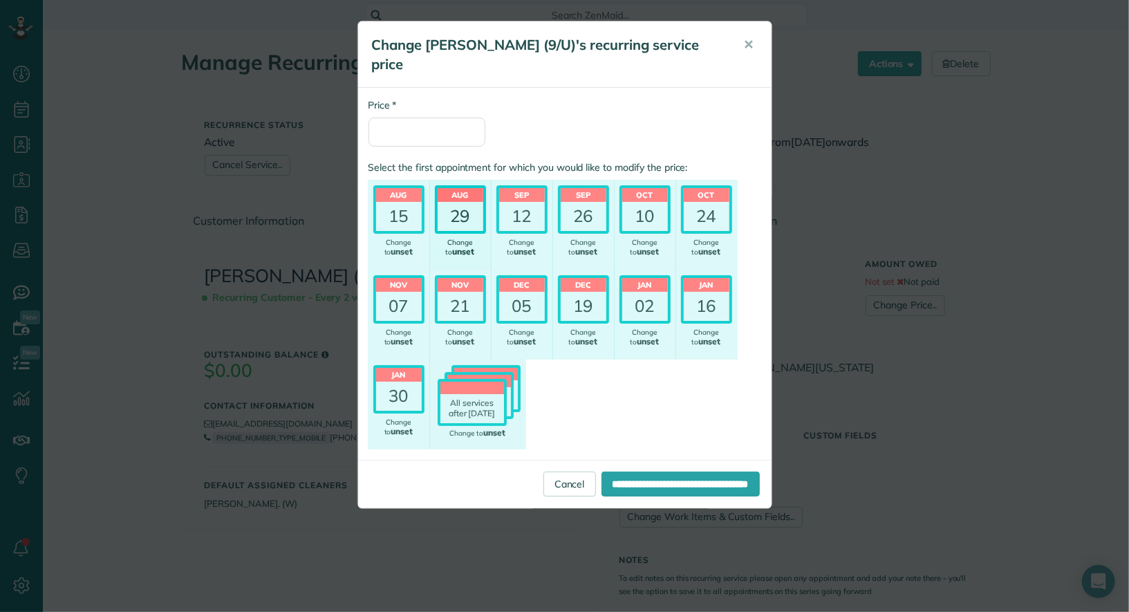
click at [462, 202] on div "29" at bounding box center [461, 216] width 46 height 29
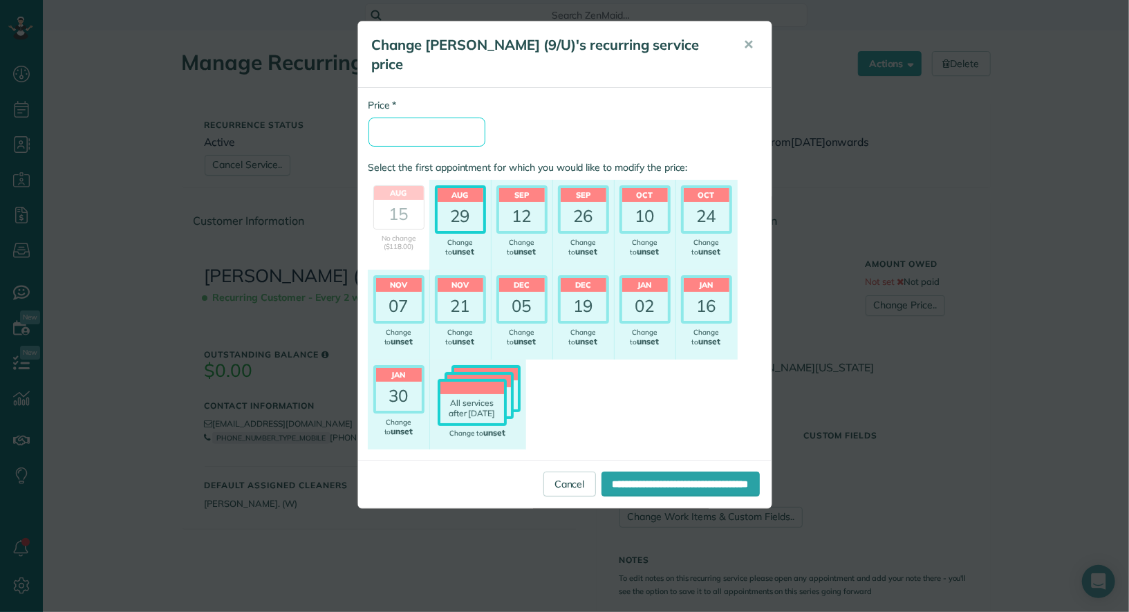
click at [427, 117] on input "* Price" at bounding box center [426, 131] width 117 height 29
type input "**"
click at [634, 471] on input "**********" at bounding box center [680, 483] width 158 height 25
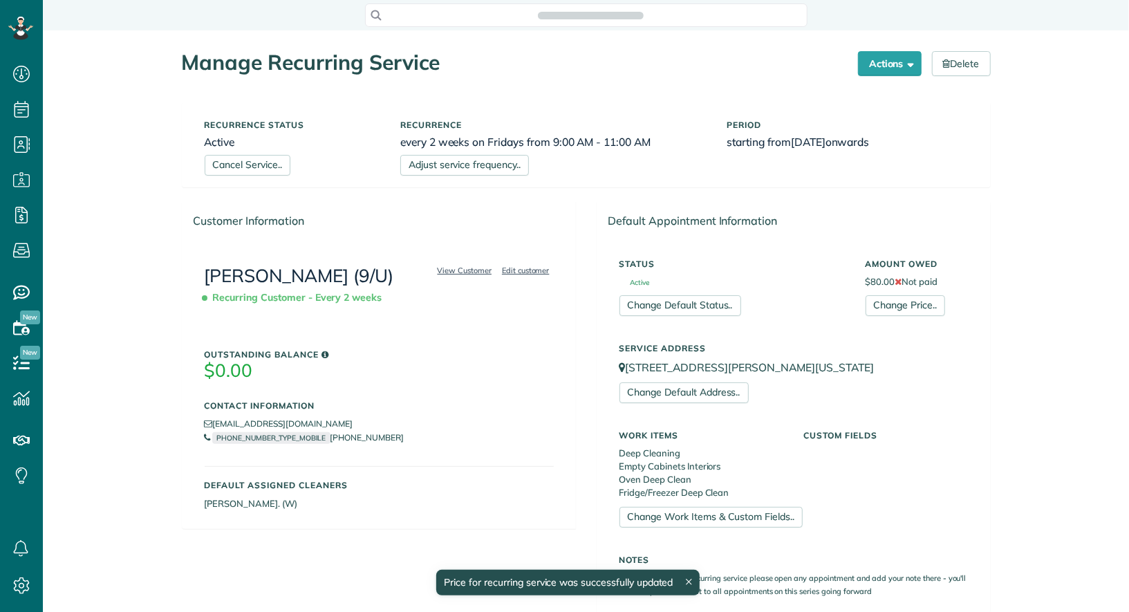
scroll to position [612, 42]
click at [465, 270] on link "View Customer" at bounding box center [464, 270] width 63 height 12
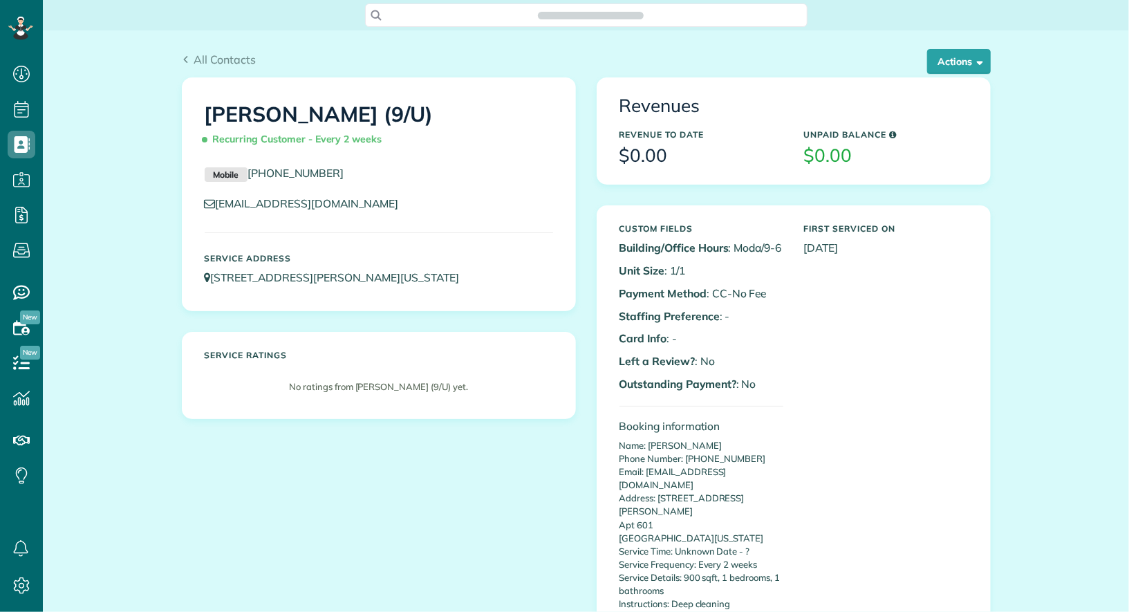
scroll to position [612, 42]
